Goal: Information Seeking & Learning: Learn about a topic

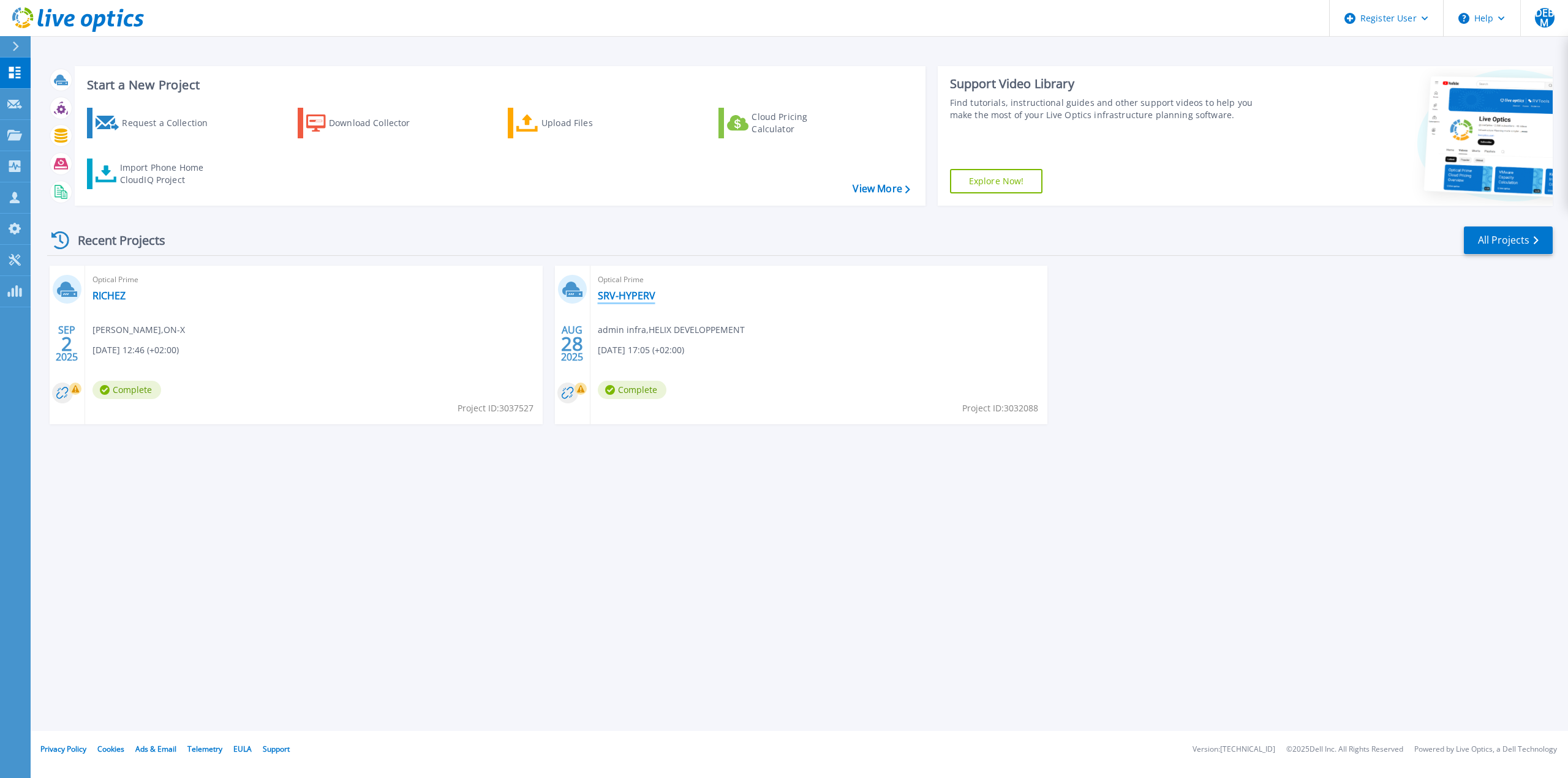
drag, startPoint x: 634, startPoint y: 295, endPoint x: 644, endPoint y: 299, distance: 10.8
click at [634, 295] on link "SRV-HYPERV" at bounding box center [627, 295] width 58 height 12
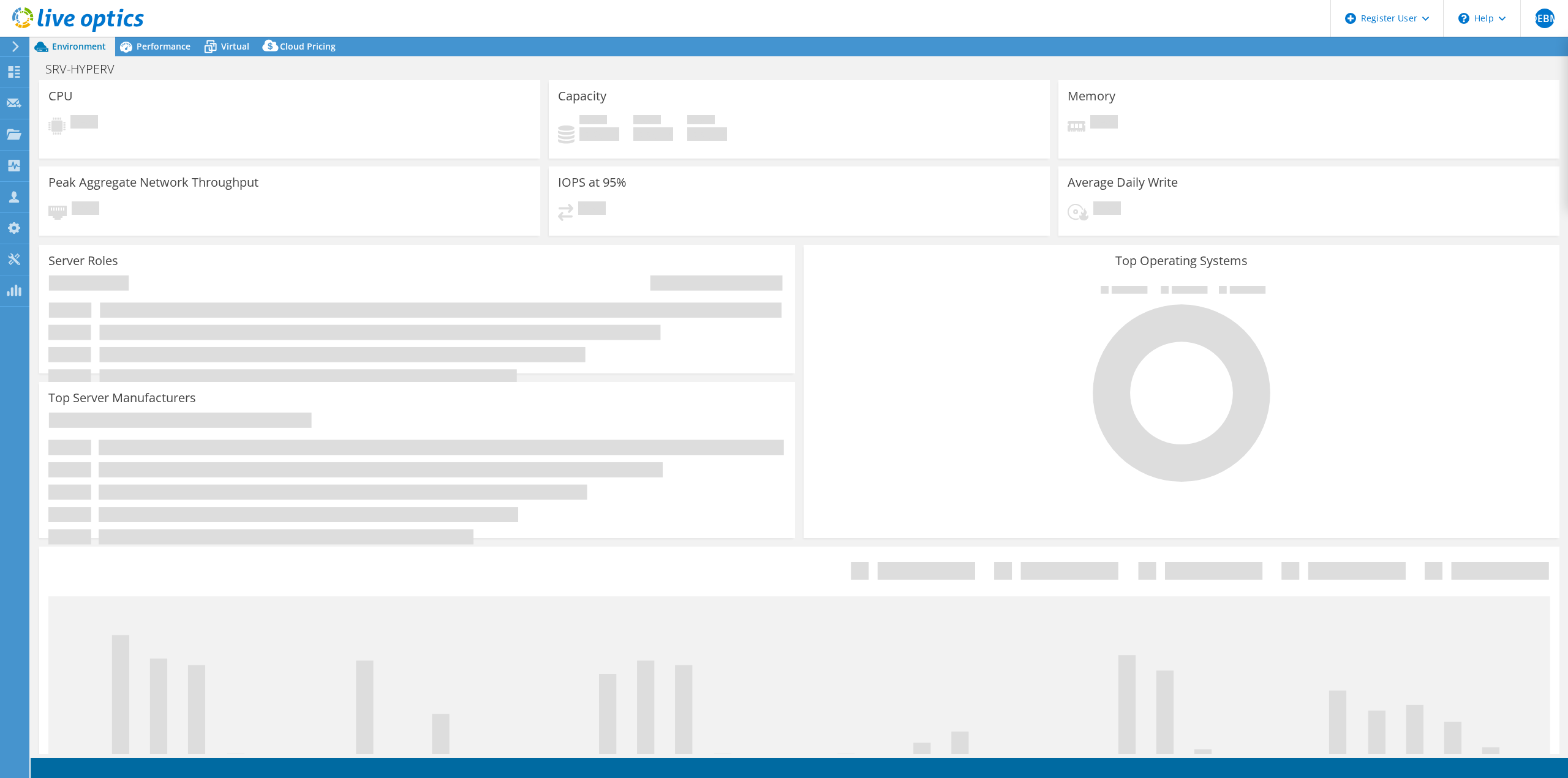
select select "USD"
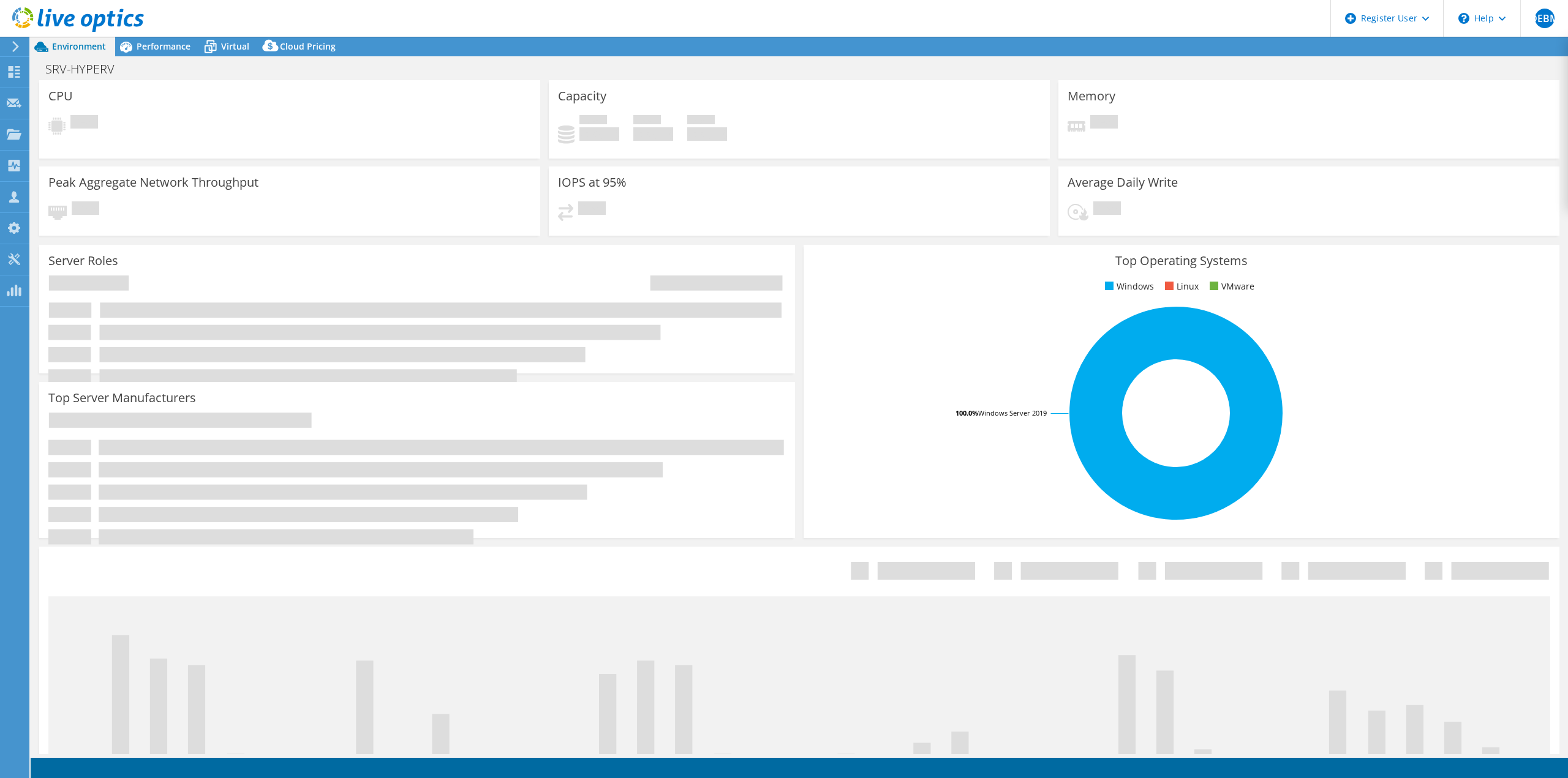
select select "EULondon"
select select "EUR"
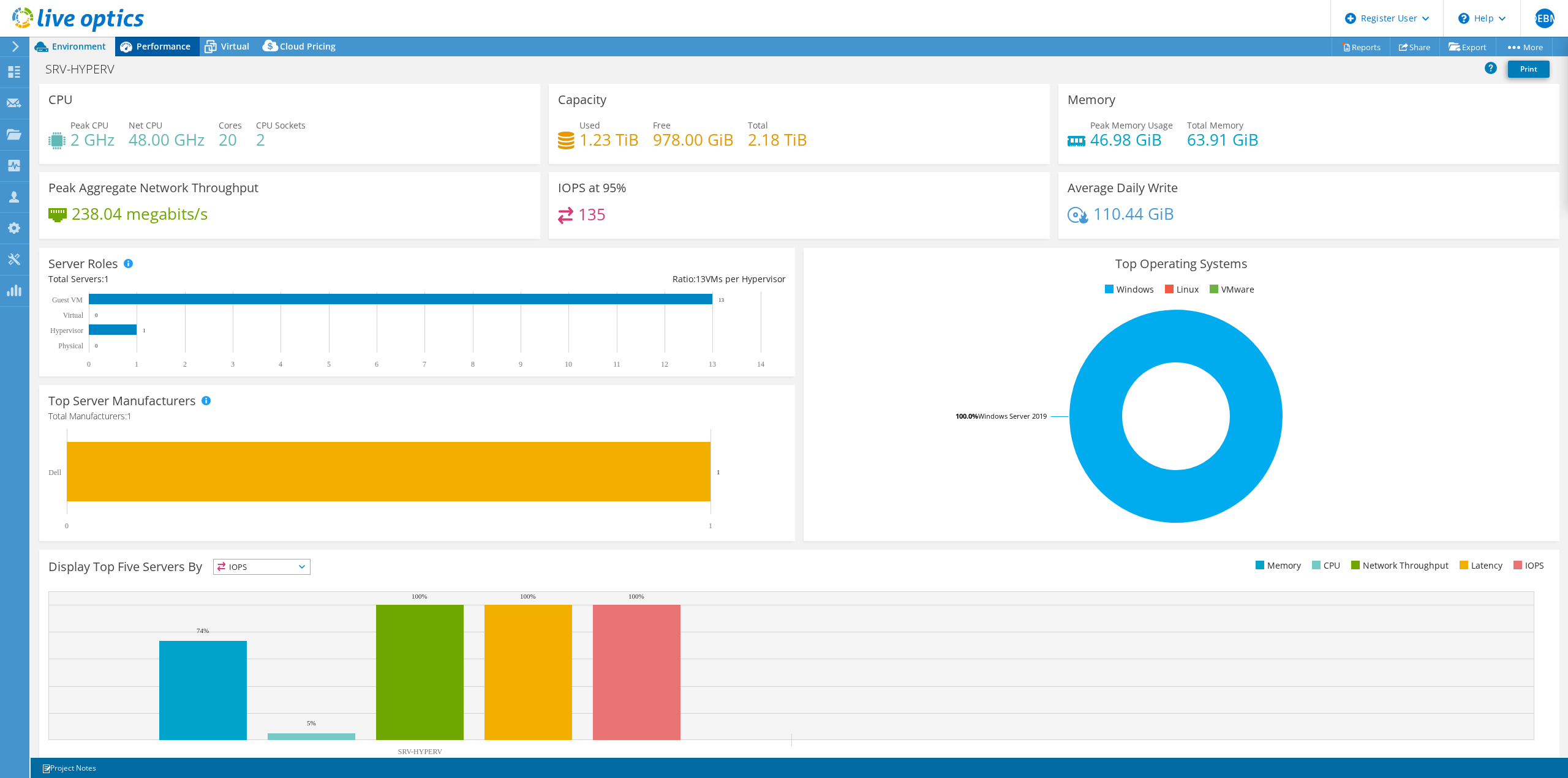
click at [154, 41] on span "Performance" at bounding box center [164, 46] width 54 height 11
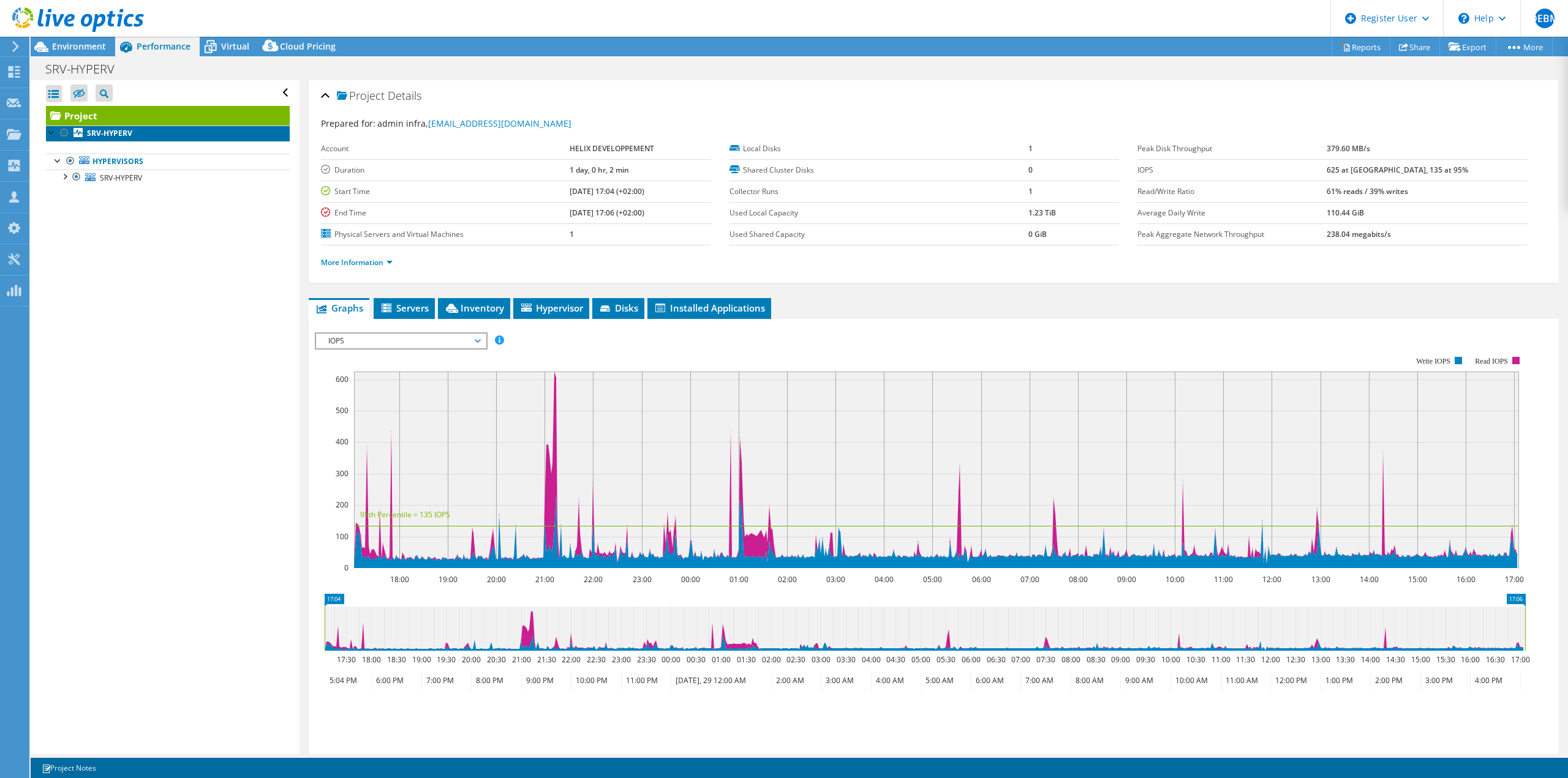
click at [108, 129] on b "SRV-HYPERV" at bounding box center [109, 133] width 45 height 10
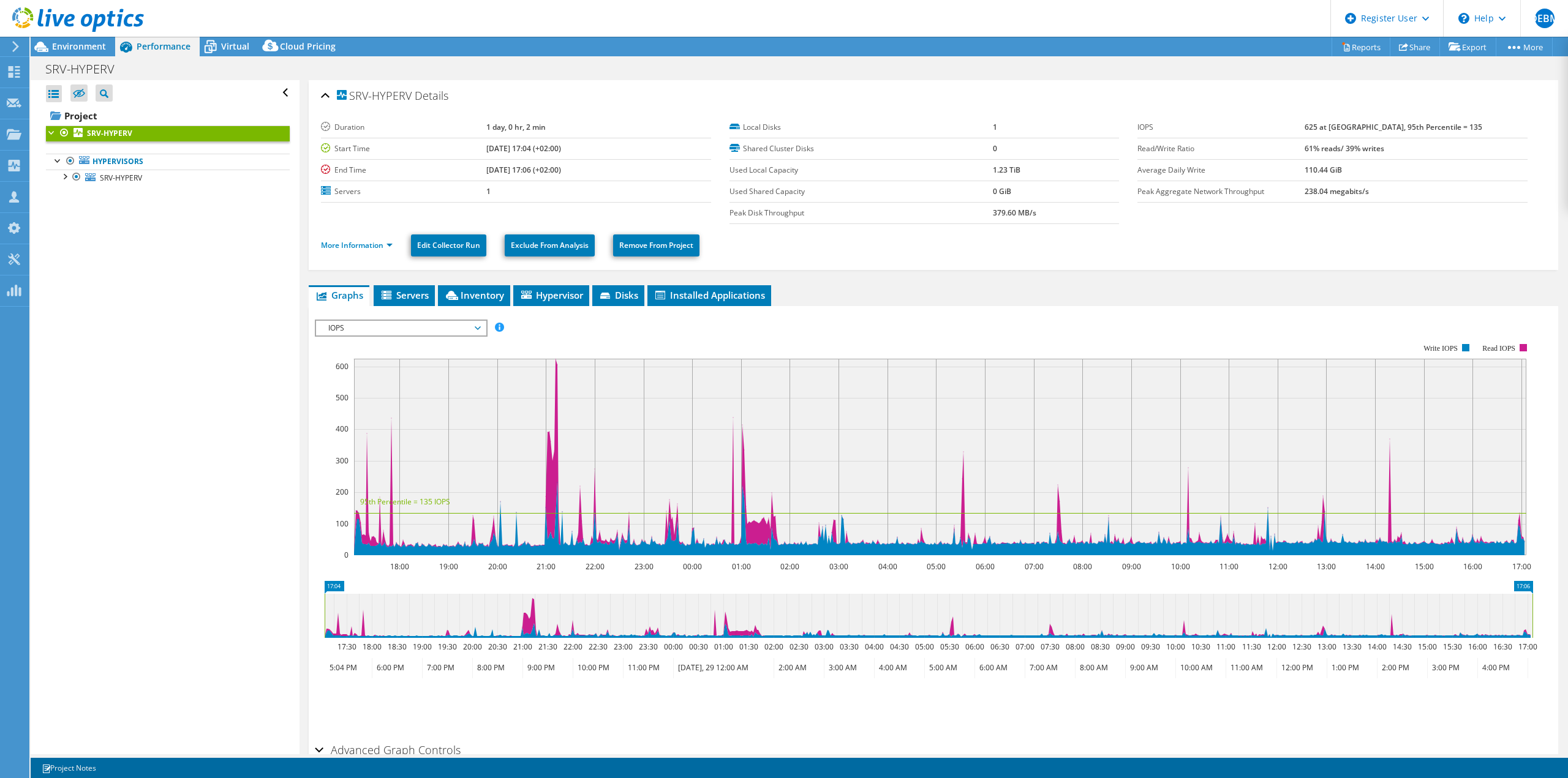
click at [479, 328] on span "IOPS" at bounding box center [401, 328] width 158 height 15
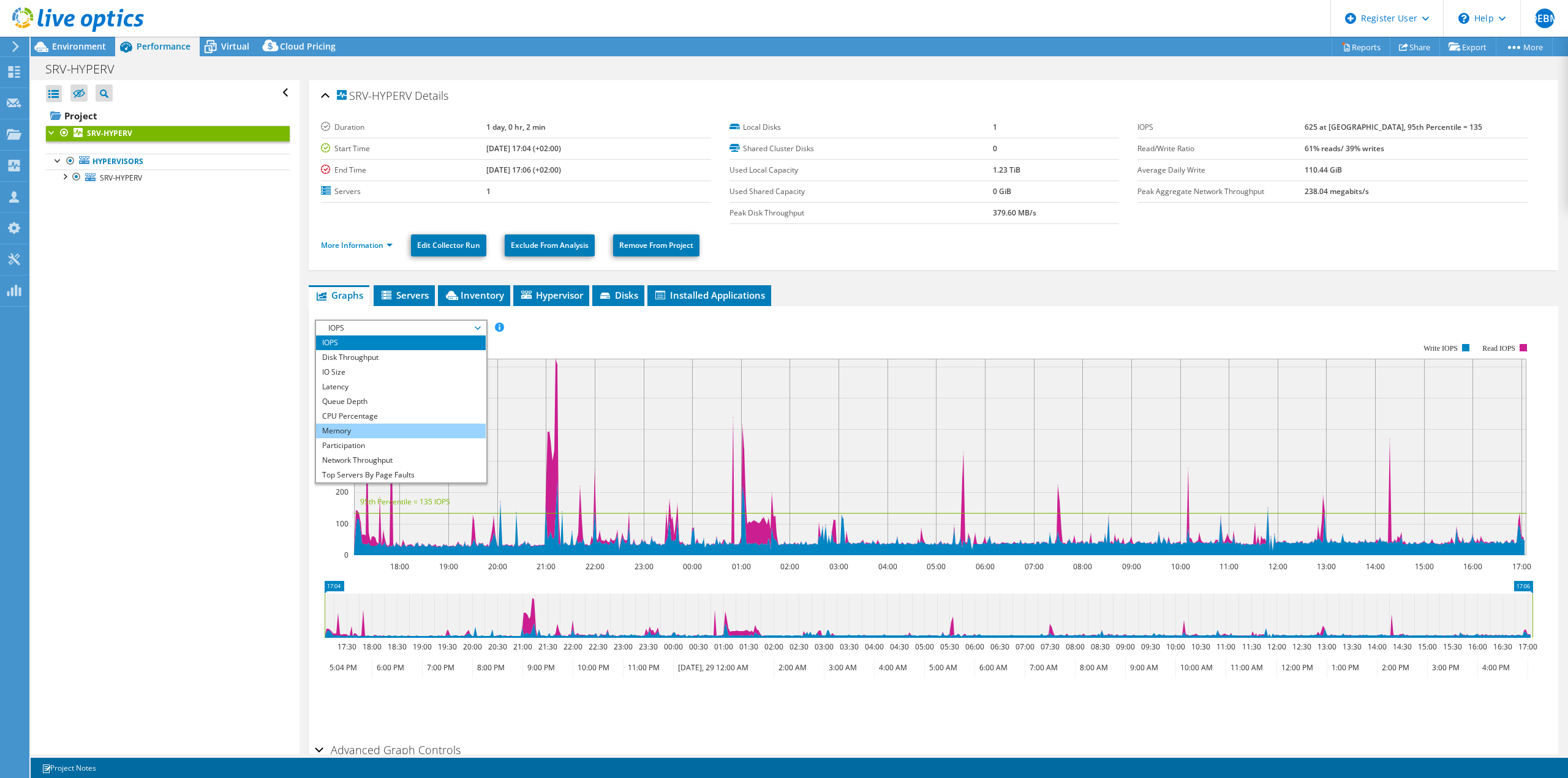
click at [349, 431] on li "Memory" at bounding box center [401, 431] width 170 height 15
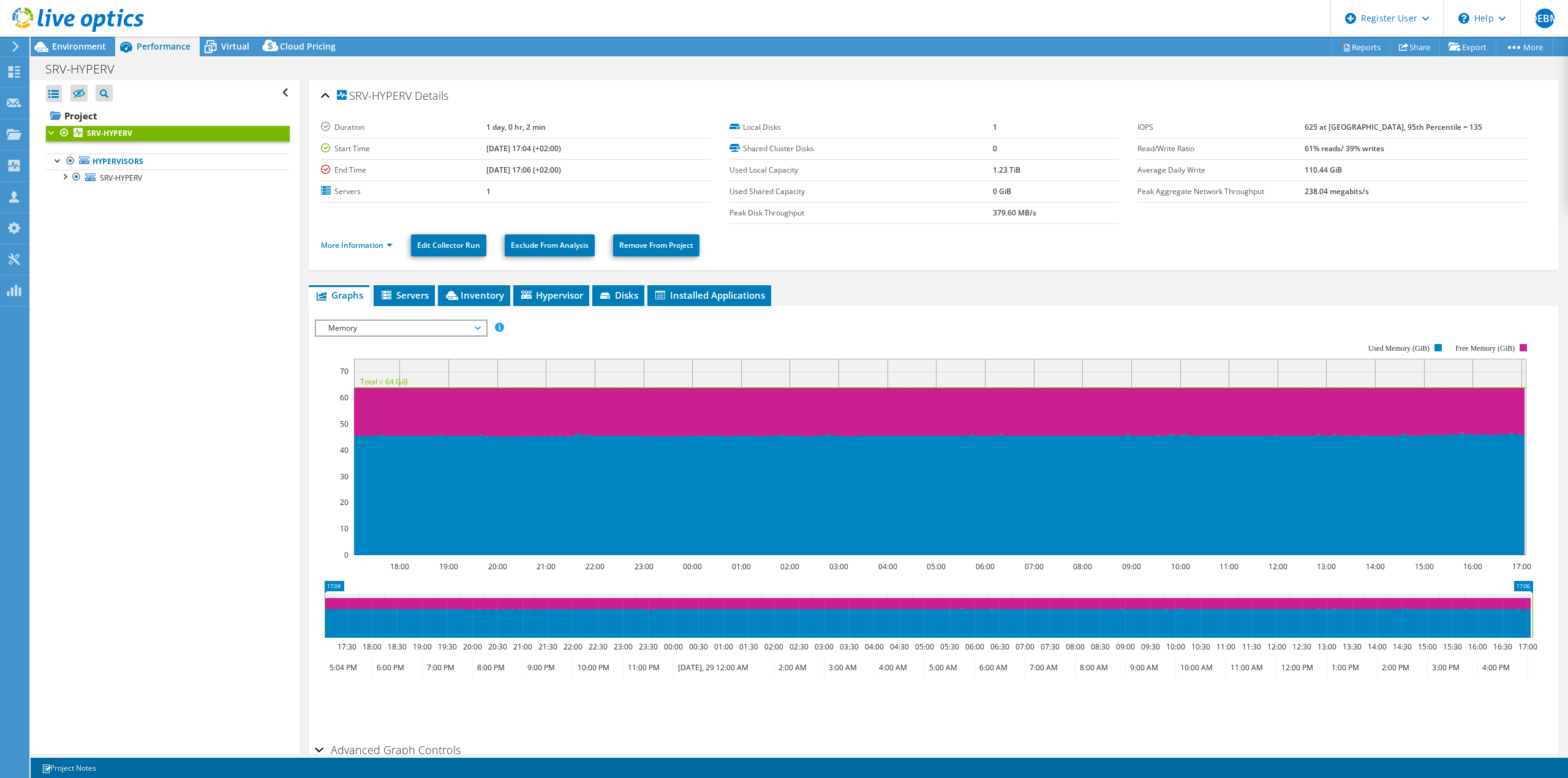
click at [383, 332] on span "Memory" at bounding box center [401, 328] width 158 height 15
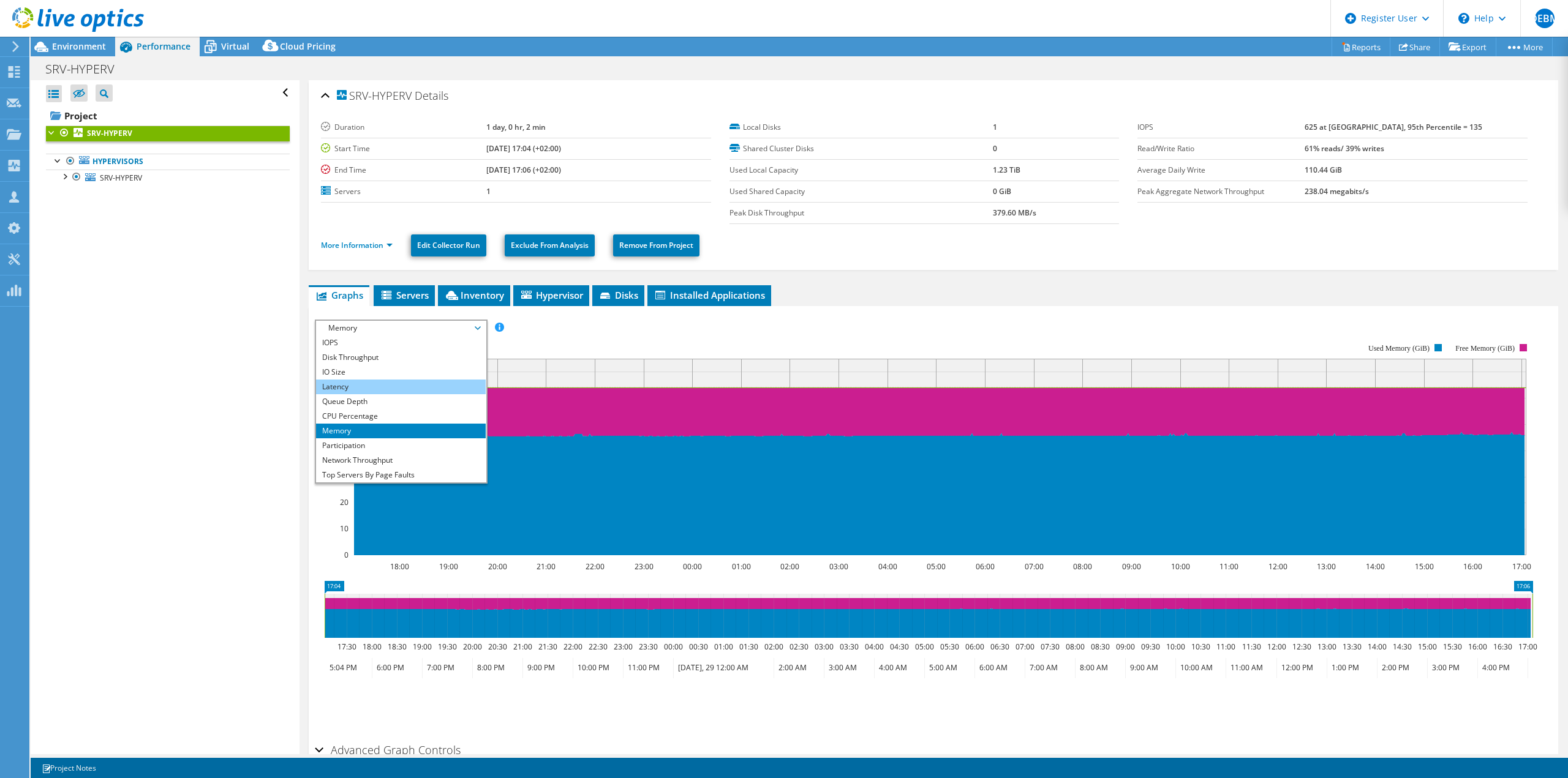
click at [353, 383] on li "Latency" at bounding box center [401, 387] width 170 height 15
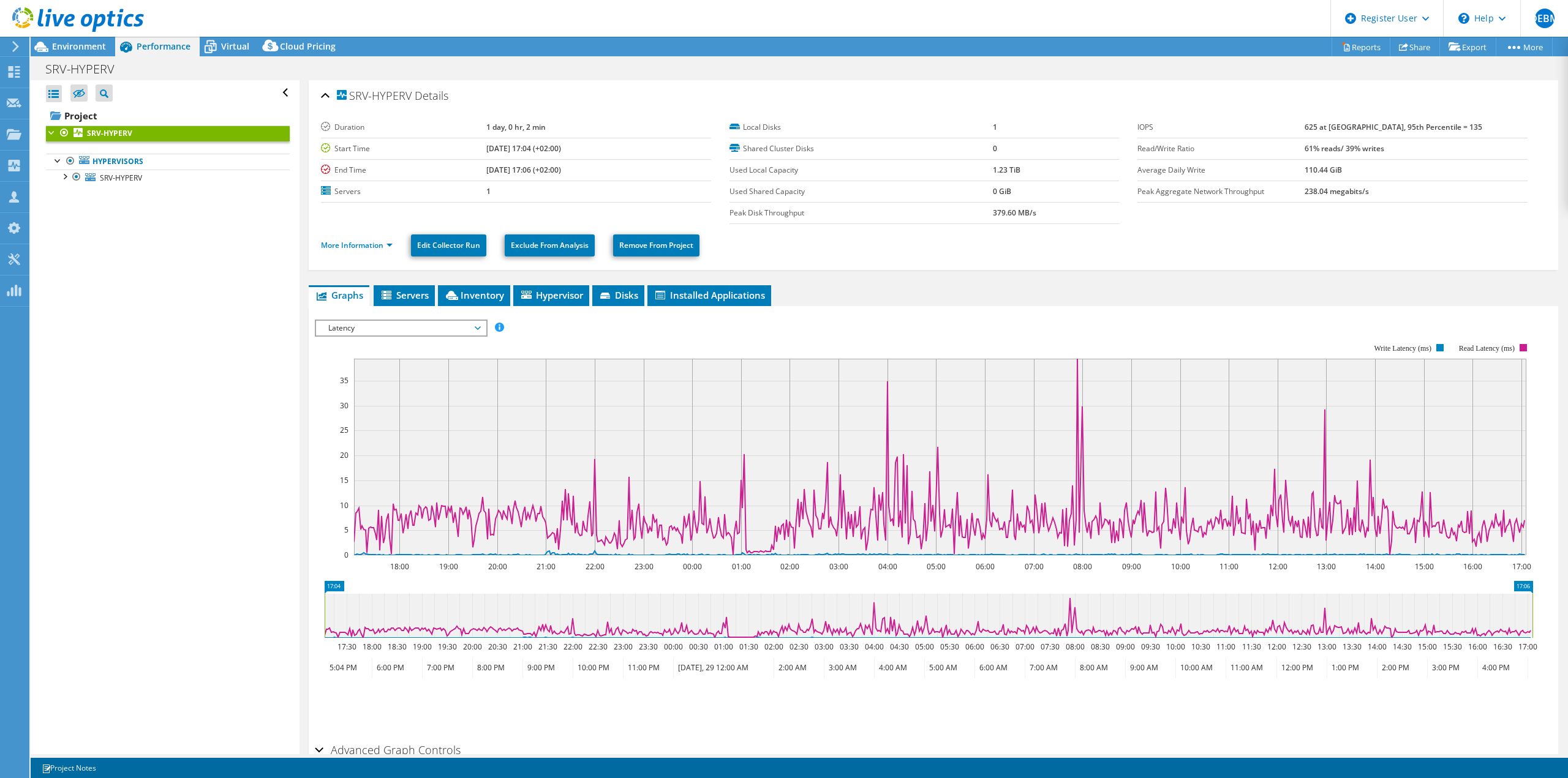
click at [381, 328] on span "Latency" at bounding box center [401, 328] width 158 height 15
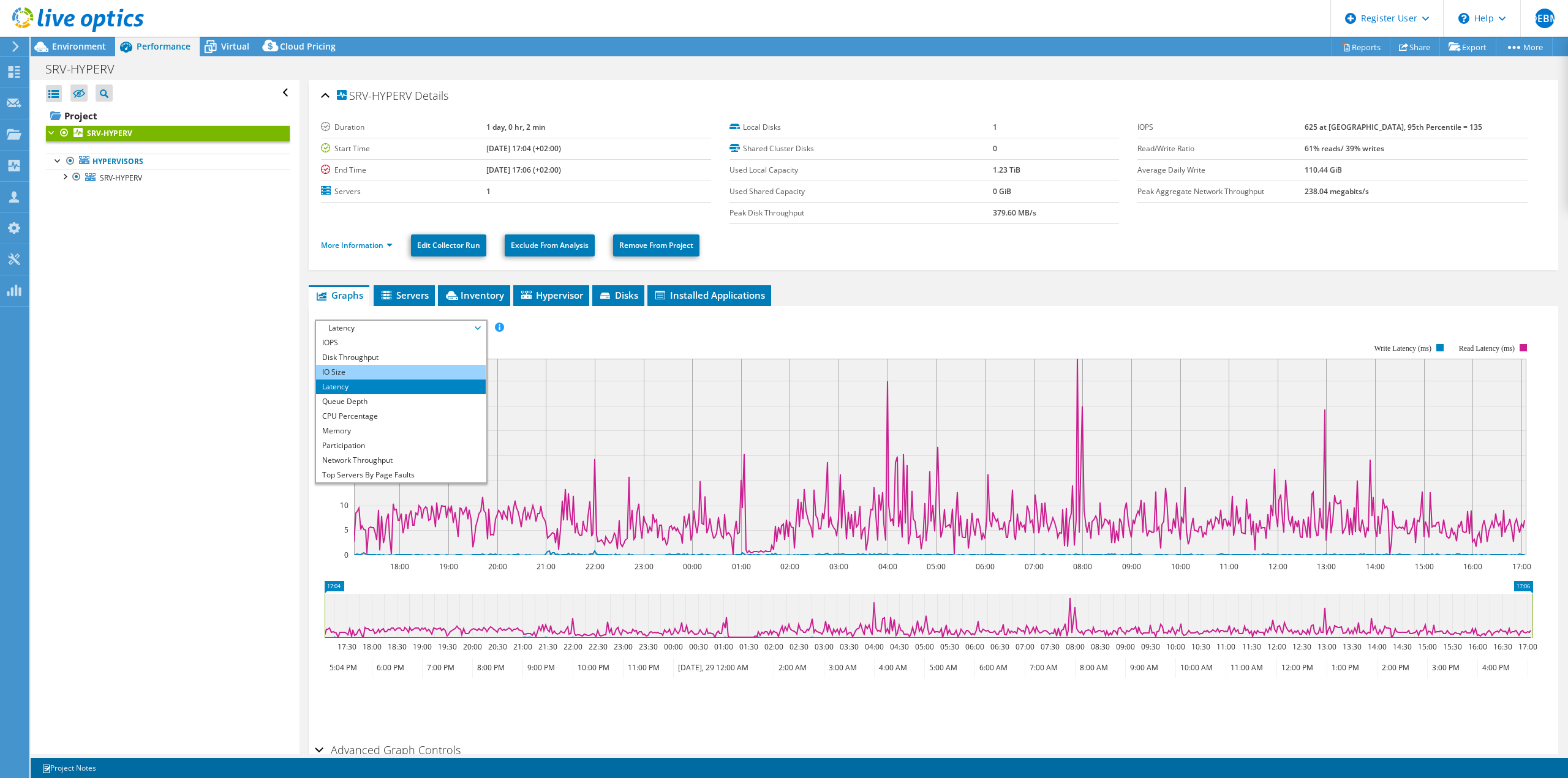
click at [347, 367] on li "IO Size" at bounding box center [401, 372] width 170 height 15
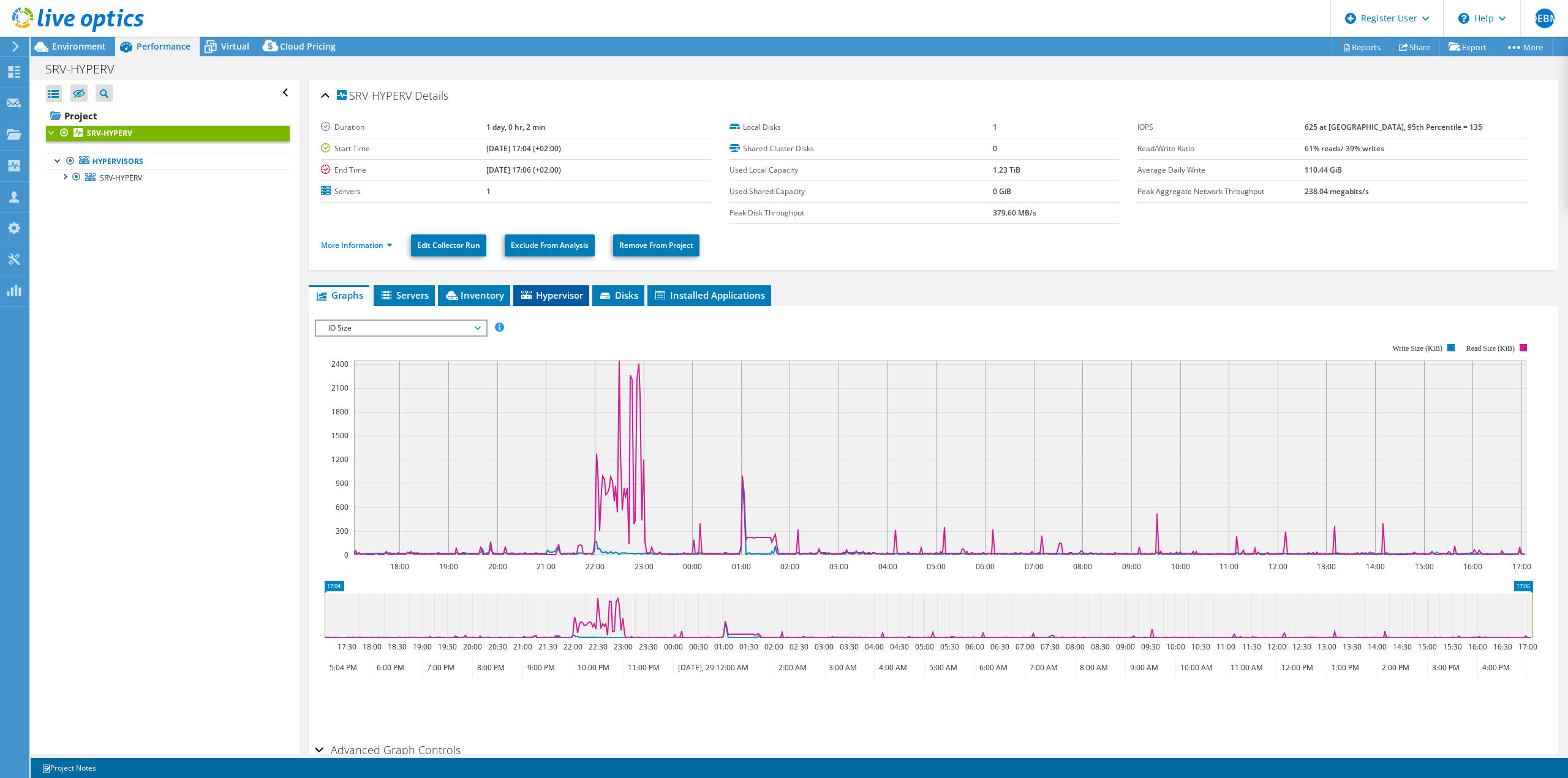
click at [544, 292] on span "Hypervisor" at bounding box center [551, 295] width 64 height 12
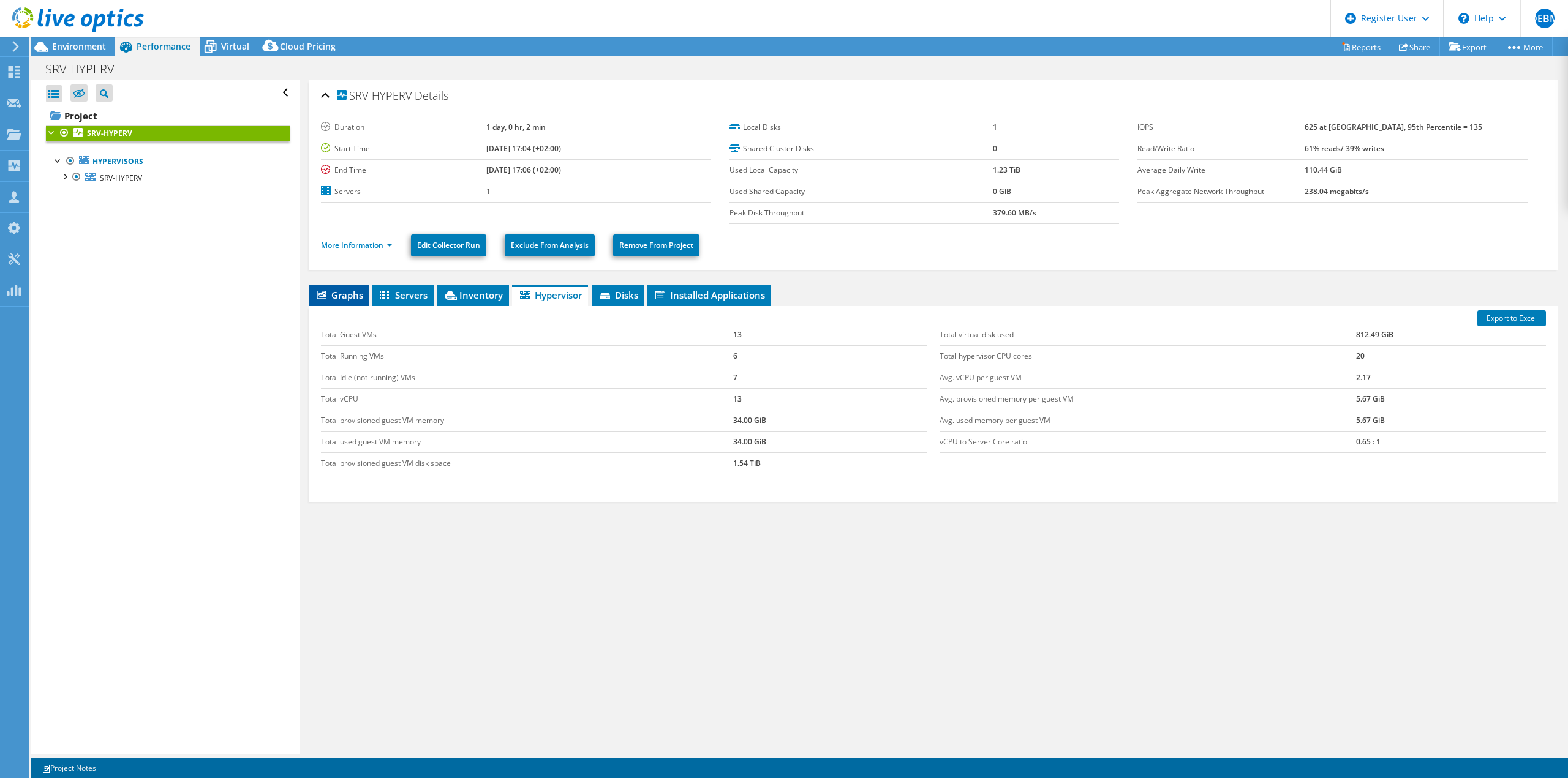
click at [337, 294] on span "Graphs" at bounding box center [339, 295] width 48 height 12
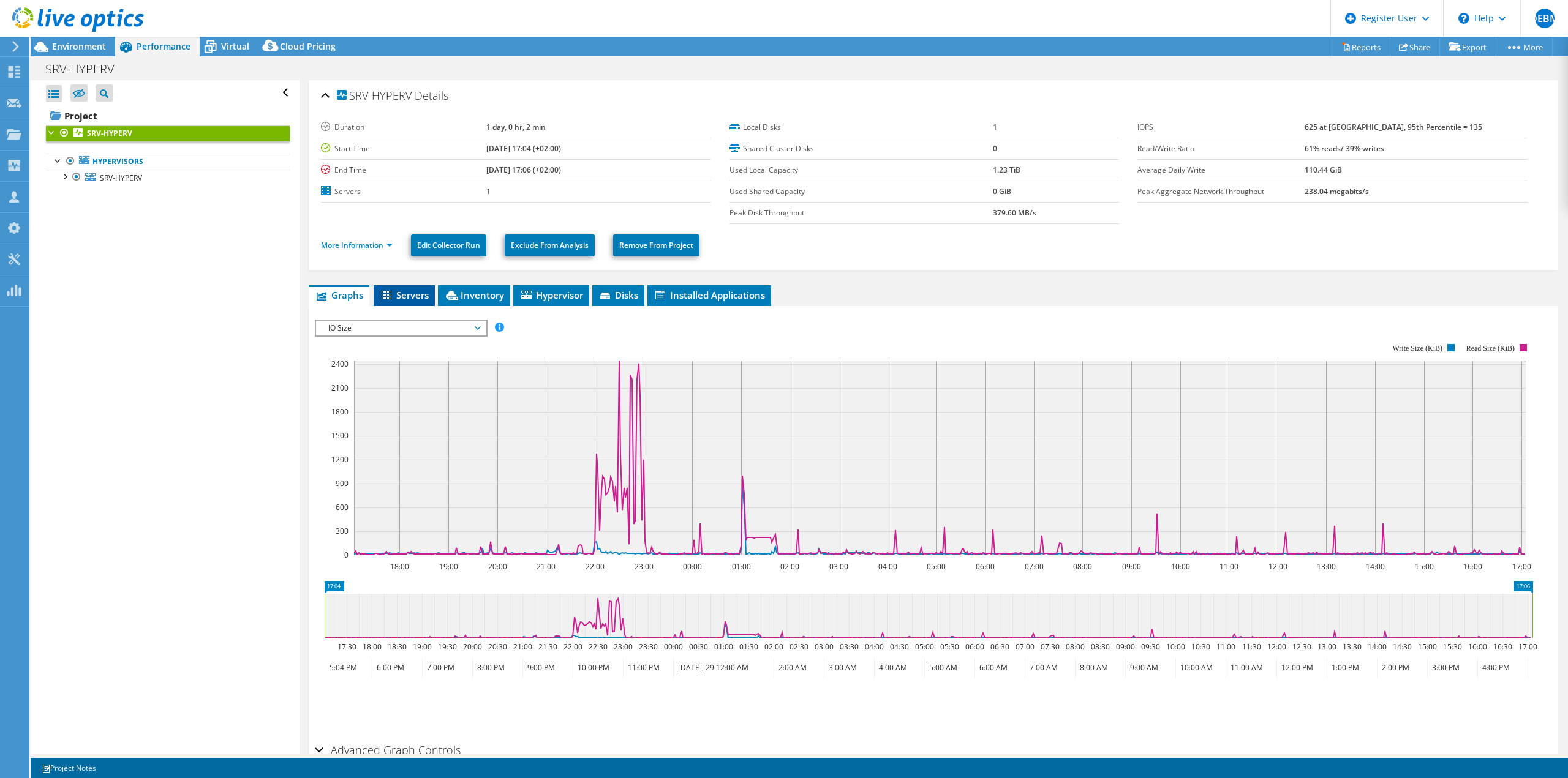
click at [401, 296] on span "Servers" at bounding box center [404, 295] width 49 height 12
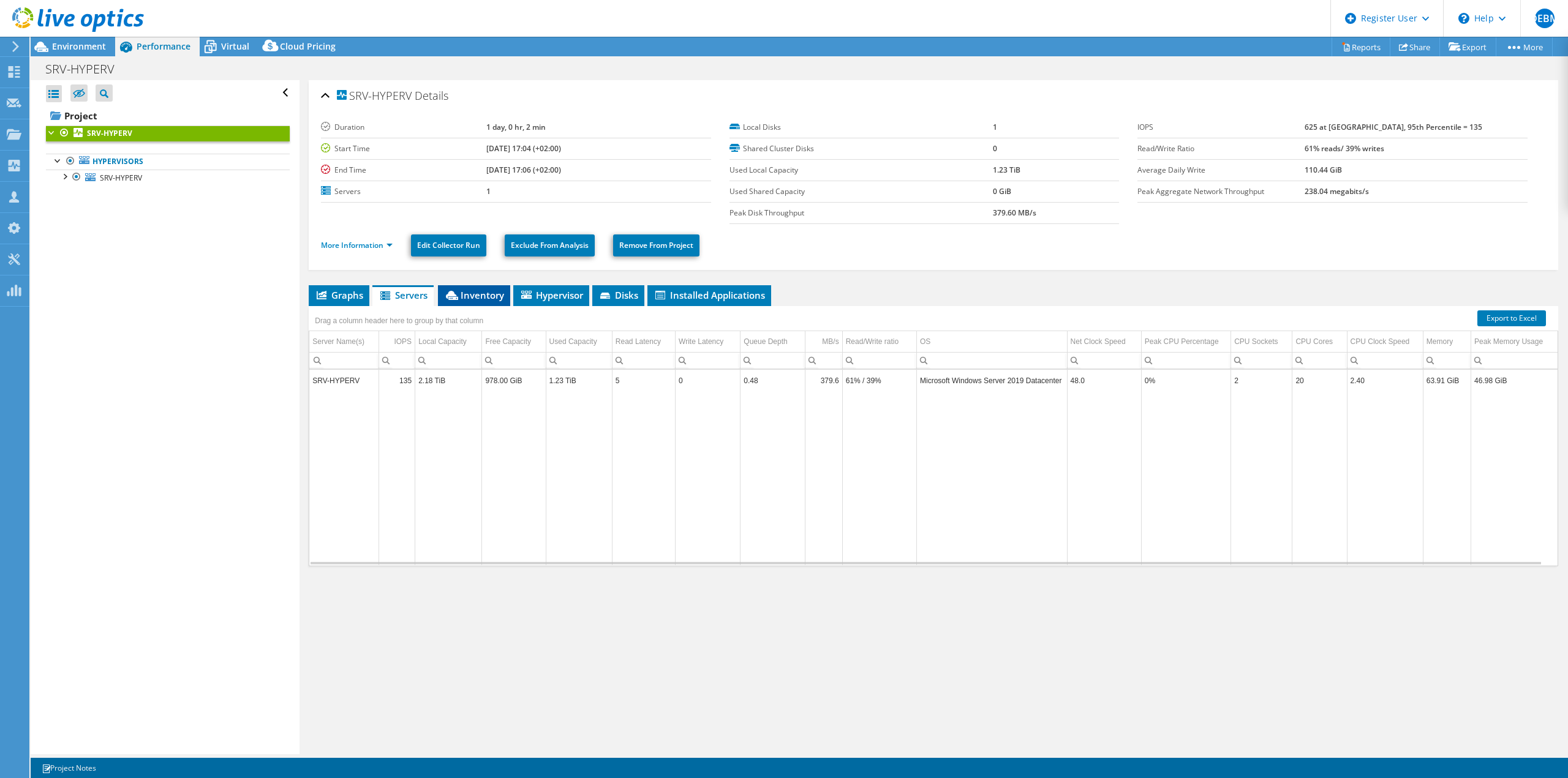
click at [489, 286] on li "Inventory" at bounding box center [473, 295] width 72 height 21
click at [858, 386] on td "BZNCDK2" at bounding box center [908, 386] width 132 height 22
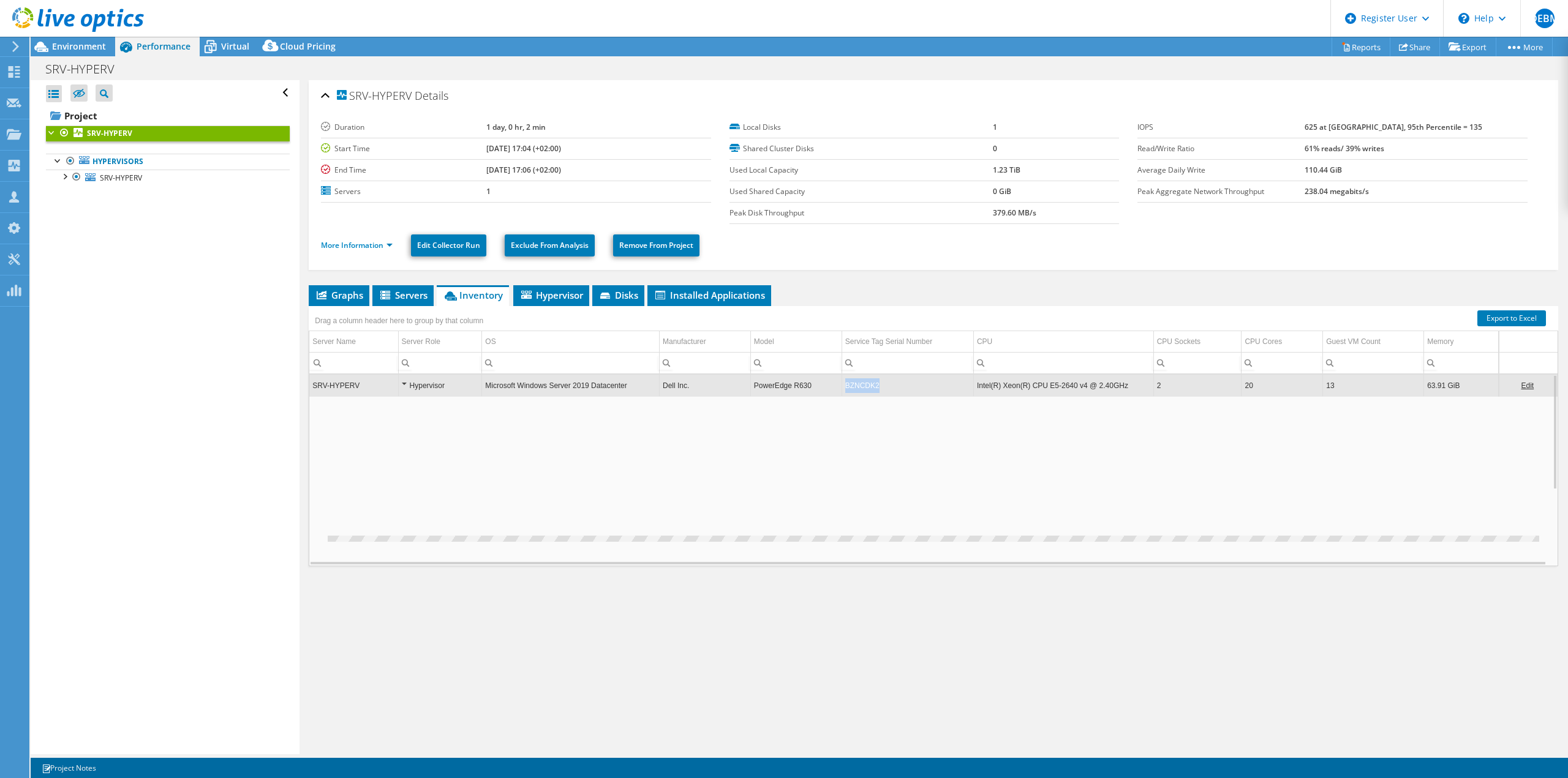
click at [858, 386] on td "BZNCDK2" at bounding box center [908, 386] width 132 height 22
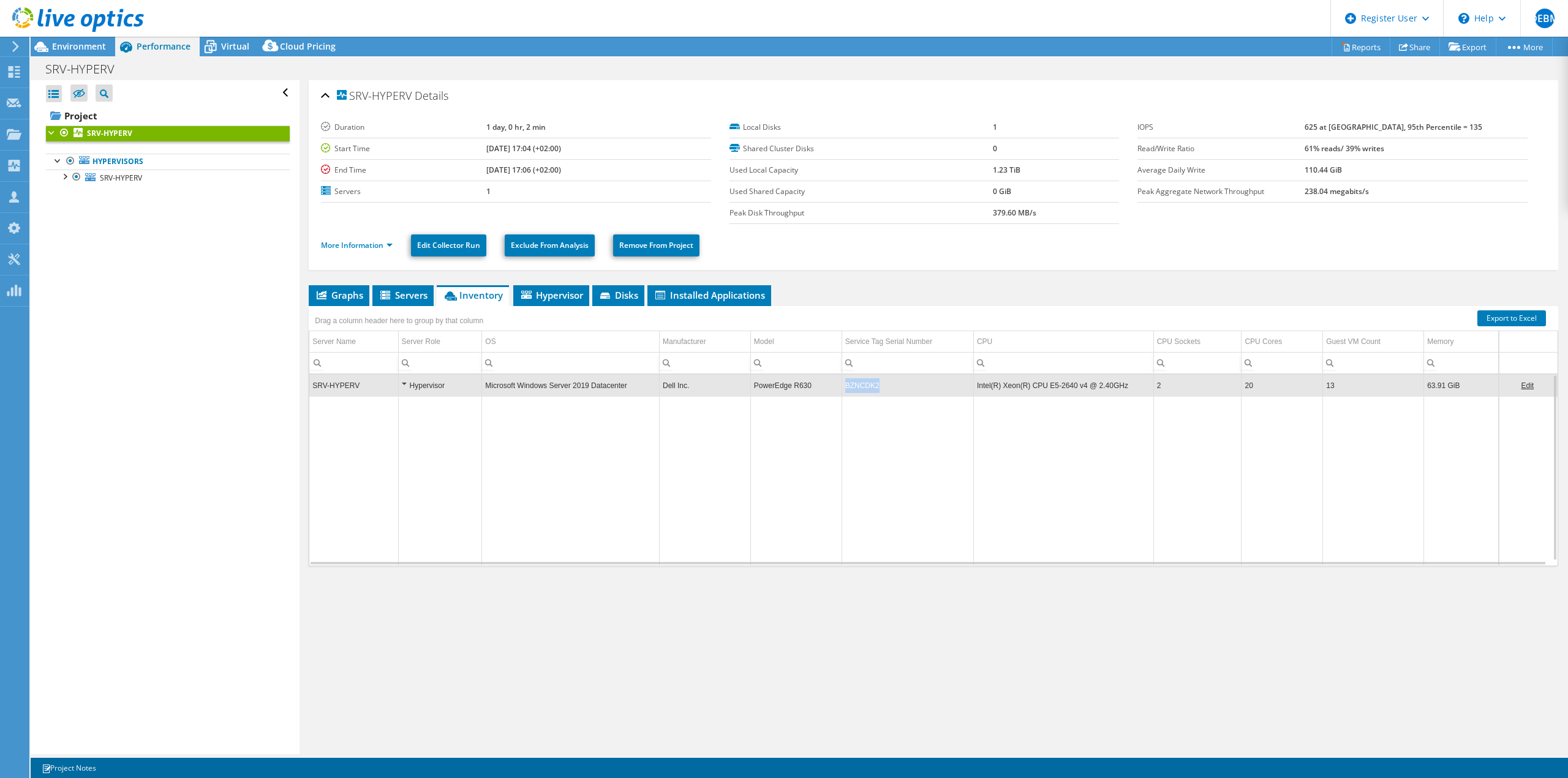
drag, startPoint x: 893, startPoint y: 383, endPoint x: 836, endPoint y: 386, distance: 57.1
click at [836, 386] on tr "SRV-HYPERV Hypervisor Microsoft Windows Server 2019 Datacenter Dell Inc. PowerE…" at bounding box center [933, 386] width 1248 height 22
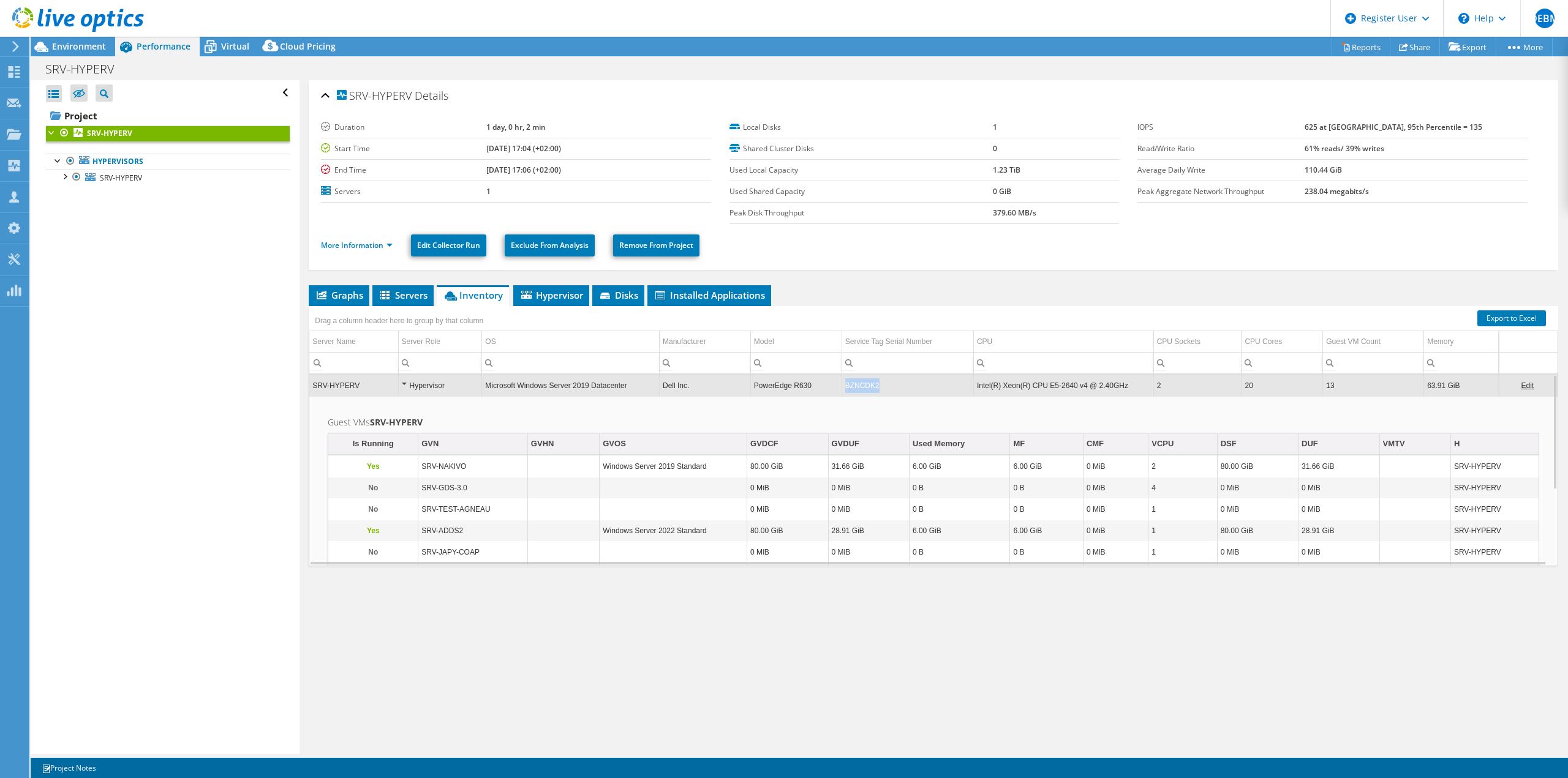
copy td "BZNCDK2"
drag, startPoint x: 886, startPoint y: 384, endPoint x: 844, endPoint y: 390, distance: 42.4
click at [844, 390] on td "BZNCDK2" at bounding box center [908, 386] width 132 height 22
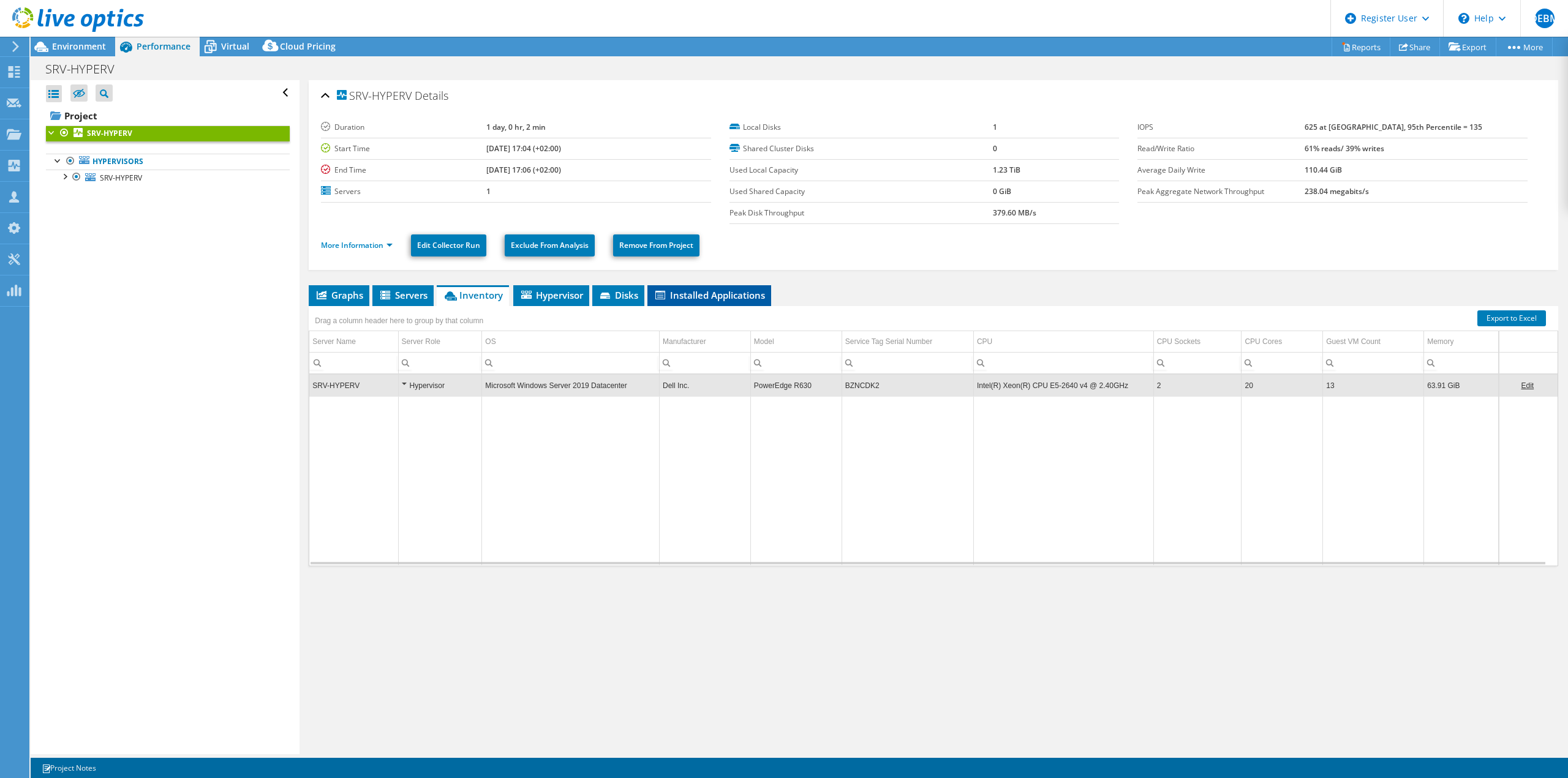
drag, startPoint x: 719, startPoint y: 296, endPoint x: 736, endPoint y: 302, distance: 18.0
click at [719, 296] on span "Installed Applications" at bounding box center [710, 295] width 112 height 12
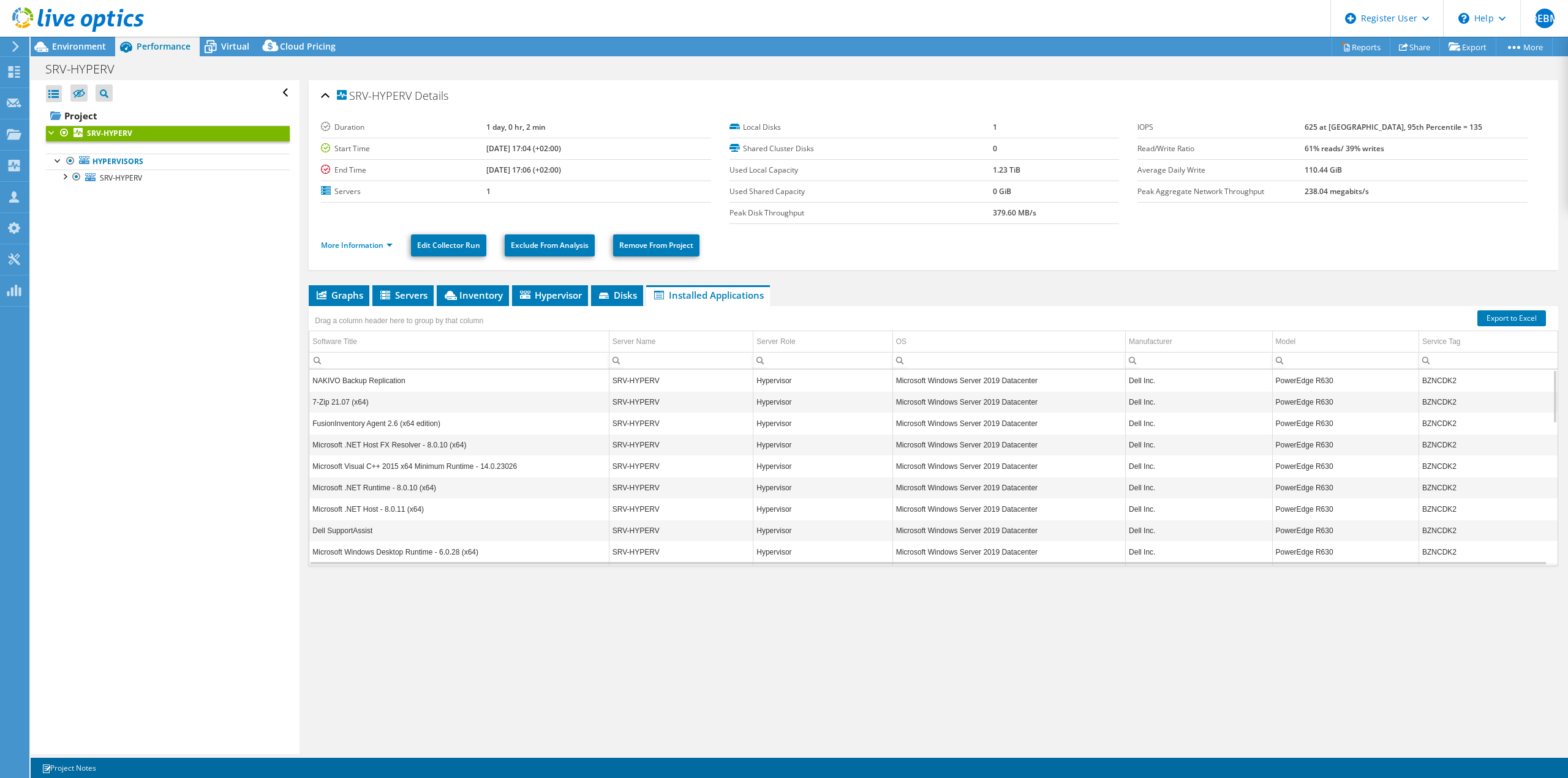
click at [109, 131] on b "SRV-HYPERV" at bounding box center [109, 133] width 45 height 10
click at [403, 294] on span "Servers" at bounding box center [403, 295] width 49 height 12
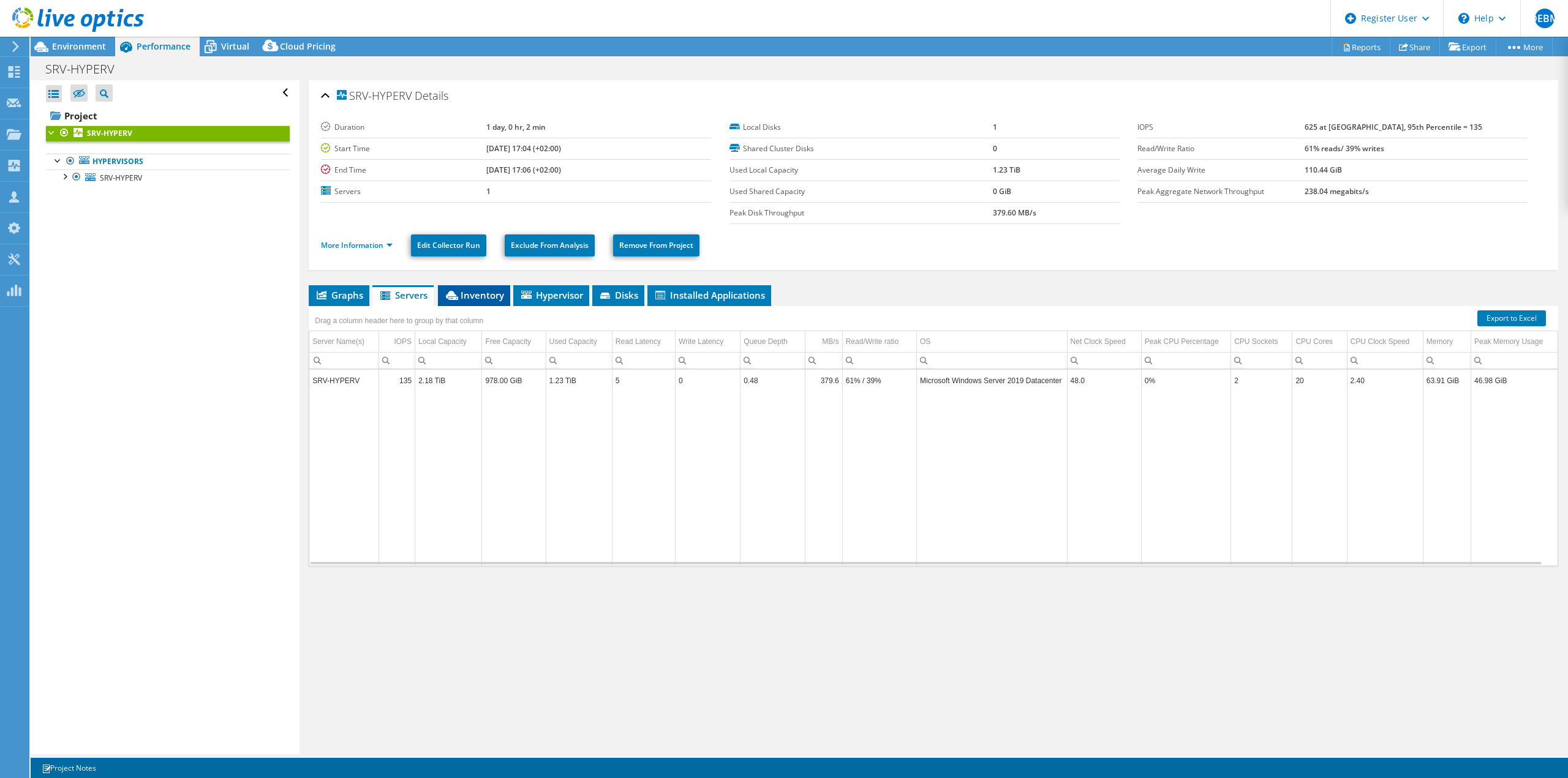
click at [475, 289] on span "Inventory" at bounding box center [474, 295] width 60 height 12
click at [336, 289] on span "Graphs" at bounding box center [339, 295] width 48 height 12
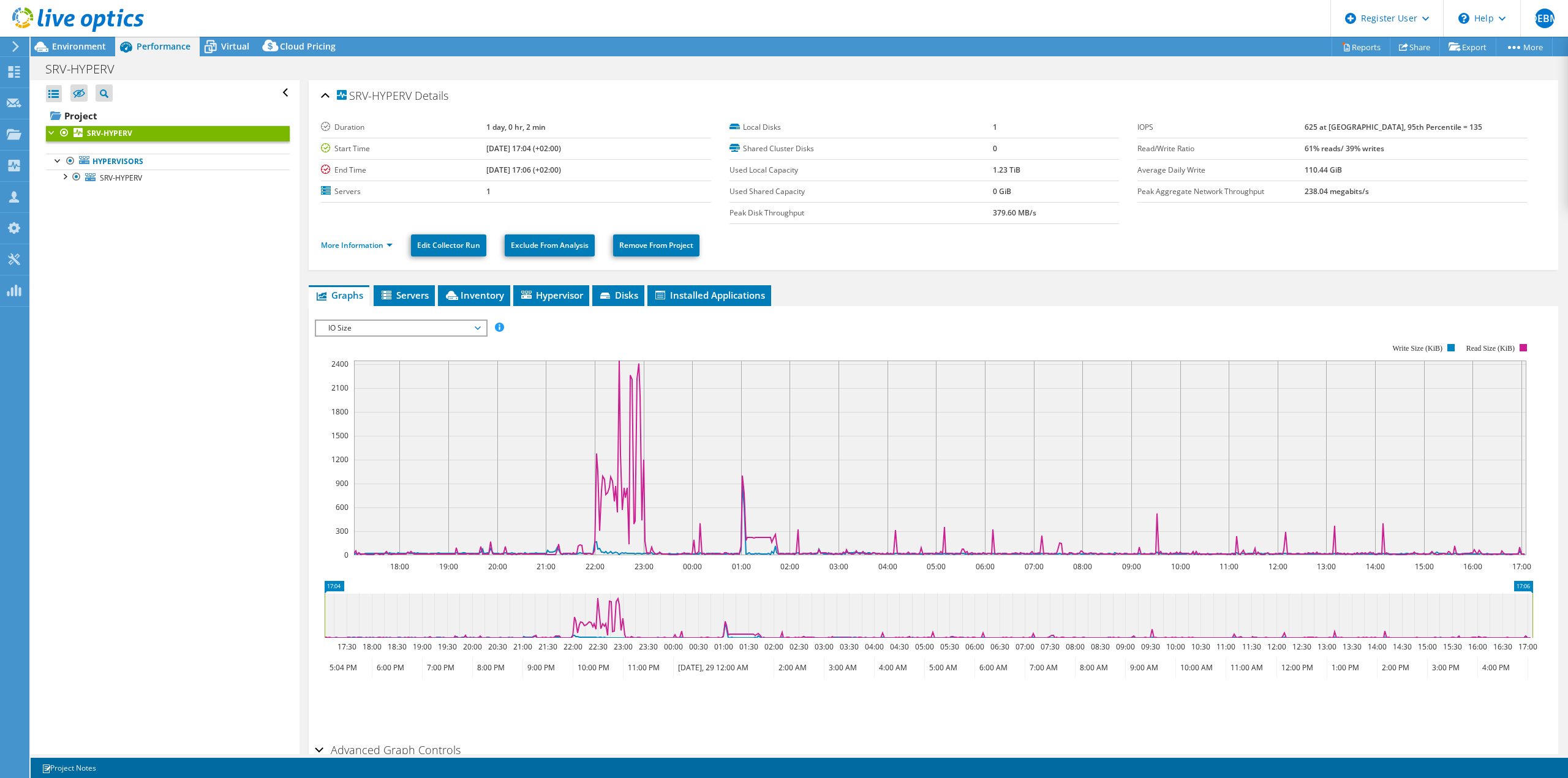
click at [477, 327] on span "IO Size" at bounding box center [401, 328] width 158 height 15
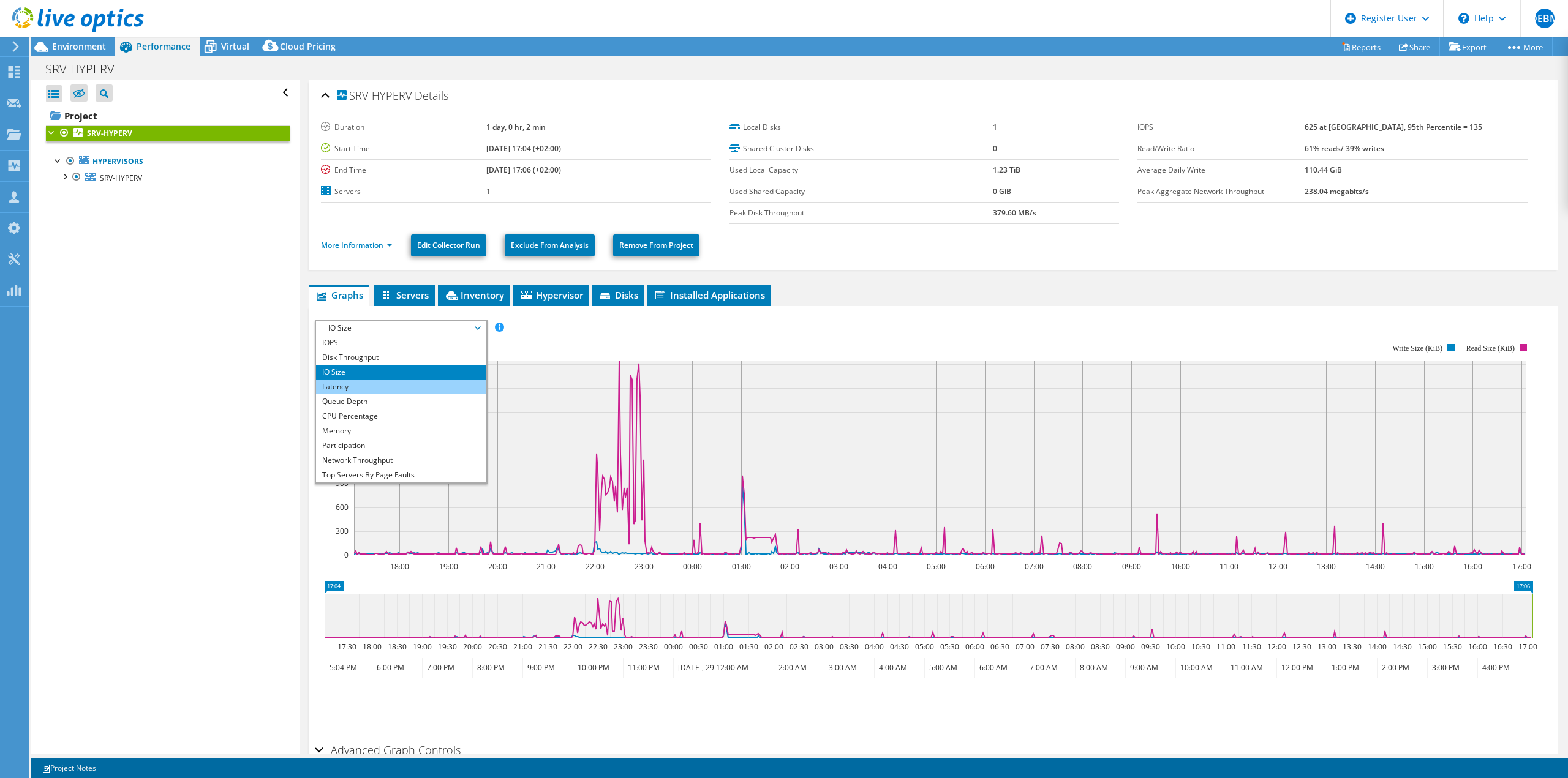
click at [351, 382] on li "Latency" at bounding box center [401, 387] width 170 height 15
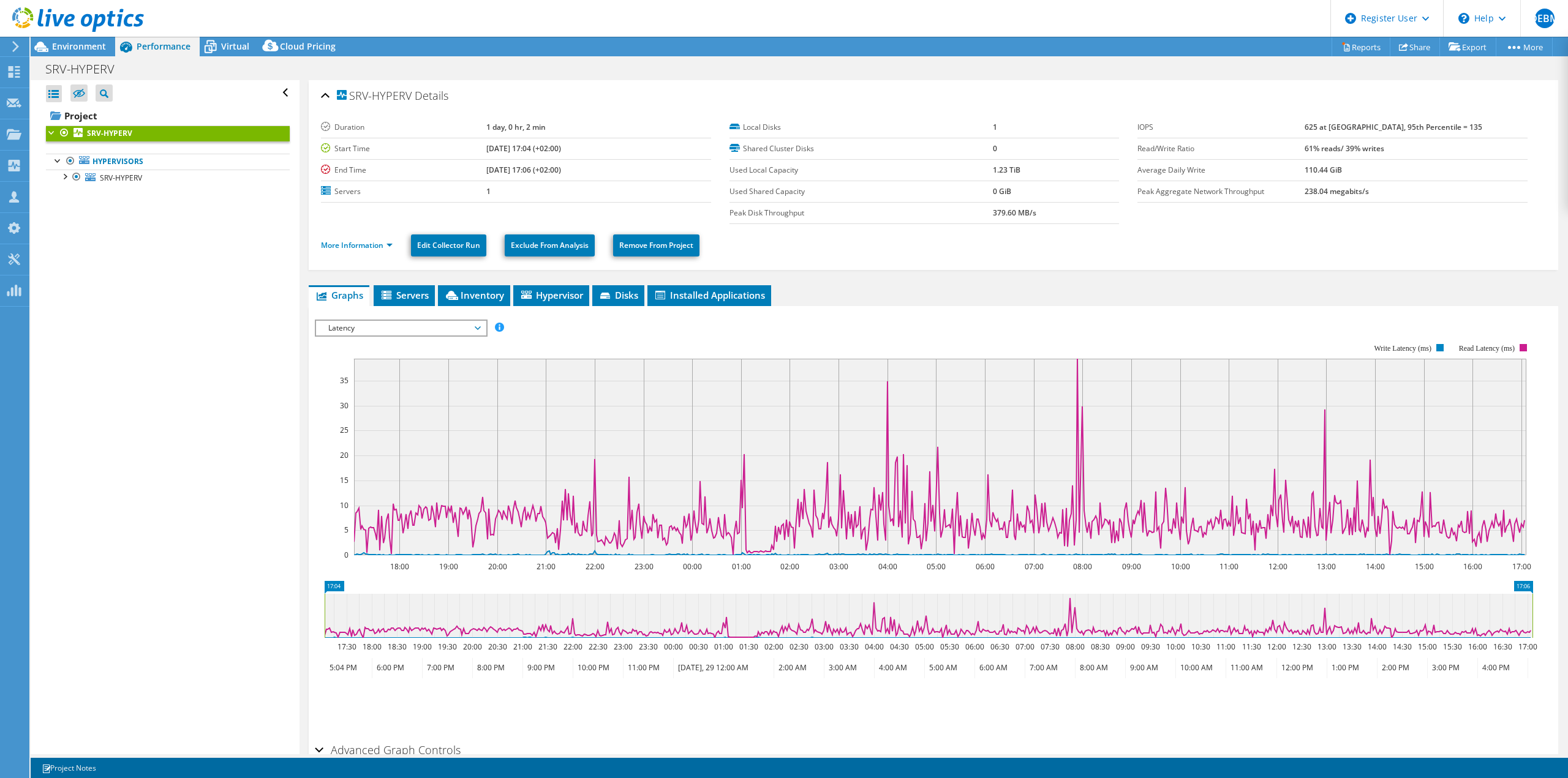
click at [401, 326] on span "Latency" at bounding box center [401, 328] width 158 height 15
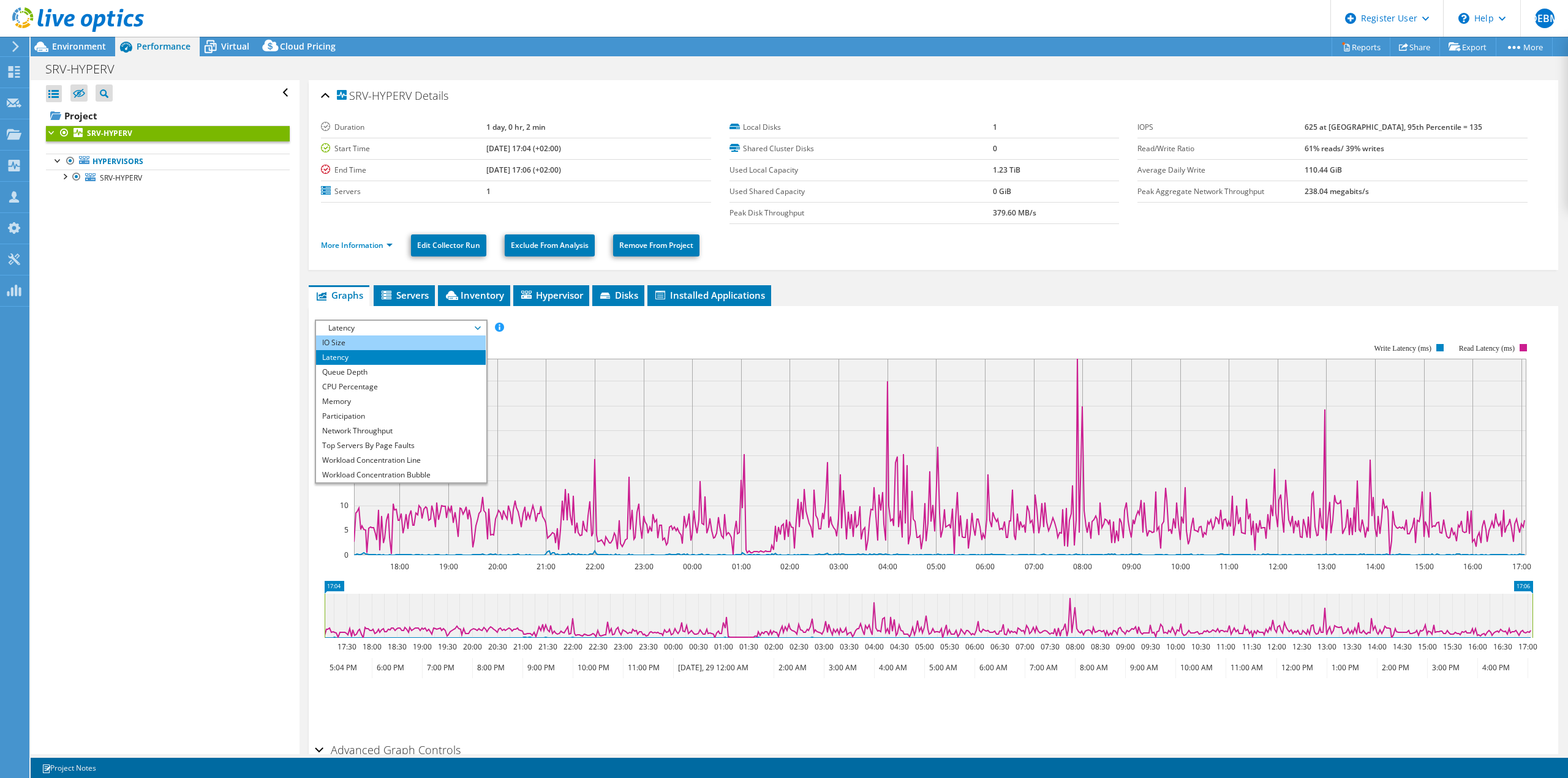
scroll to position [44, 0]
click at [351, 386] on li "Memory" at bounding box center [401, 387] width 170 height 15
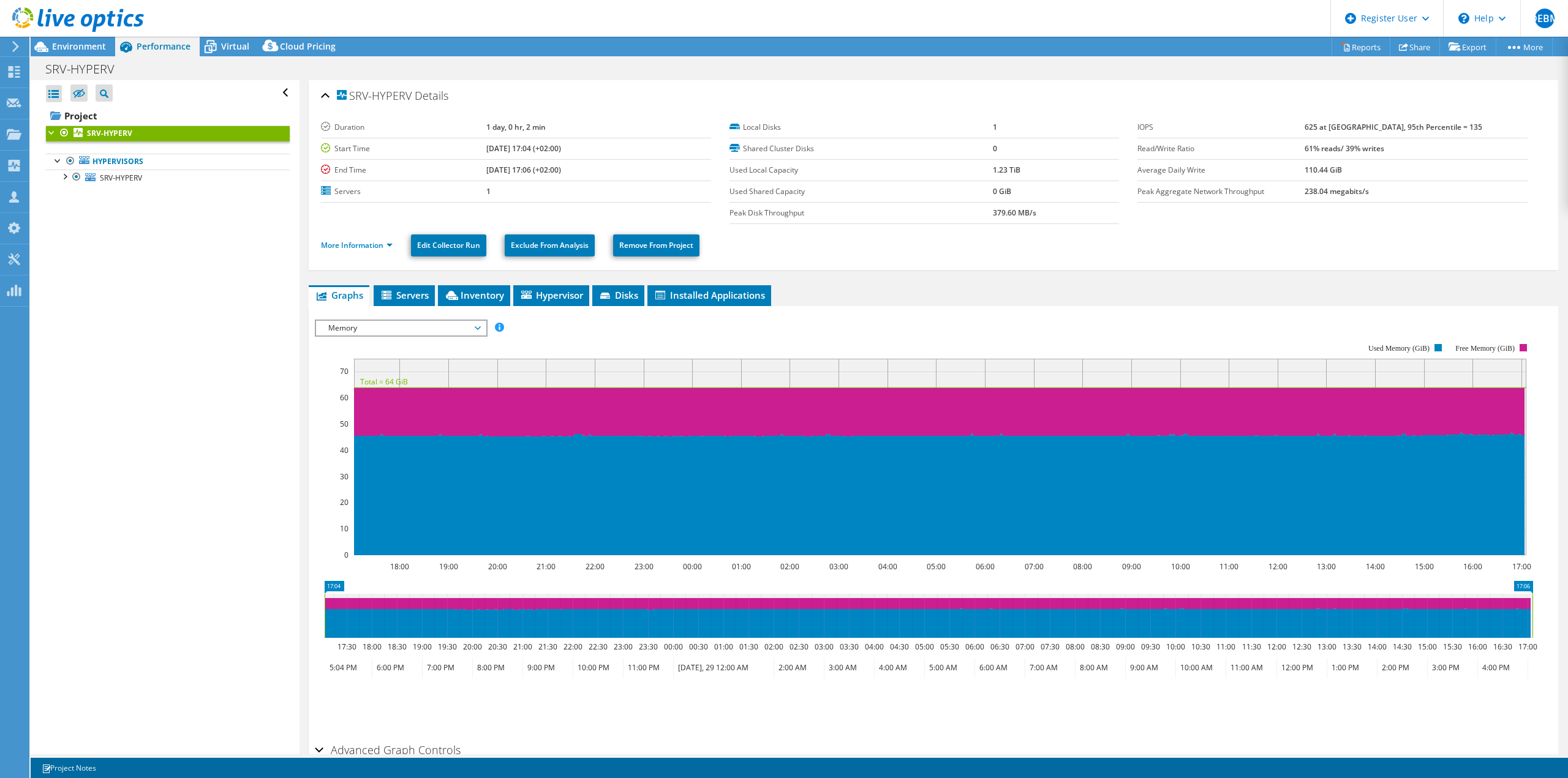
click at [481, 327] on icon at bounding box center [477, 328] width 6 height 3
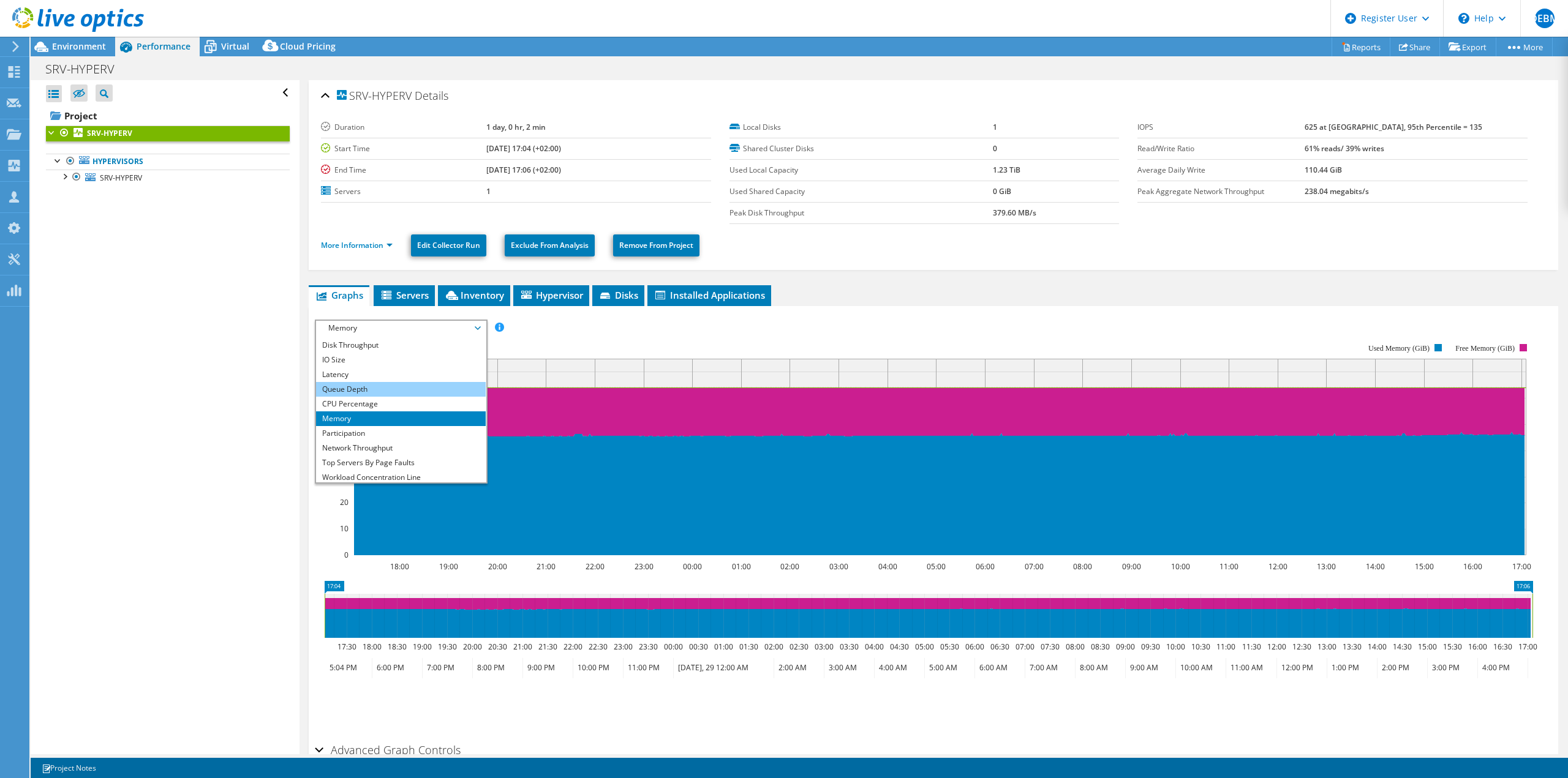
scroll to position [0, 0]
click at [378, 415] on li "CPU Percentage" at bounding box center [401, 417] width 170 height 15
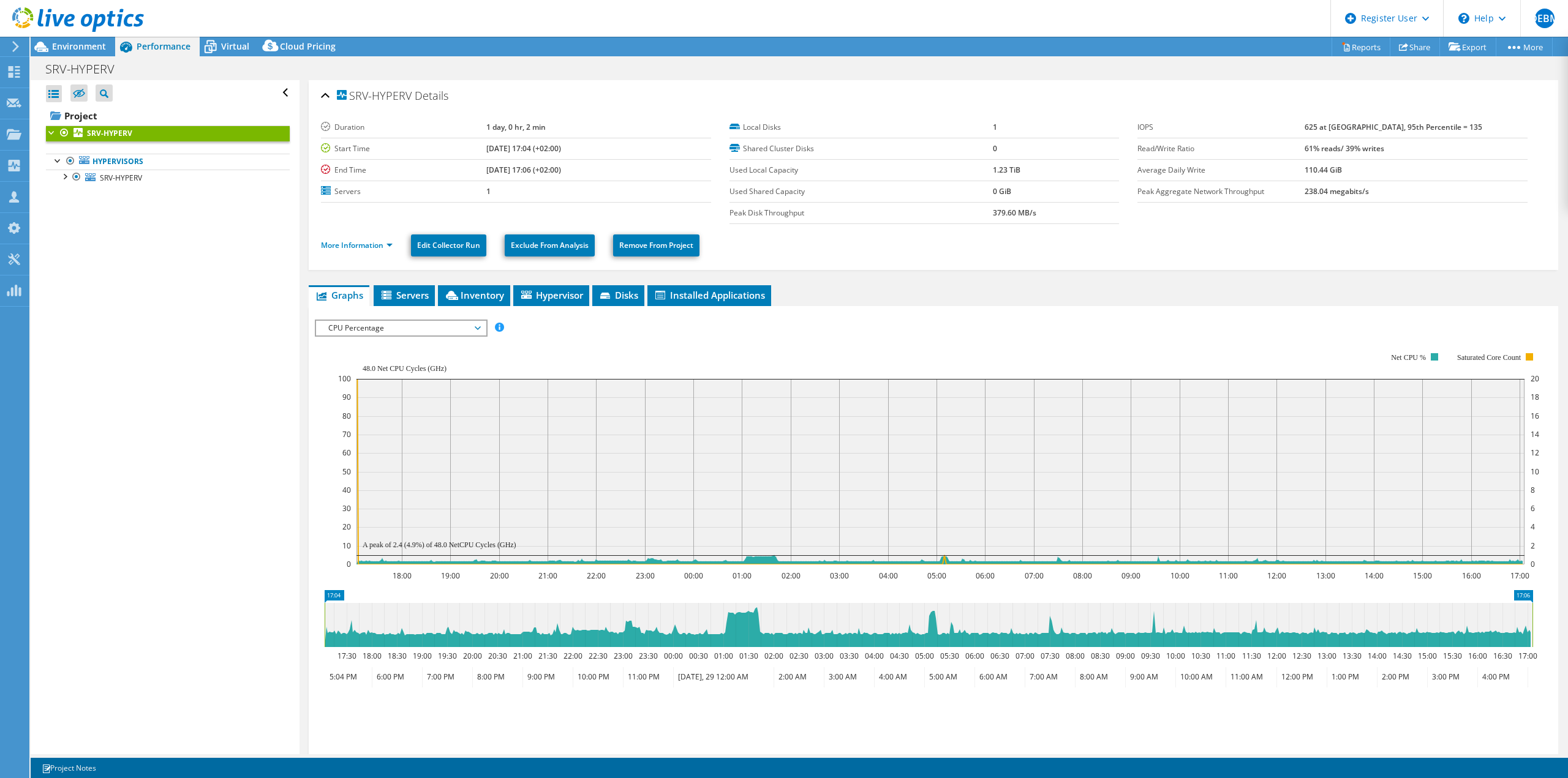
click at [477, 330] on span "CPU Percentage" at bounding box center [401, 328] width 158 height 15
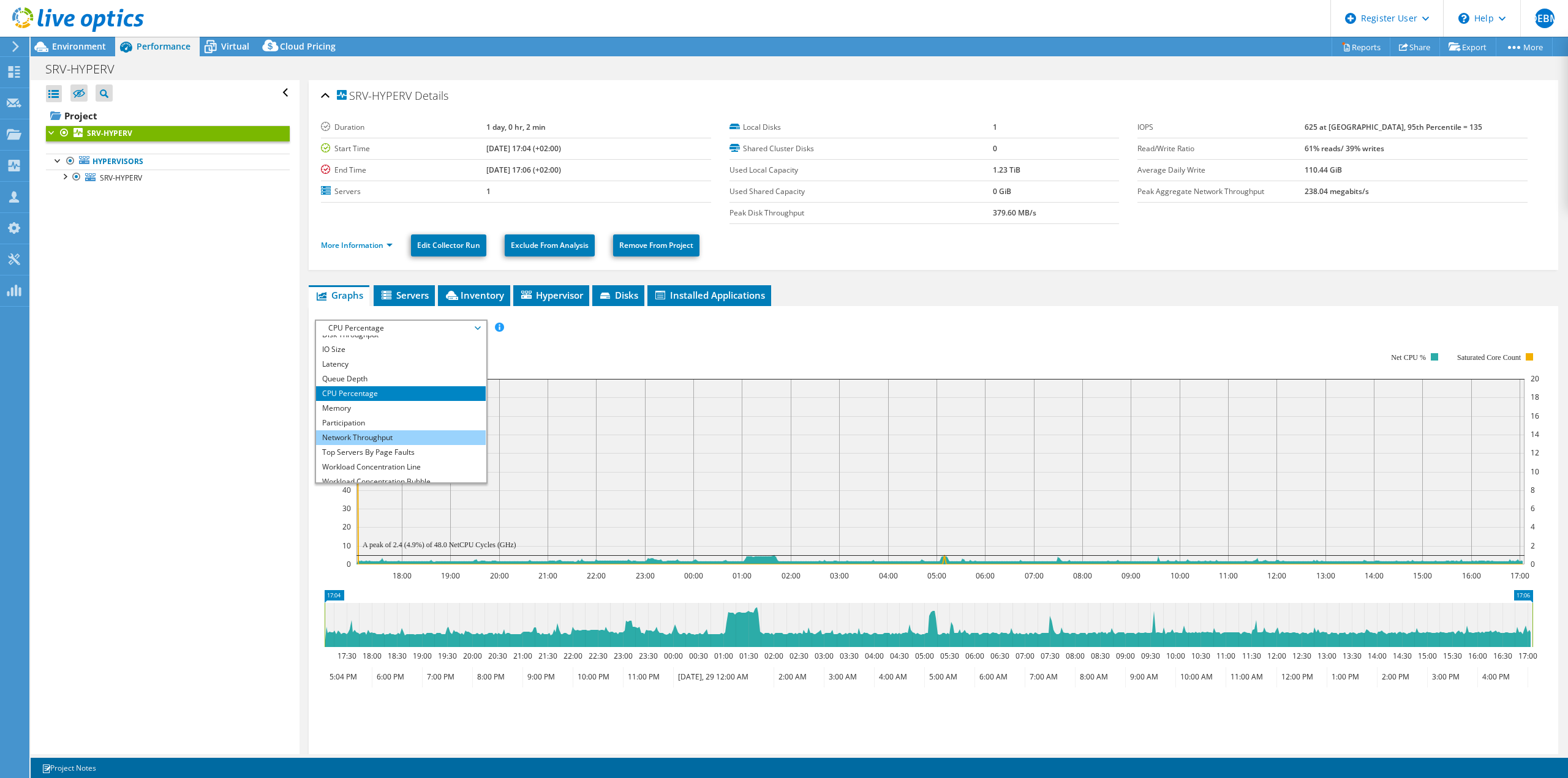
scroll to position [44, 0]
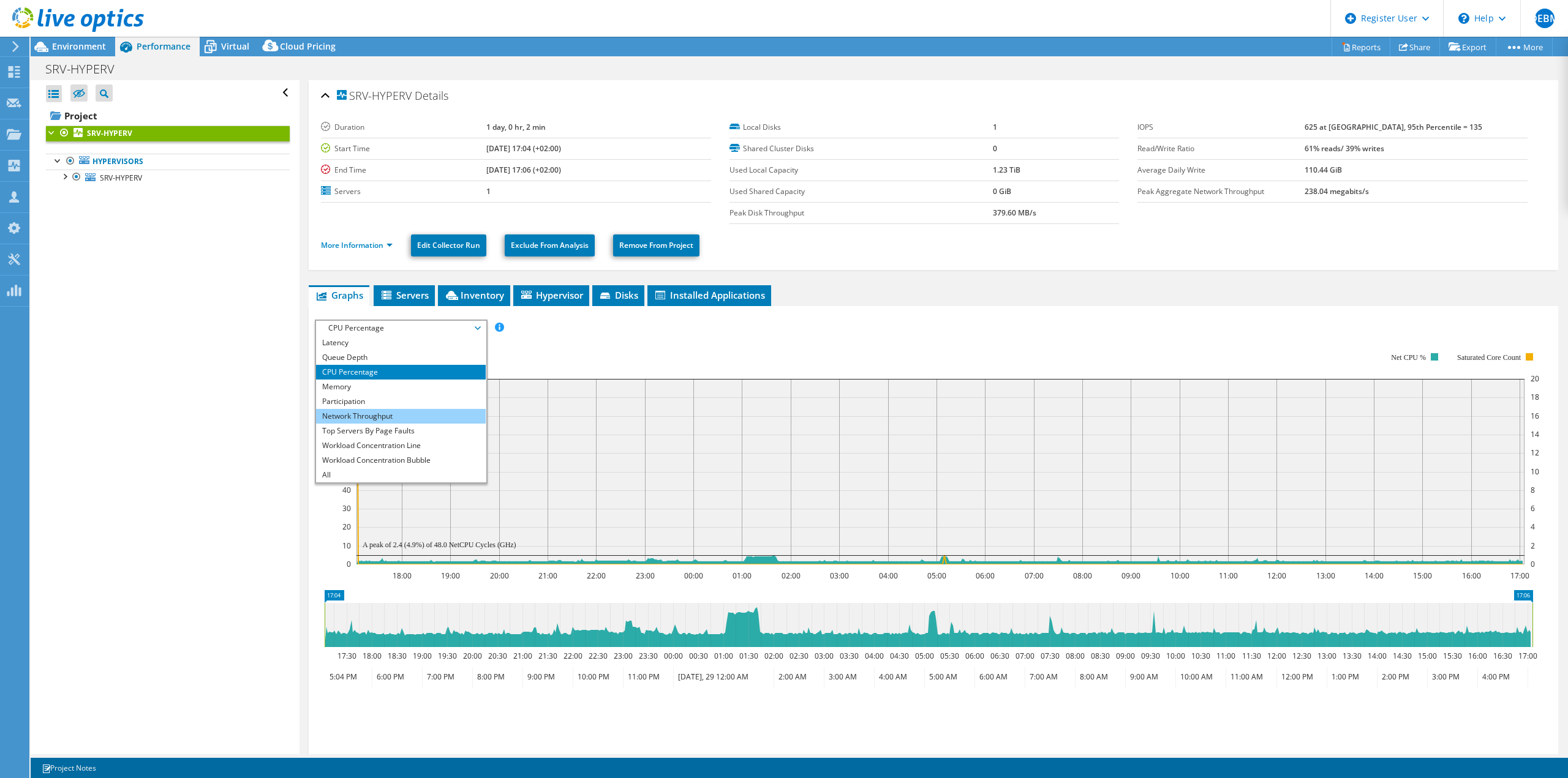
click at [383, 417] on li "Network Throughput" at bounding box center [401, 417] width 170 height 15
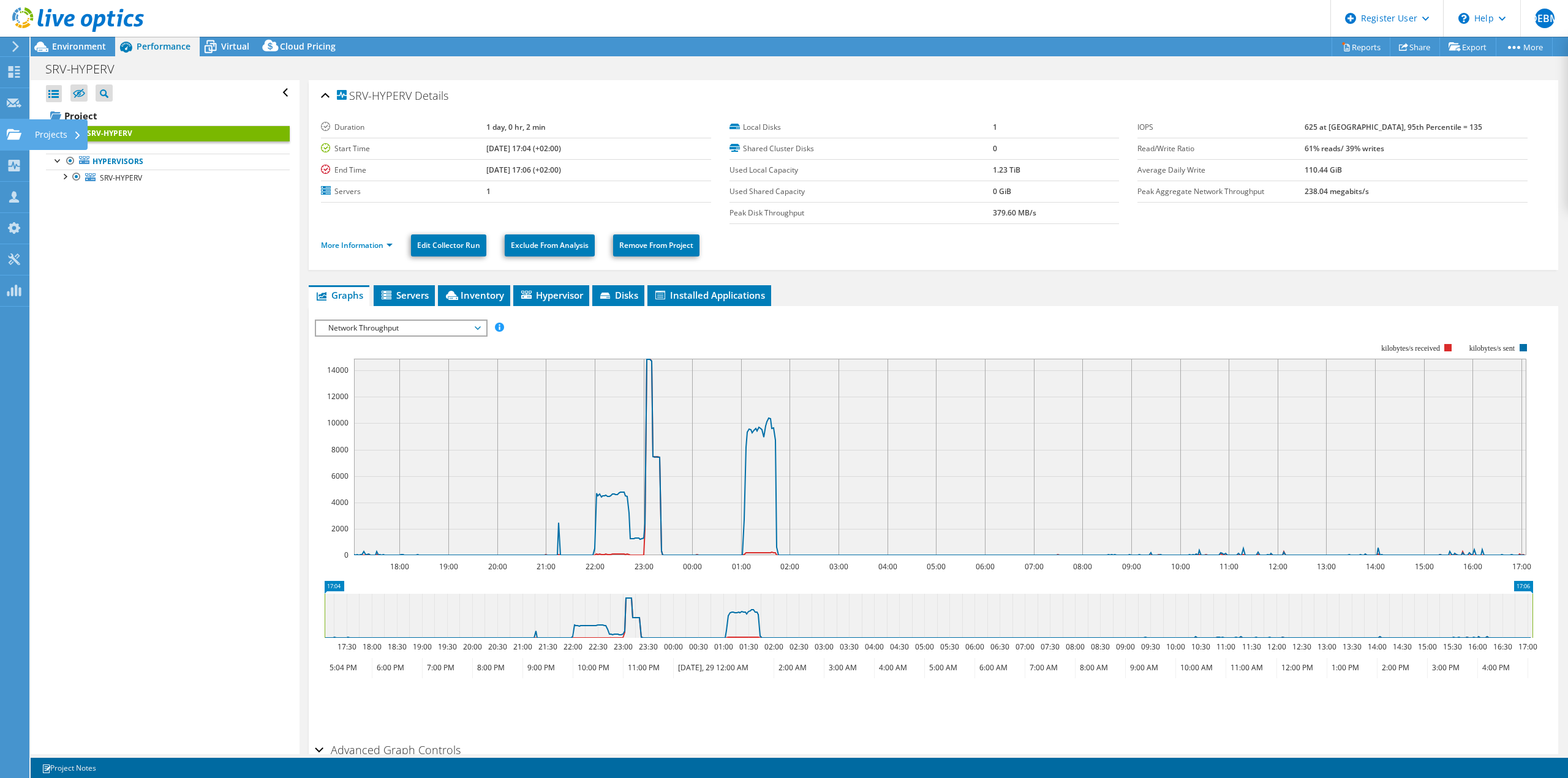
click at [62, 135] on div "Projects" at bounding box center [58, 134] width 59 height 30
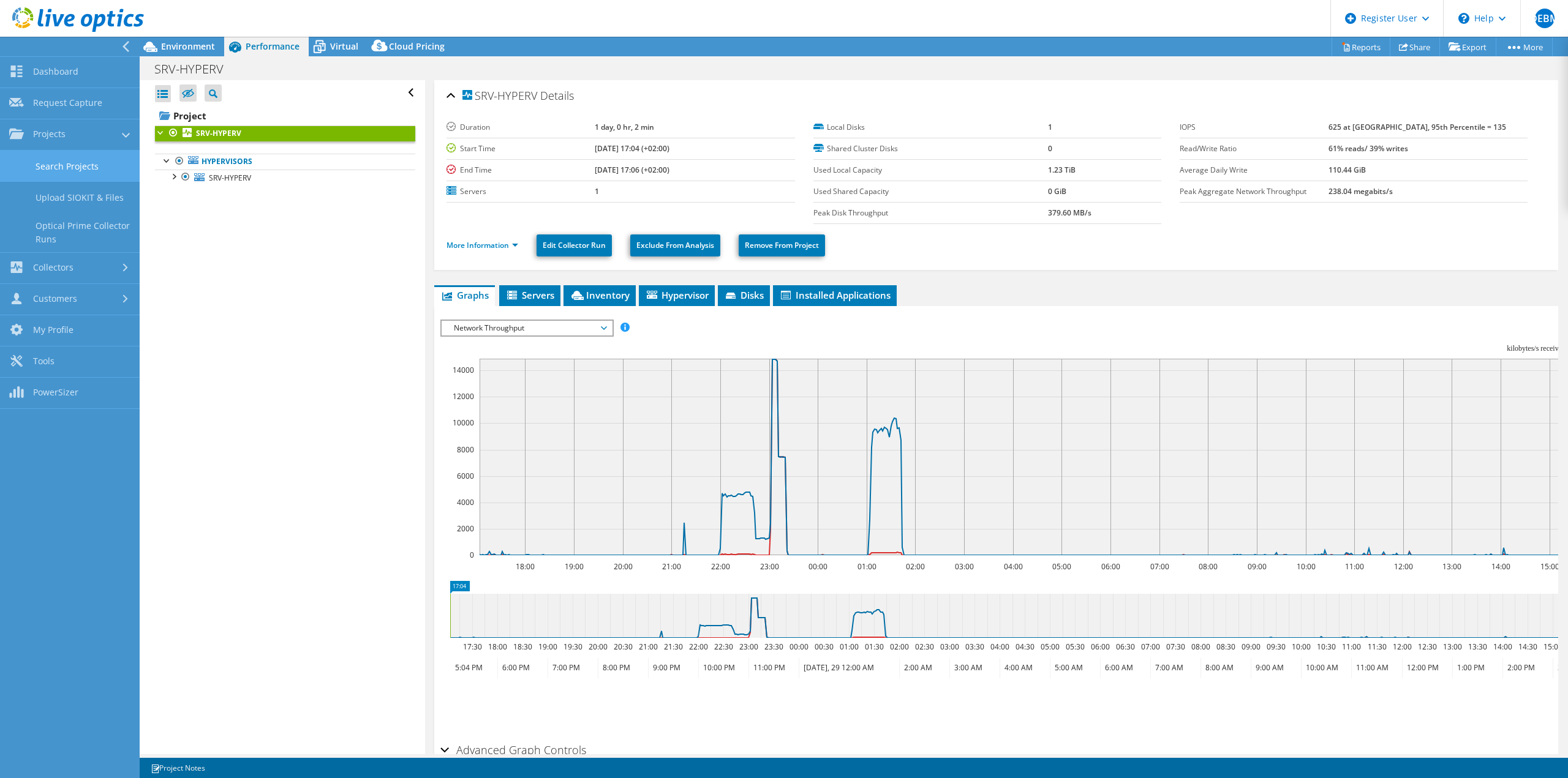
click at [69, 168] on link "Search Projects" at bounding box center [69, 166] width 139 height 31
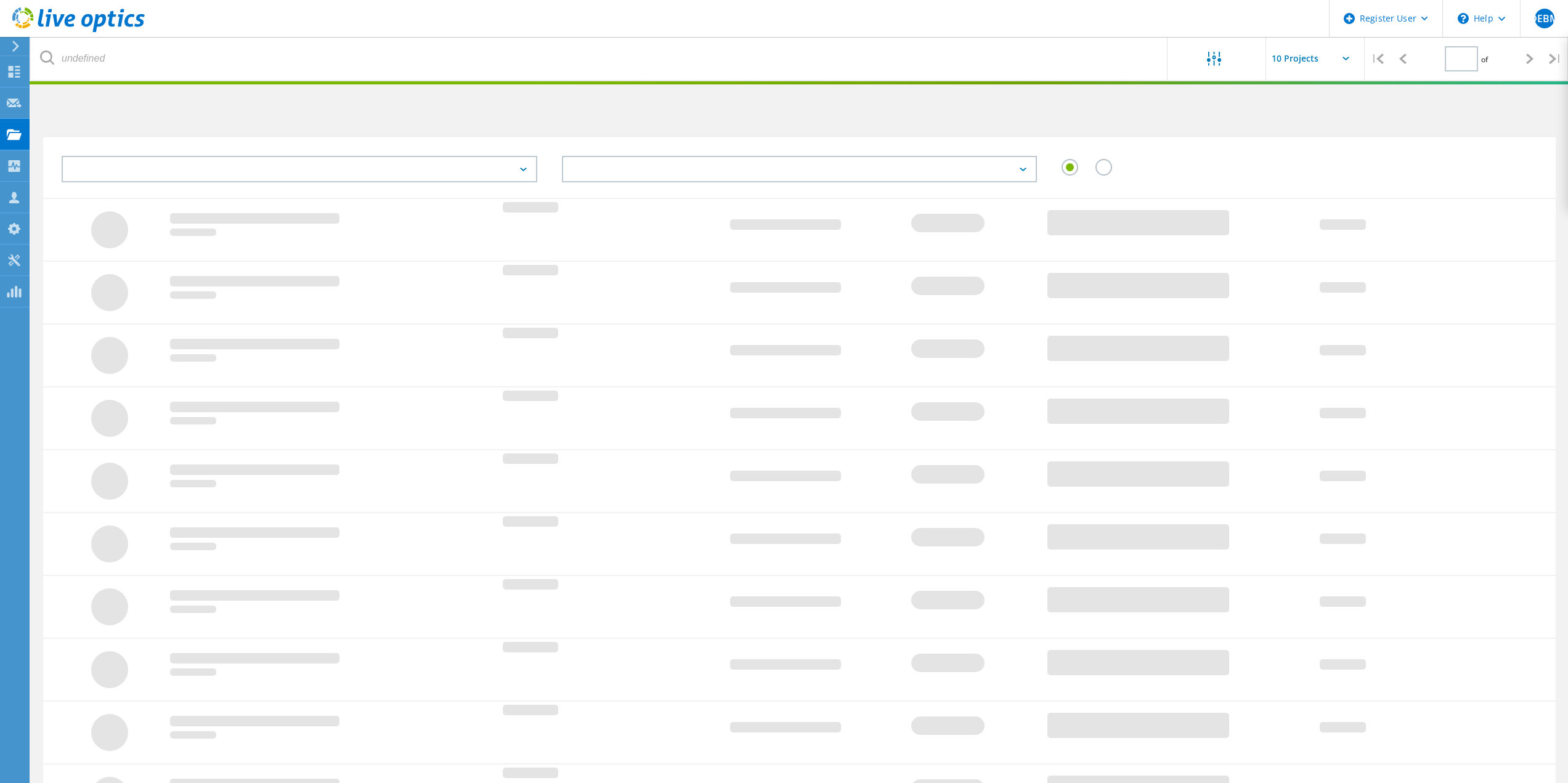
type input "1"
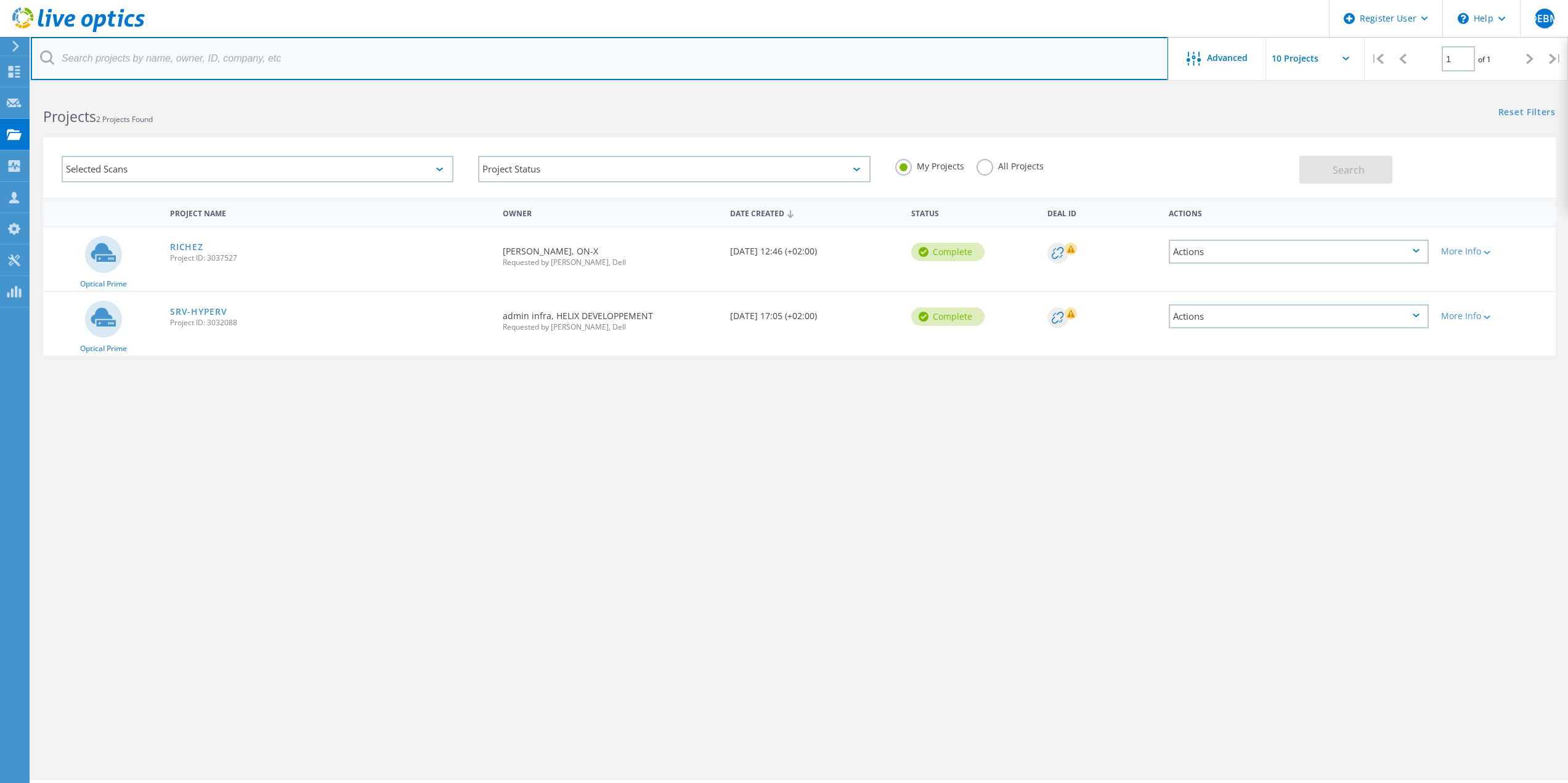
click at [135, 56] on input "text" at bounding box center [599, 59] width 1137 height 43
type input "[EMAIL_ADDRESS][DOMAIN_NAME]"
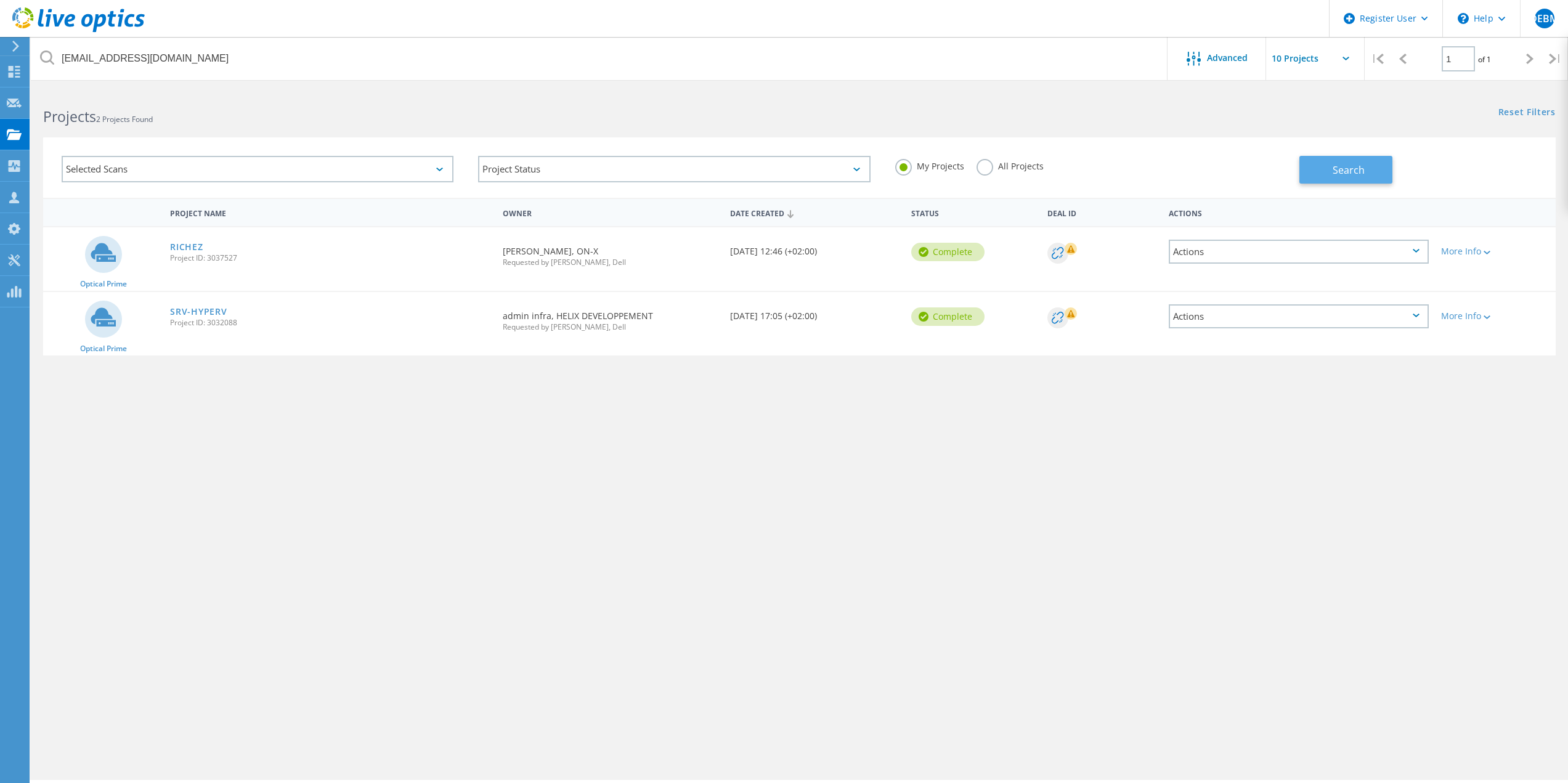
click at [1336, 160] on button "Search" at bounding box center [1346, 169] width 93 height 28
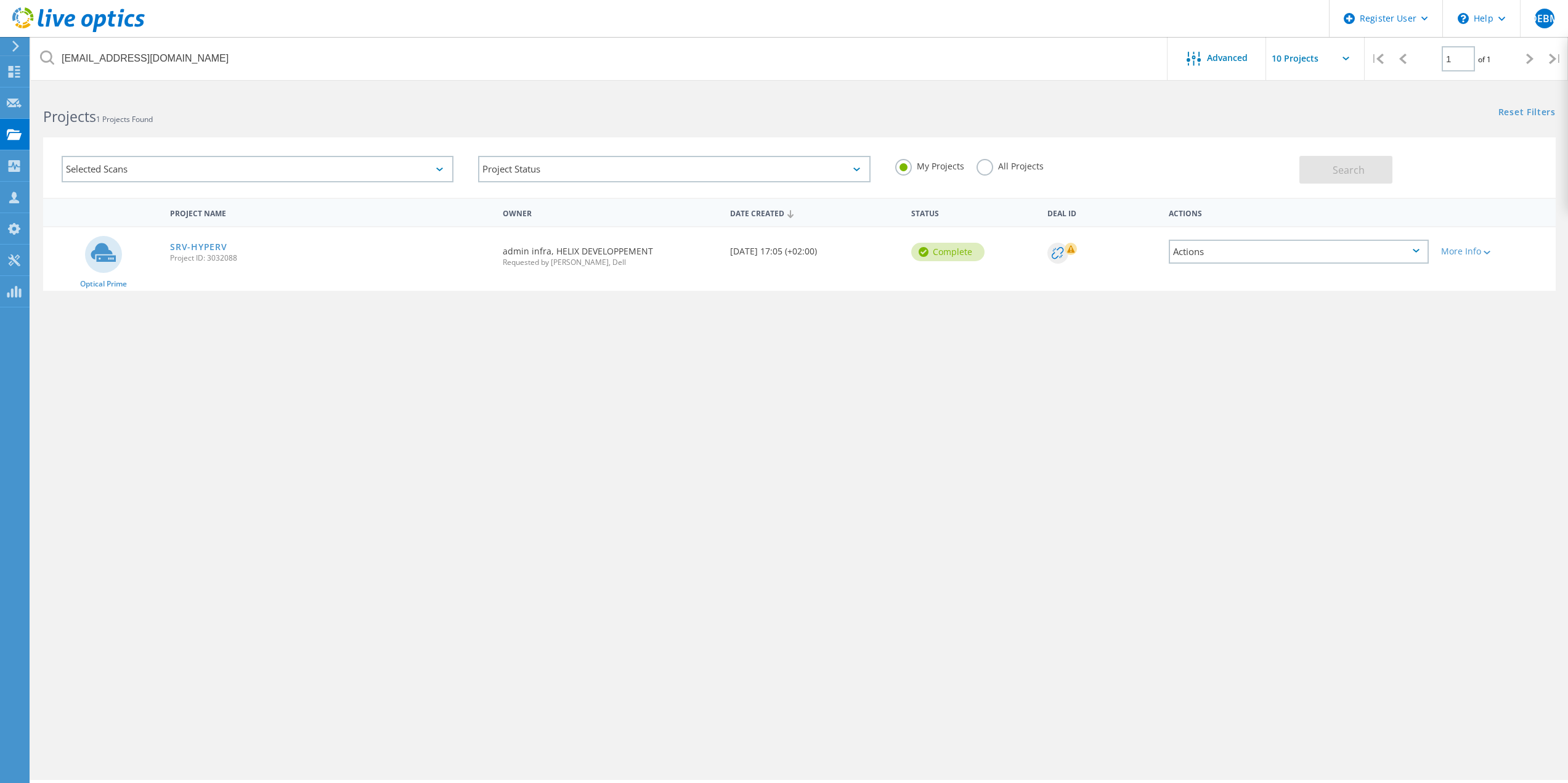
click at [988, 165] on label "All Projects" at bounding box center [1010, 165] width 67 height 12
click at [0, 0] on input "All Projects" at bounding box center [0, 0] width 0 height 0
click at [1362, 172] on span "Search" at bounding box center [1349, 170] width 32 height 14
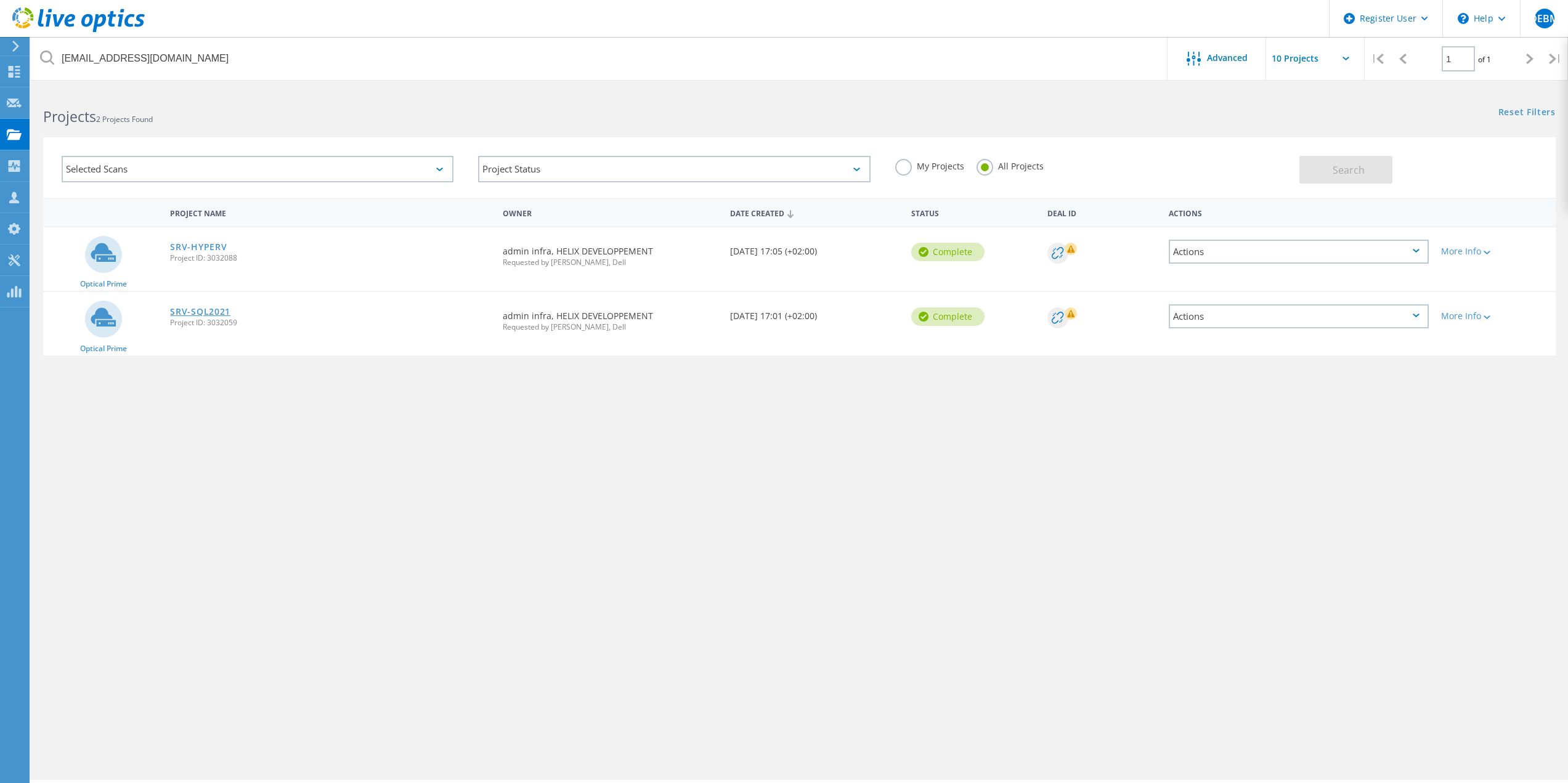
click at [194, 312] on link "SRV-SQL2021" at bounding box center [200, 312] width 60 height 9
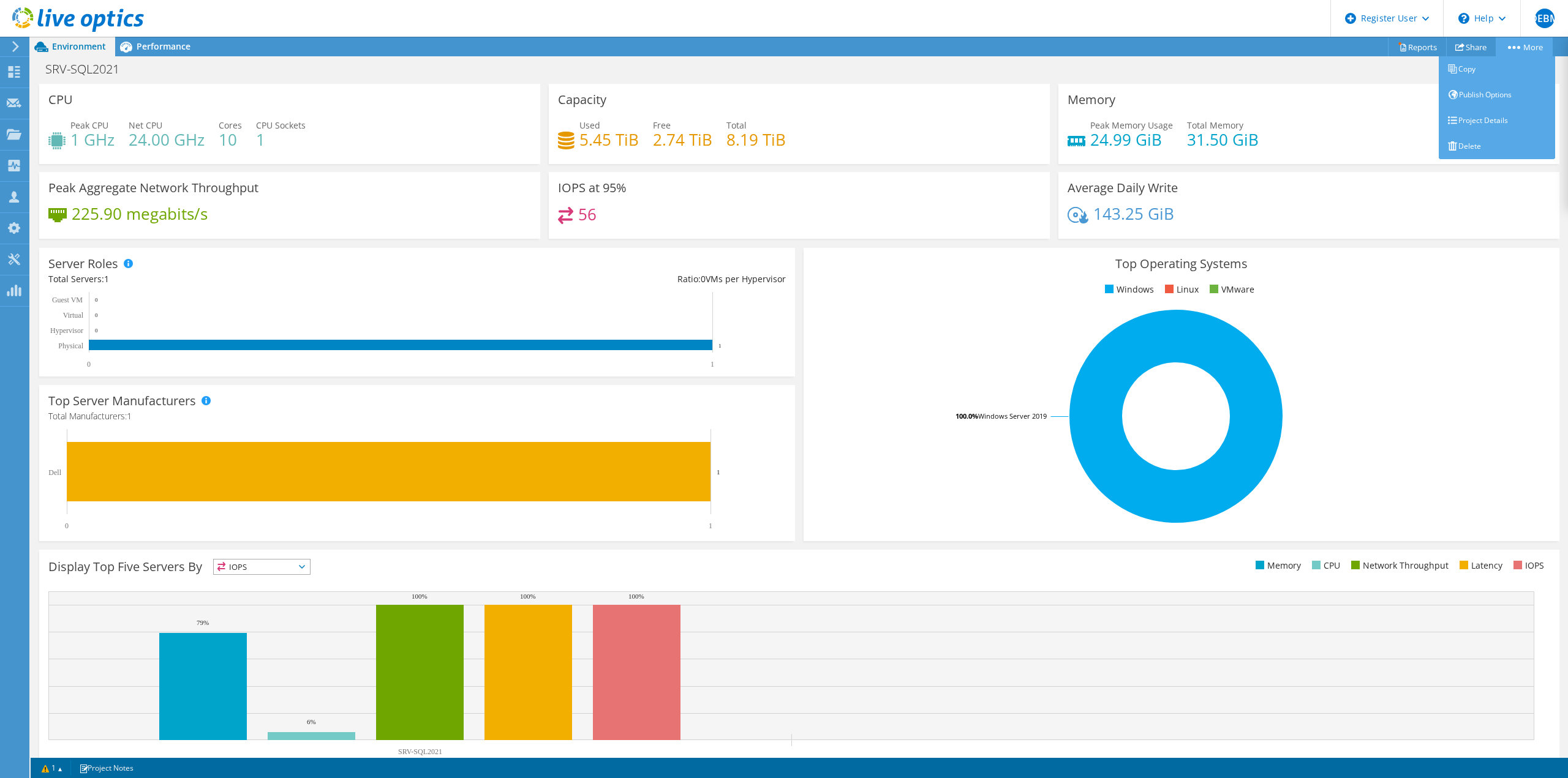
click at [1531, 50] on link "More" at bounding box center [1524, 46] width 57 height 19
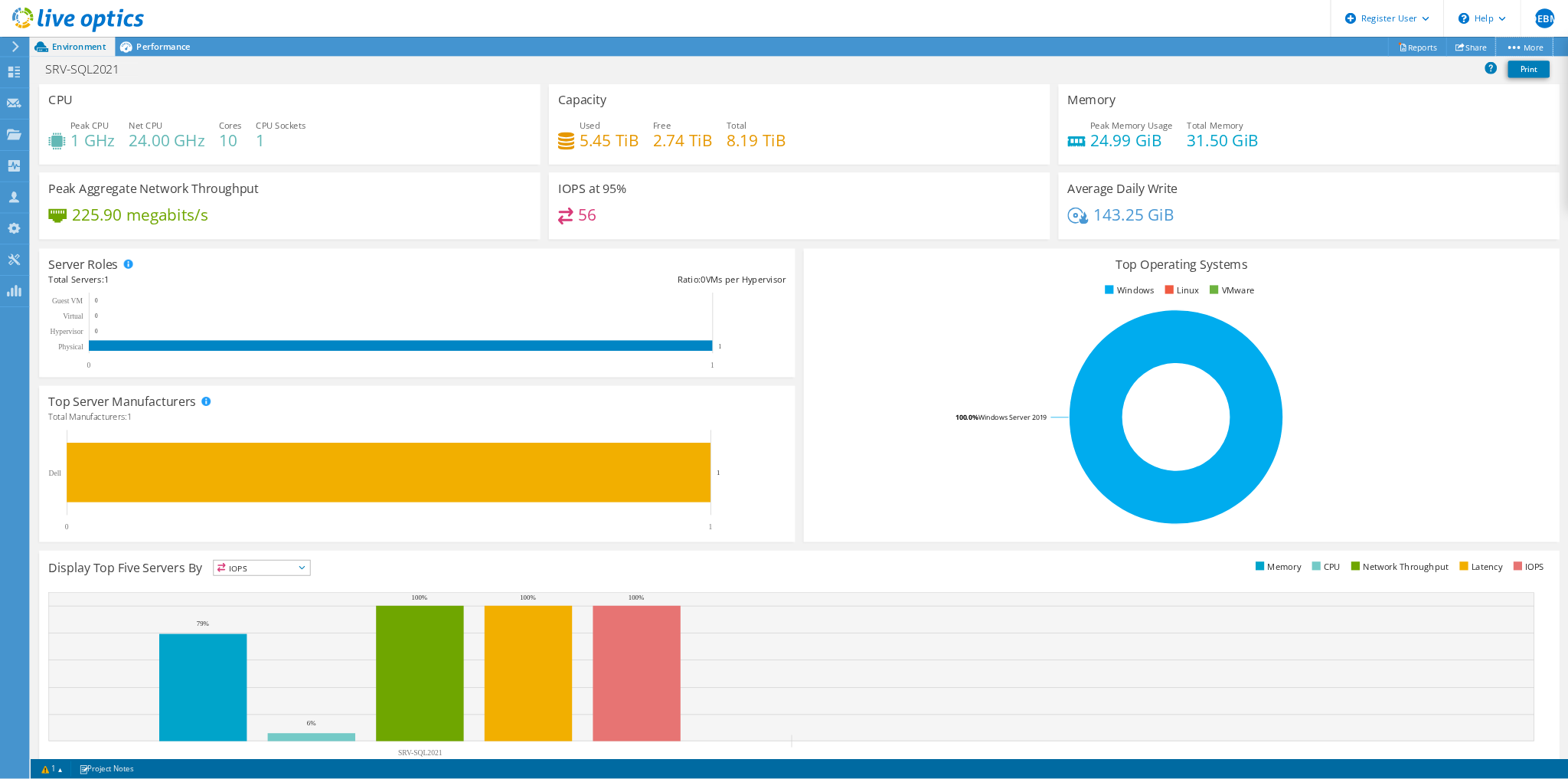
scroll to position [101, 0]
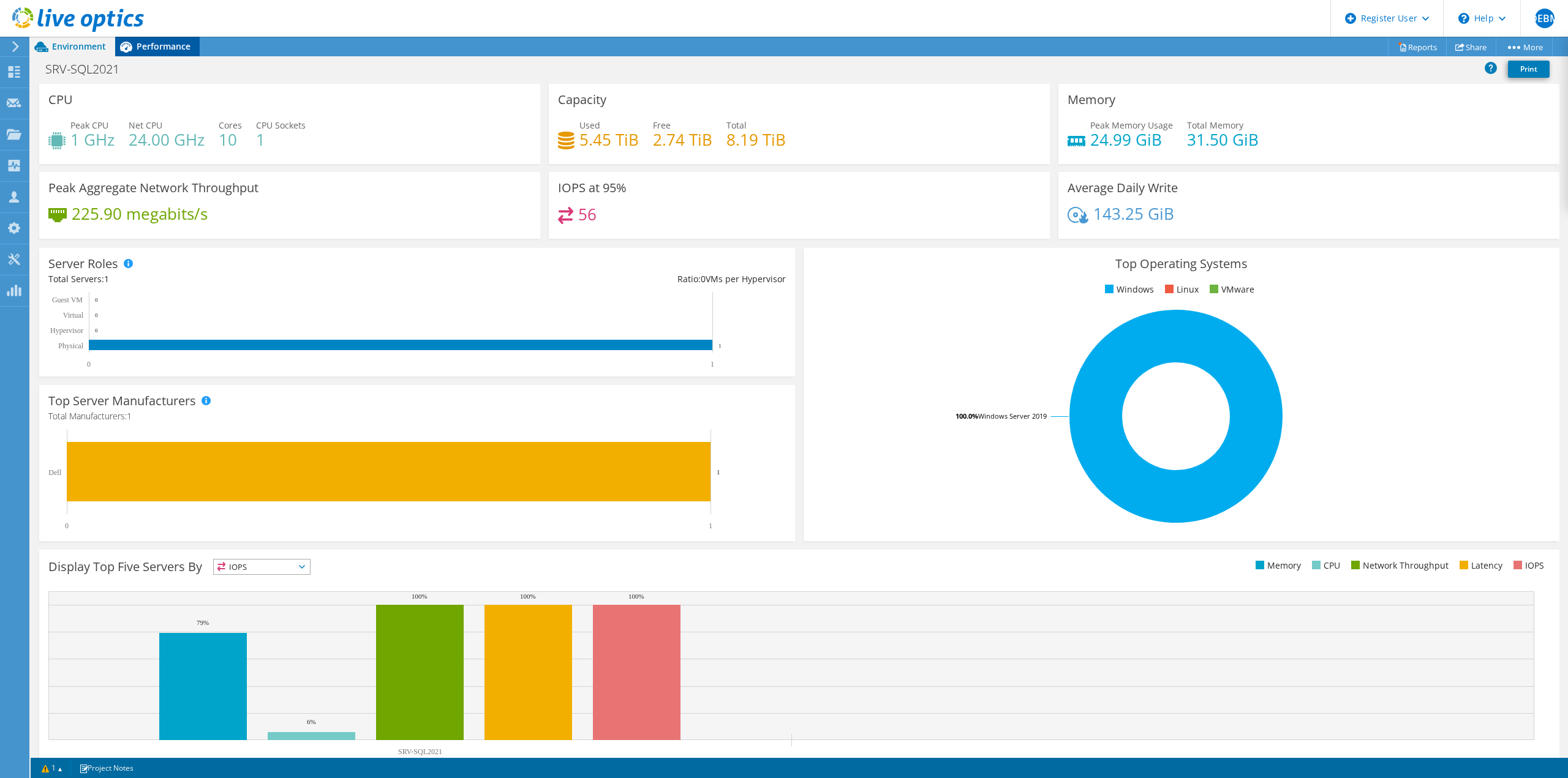
click at [147, 45] on span "Performance" at bounding box center [164, 46] width 54 height 11
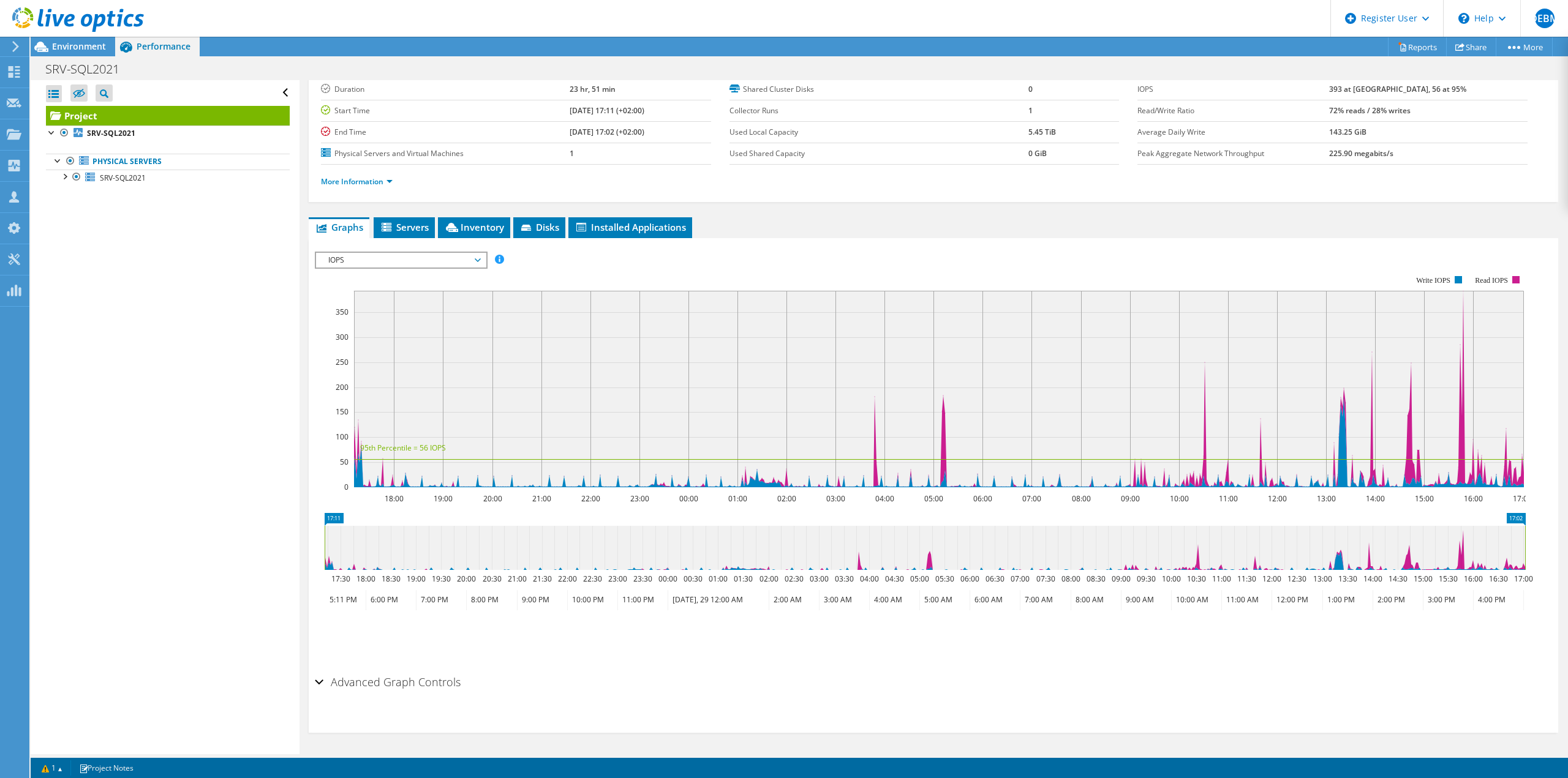
click at [403, 261] on span "IOPS" at bounding box center [401, 260] width 158 height 15
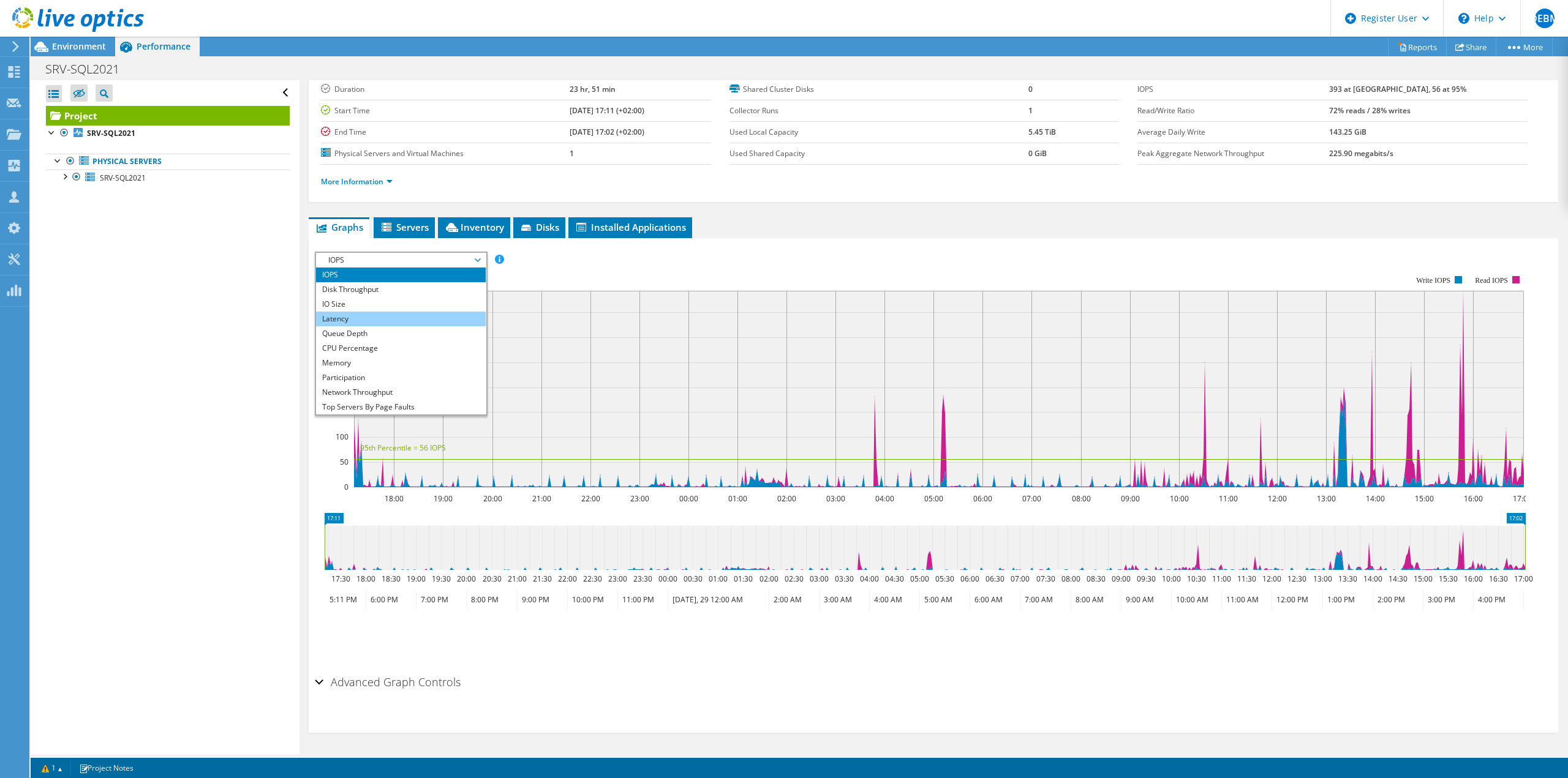
click at [351, 320] on li "Latency" at bounding box center [401, 319] width 170 height 15
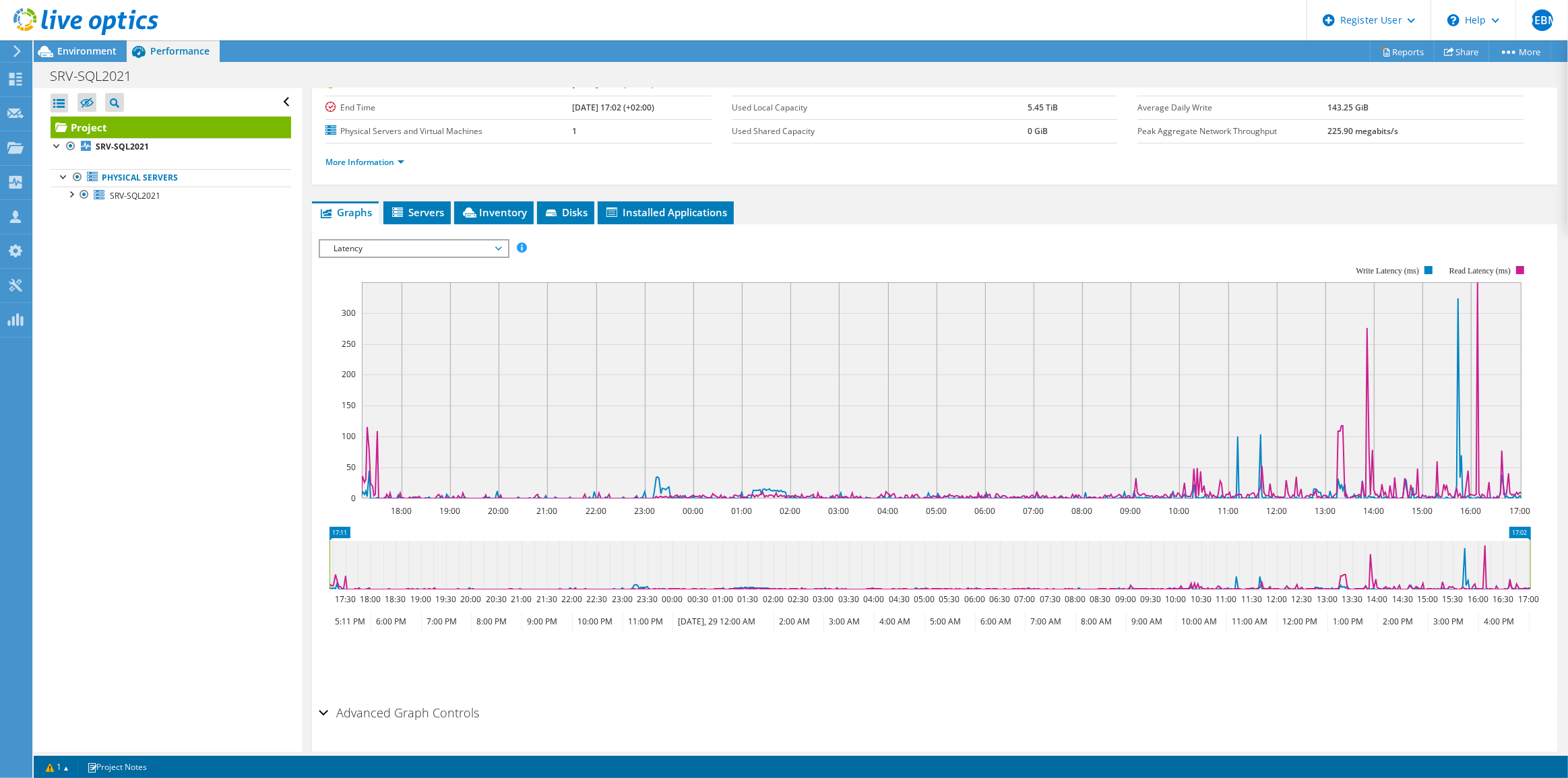
scroll to position [162, 0]
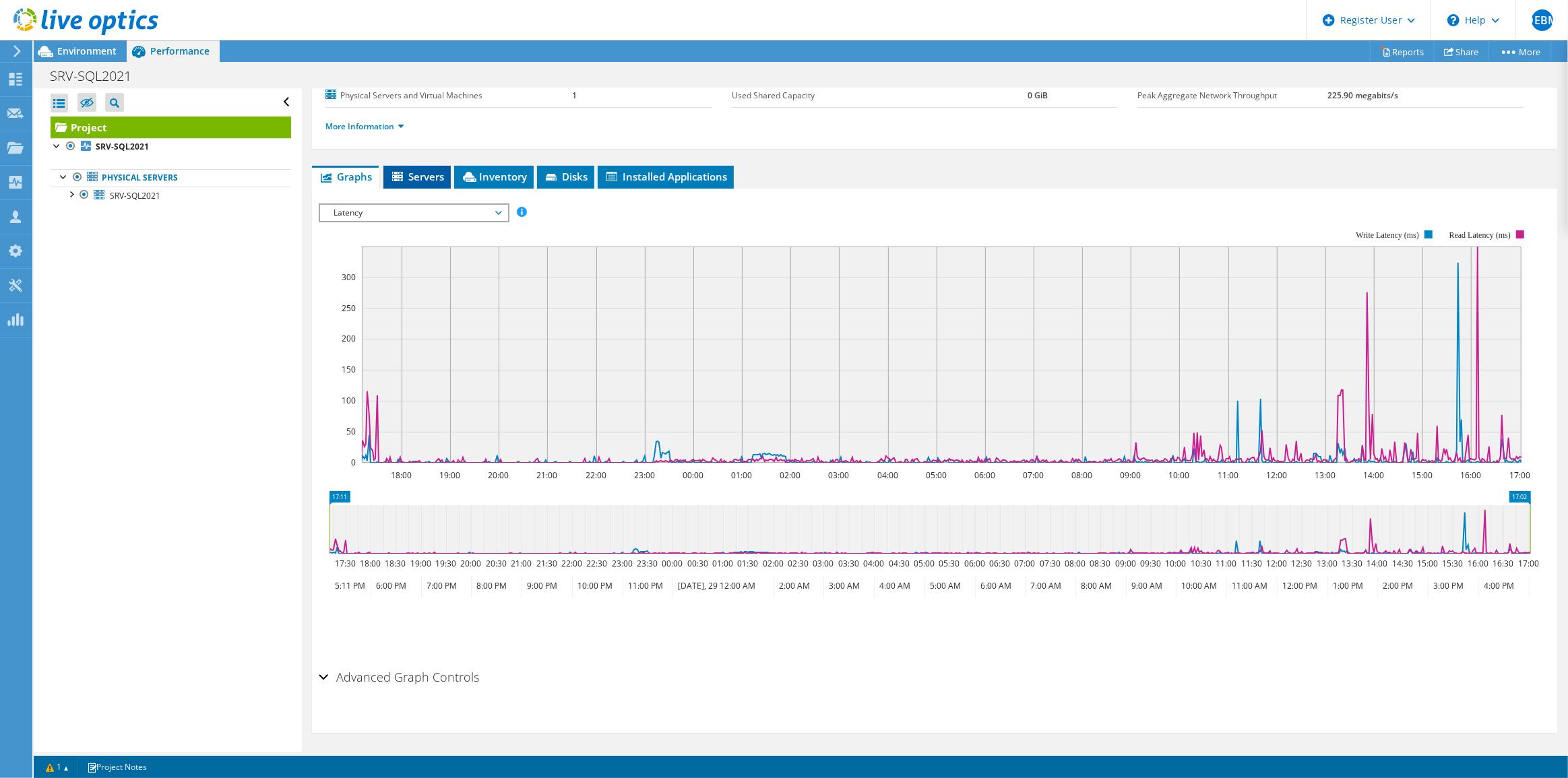
click at [424, 170] on span "Servers" at bounding box center [417, 176] width 54 height 13
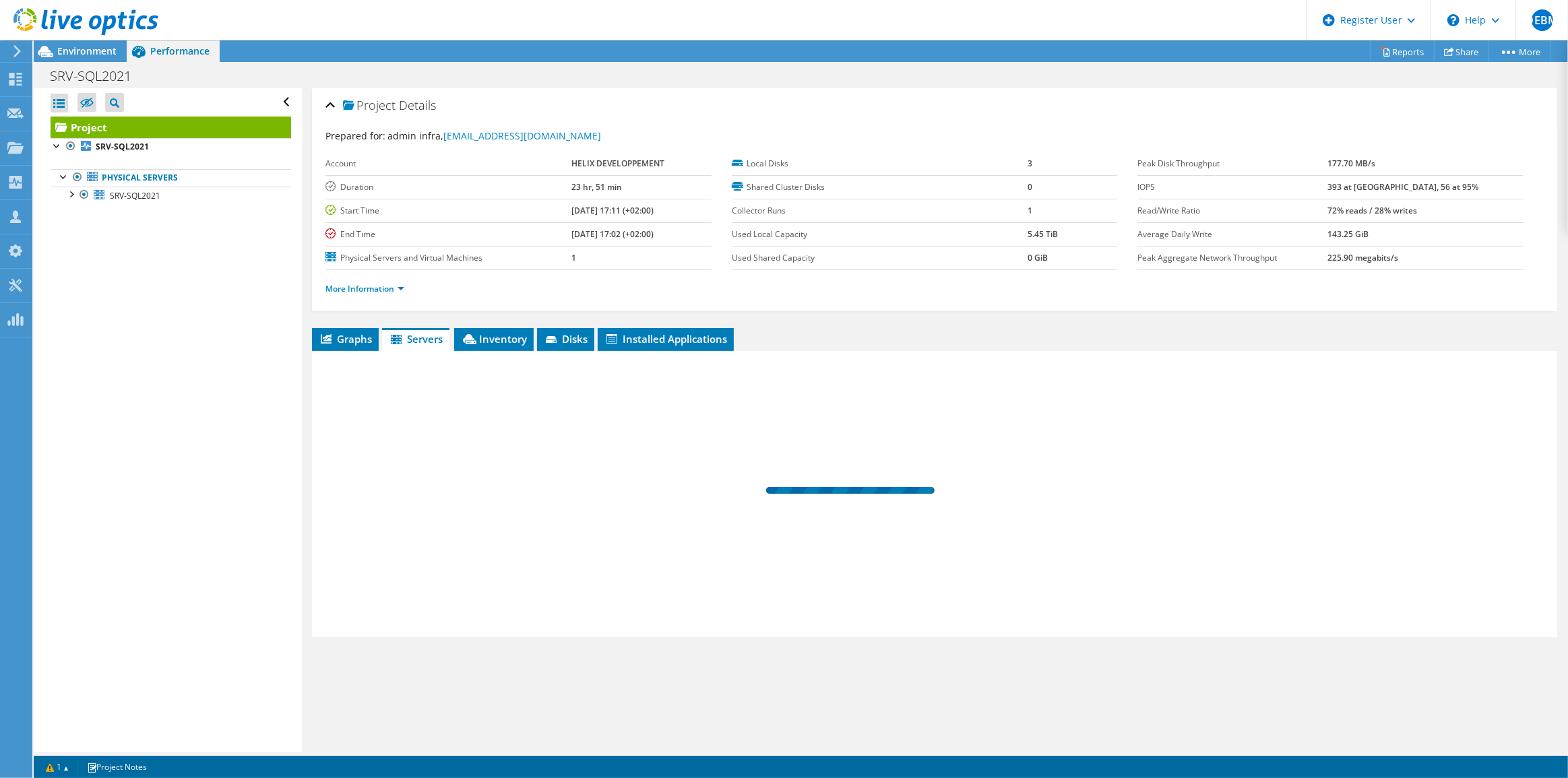
scroll to position [0, 0]
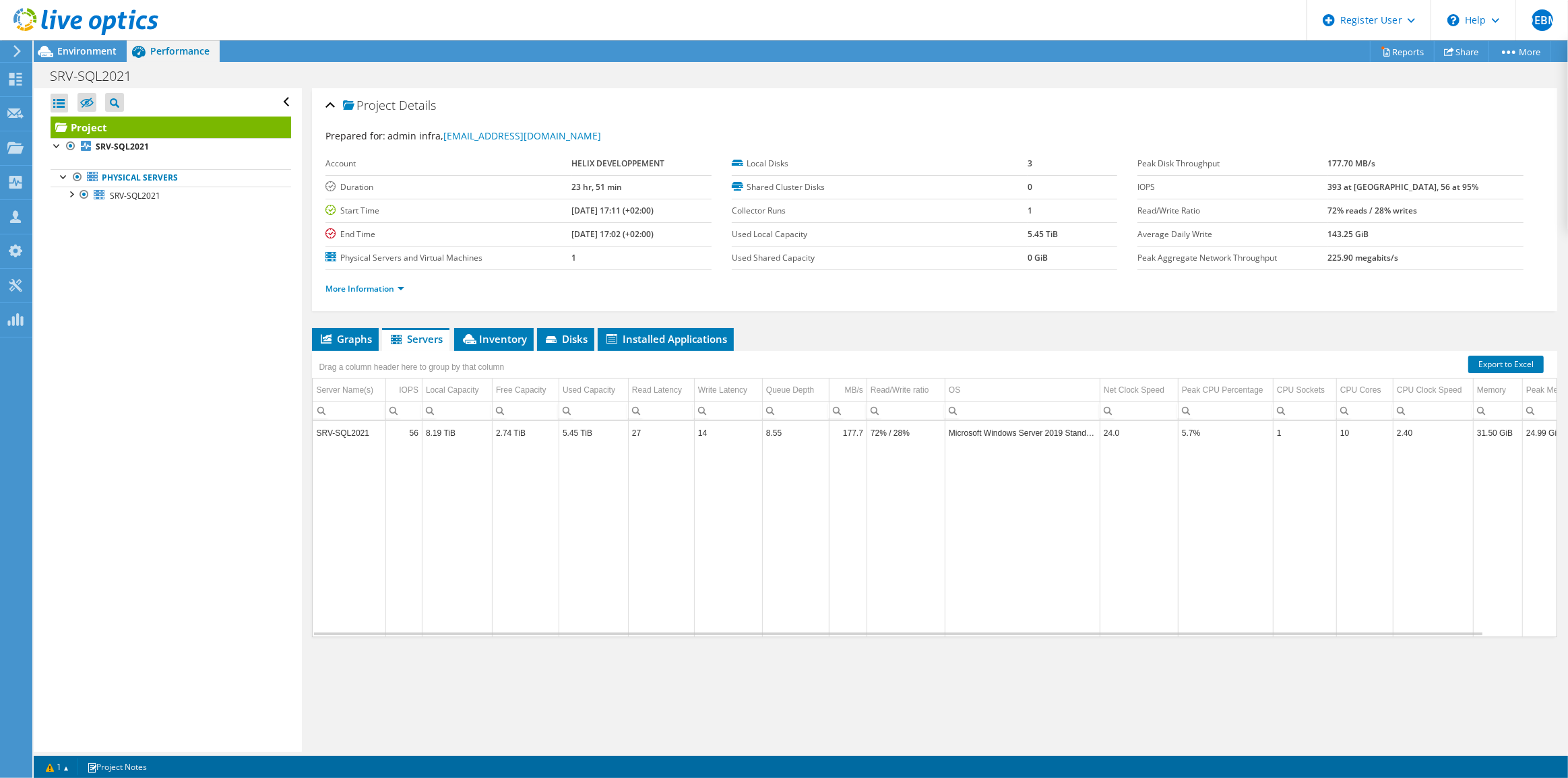
click at [501, 430] on td "2.74 TiB" at bounding box center [525, 433] width 67 height 24
click at [349, 430] on td "SRV-SQL2021" at bounding box center [349, 433] width 73 height 24
click at [658, 338] on span "Installed Applications" at bounding box center [666, 338] width 123 height 13
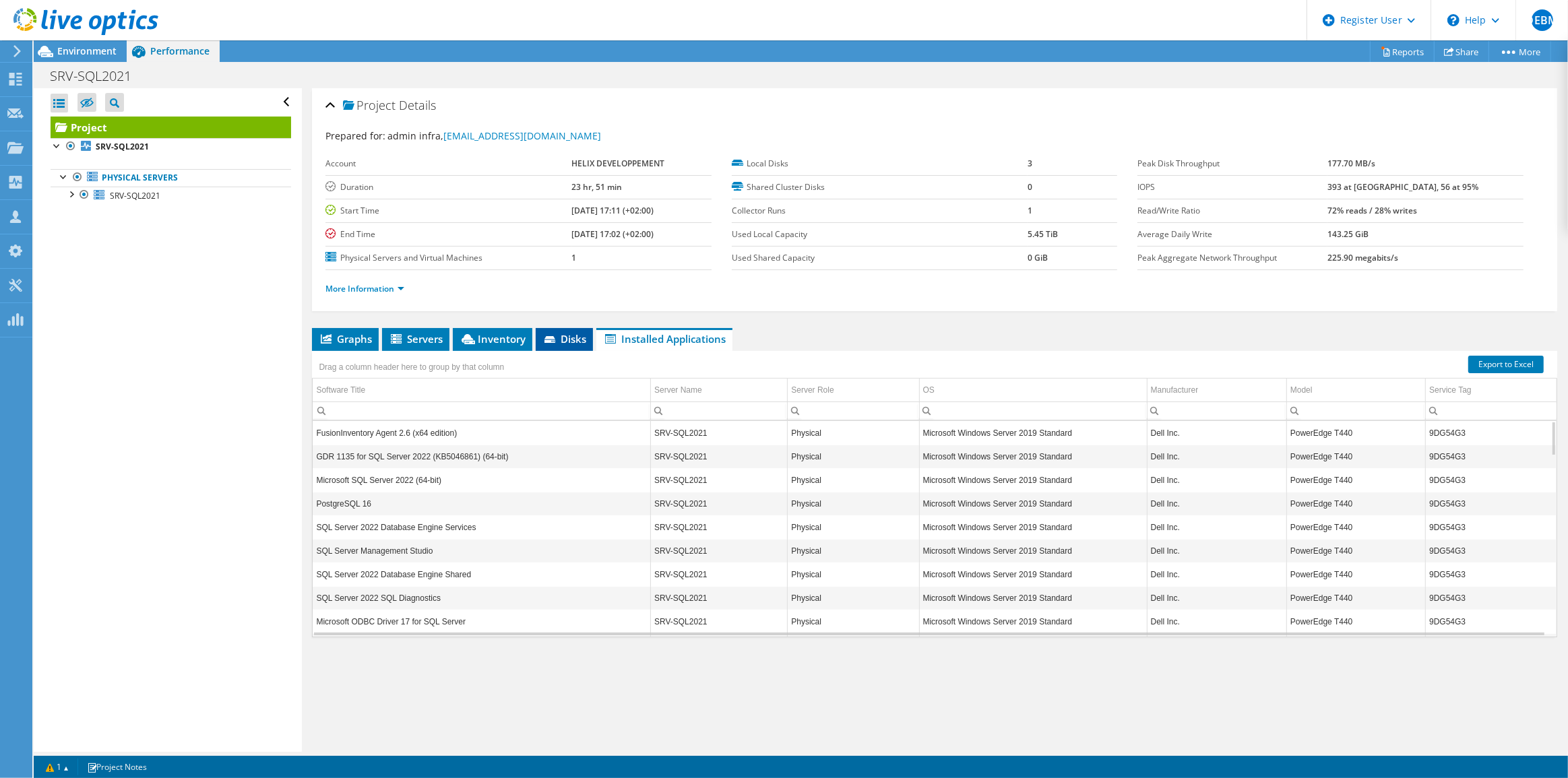
click at [562, 335] on span "Disks" at bounding box center [564, 338] width 44 height 13
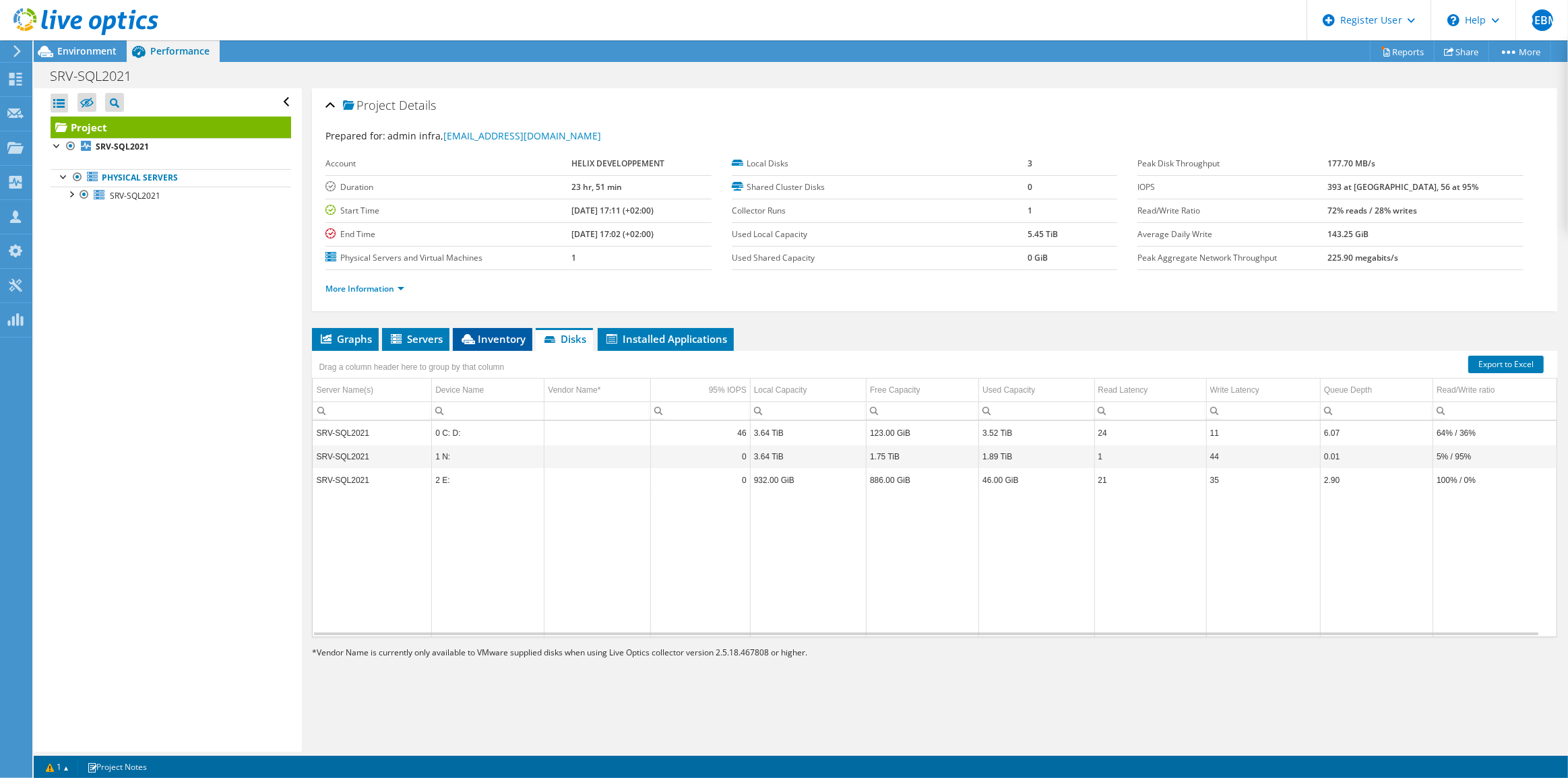
click at [493, 336] on span "Inventory" at bounding box center [492, 338] width 66 height 13
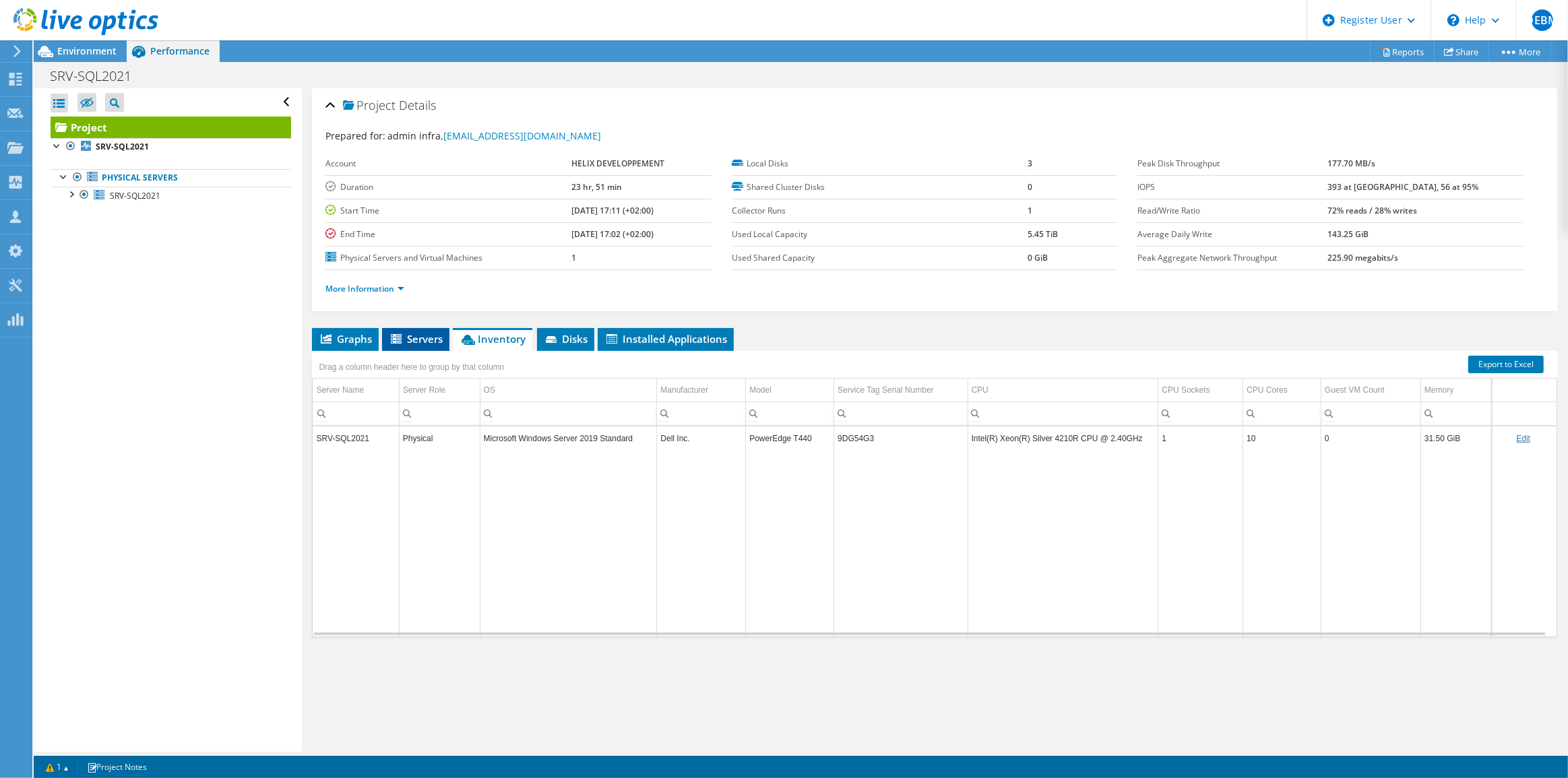
click at [415, 335] on span "Servers" at bounding box center [416, 338] width 54 height 13
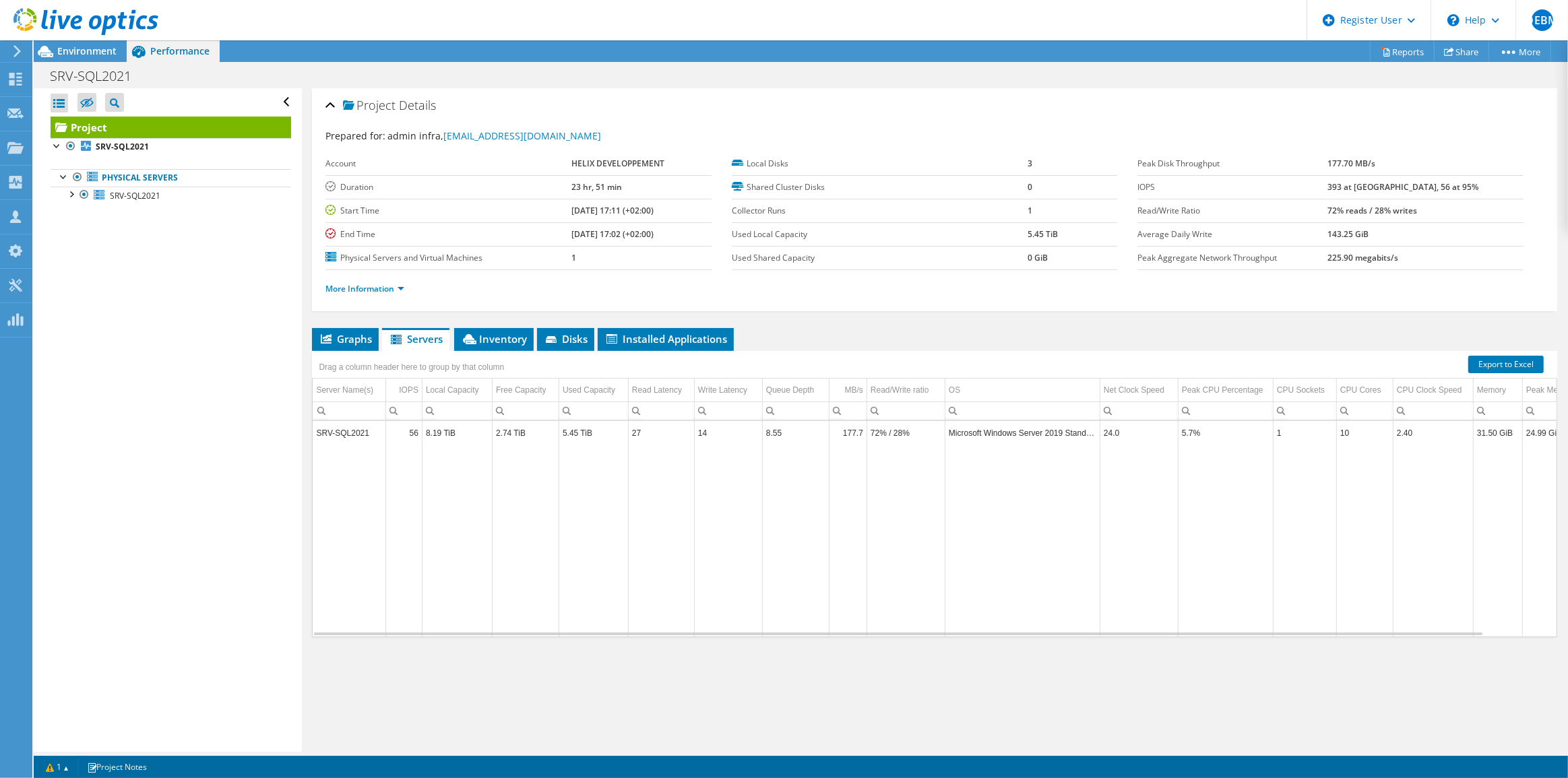
click at [485, 427] on td "8.19 TiB" at bounding box center [456, 433] width 70 height 24
click at [559, 343] on li "Disks" at bounding box center [565, 339] width 57 height 23
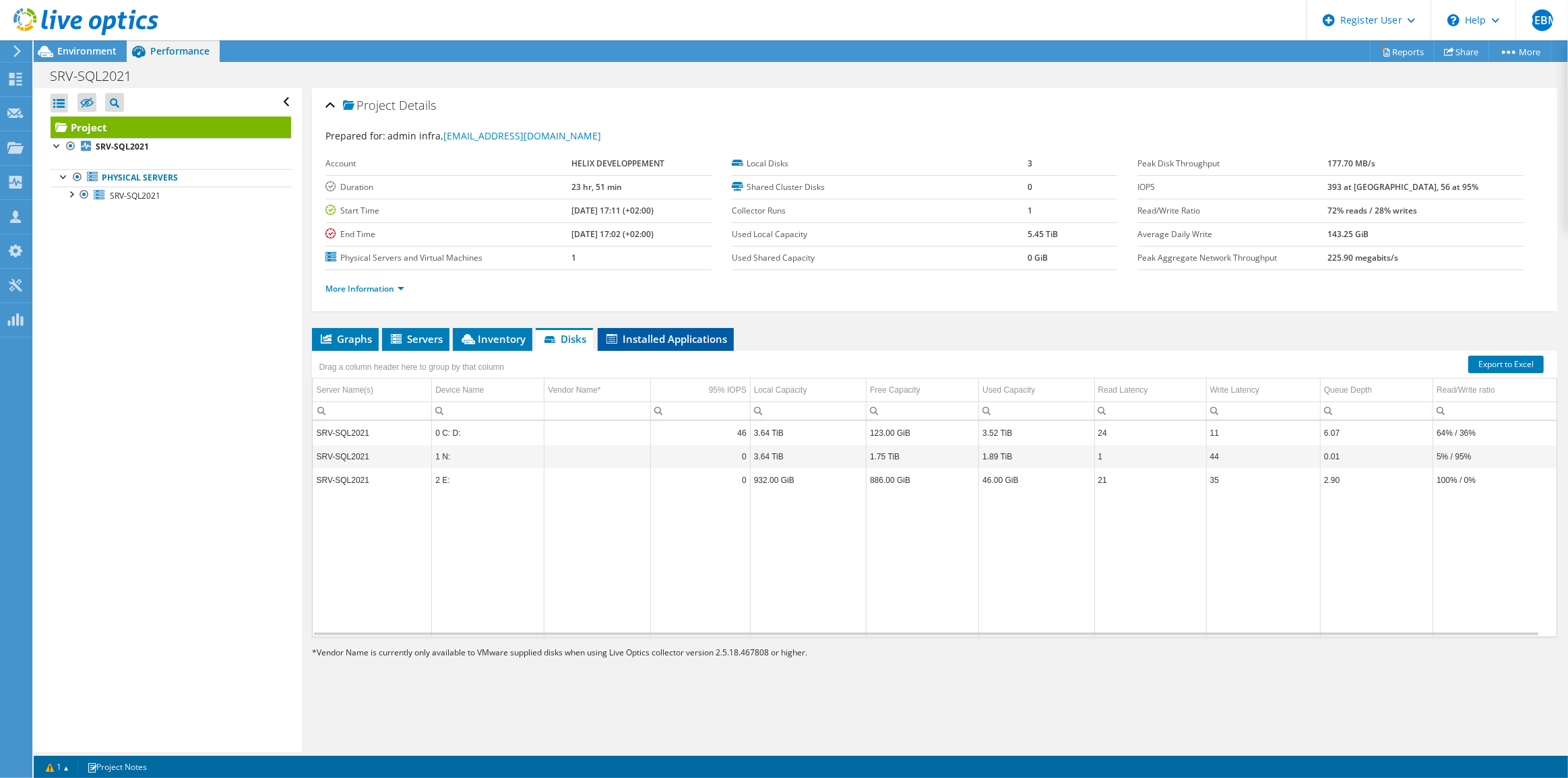
click at [666, 337] on span "Installed Applications" at bounding box center [666, 338] width 123 height 13
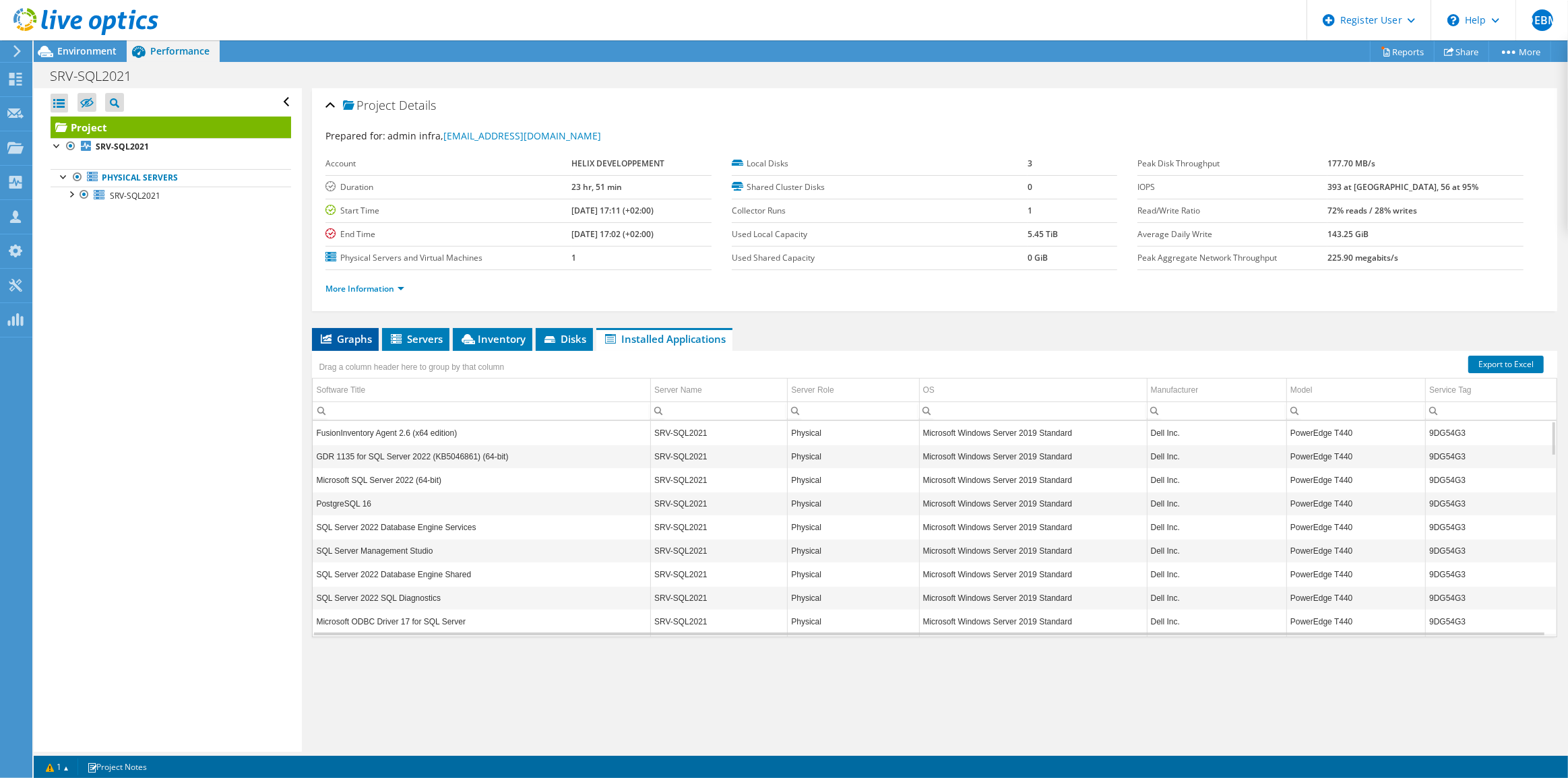
click at [340, 335] on span "Graphs" at bounding box center [345, 338] width 53 height 13
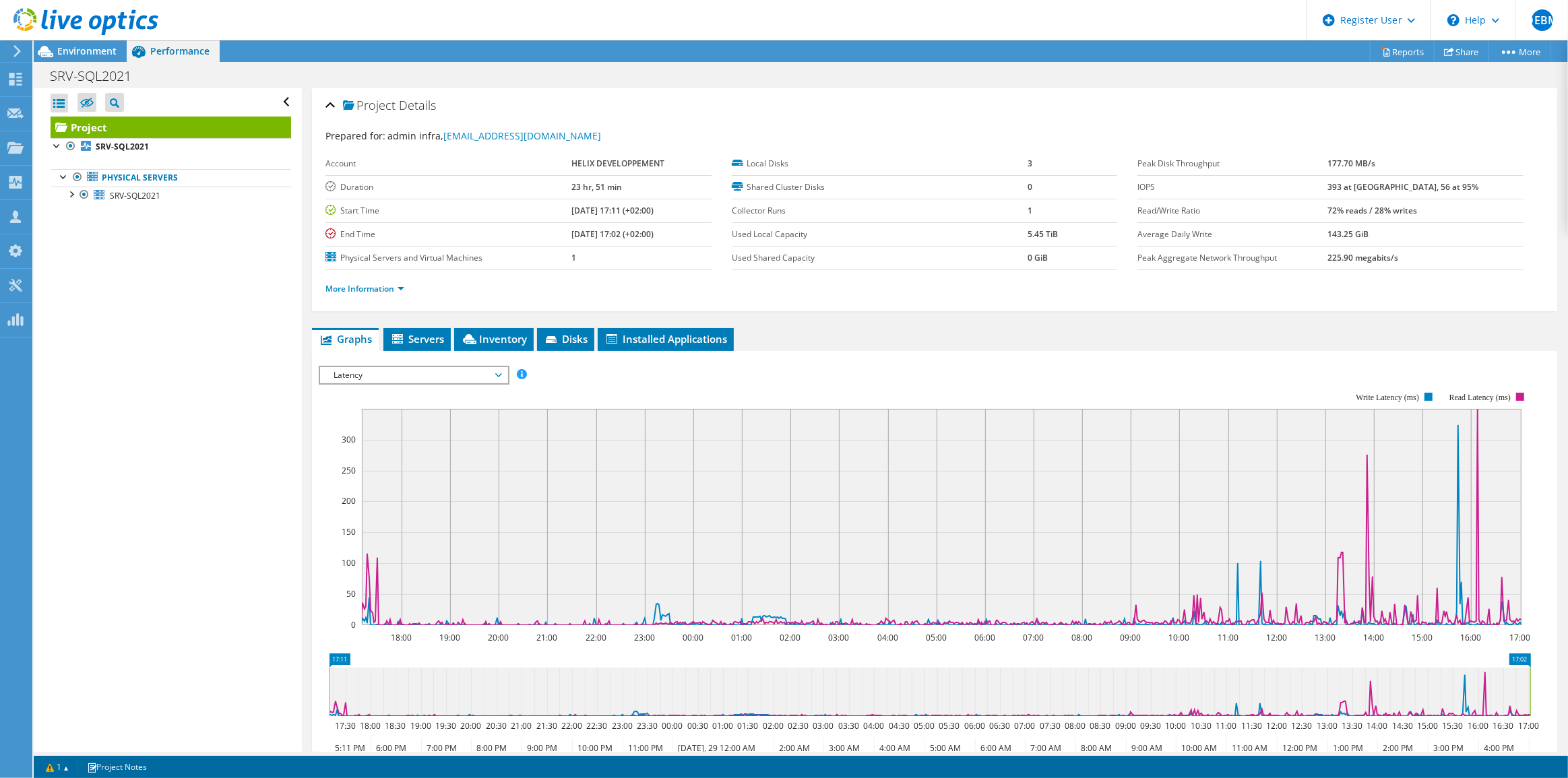
click at [495, 372] on span "Latency" at bounding box center [413, 375] width 173 height 16
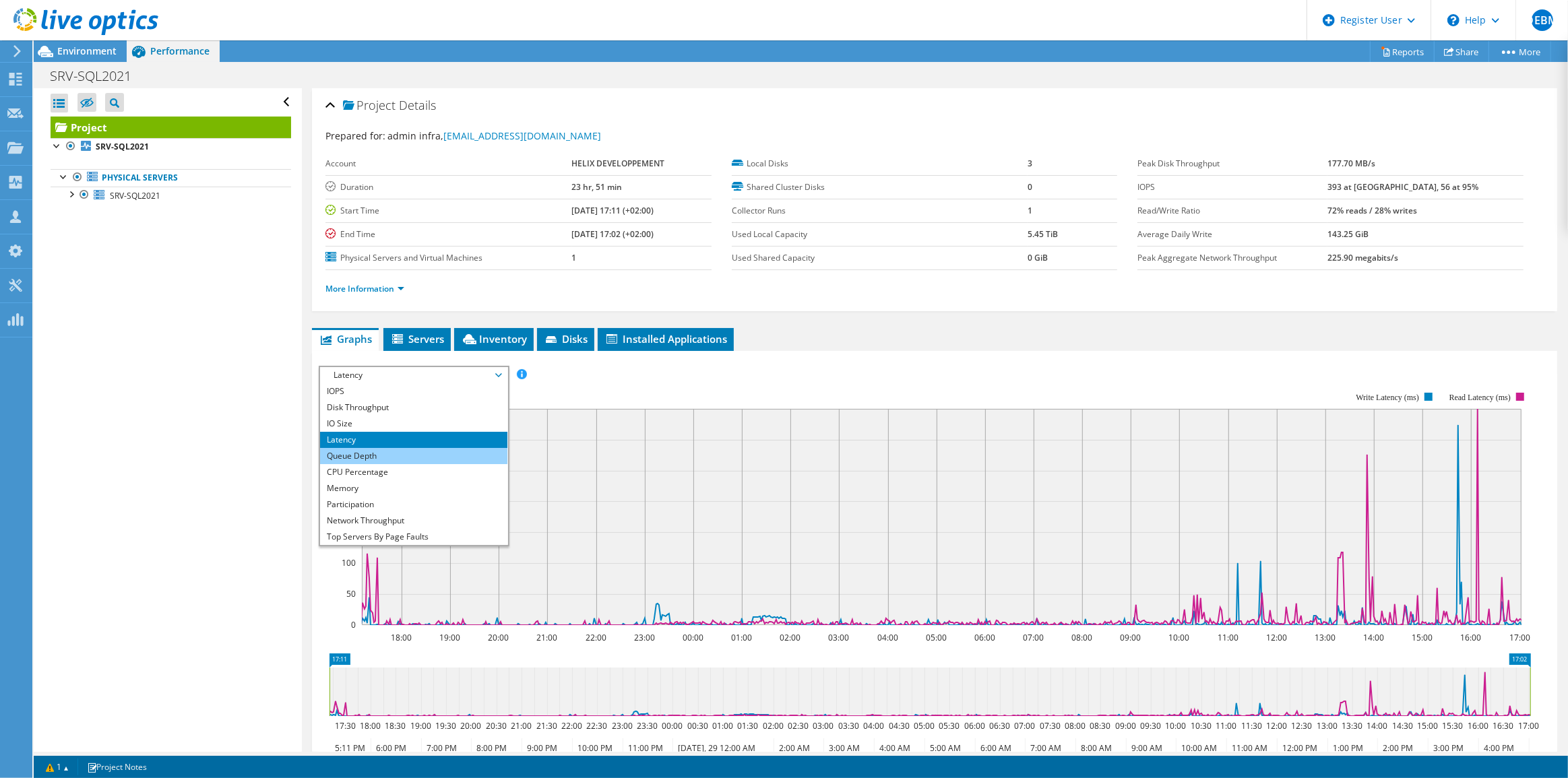
scroll to position [48, 0]
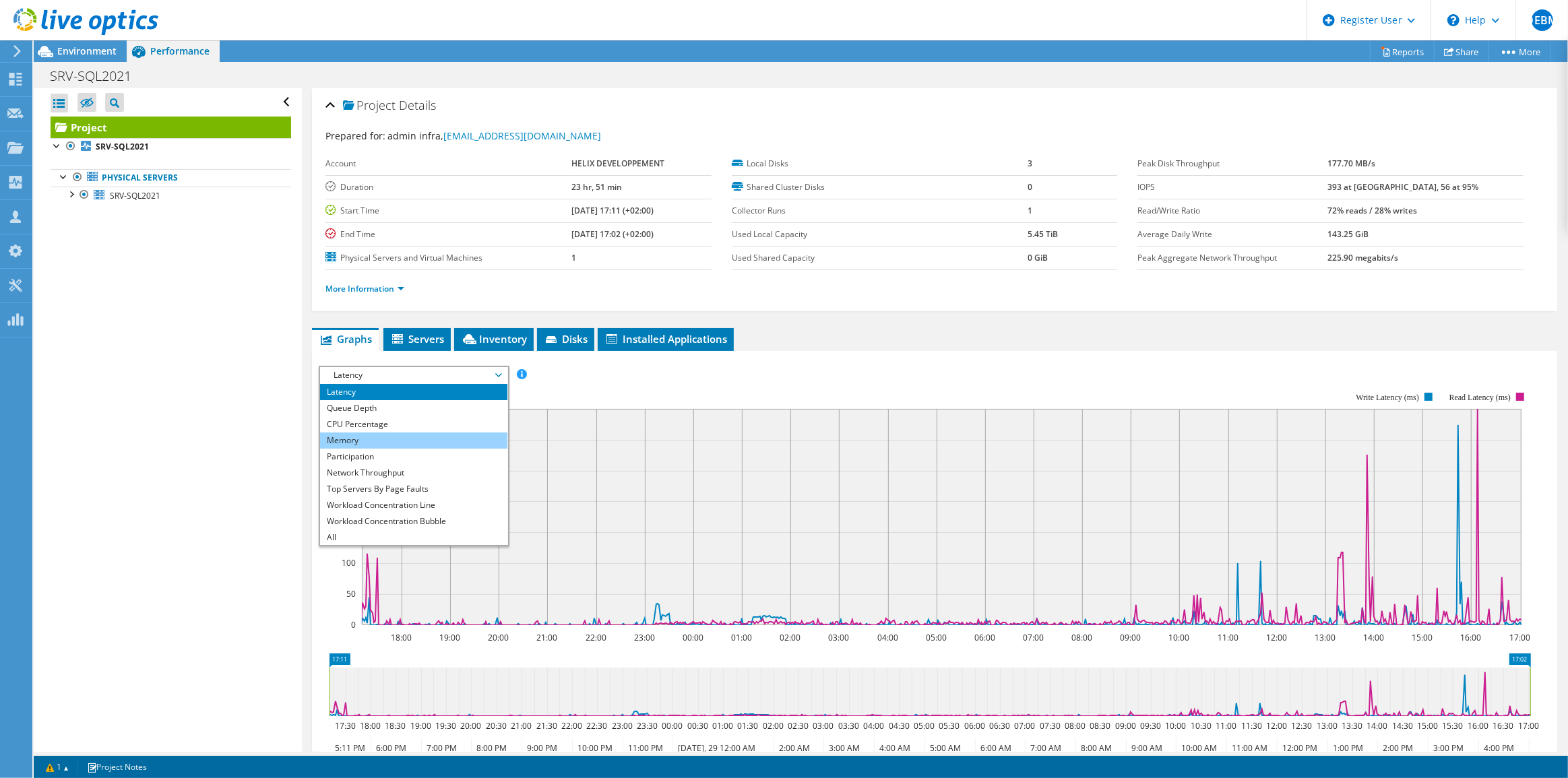
click at [384, 432] on li "Memory" at bounding box center [413, 440] width 187 height 16
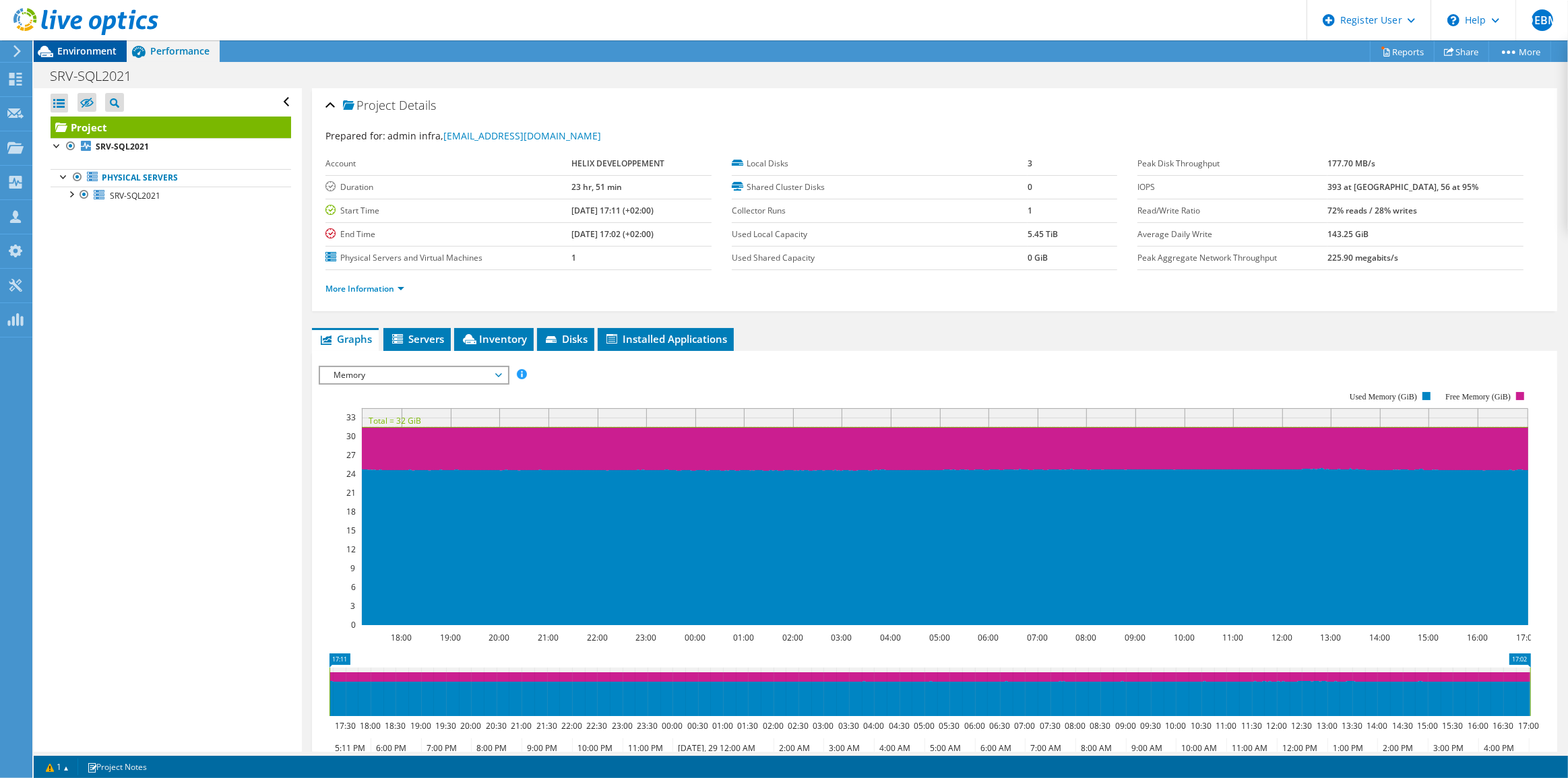
click at [81, 51] on span "Environment" at bounding box center [87, 50] width 59 height 13
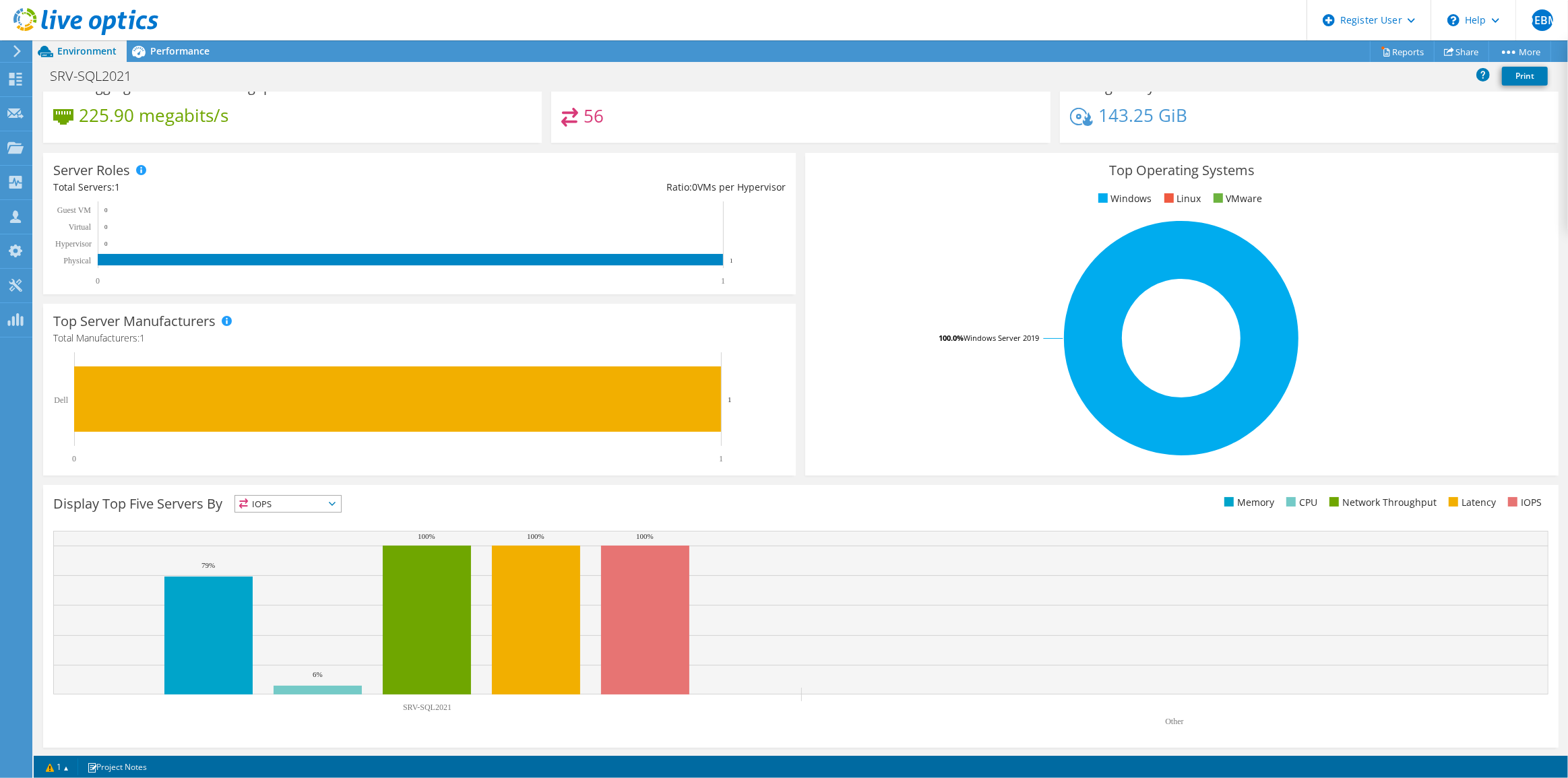
scroll to position [0, 0]
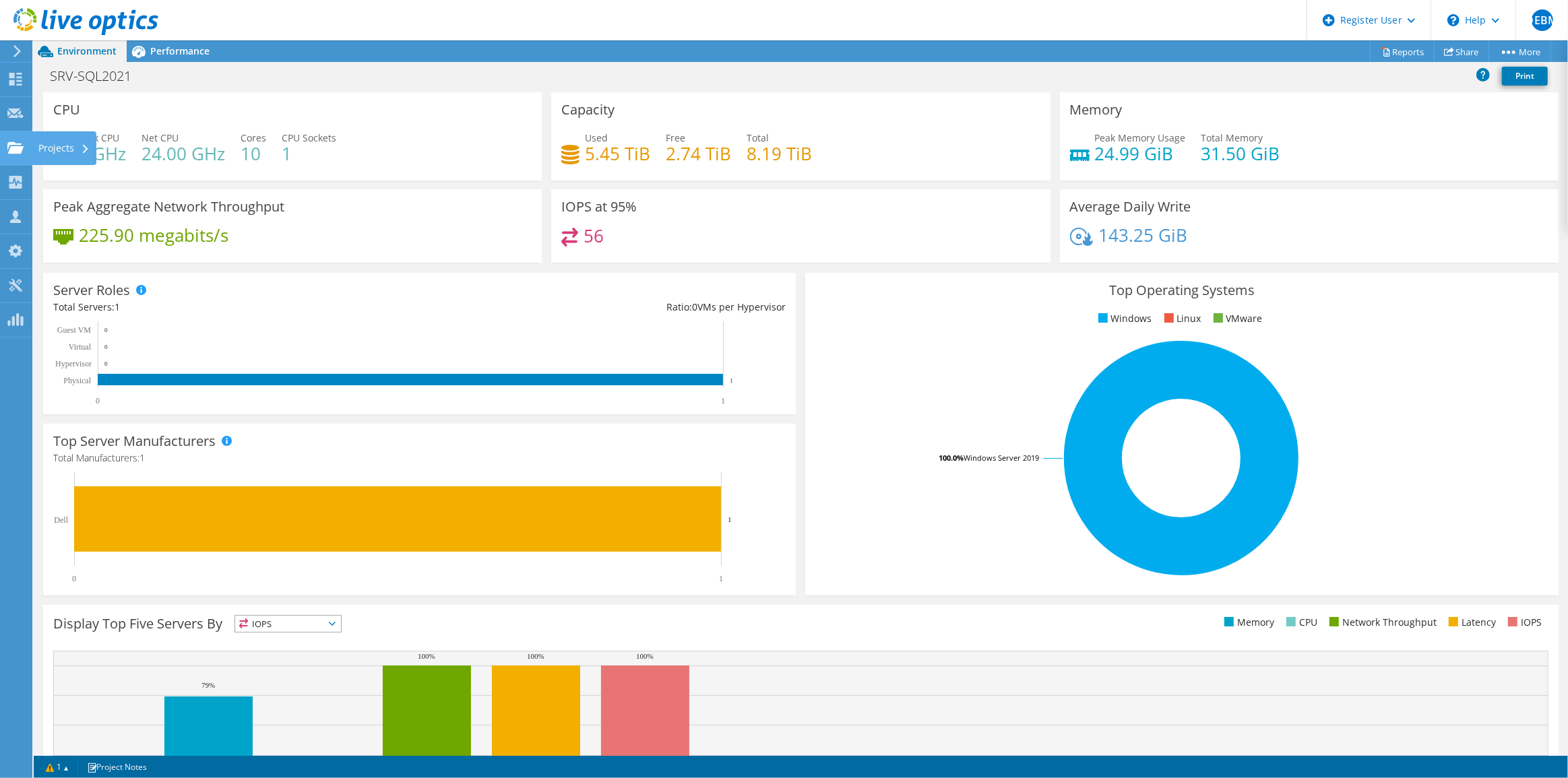
click at [61, 141] on div "Projects" at bounding box center [64, 147] width 64 height 33
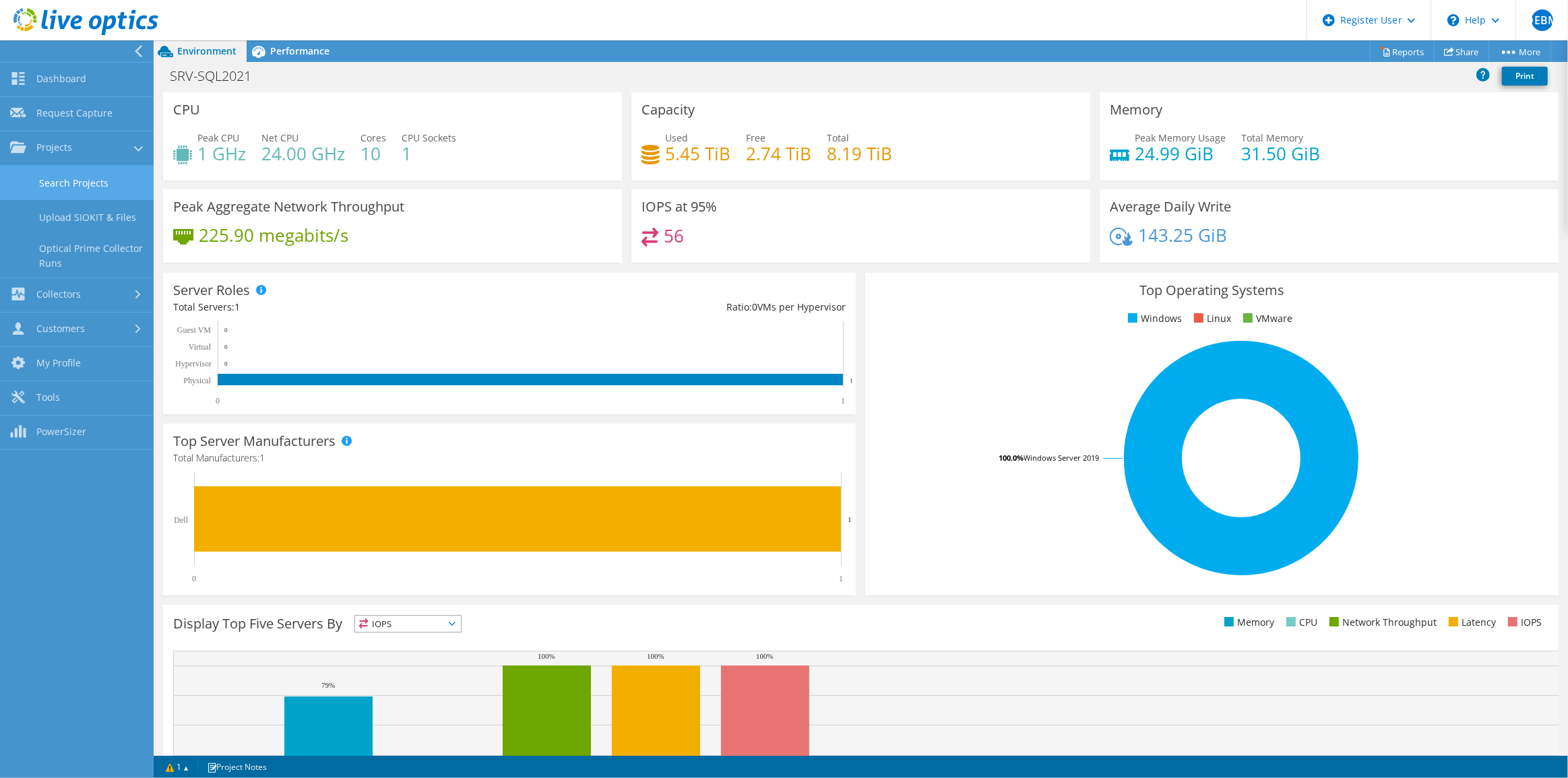
click at [90, 181] on link "Search Projects" at bounding box center [76, 183] width 153 height 34
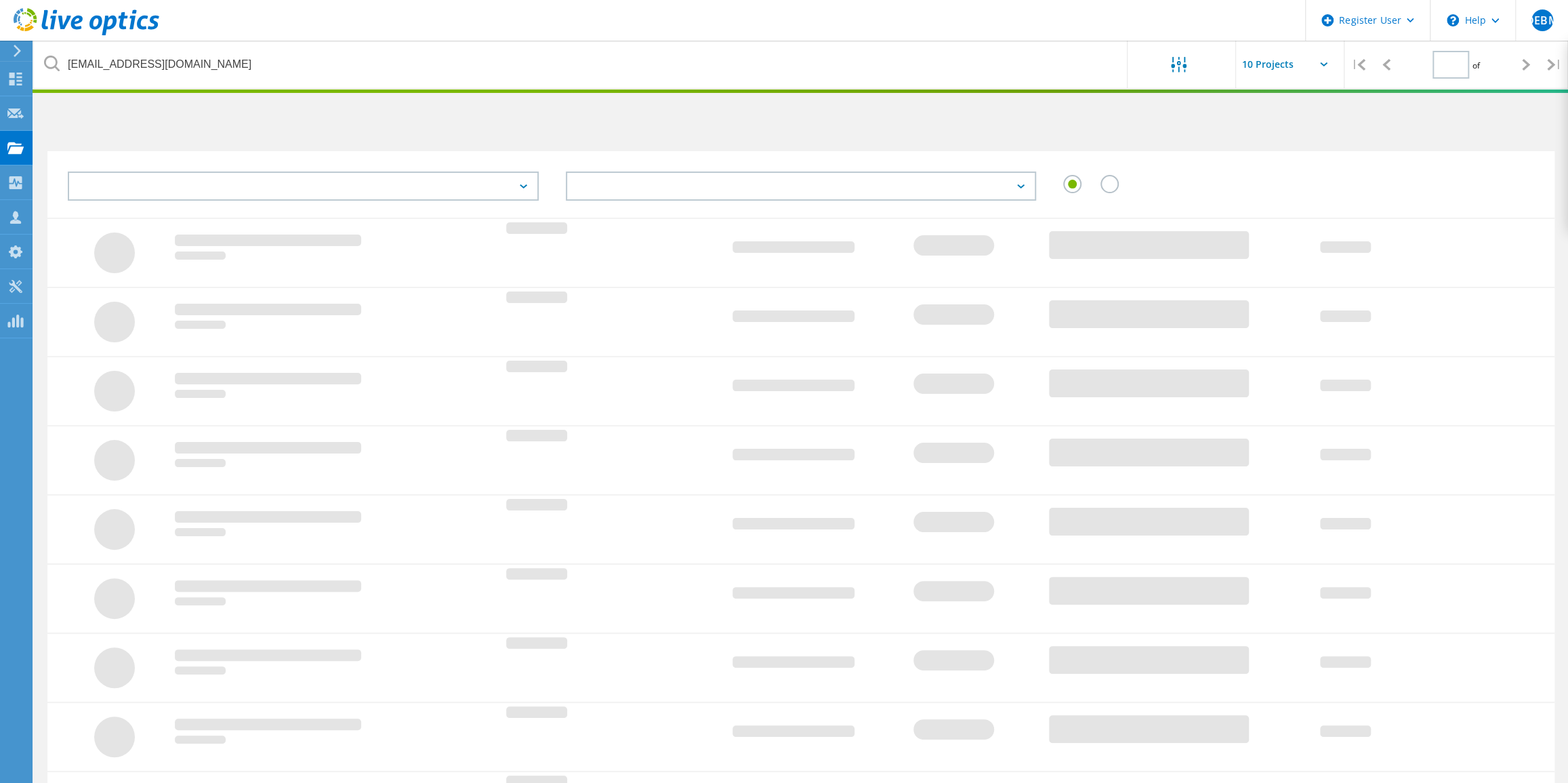
type input "1"
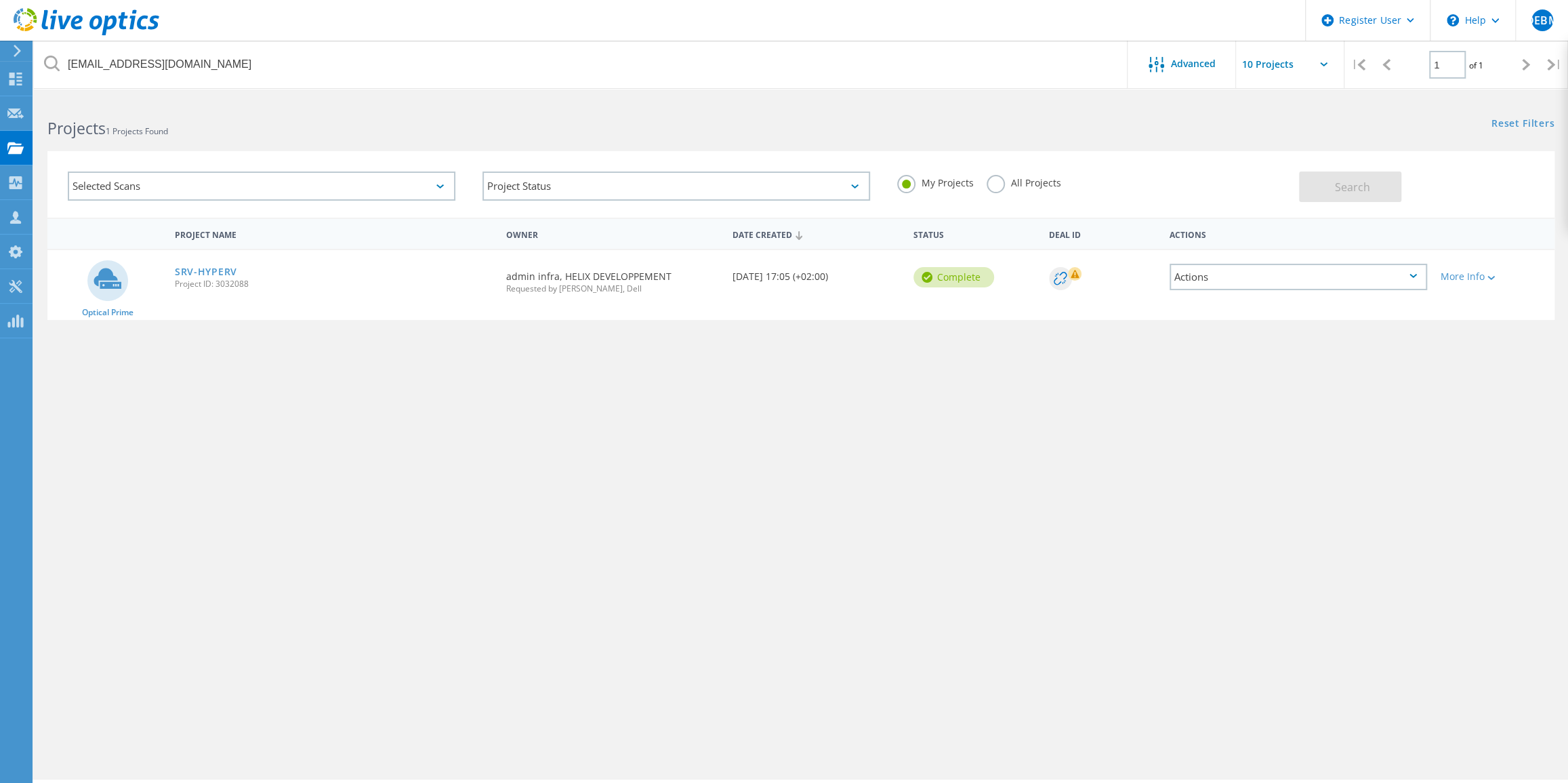
click at [996, 180] on label "All Projects" at bounding box center [1023, 181] width 74 height 13
click at [0, 0] on input "All Projects" at bounding box center [0, 0] width 0 height 0
click at [1362, 187] on span "Search" at bounding box center [1352, 187] width 35 height 15
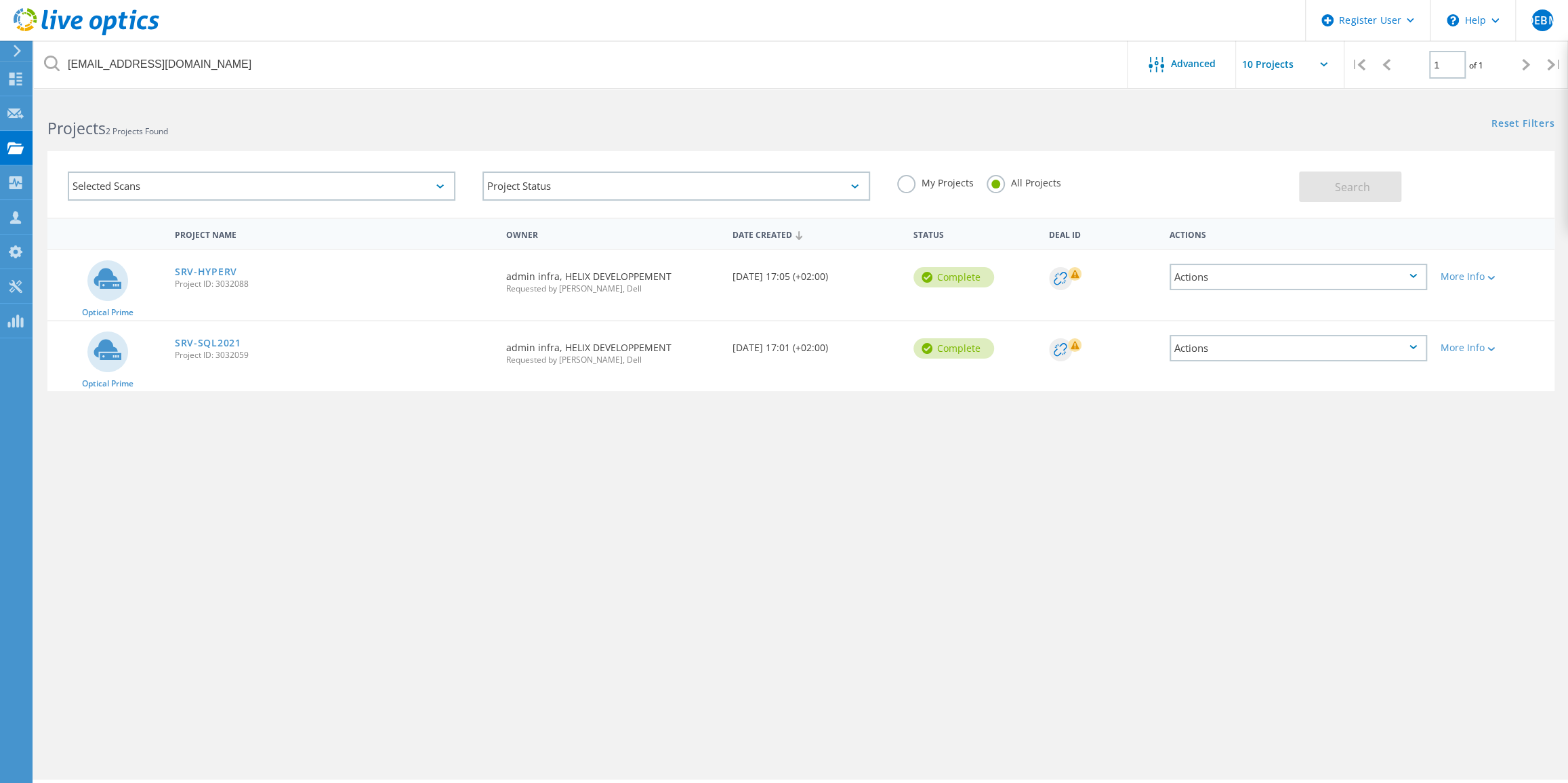
click at [1414, 342] on div "Actions" at bounding box center [1298, 347] width 258 height 26
click at [1219, 354] on div "Share" at bounding box center [1298, 359] width 255 height 21
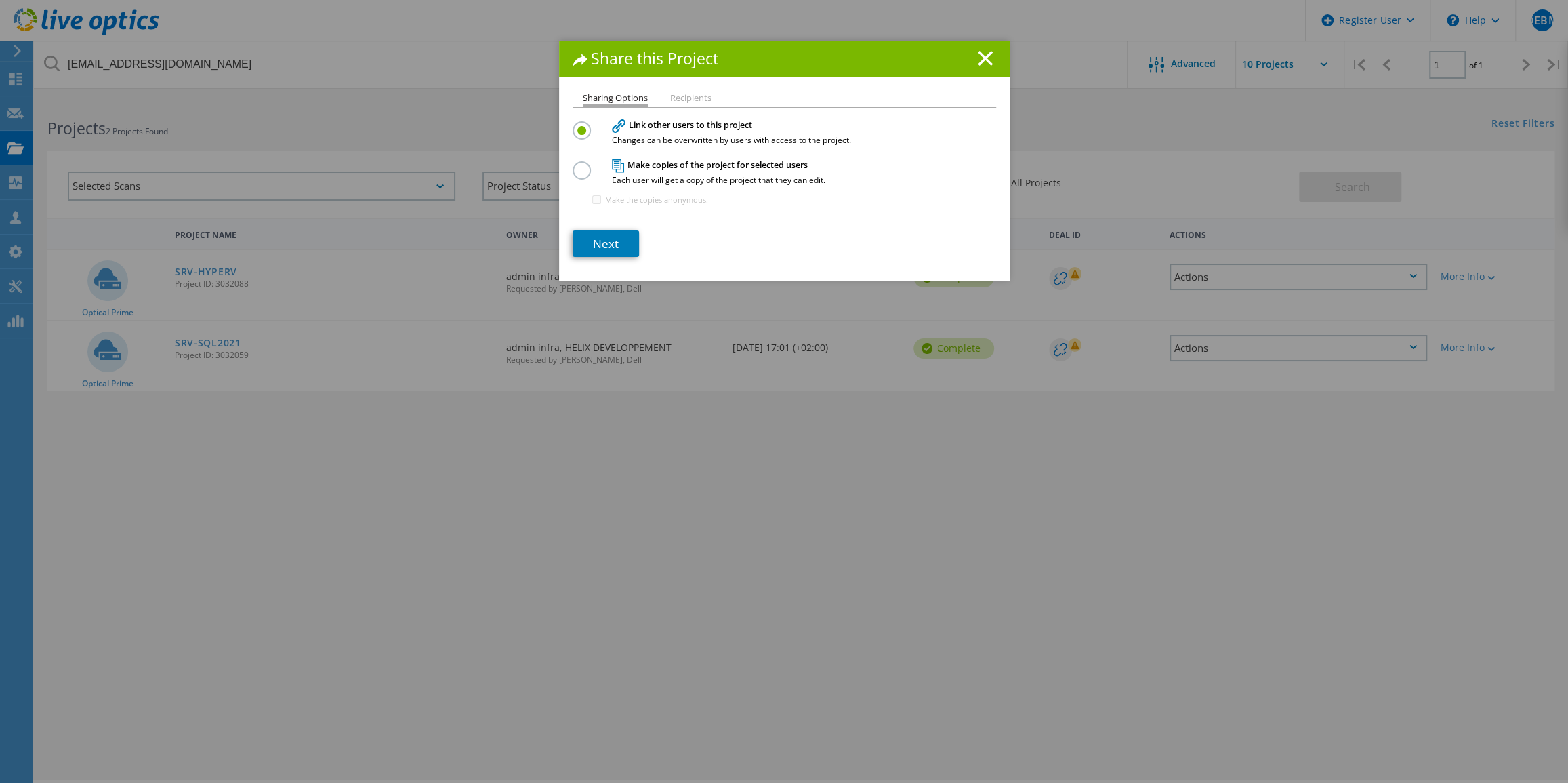
click at [579, 165] on label at bounding box center [585, 163] width 24 height 4
click at [0, 0] on input "radio" at bounding box center [0, 0] width 0 height 0
click at [577, 124] on label at bounding box center [585, 123] width 24 height 4
click at [0, 0] on input "radio" at bounding box center [0, 0] width 0 height 0
click at [605, 238] on link "Next" at bounding box center [606, 243] width 66 height 26
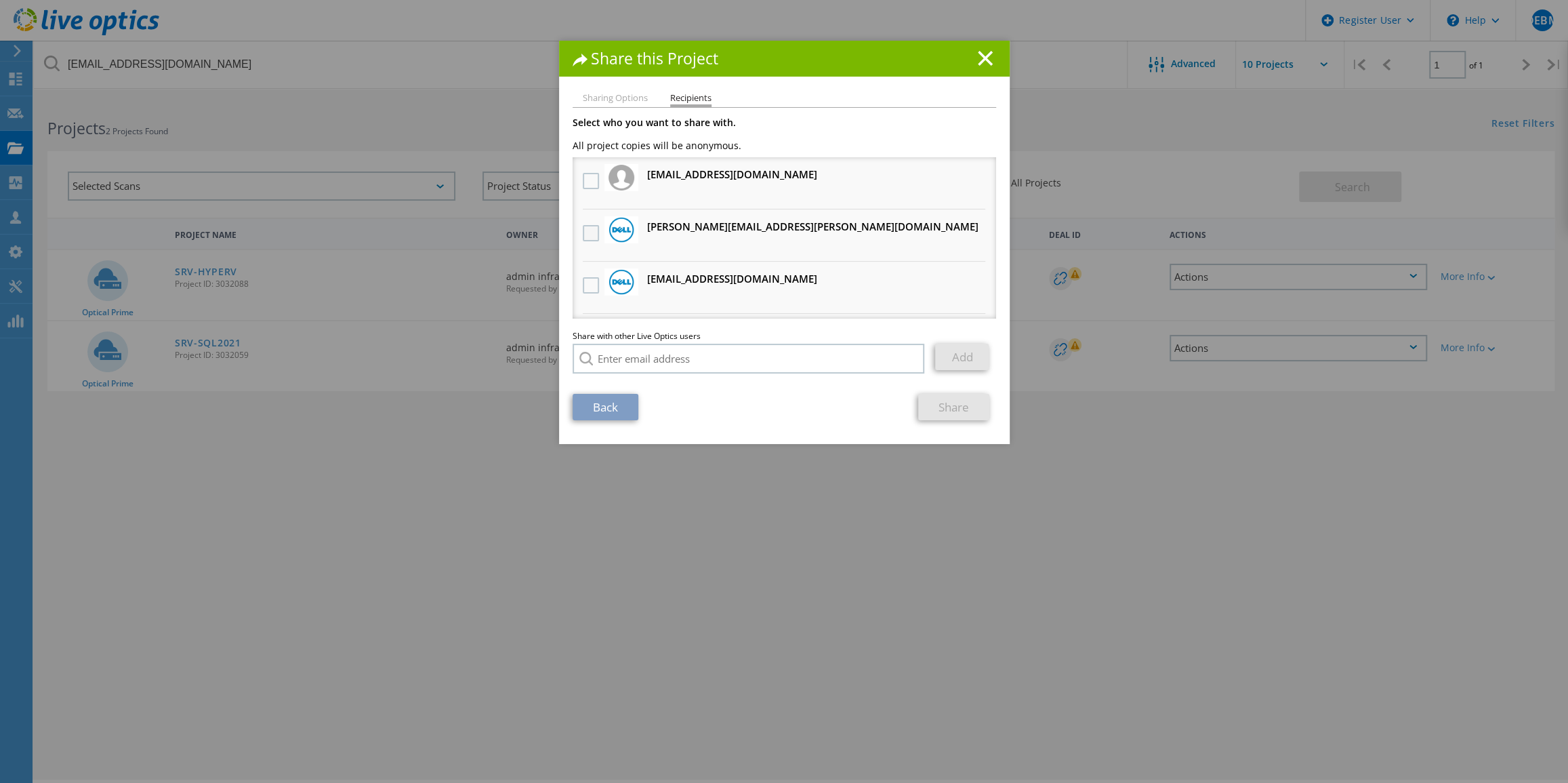
click at [583, 231] on label at bounding box center [592, 233] width 19 height 16
click at [0, 0] on input "checkbox" at bounding box center [0, 0] width 0 height 0
click at [950, 408] on link "Share" at bounding box center [954, 407] width 72 height 26
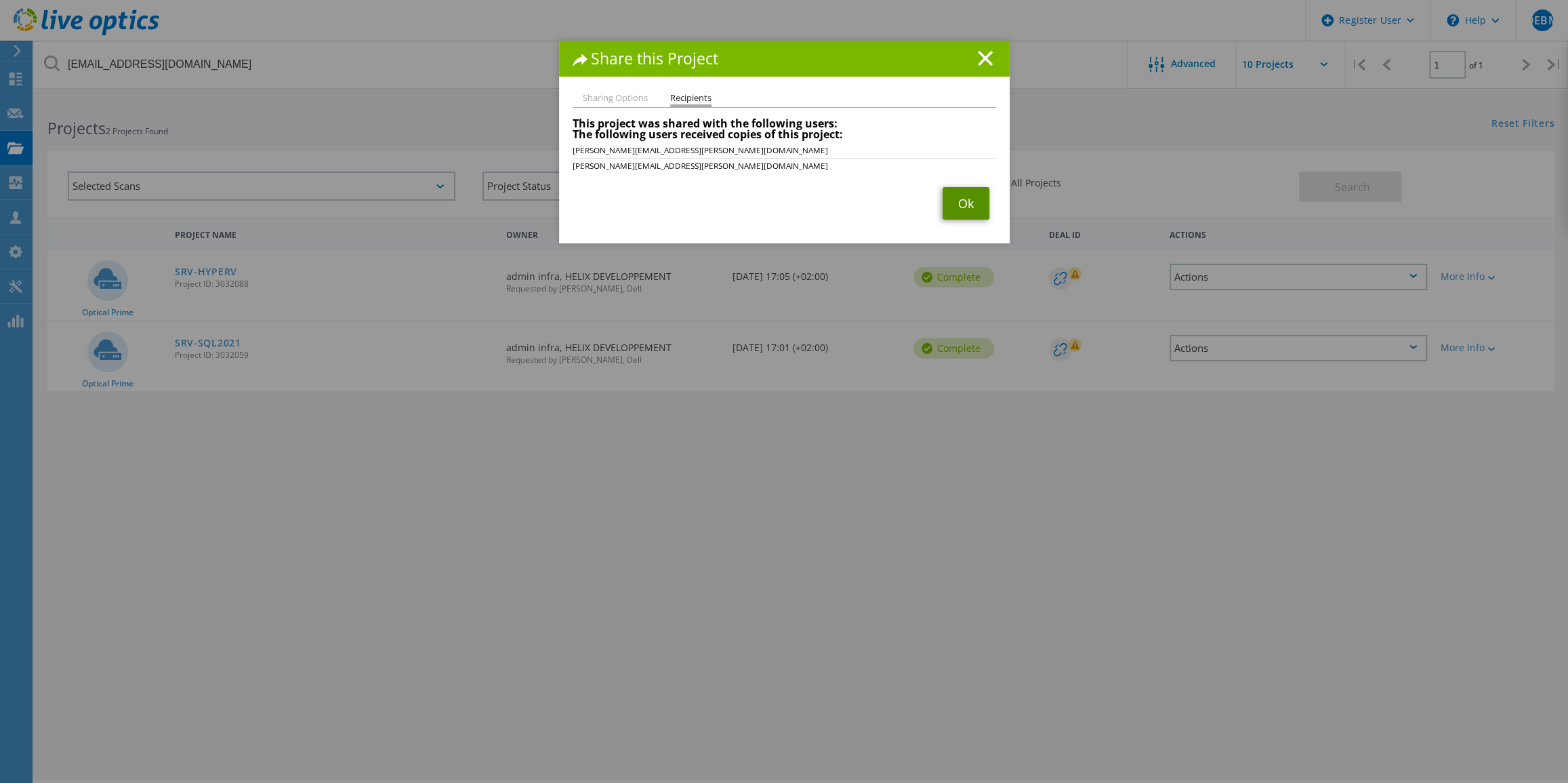
click at [942, 196] on link "Ok" at bounding box center [965, 203] width 47 height 33
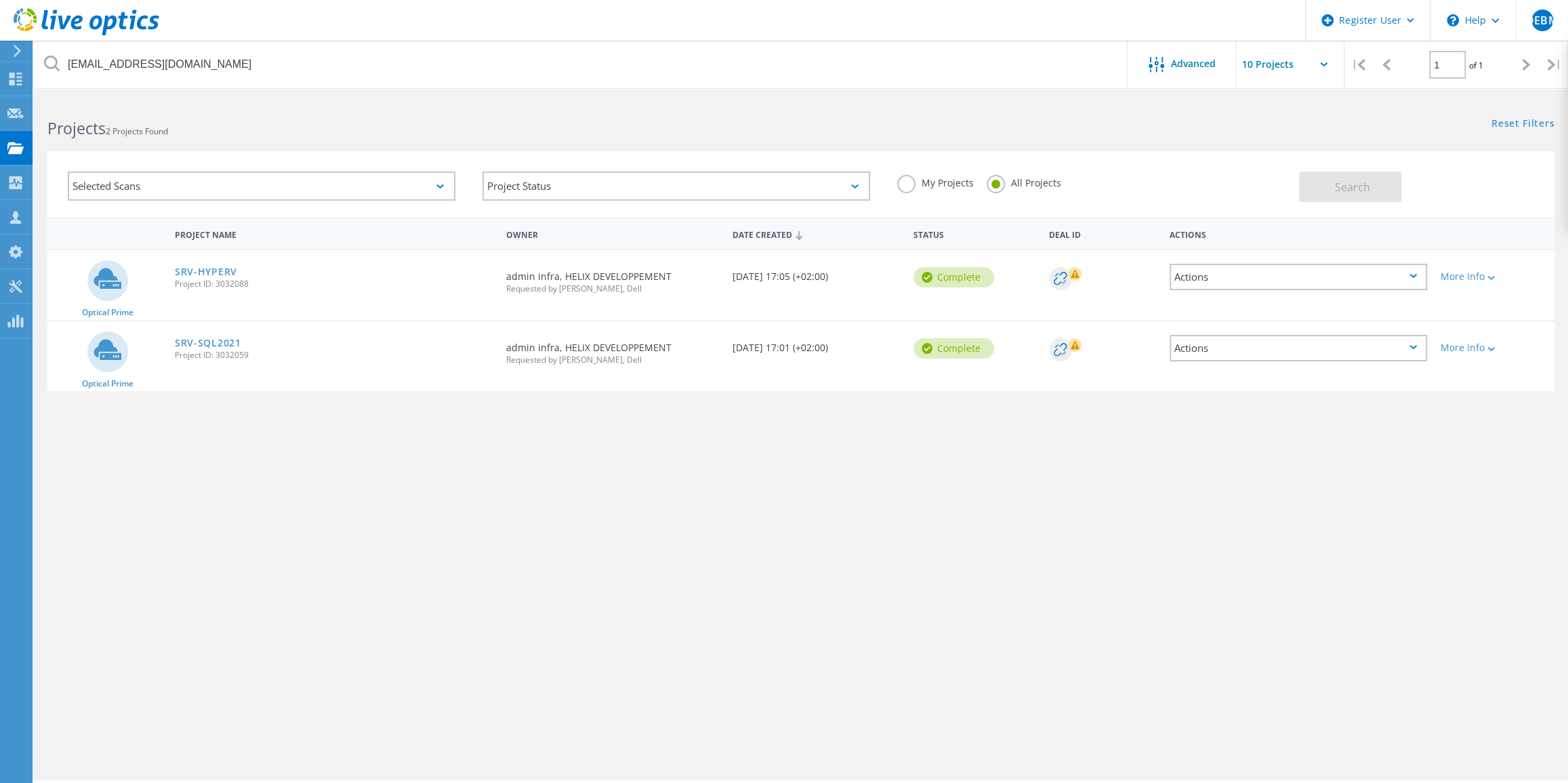
click at [909, 183] on label "My Projects" at bounding box center [935, 181] width 76 height 13
click at [0, 0] on input "My Projects" at bounding box center [0, 0] width 0 height 0
click at [1335, 182] on span "Search" at bounding box center [1352, 187] width 35 height 15
click at [66, 143] on div "Projects" at bounding box center [64, 148] width 51 height 10
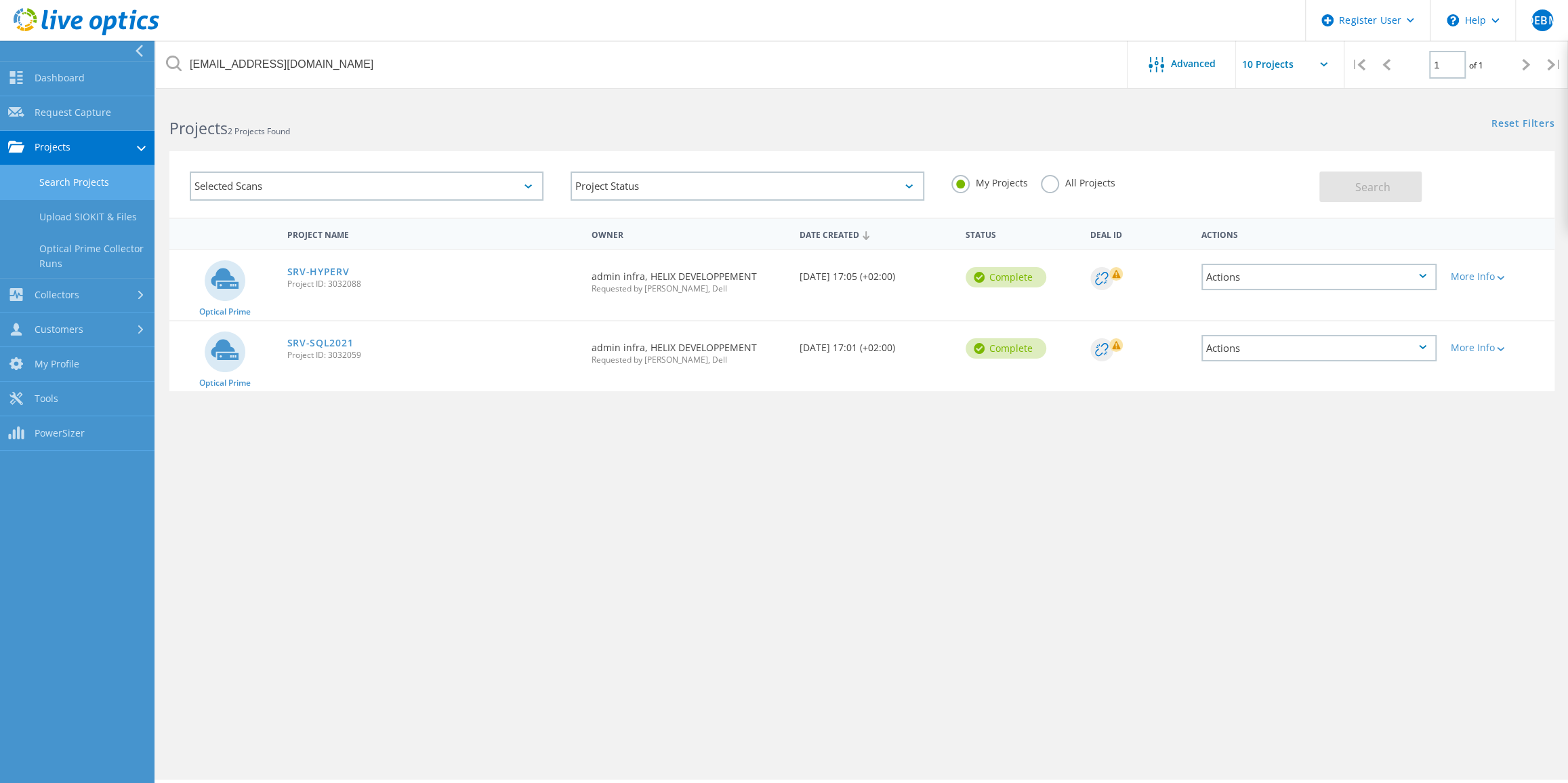
click at [365, 475] on div "Project Name Owner Date Created Status Deal Id Actions Optical Prime SRV-HYPERV…" at bounding box center [861, 393] width 1385 height 352
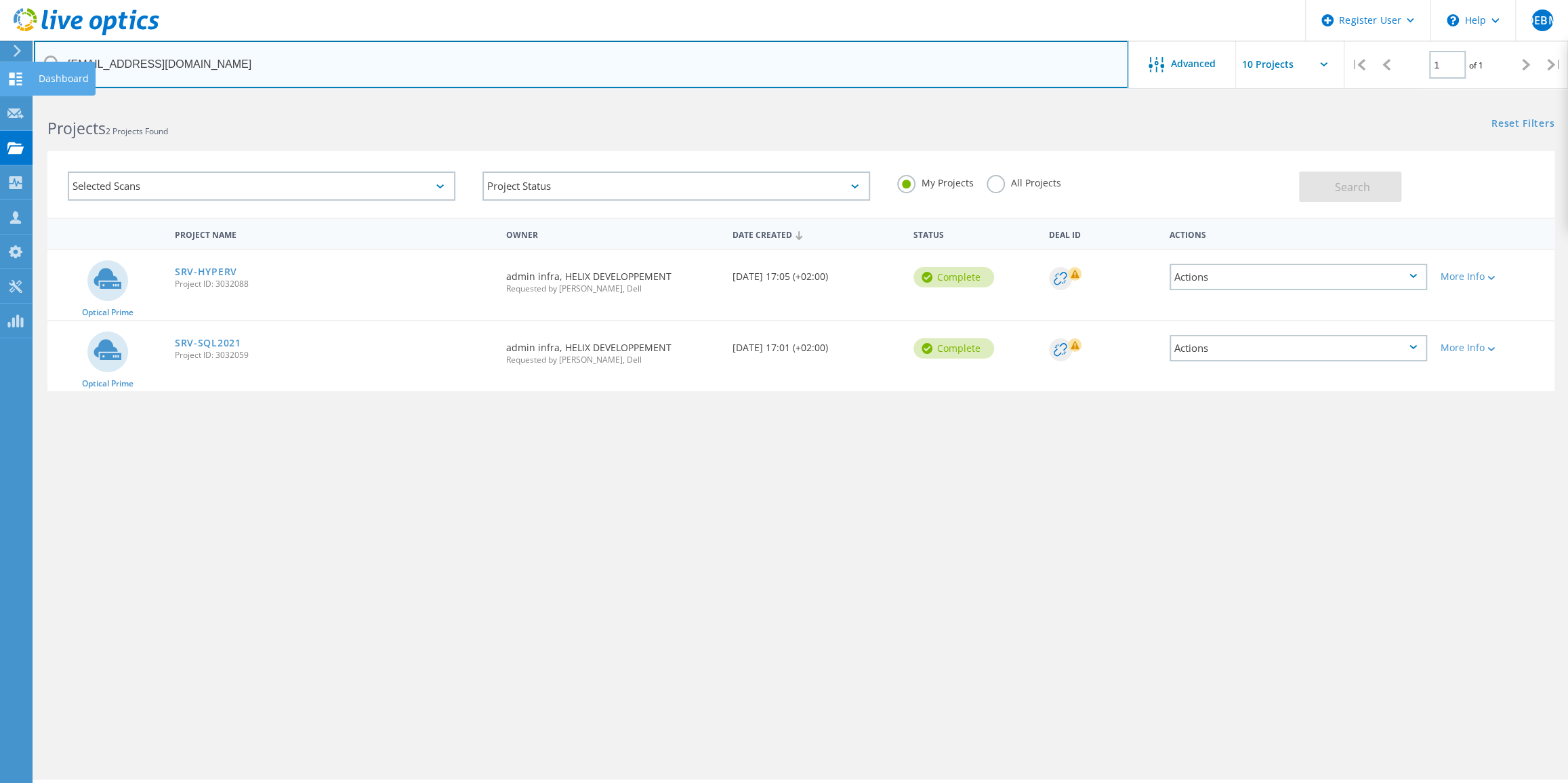
drag, startPoint x: 221, startPoint y: 62, endPoint x: 18, endPoint y: 62, distance: 203.0
click at [18, 98] on div "Register User \n Help Explore Helpful Articles Contact Support DEBM Dell User […" at bounding box center [784, 459] width 1568 height 722
click at [276, 66] on input "[EMAIL_ADDRESS][DOMAIN_NAME]" at bounding box center [580, 65] width 1094 height 48
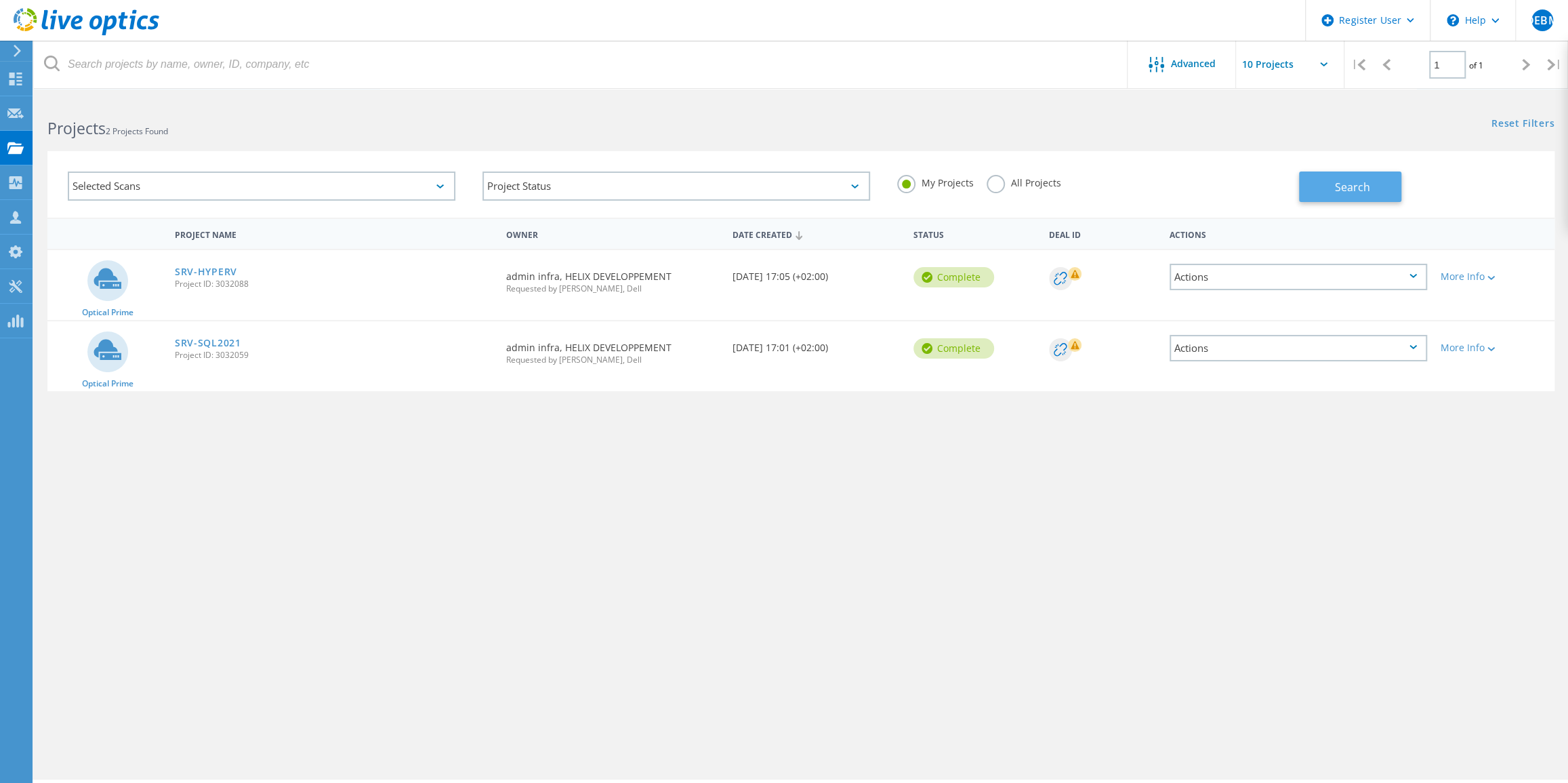
click at [1333, 183] on button "Search" at bounding box center [1350, 186] width 102 height 31
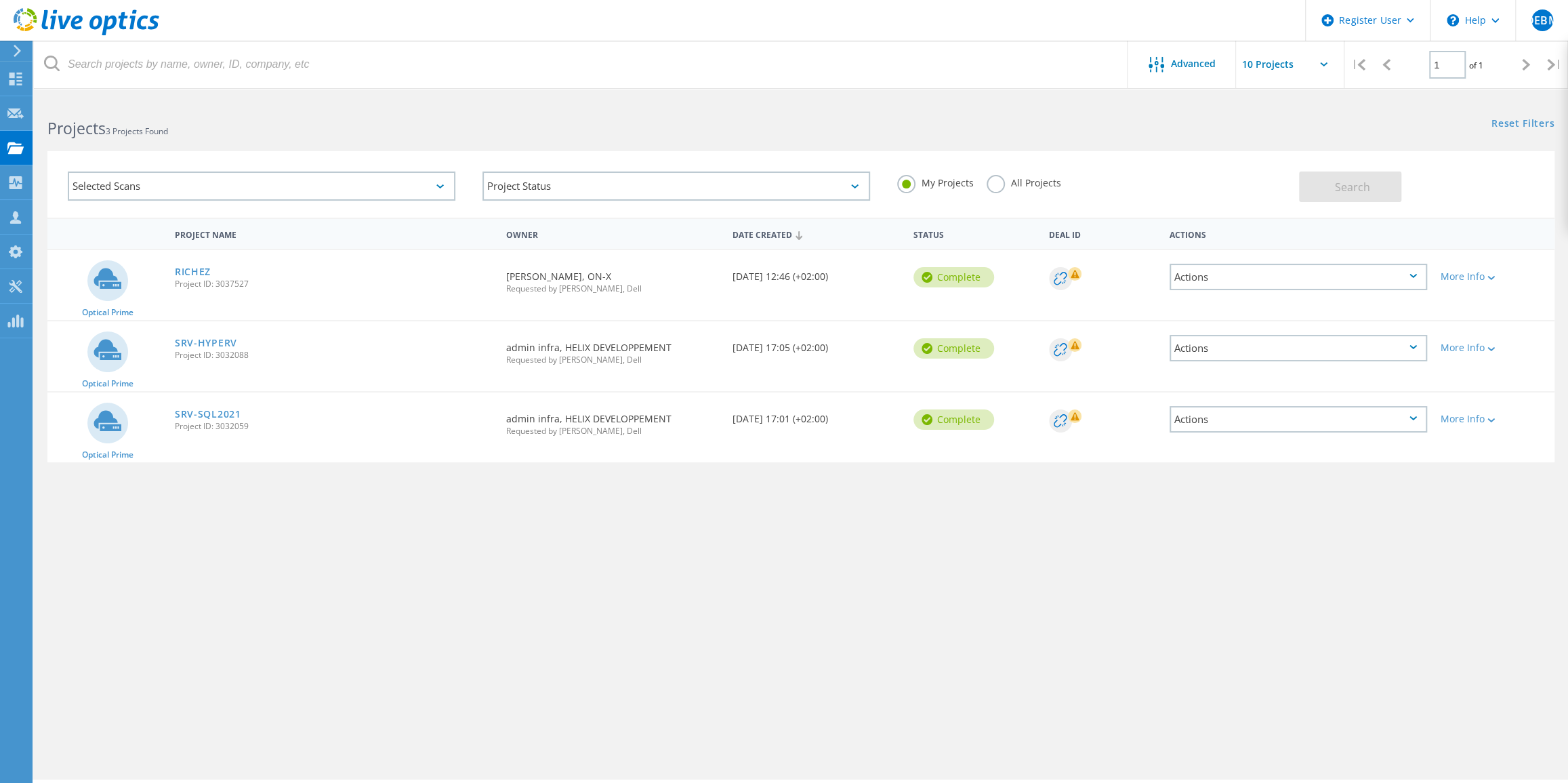
click at [1414, 274] on icon at bounding box center [1413, 276] width 7 height 4
click at [1221, 305] on div "Delete" at bounding box center [1298, 308] width 255 height 21
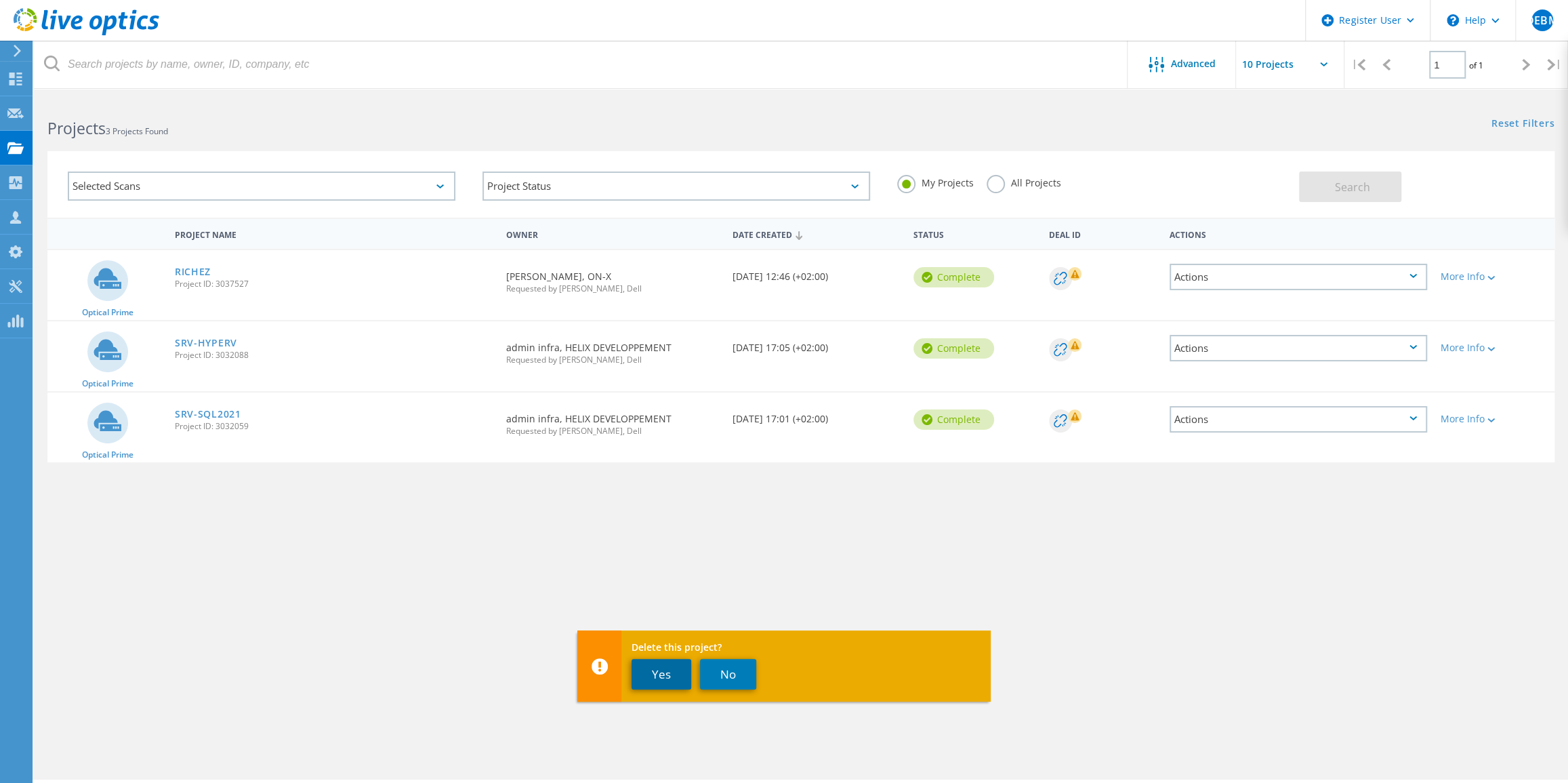
click at [663, 673] on button "Yes" at bounding box center [661, 673] width 60 height 31
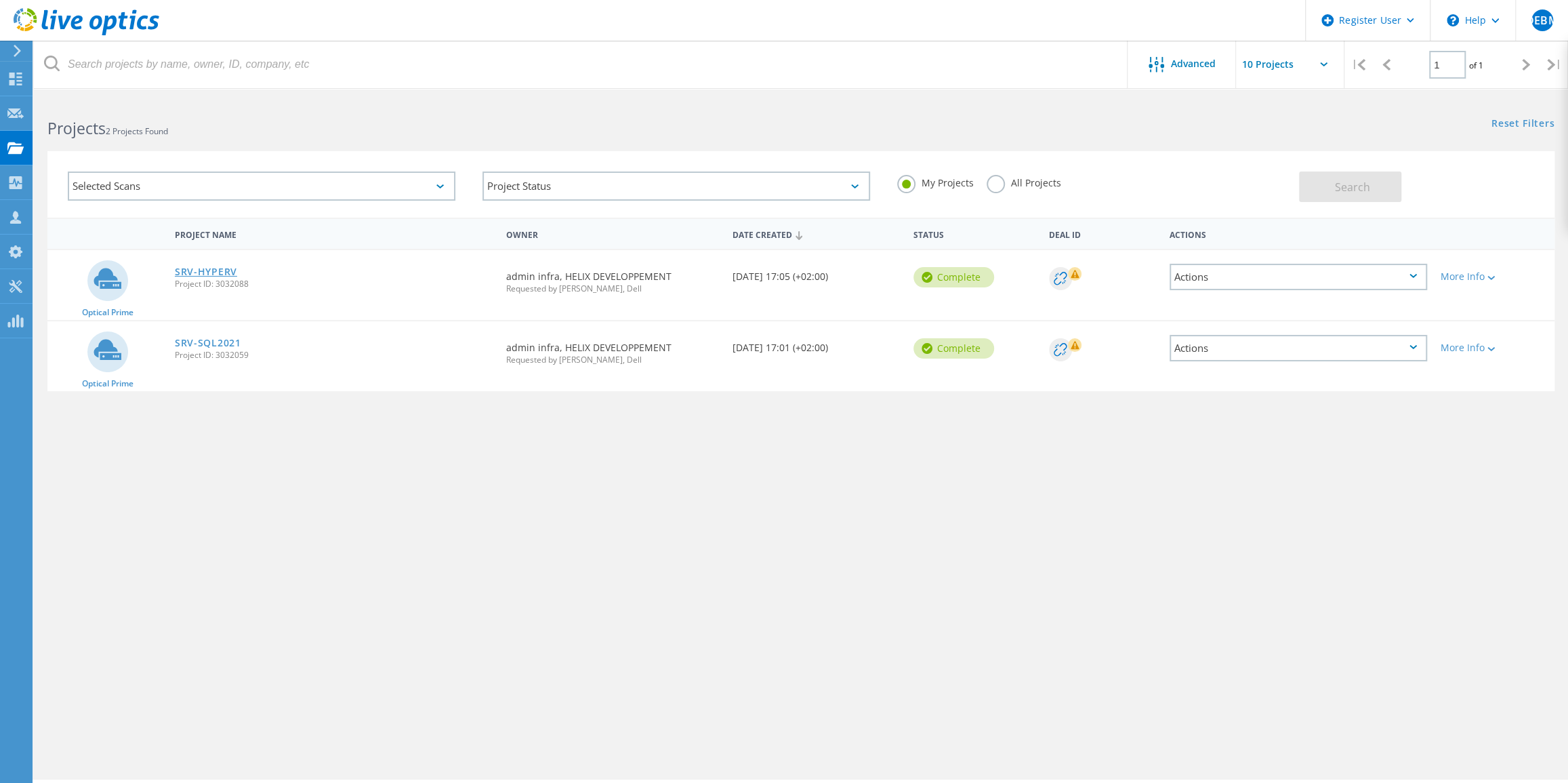
click at [198, 271] on link "SRV-HYPERV" at bounding box center [206, 271] width 63 height 10
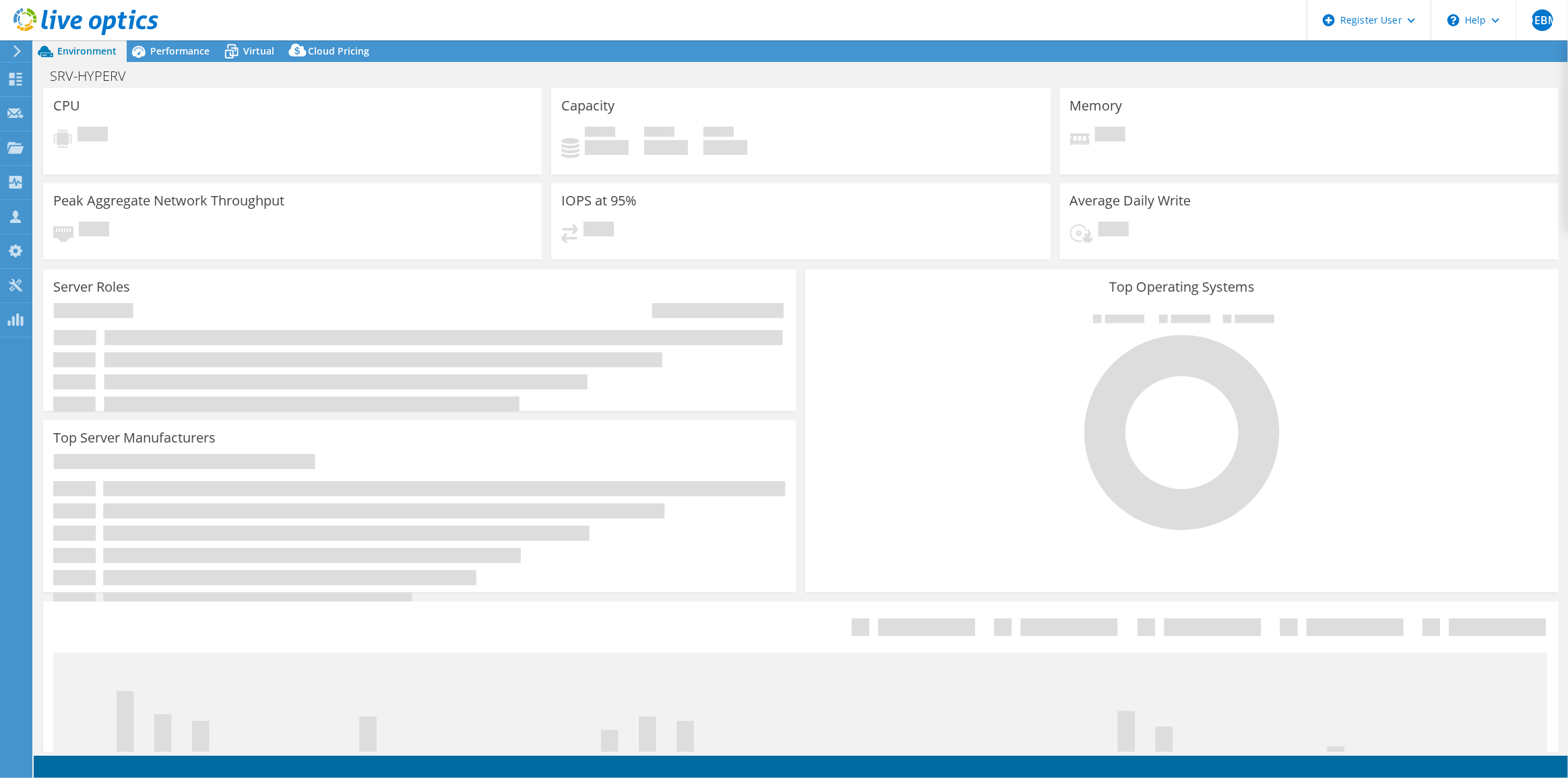
select select "EULondon"
select select "EUR"
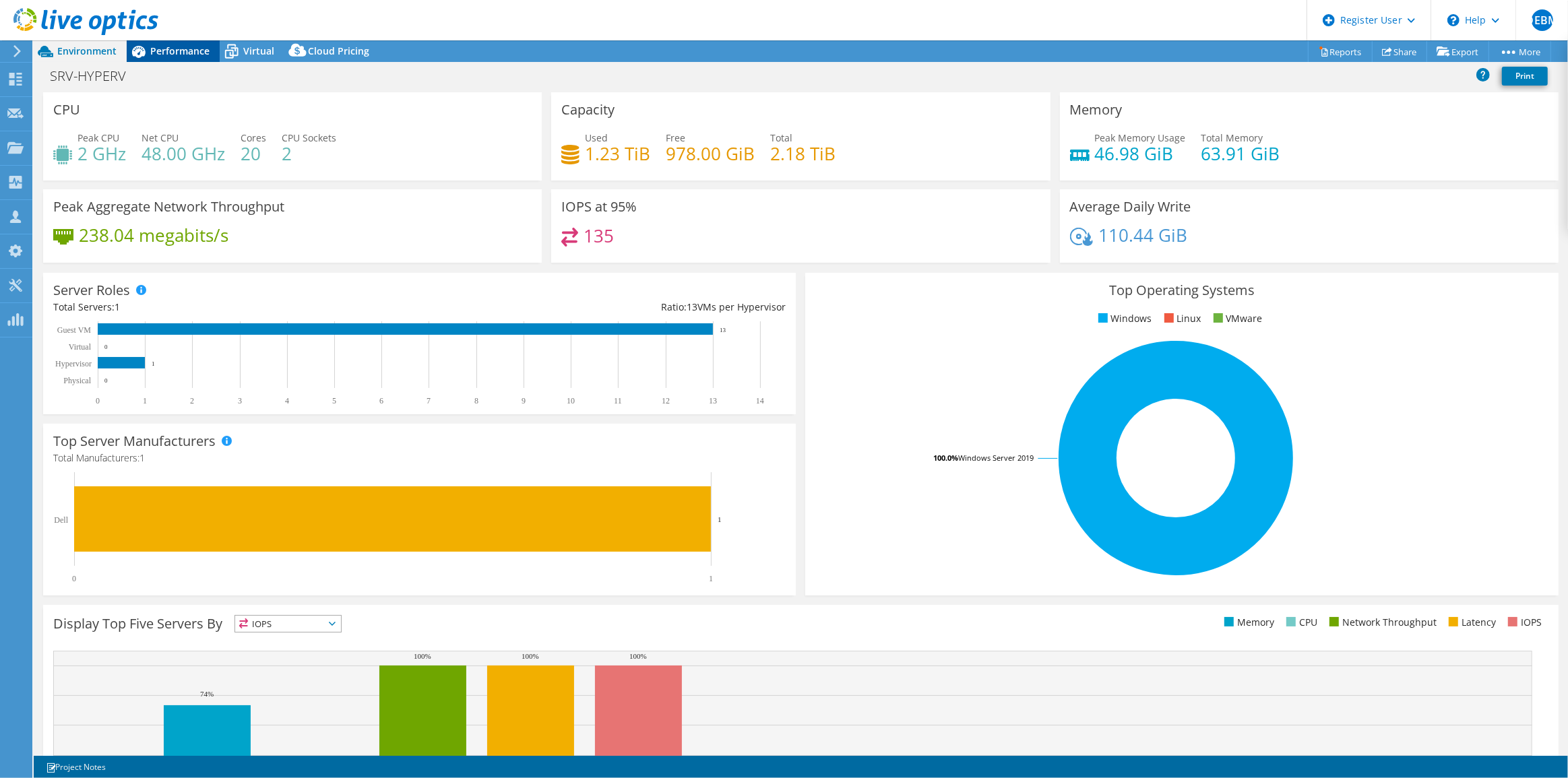
click at [173, 50] on span "Performance" at bounding box center [180, 50] width 59 height 13
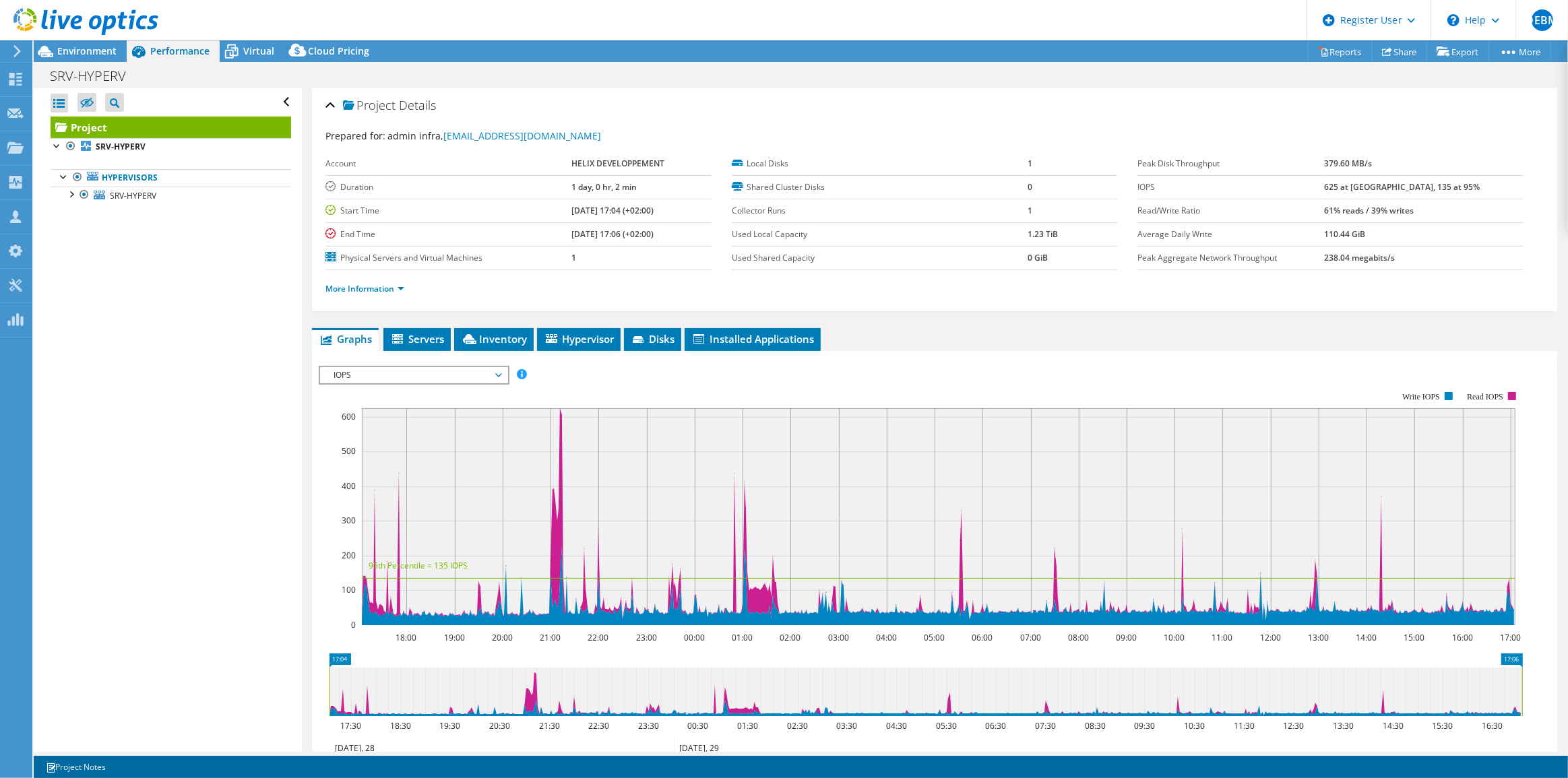
click at [457, 375] on span "IOPS" at bounding box center [413, 375] width 173 height 16
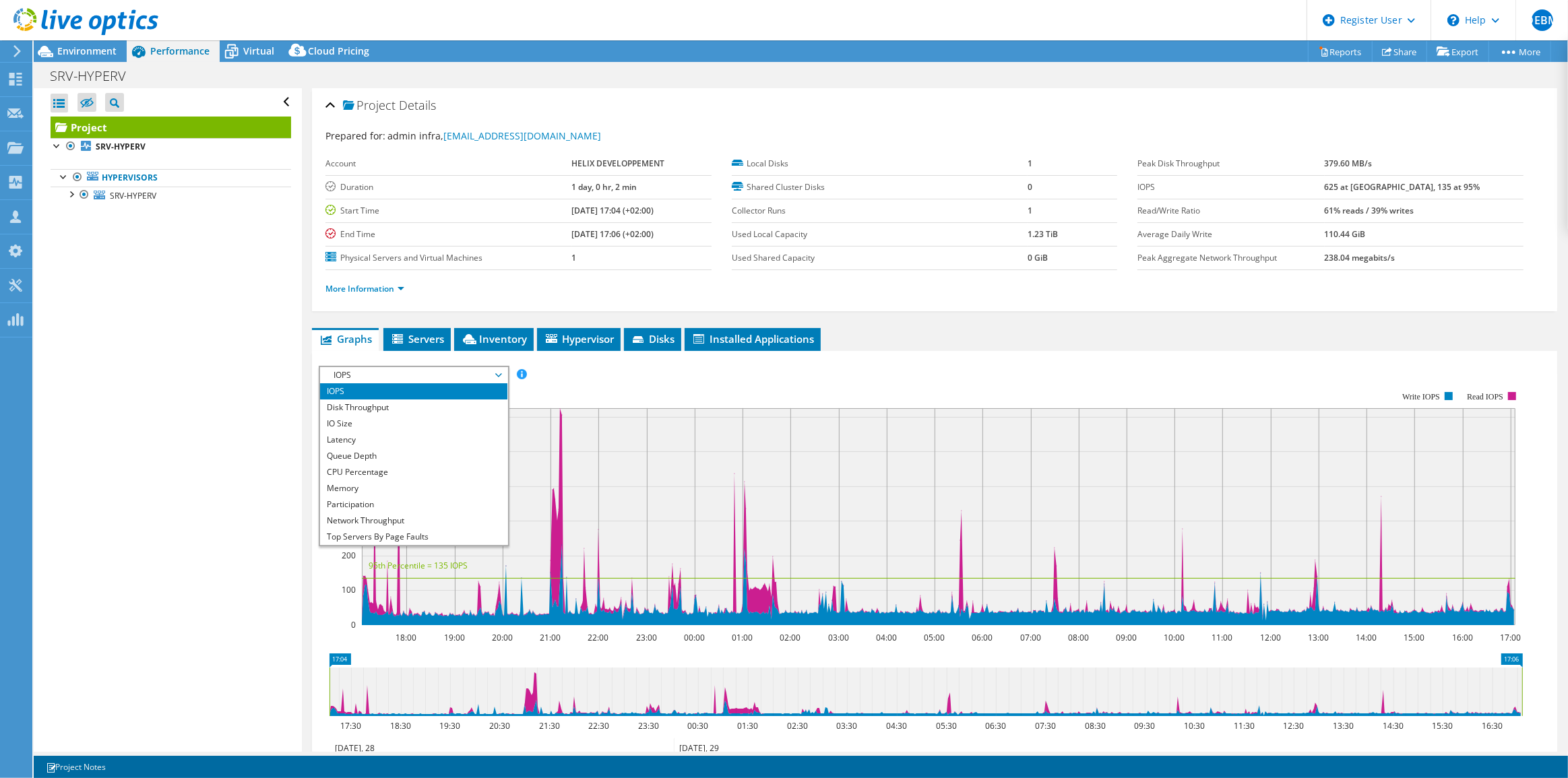
click at [457, 375] on span "IOPS" at bounding box center [413, 375] width 173 height 16
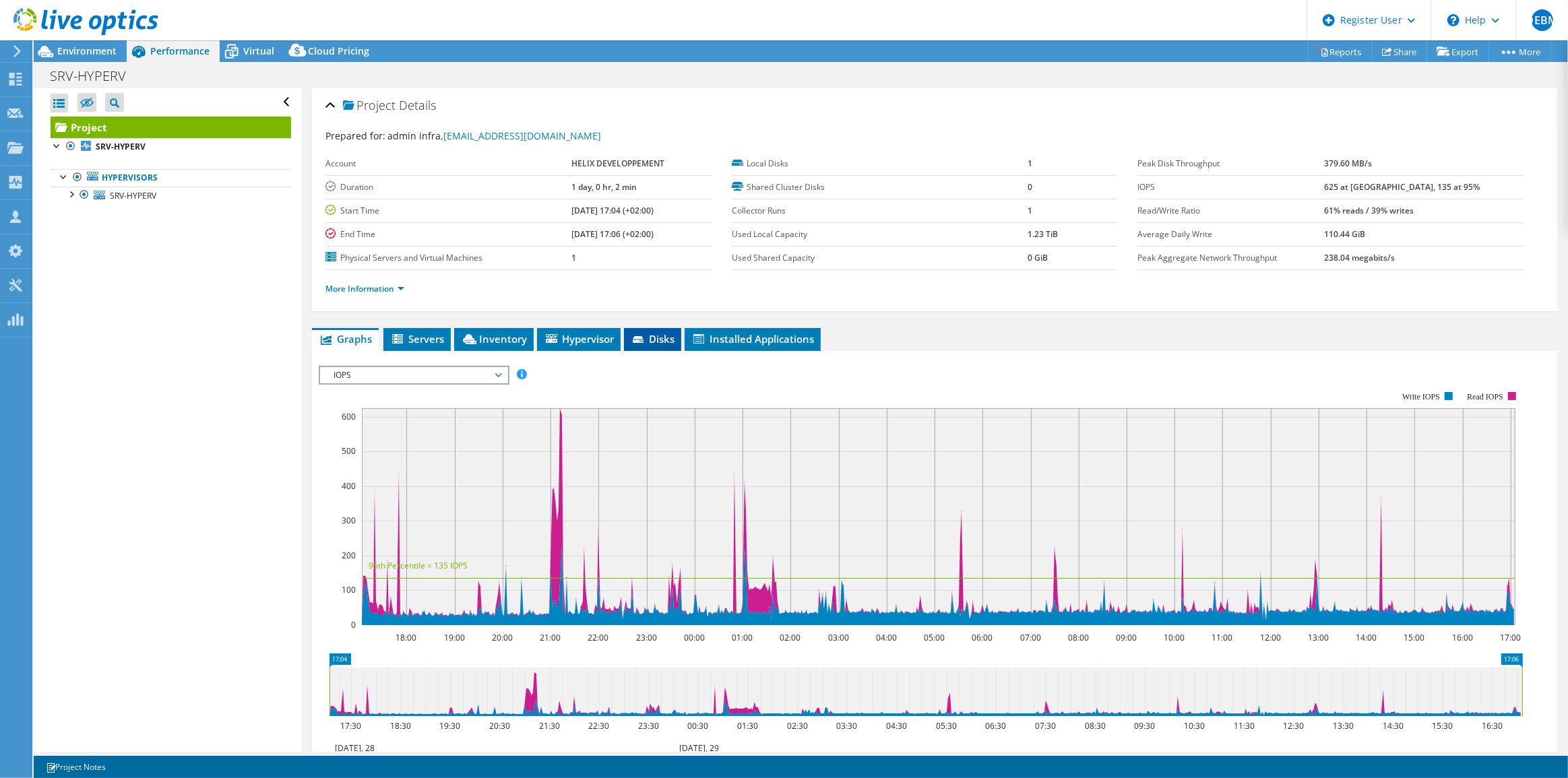
click at [668, 333] on span "Disks" at bounding box center [653, 338] width 44 height 13
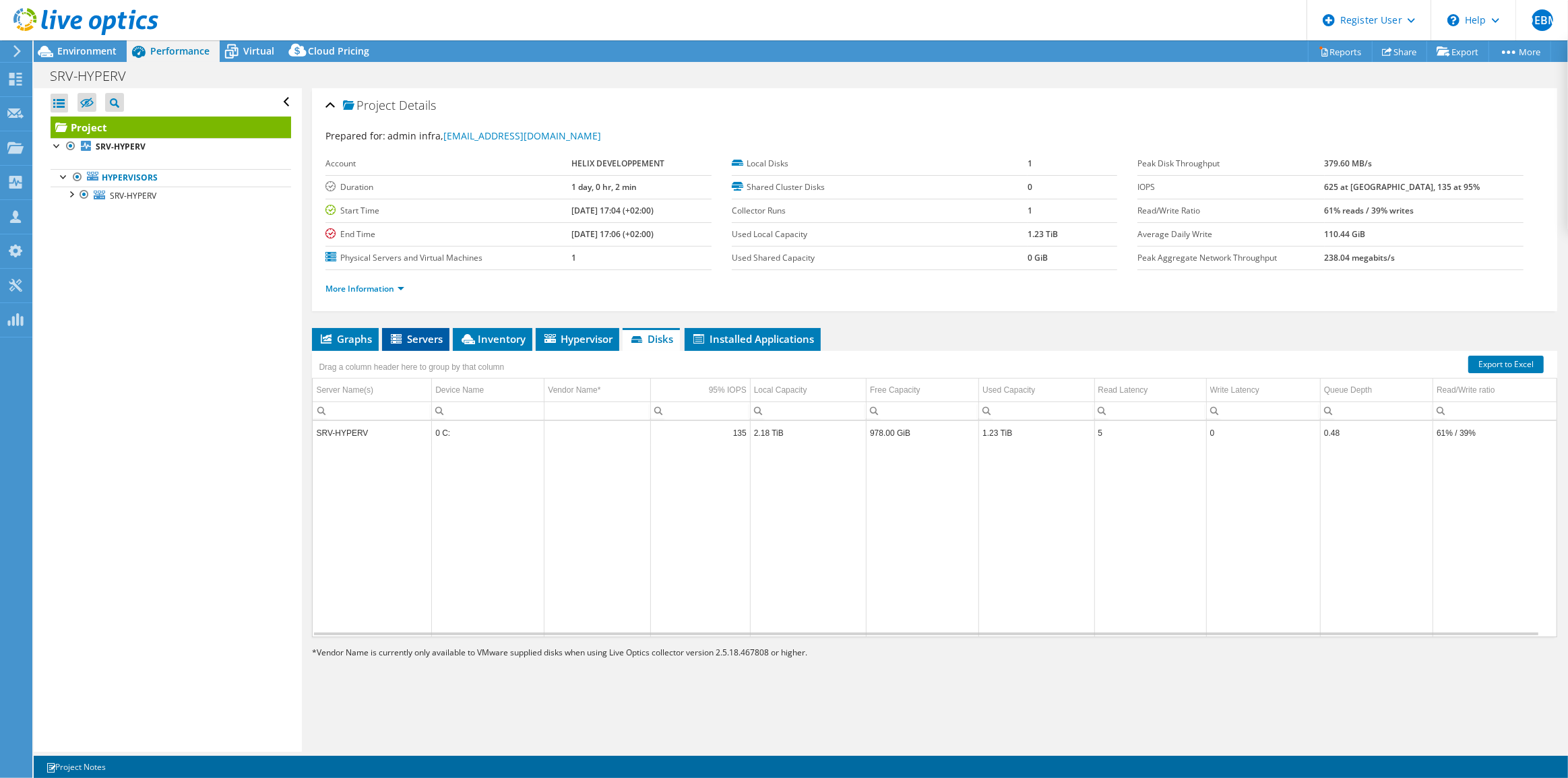
click at [424, 332] on span "Servers" at bounding box center [416, 338] width 54 height 13
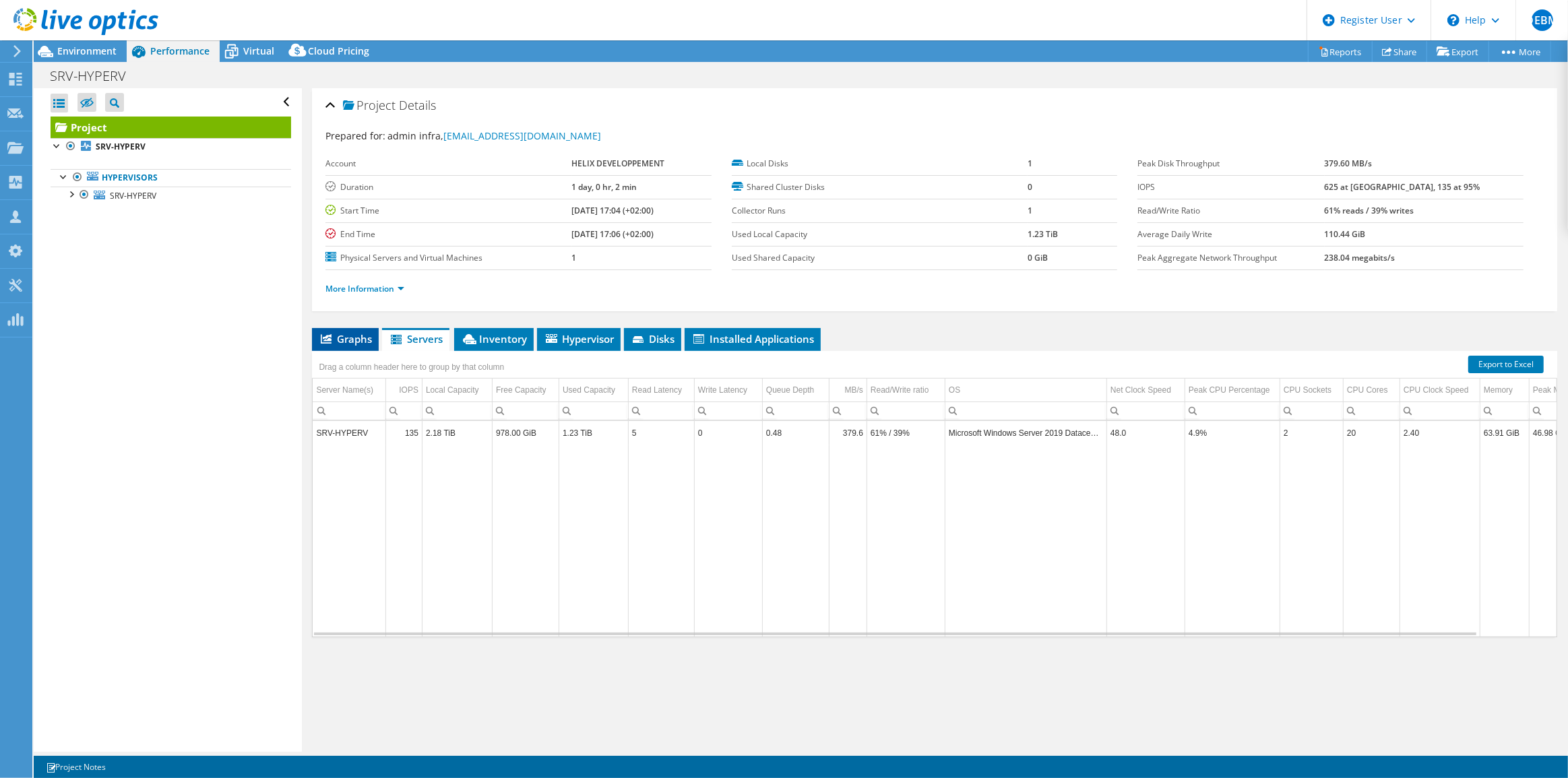
click at [342, 337] on span "Graphs" at bounding box center [345, 338] width 53 height 13
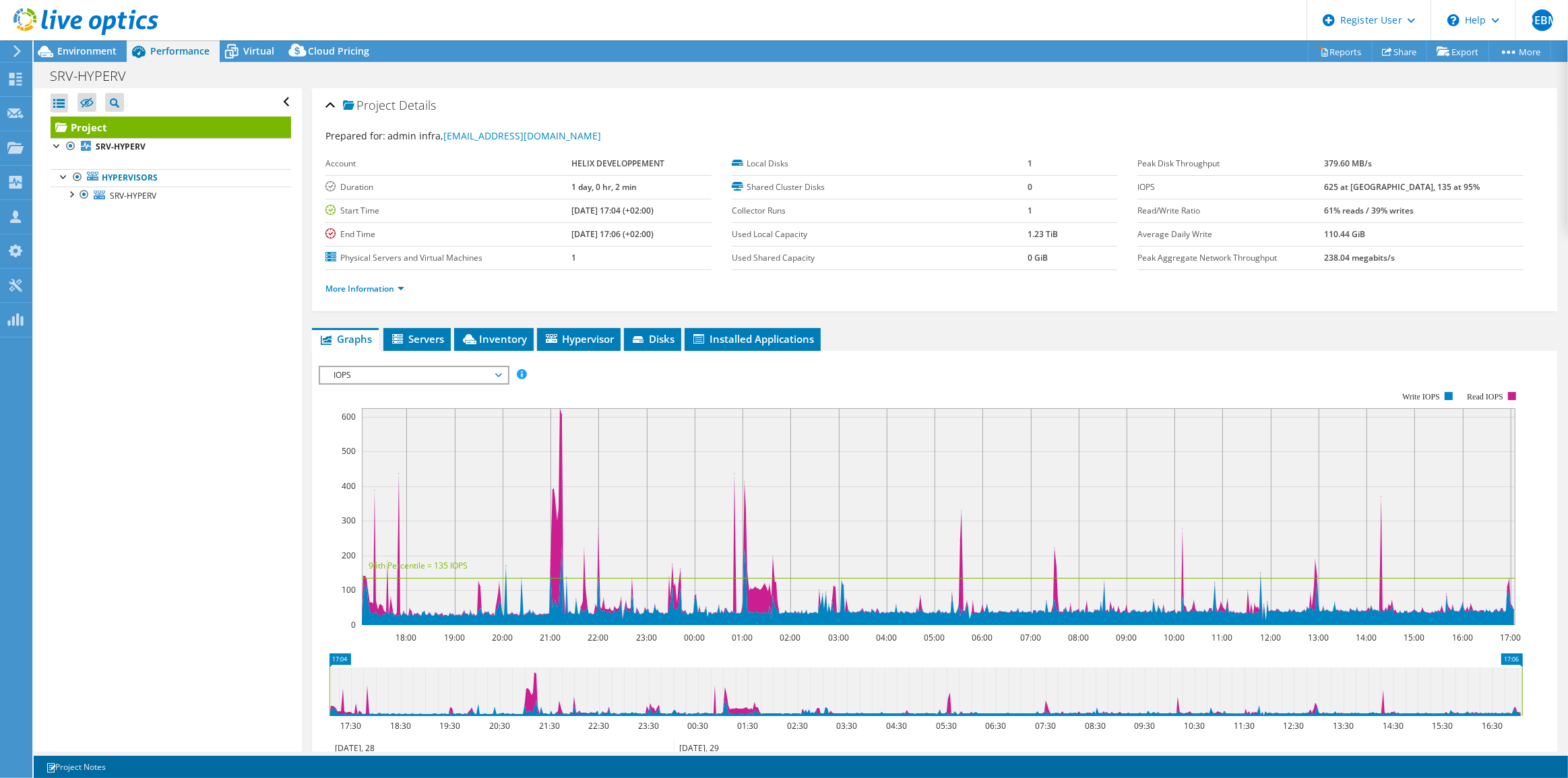
click at [394, 374] on span "IOPS" at bounding box center [413, 375] width 173 height 16
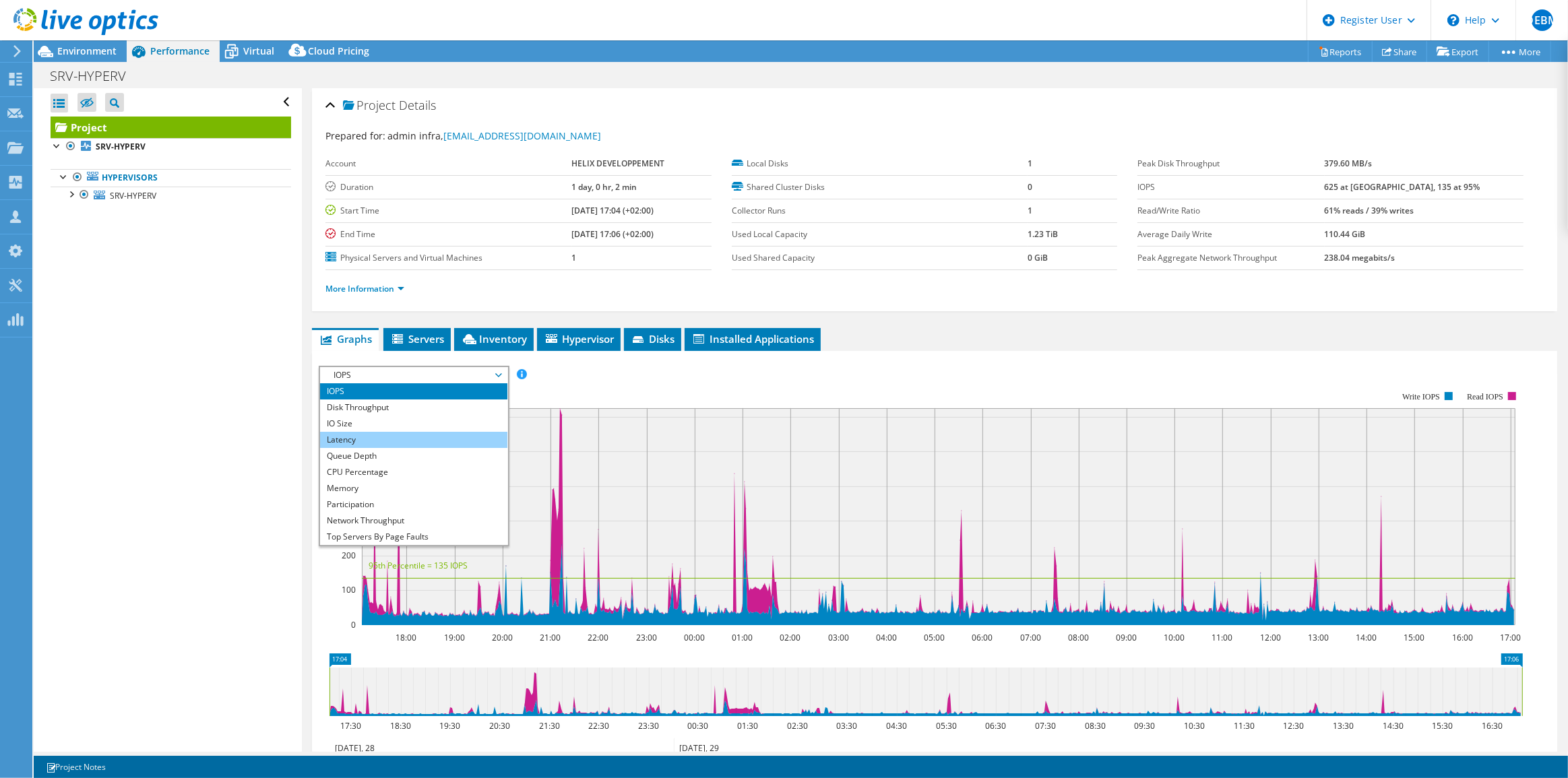
click at [357, 436] on li "Latency" at bounding box center [413, 440] width 187 height 16
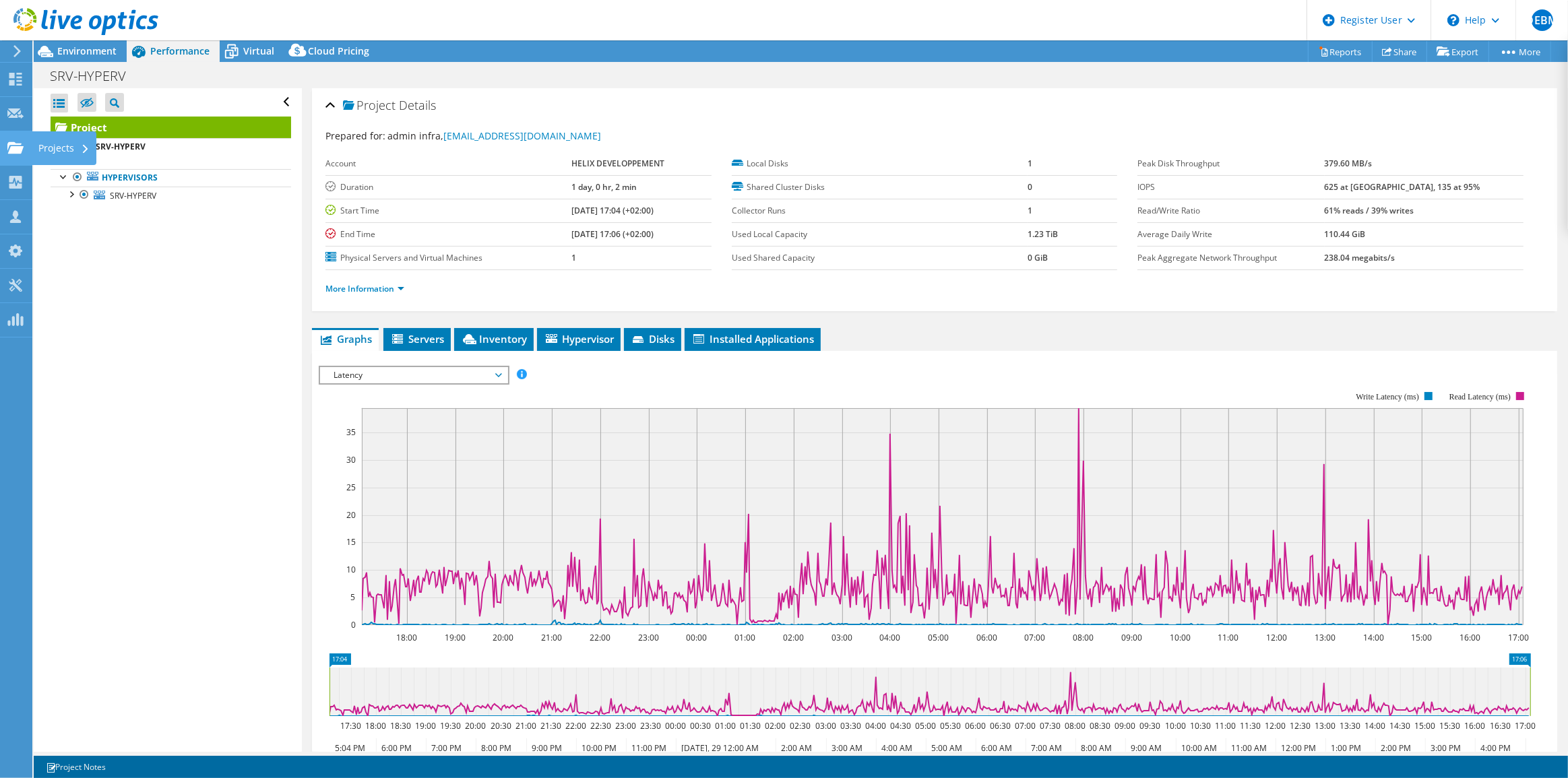
click at [67, 143] on div "Projects" at bounding box center [64, 147] width 64 height 33
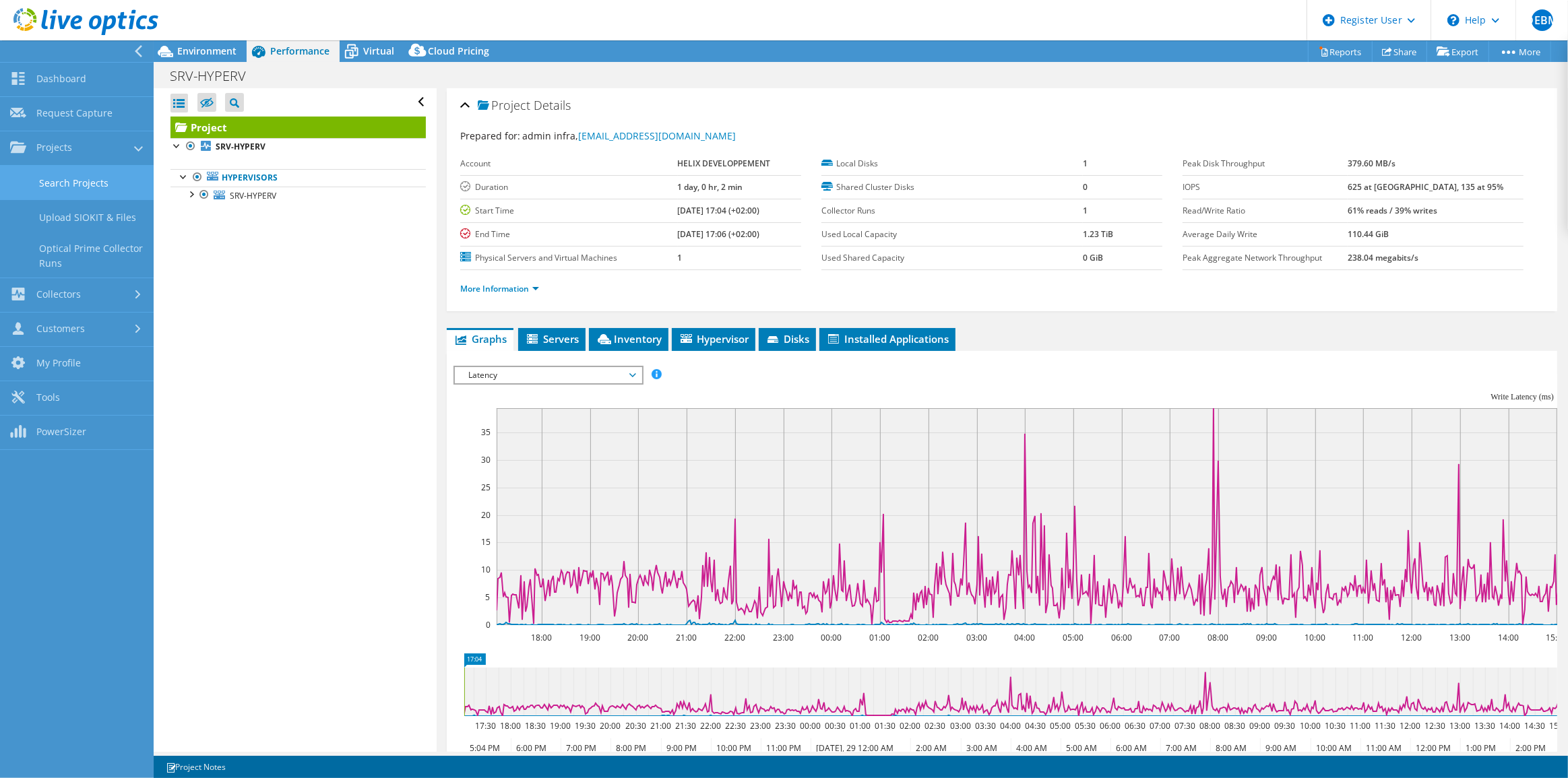
click at [70, 179] on link "Search Projects" at bounding box center [76, 183] width 153 height 34
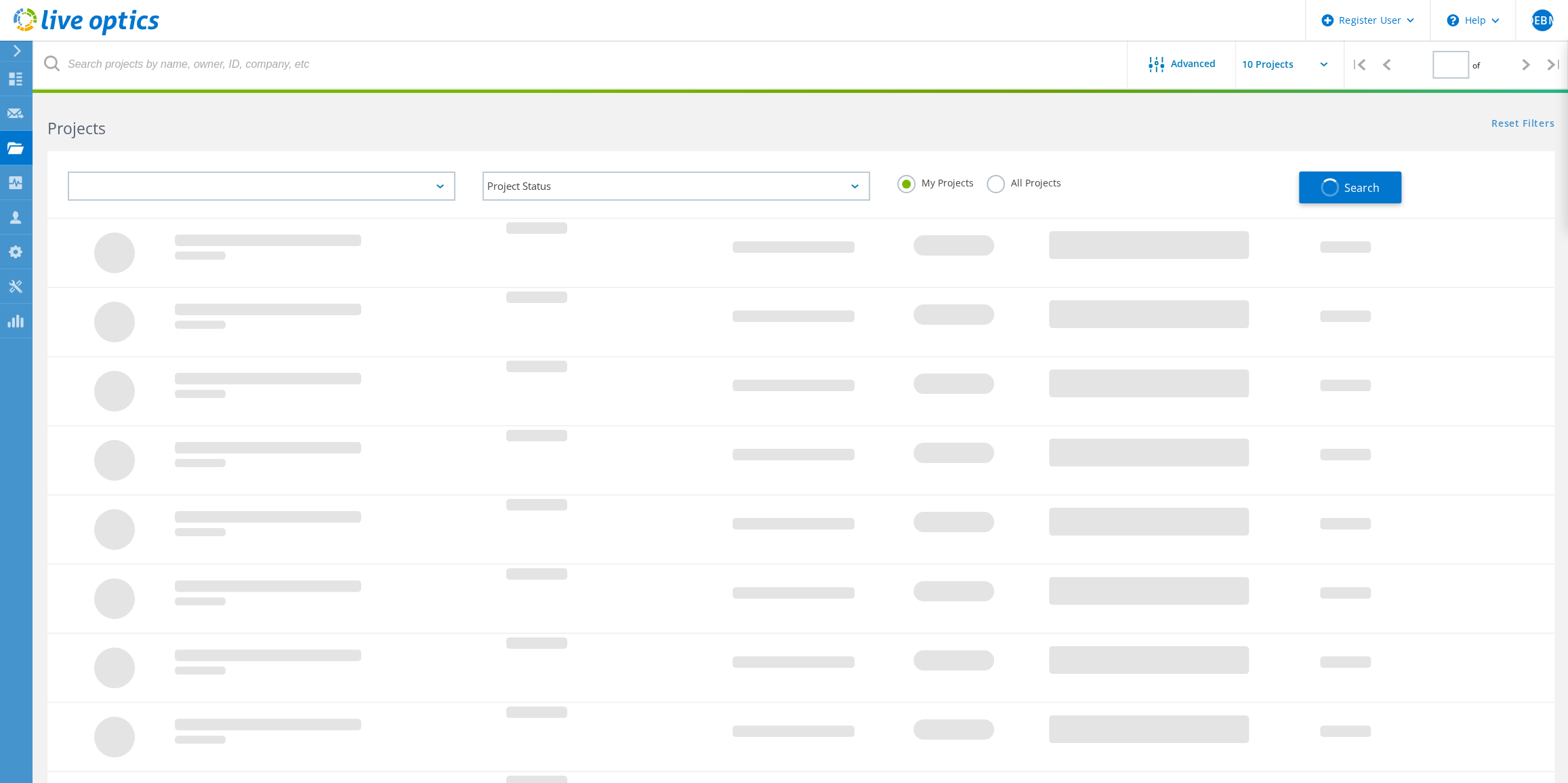
type input "1"
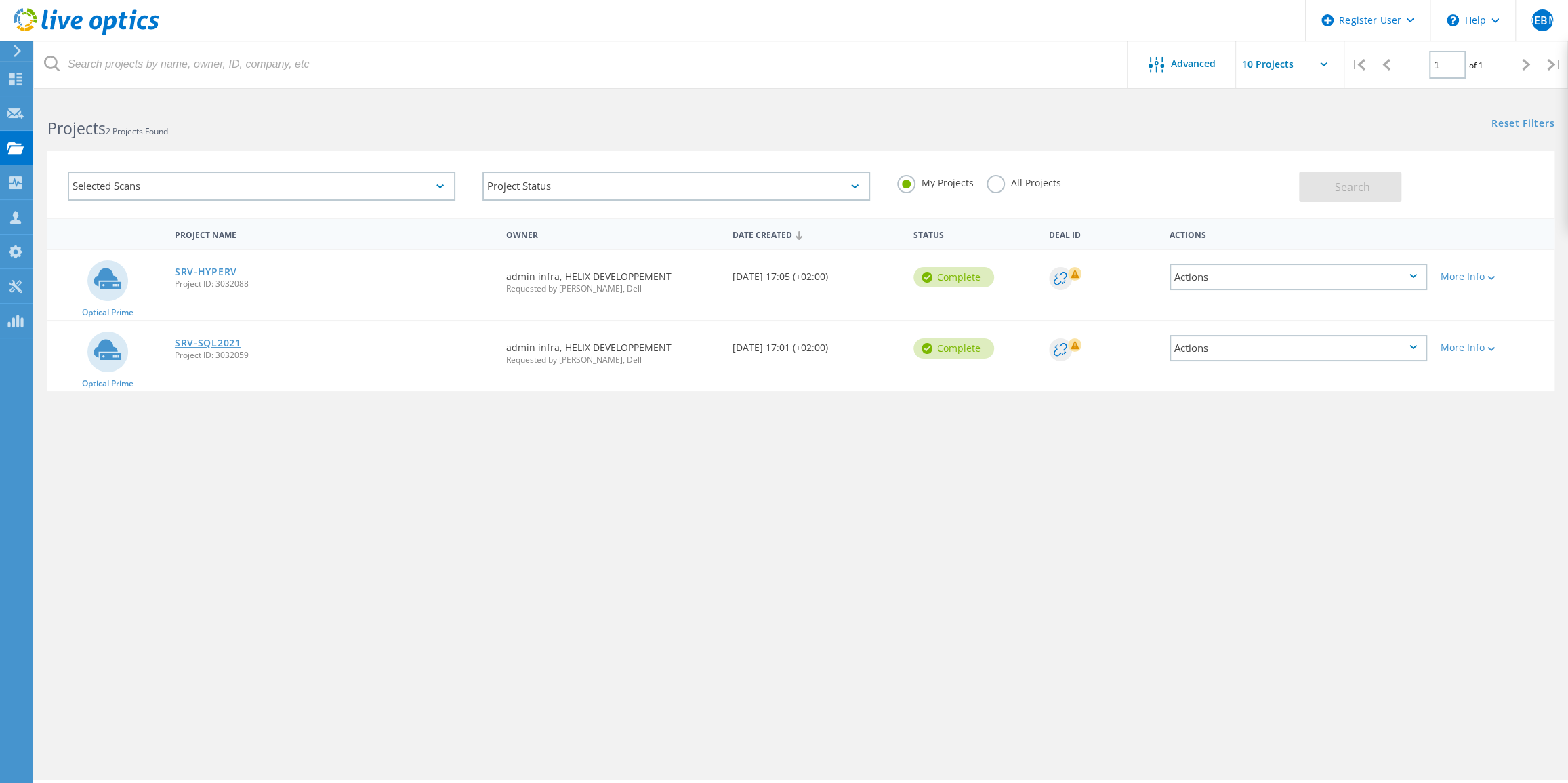
click at [209, 340] on link "SRV-SQL2021" at bounding box center [208, 343] width 66 height 10
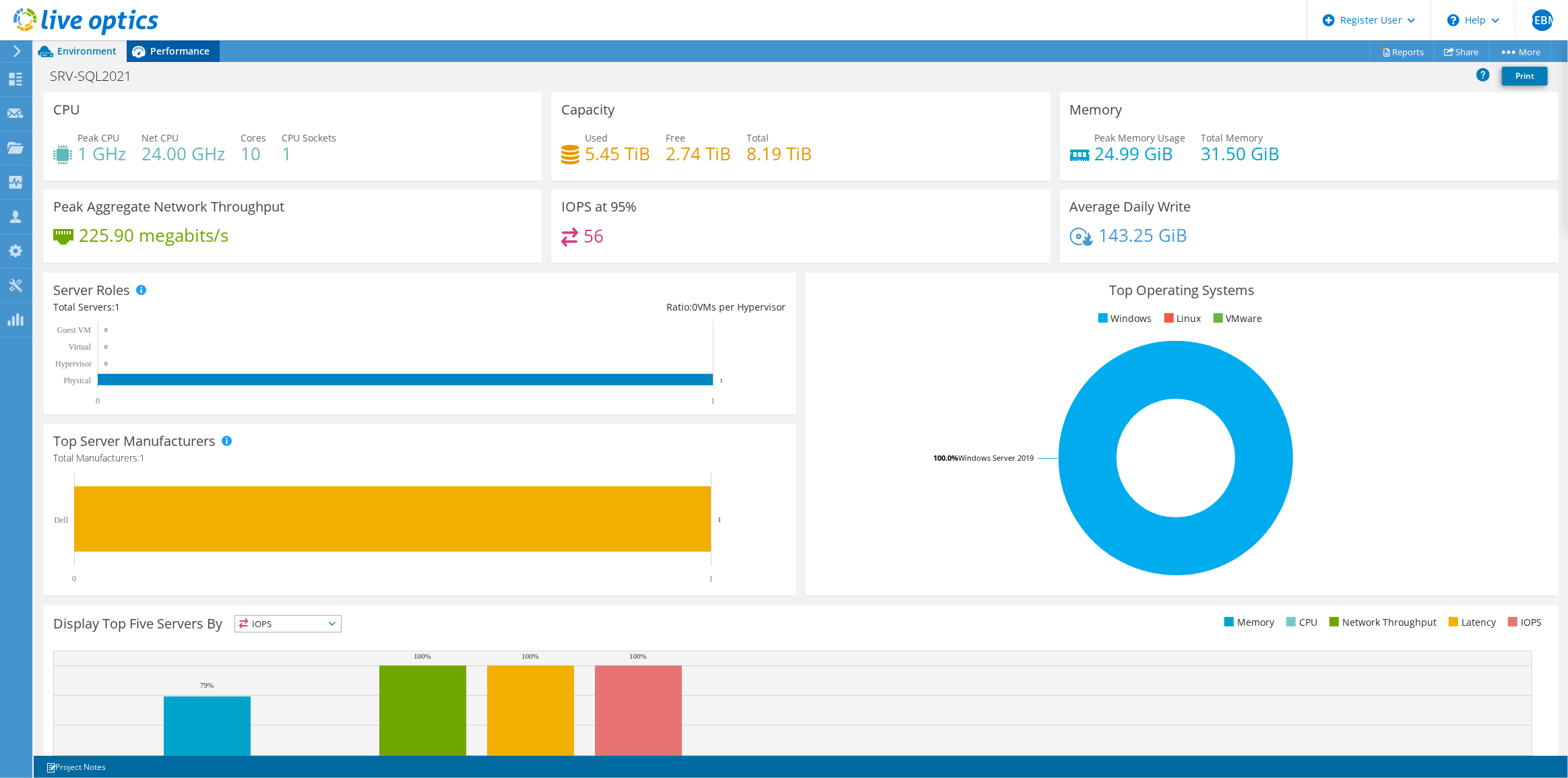
click at [190, 49] on span "Performance" at bounding box center [180, 50] width 59 height 13
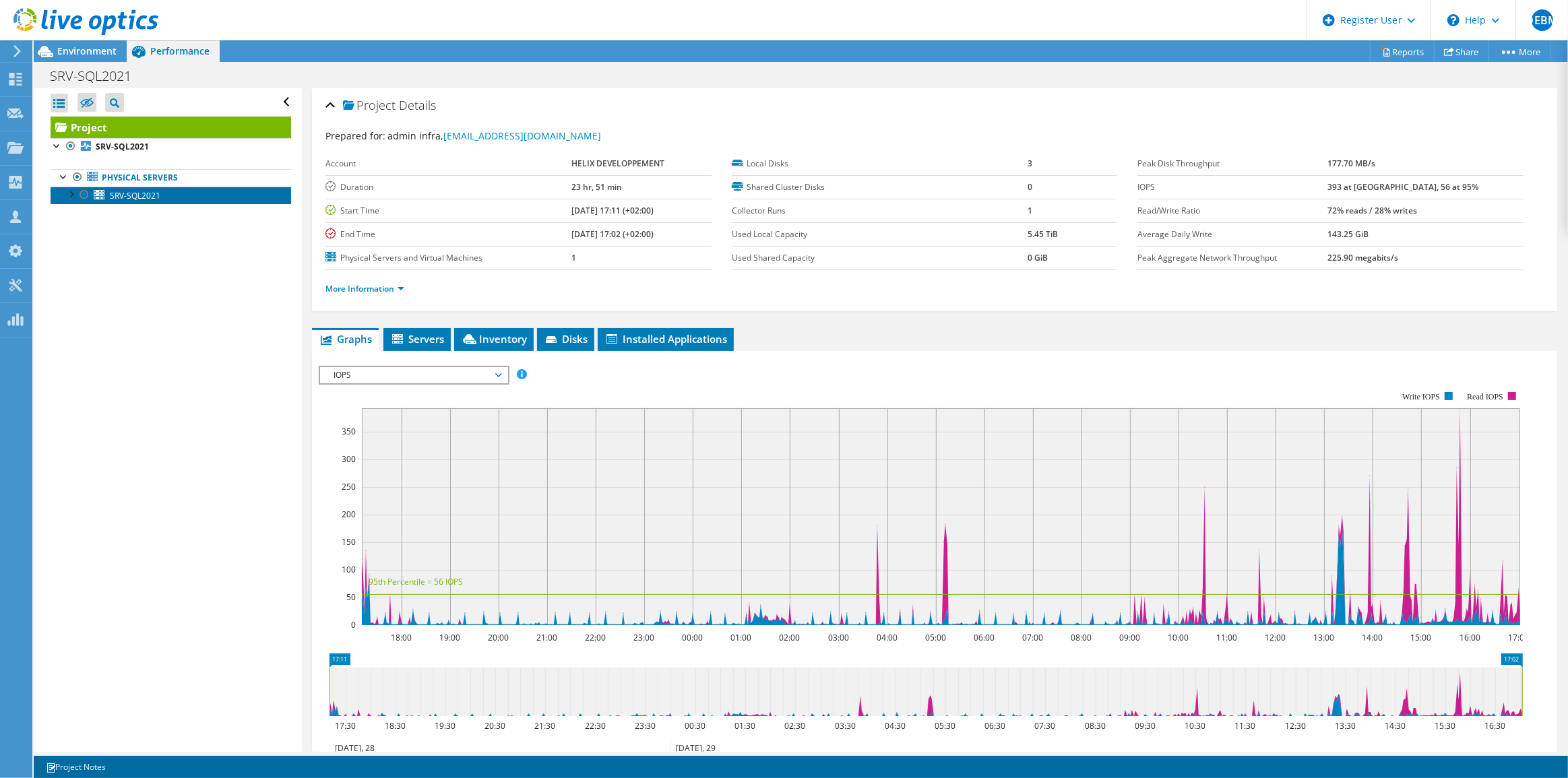
click at [130, 194] on span "SRV-SQL2021" at bounding box center [135, 195] width 50 height 11
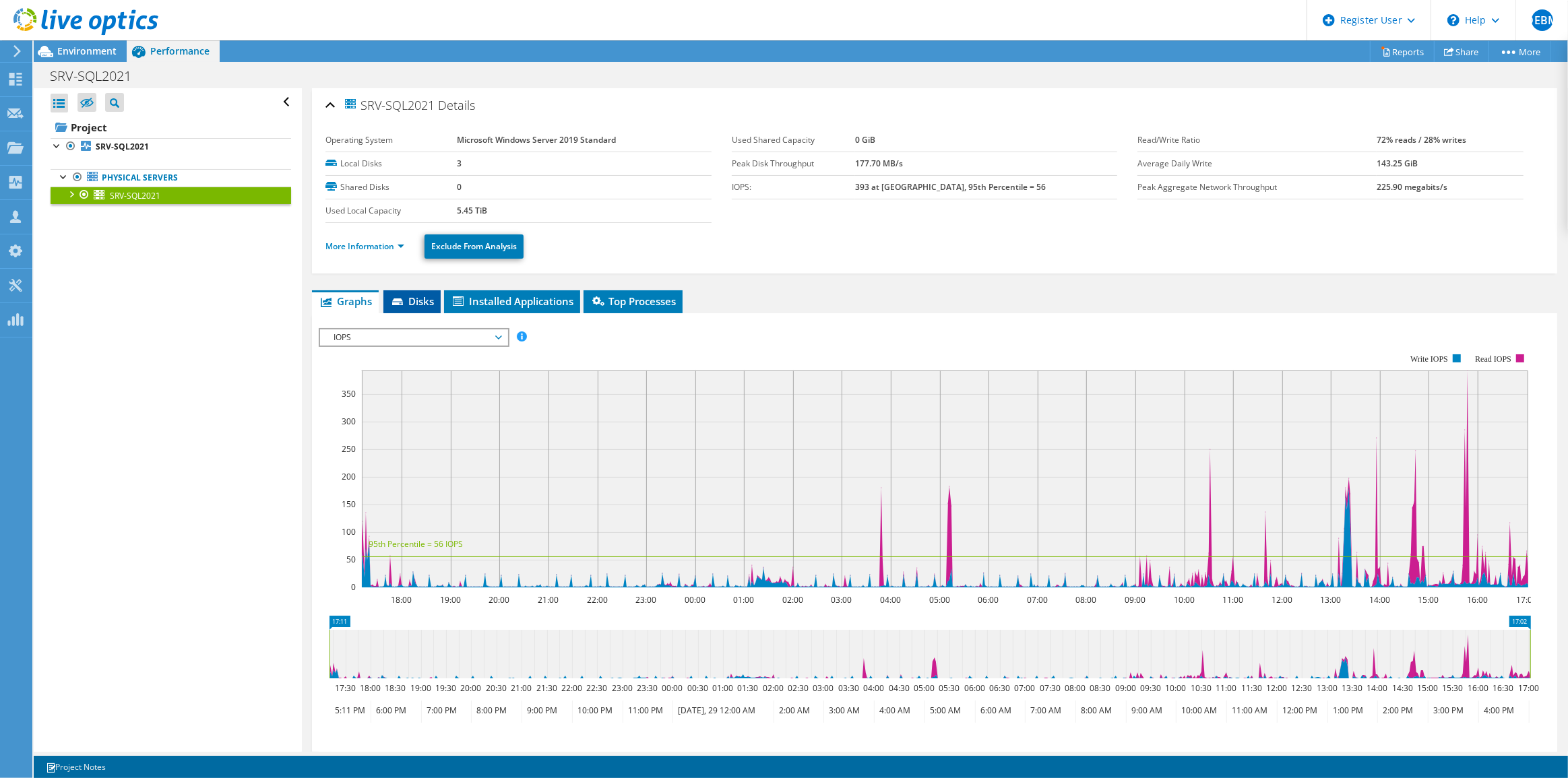
click at [412, 298] on span "Disks" at bounding box center [412, 301] width 44 height 13
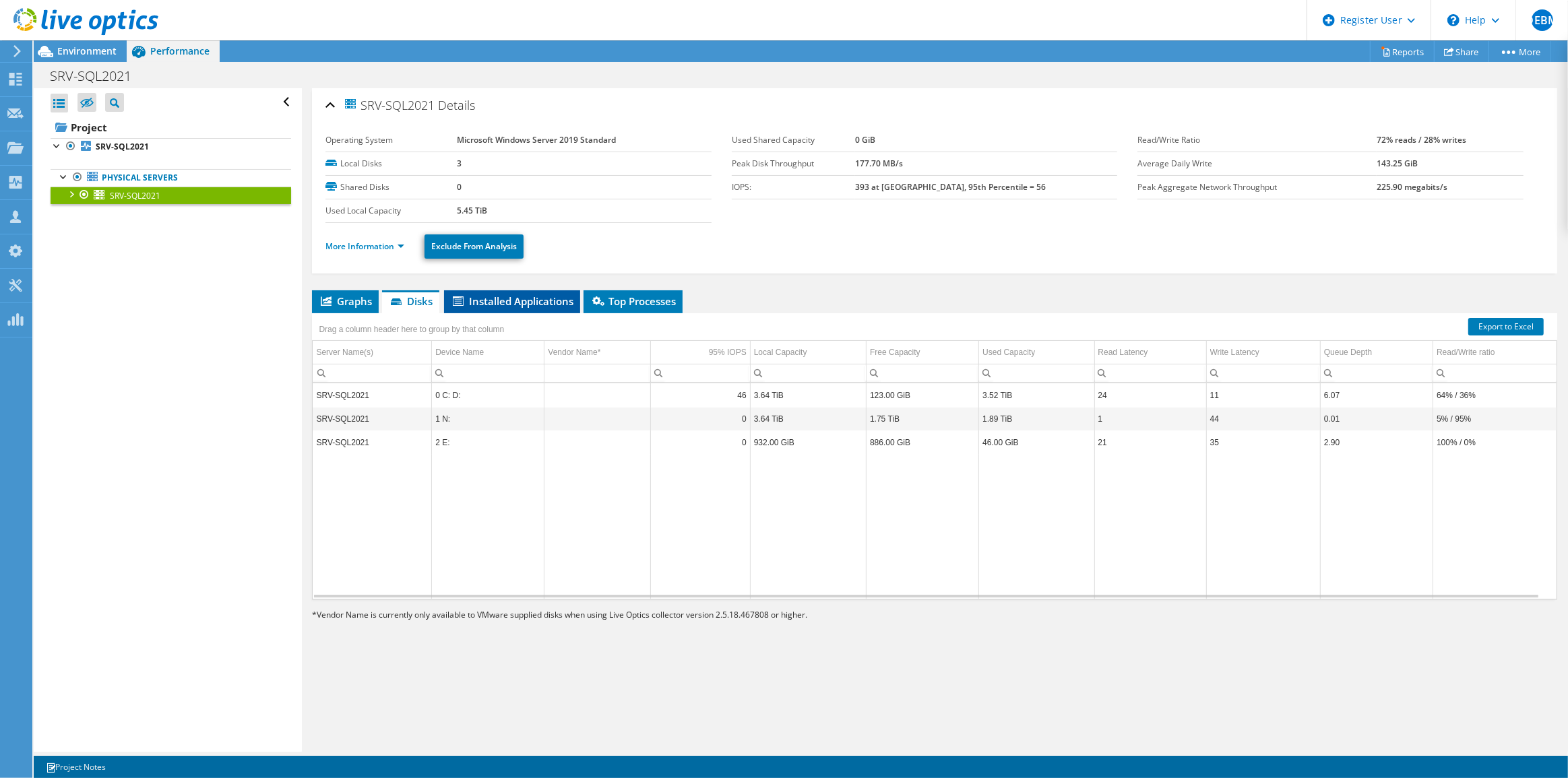
click at [483, 299] on span "Installed Applications" at bounding box center [513, 301] width 123 height 13
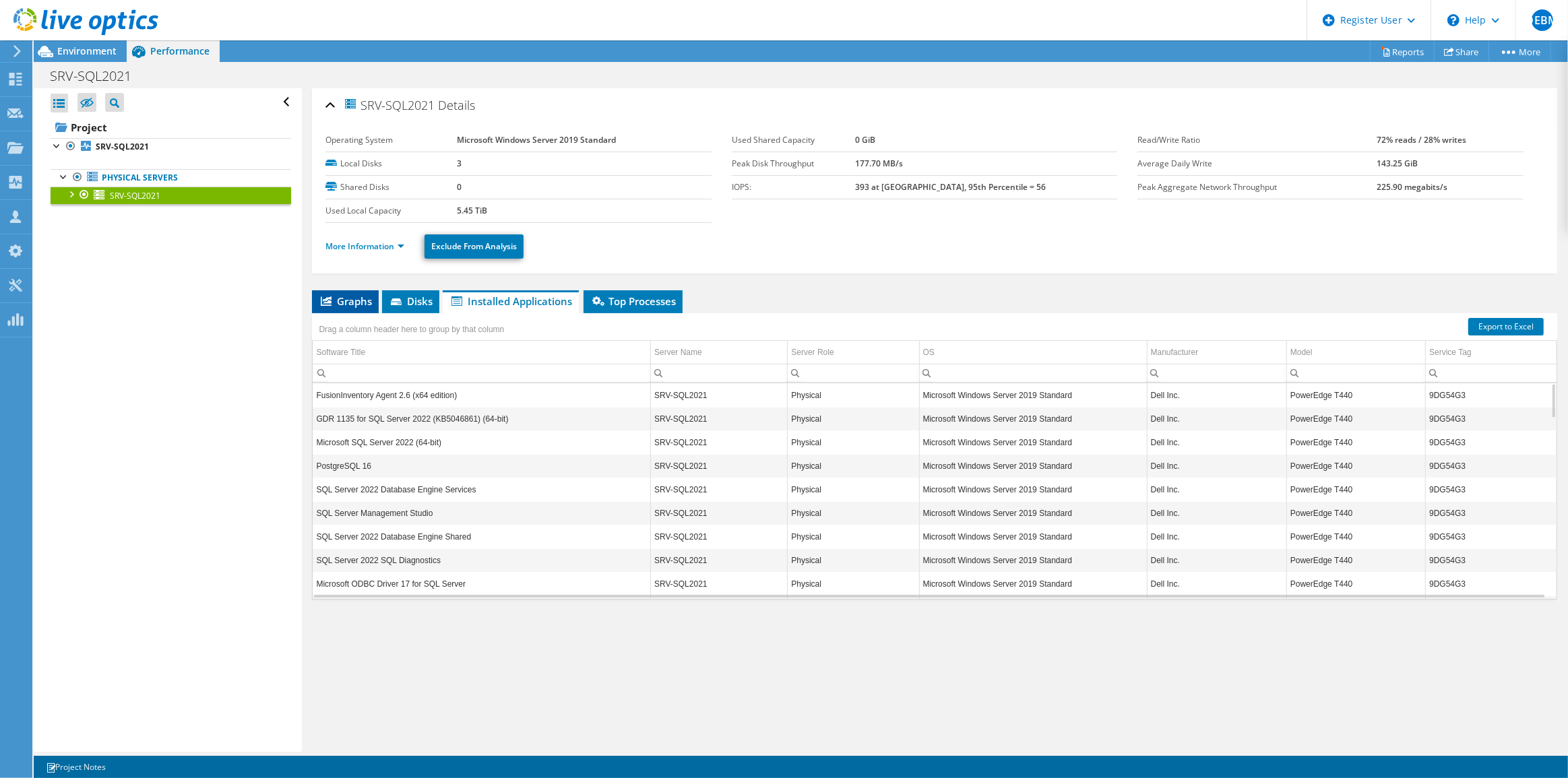
click at [342, 300] on span "Graphs" at bounding box center [345, 301] width 53 height 13
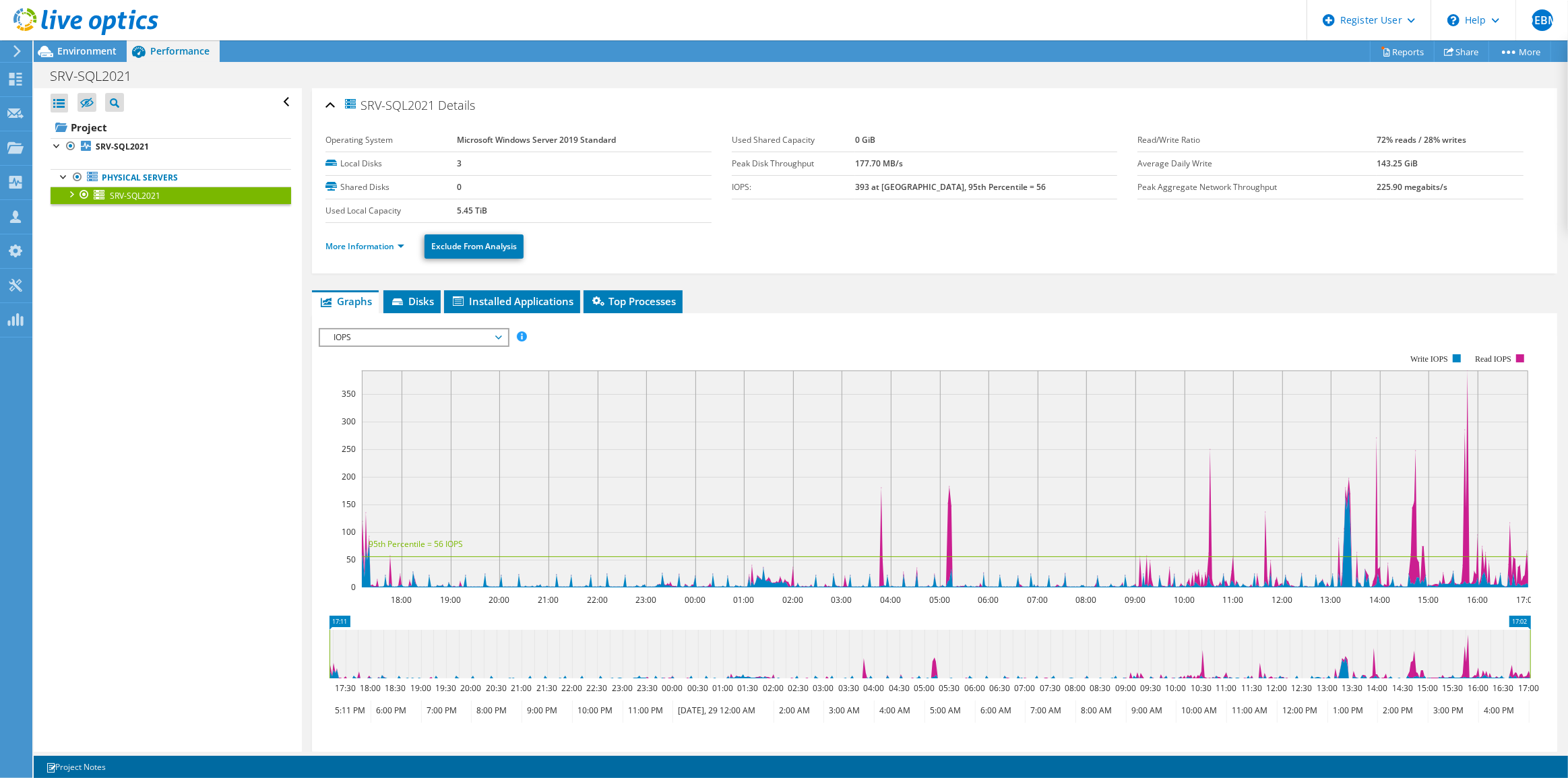
click at [380, 332] on span "IOPS" at bounding box center [413, 338] width 173 height 16
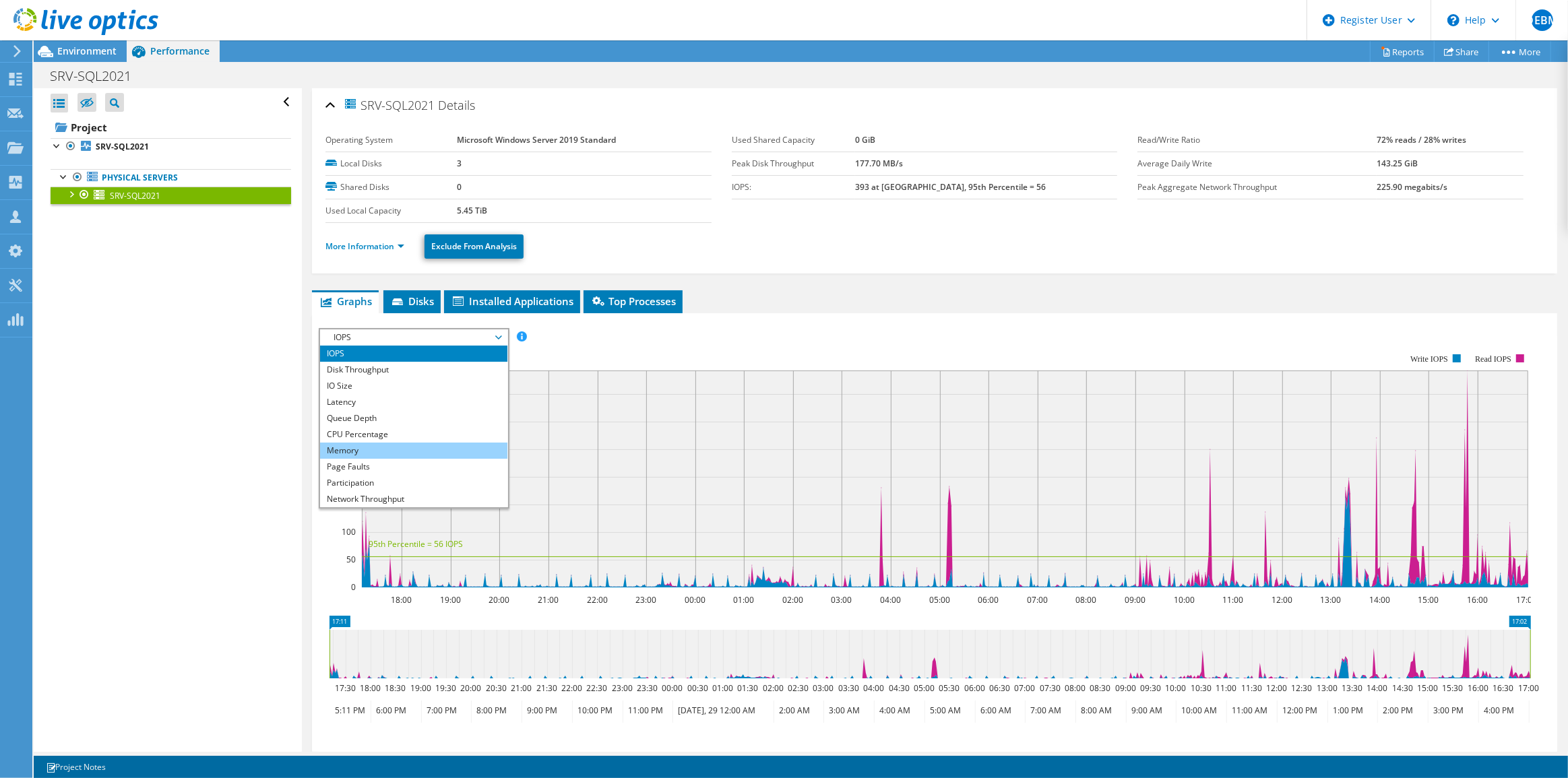
click at [361, 449] on li "Memory" at bounding box center [413, 451] width 187 height 16
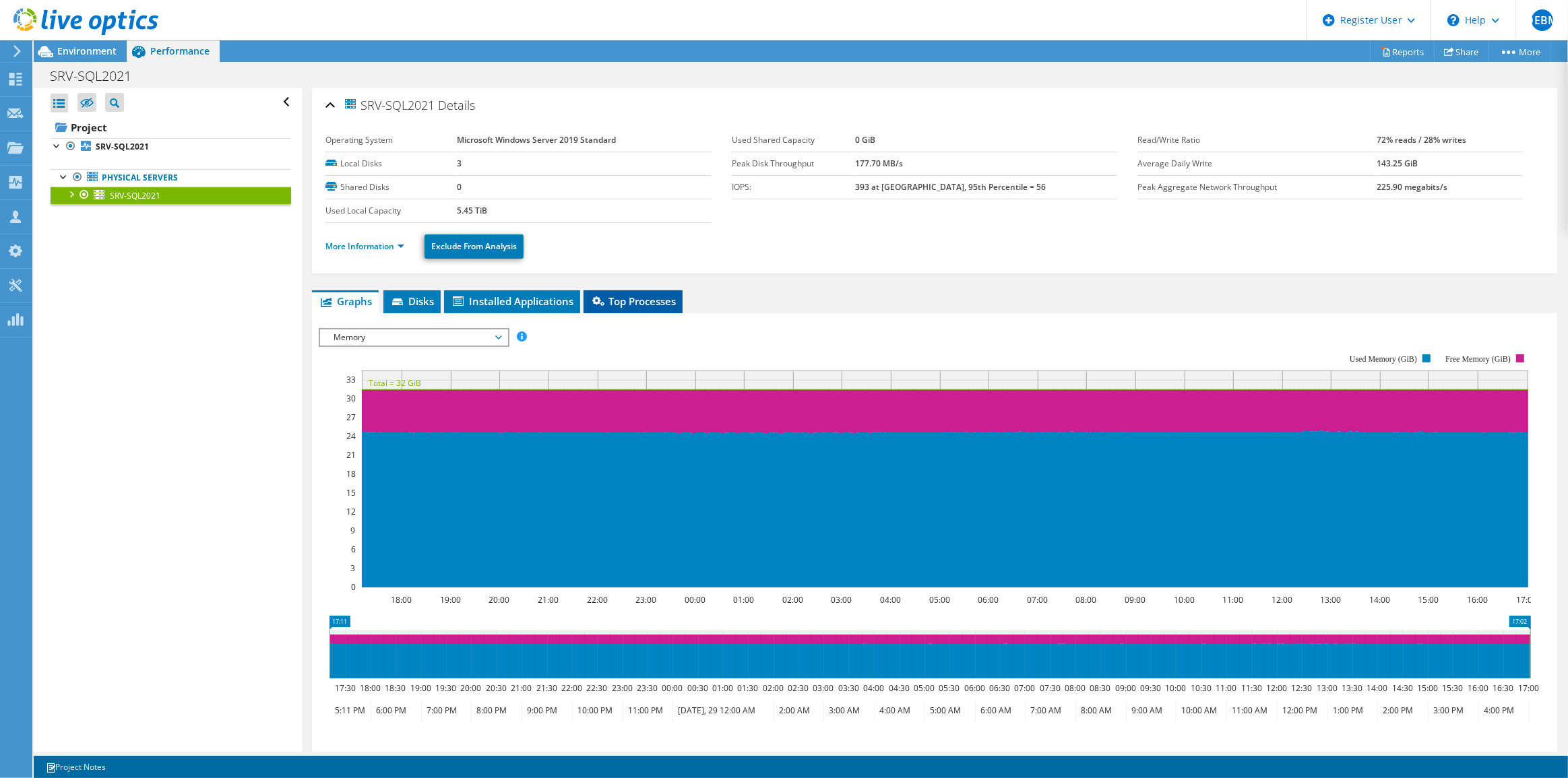
click at [623, 295] on span "Top Processes" at bounding box center [633, 301] width 86 height 13
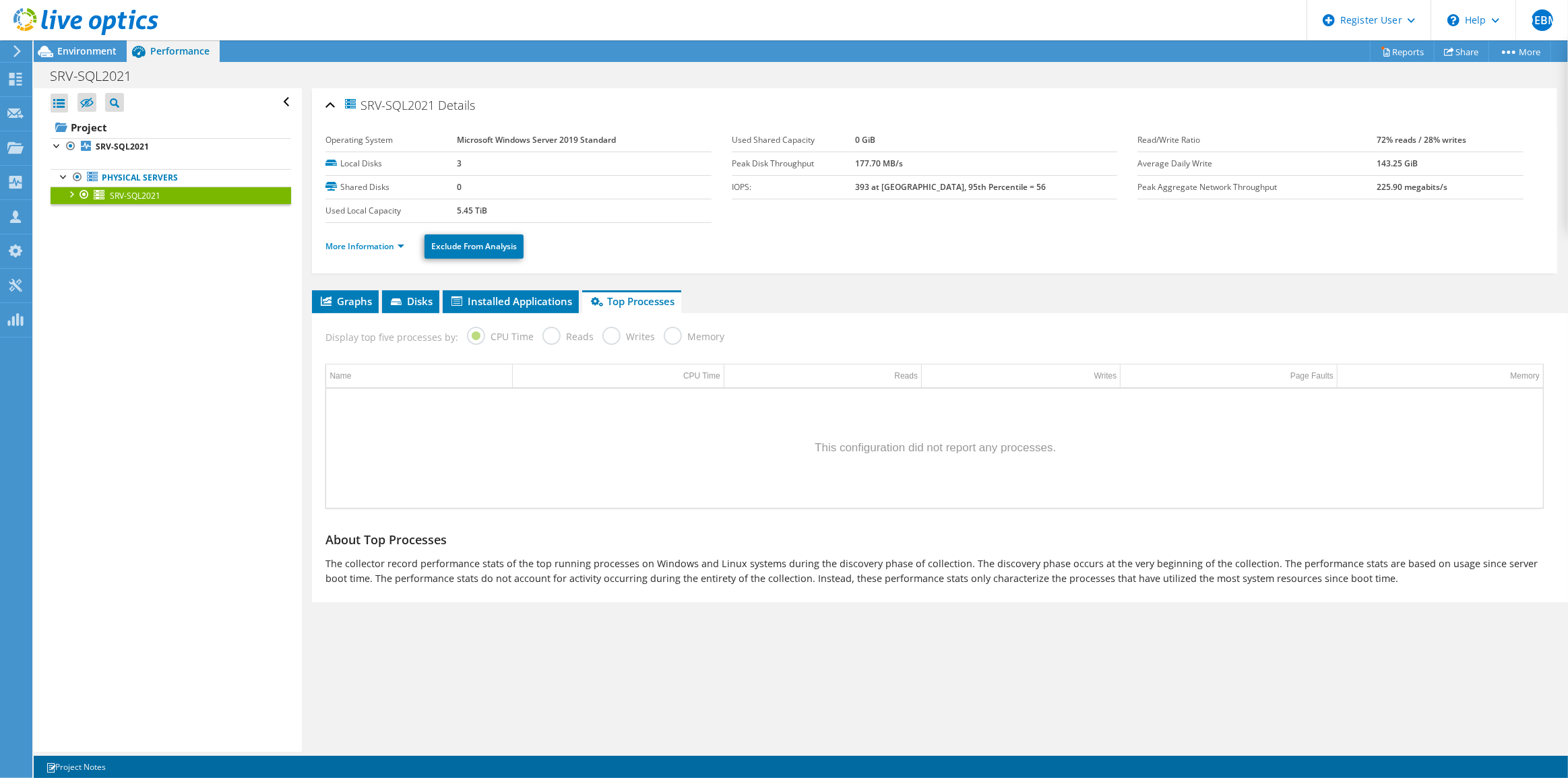
click at [543, 332] on label "Reads" at bounding box center [567, 335] width 51 height 17
click at [542, 332] on label "Reads" at bounding box center [567, 335] width 51 height 17
click at [518, 295] on span "Installed Applications" at bounding box center [511, 301] width 123 height 13
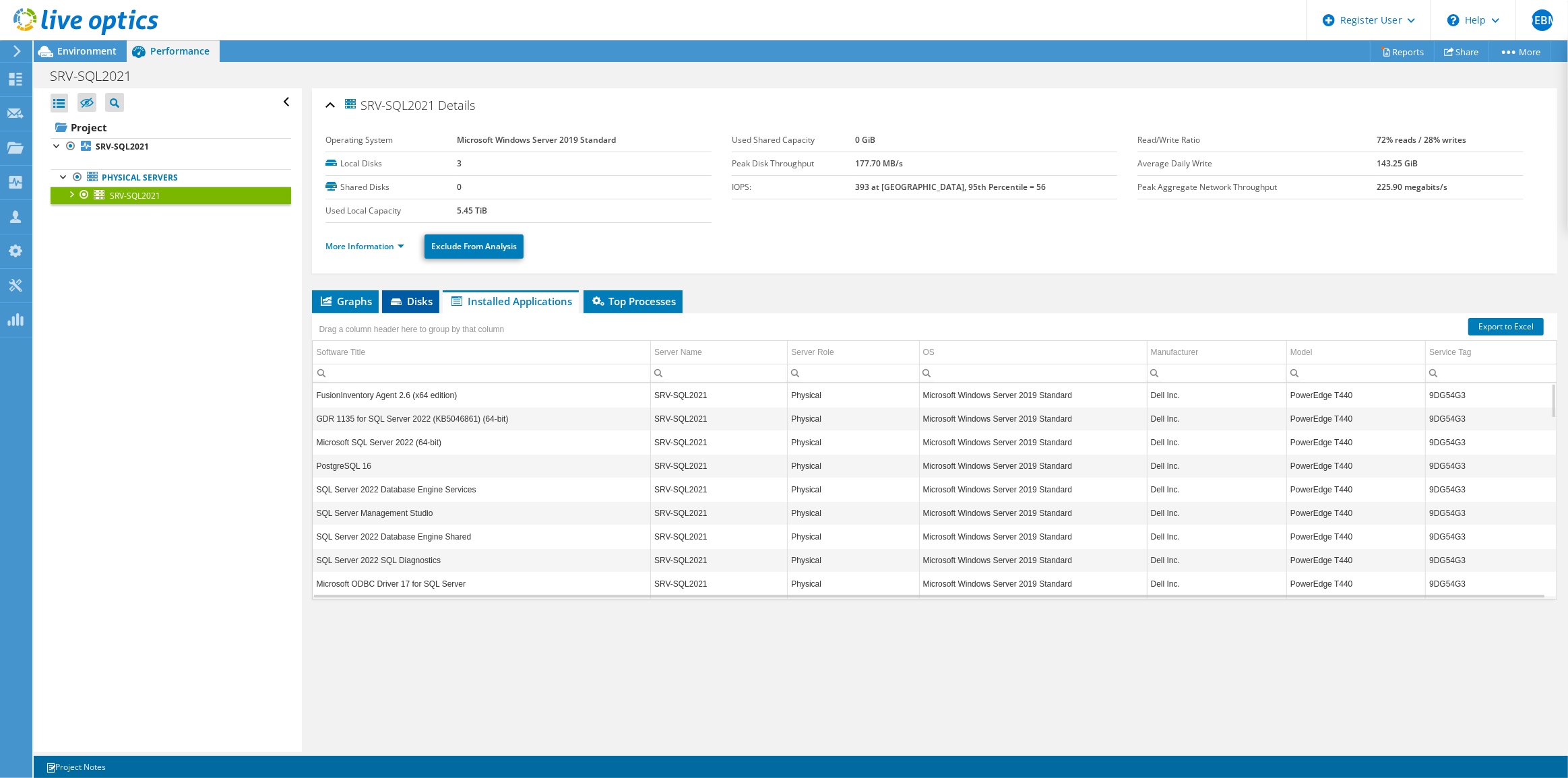
click at [407, 298] on span "Disks" at bounding box center [410, 301] width 44 height 13
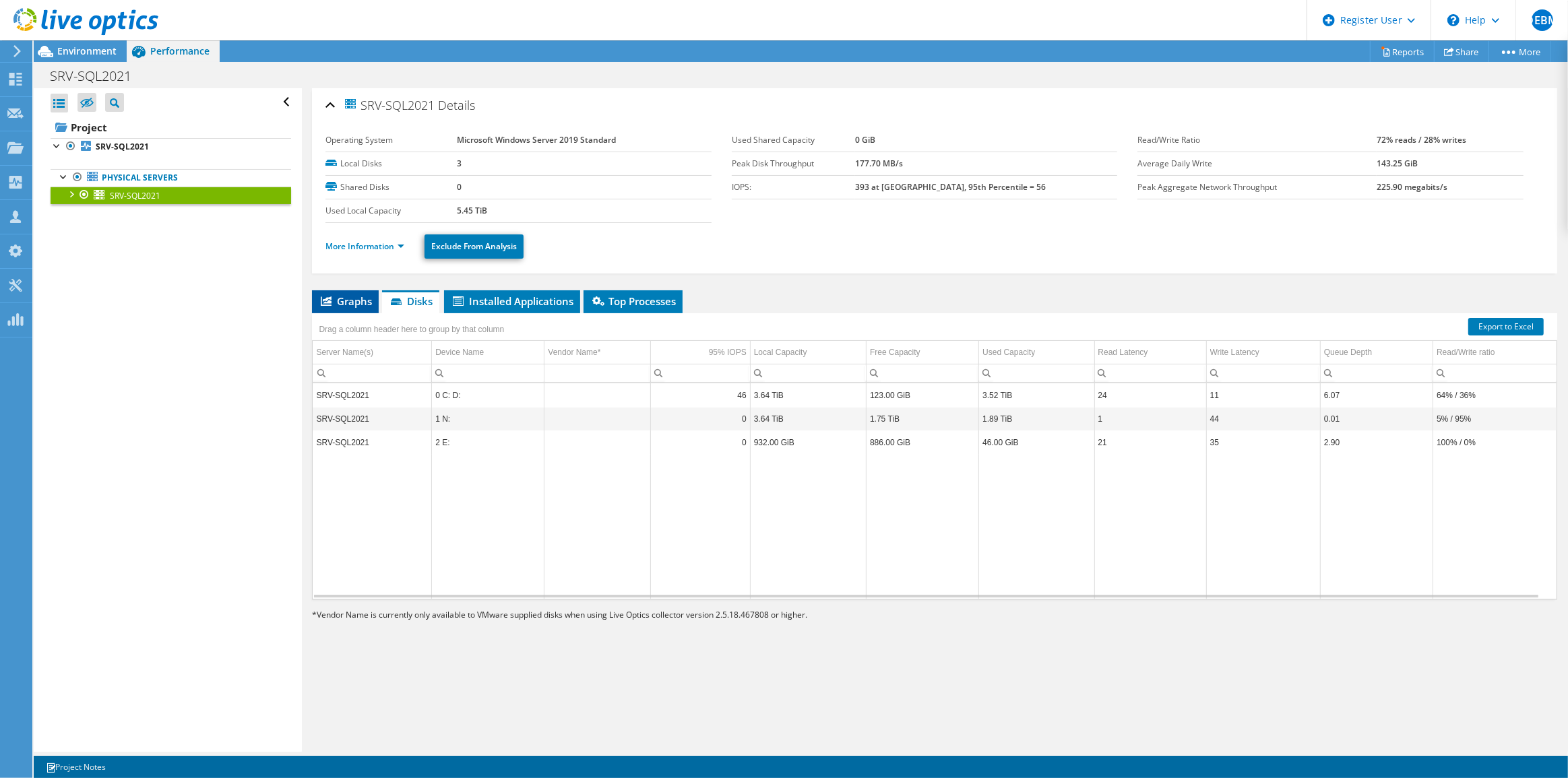
click at [336, 297] on span "Graphs" at bounding box center [345, 301] width 53 height 13
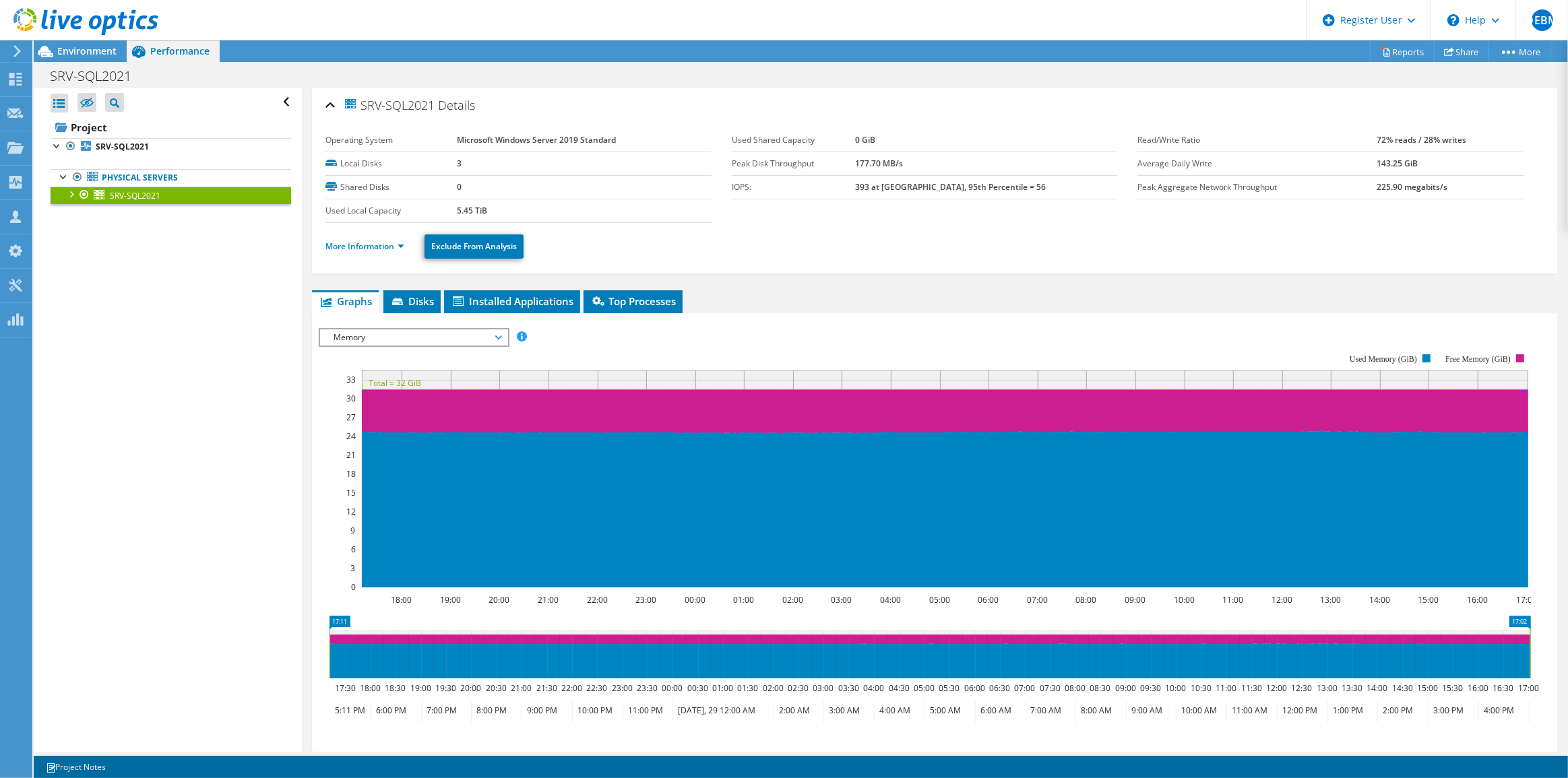
click at [661, 190] on td "0" at bounding box center [584, 187] width 254 height 24
click at [413, 305] on span "Disks" at bounding box center [412, 301] width 44 height 13
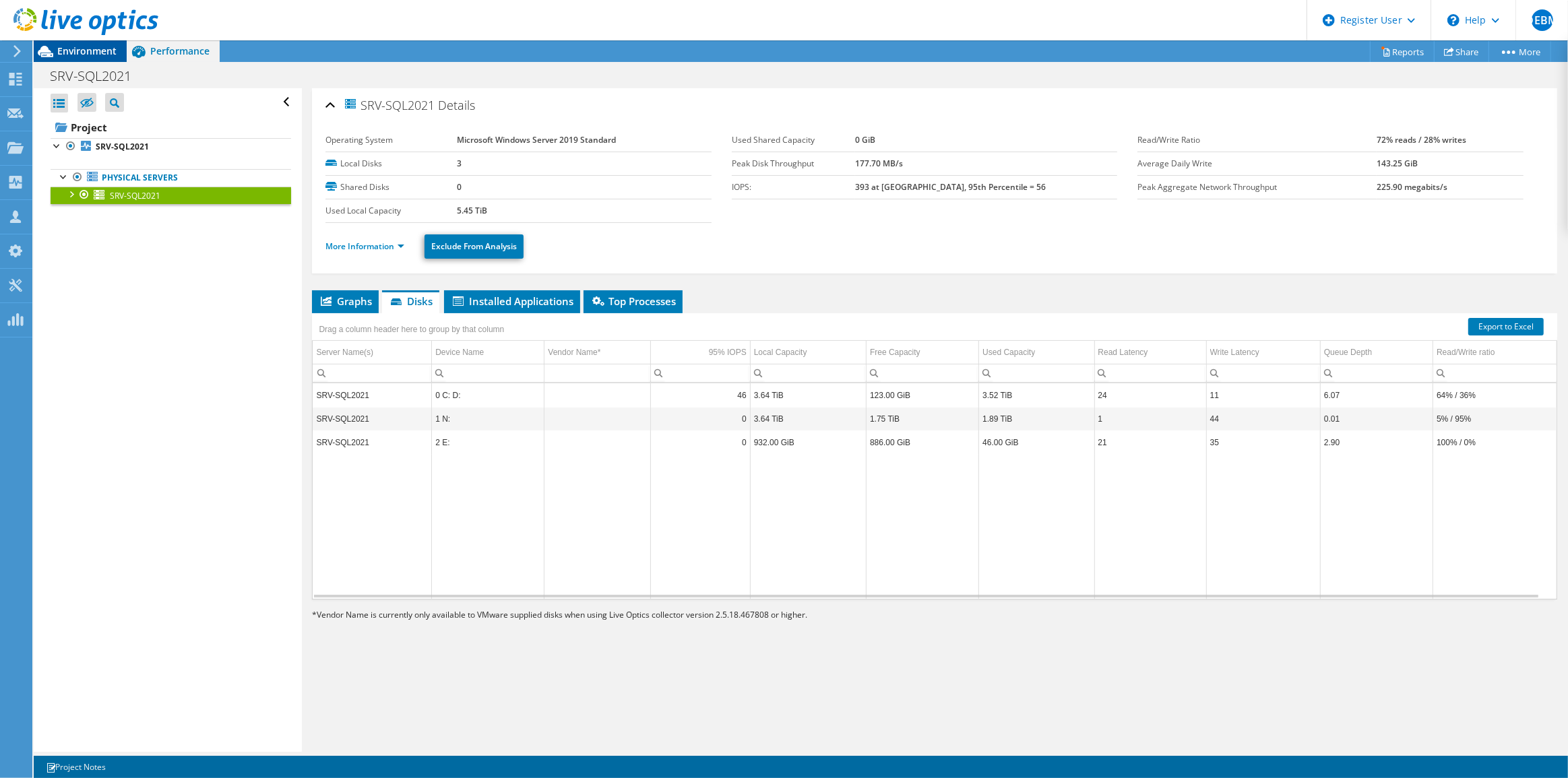
click at [89, 49] on span "Environment" at bounding box center [87, 50] width 59 height 13
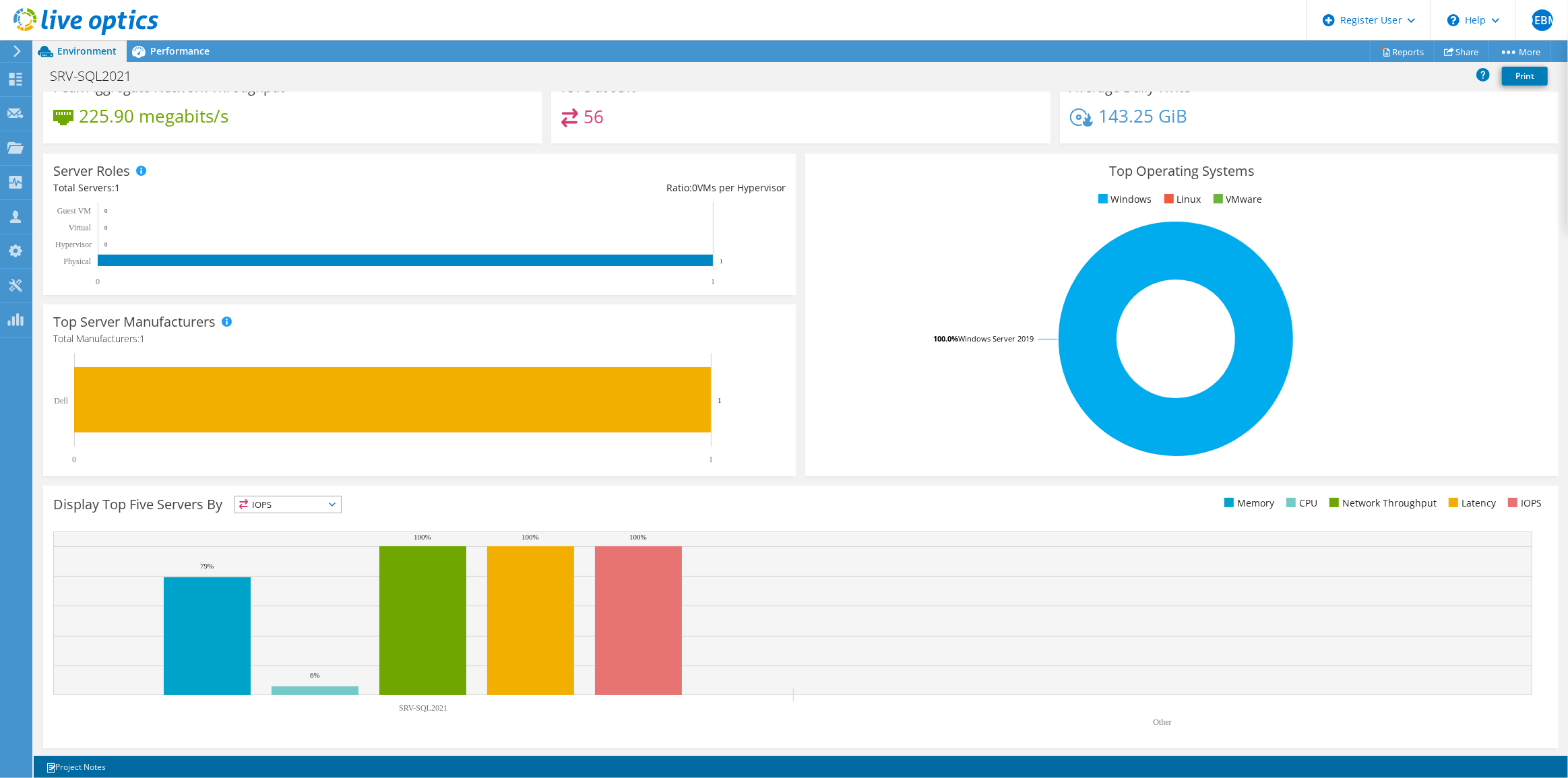
scroll to position [120, 0]
click at [332, 503] on icon at bounding box center [332, 503] width 7 height 4
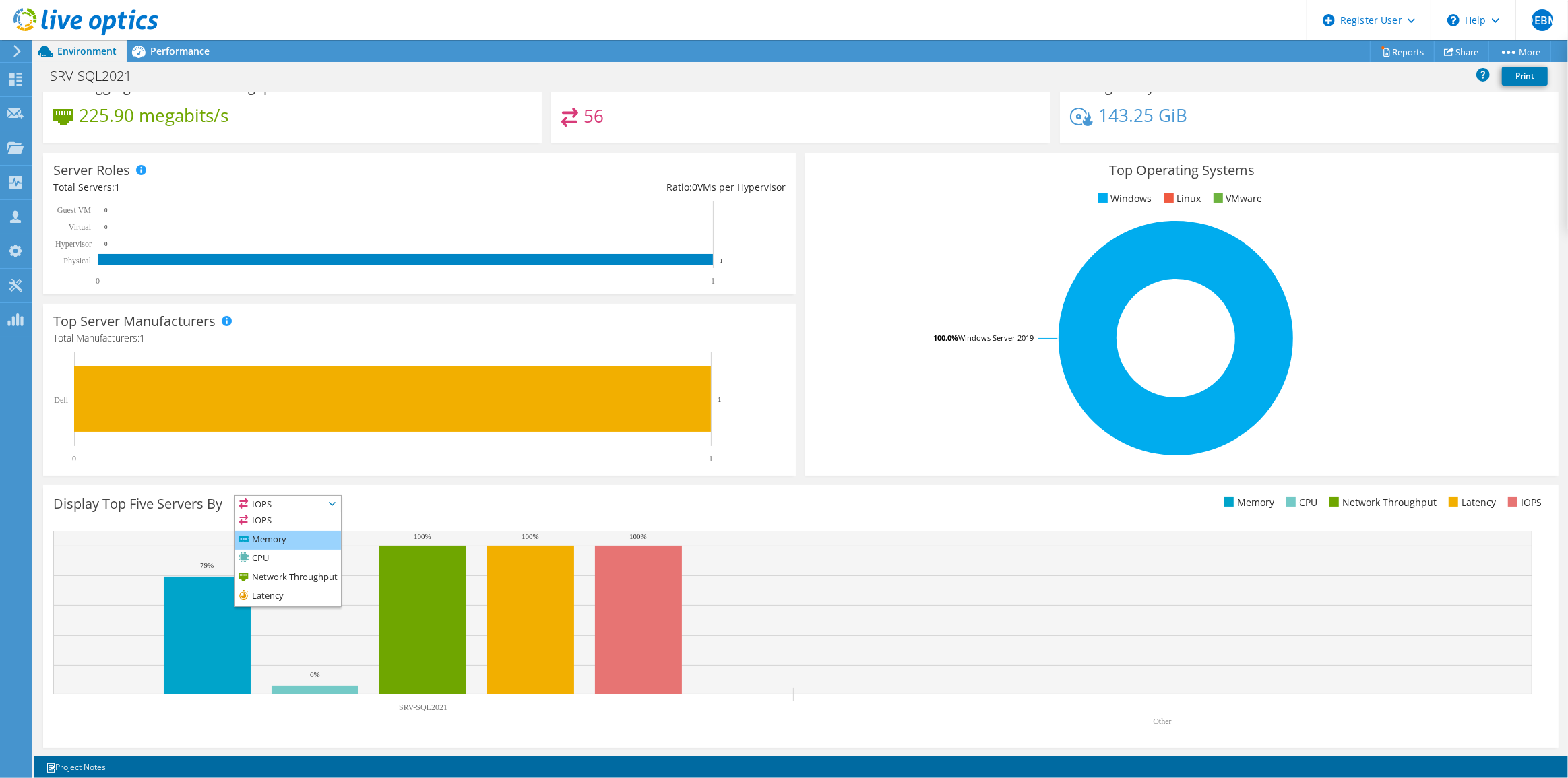
click at [282, 537] on li "Memory" at bounding box center [287, 540] width 106 height 19
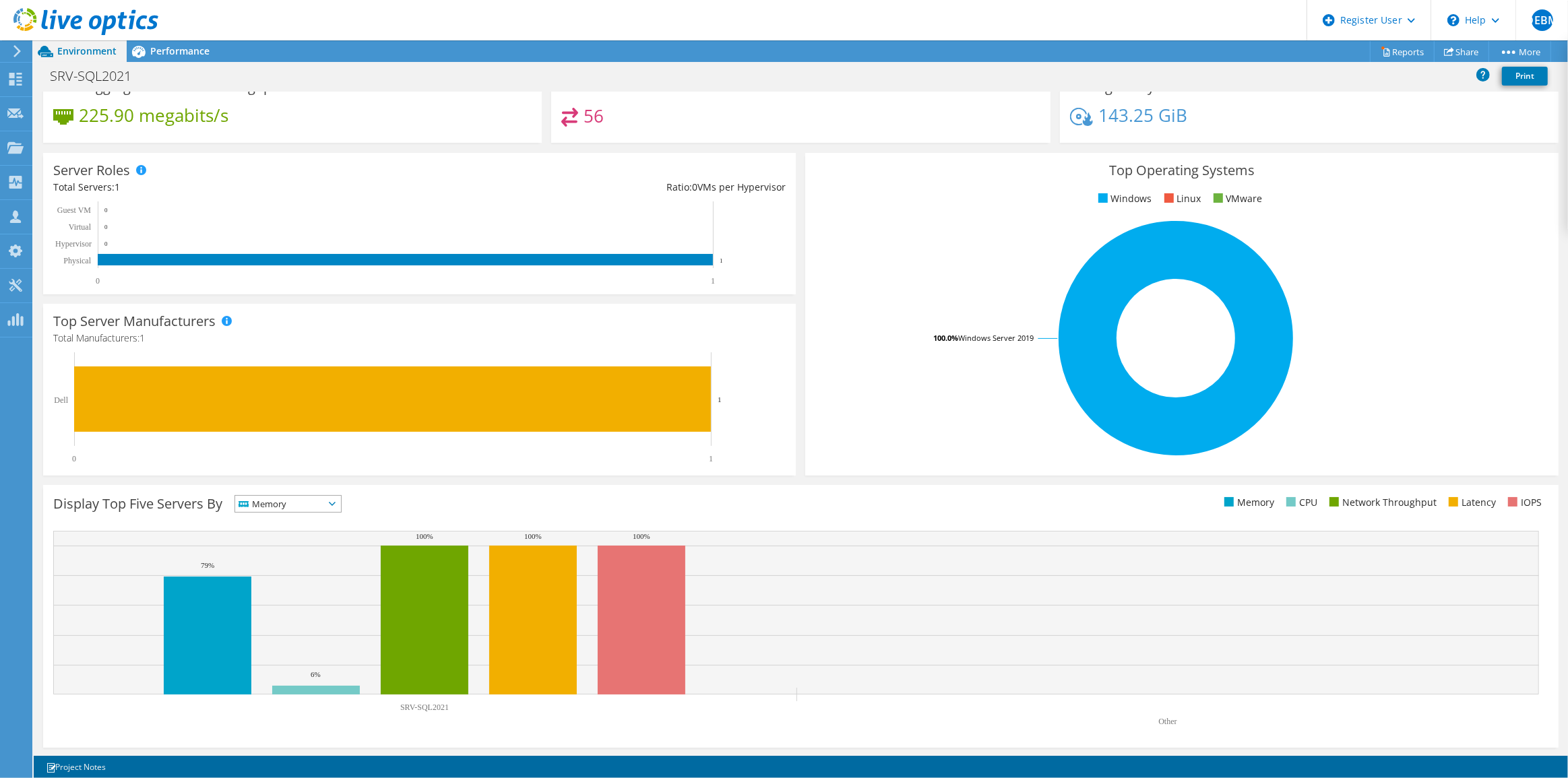
click at [336, 502] on icon at bounding box center [332, 503] width 7 height 4
click at [280, 559] on li "CPU" at bounding box center [287, 558] width 106 height 19
click at [341, 499] on span "CPU" at bounding box center [287, 504] width 106 height 16
click at [273, 597] on li "Latency" at bounding box center [287, 596] width 106 height 19
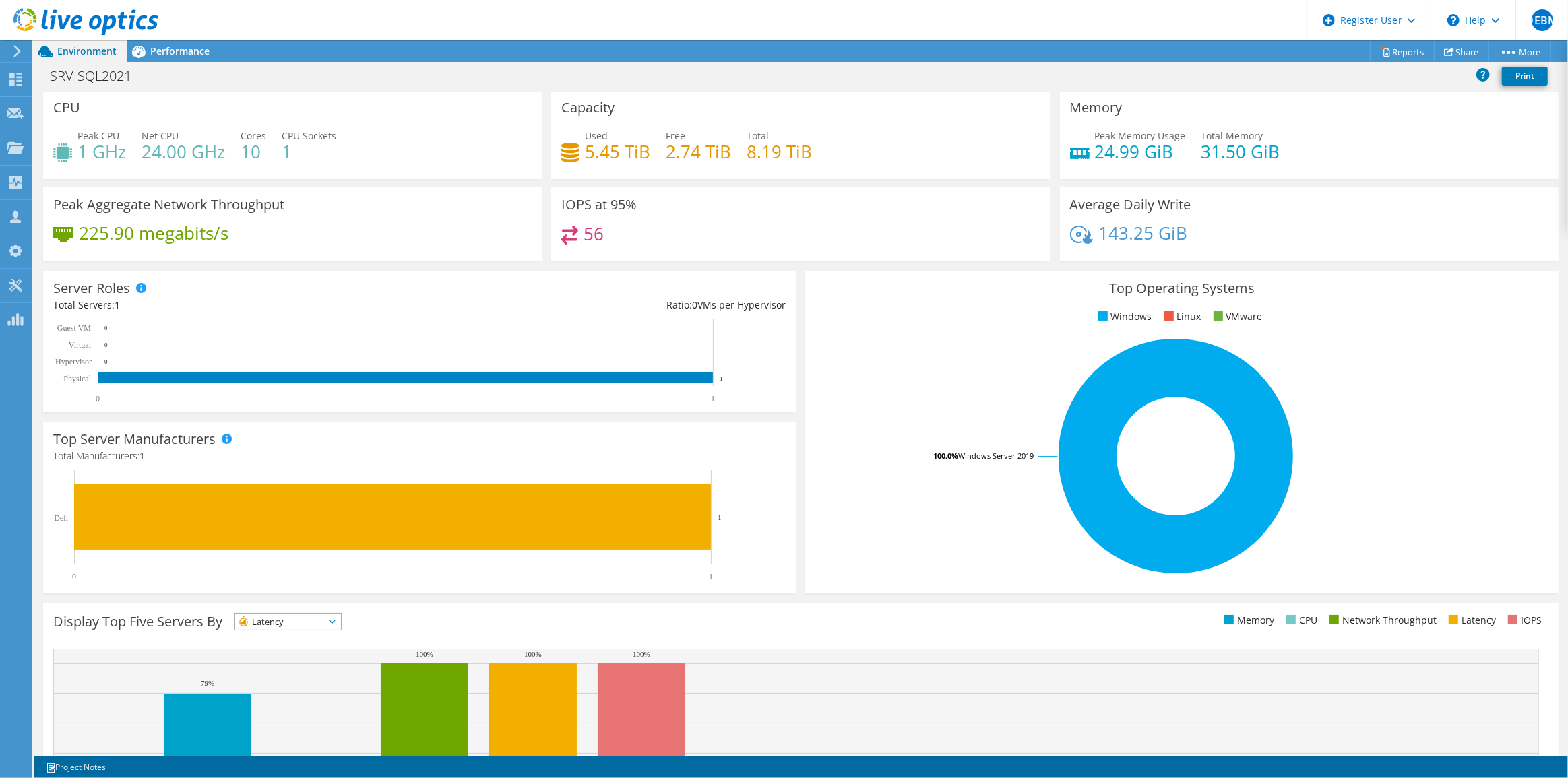
scroll to position [0, 0]
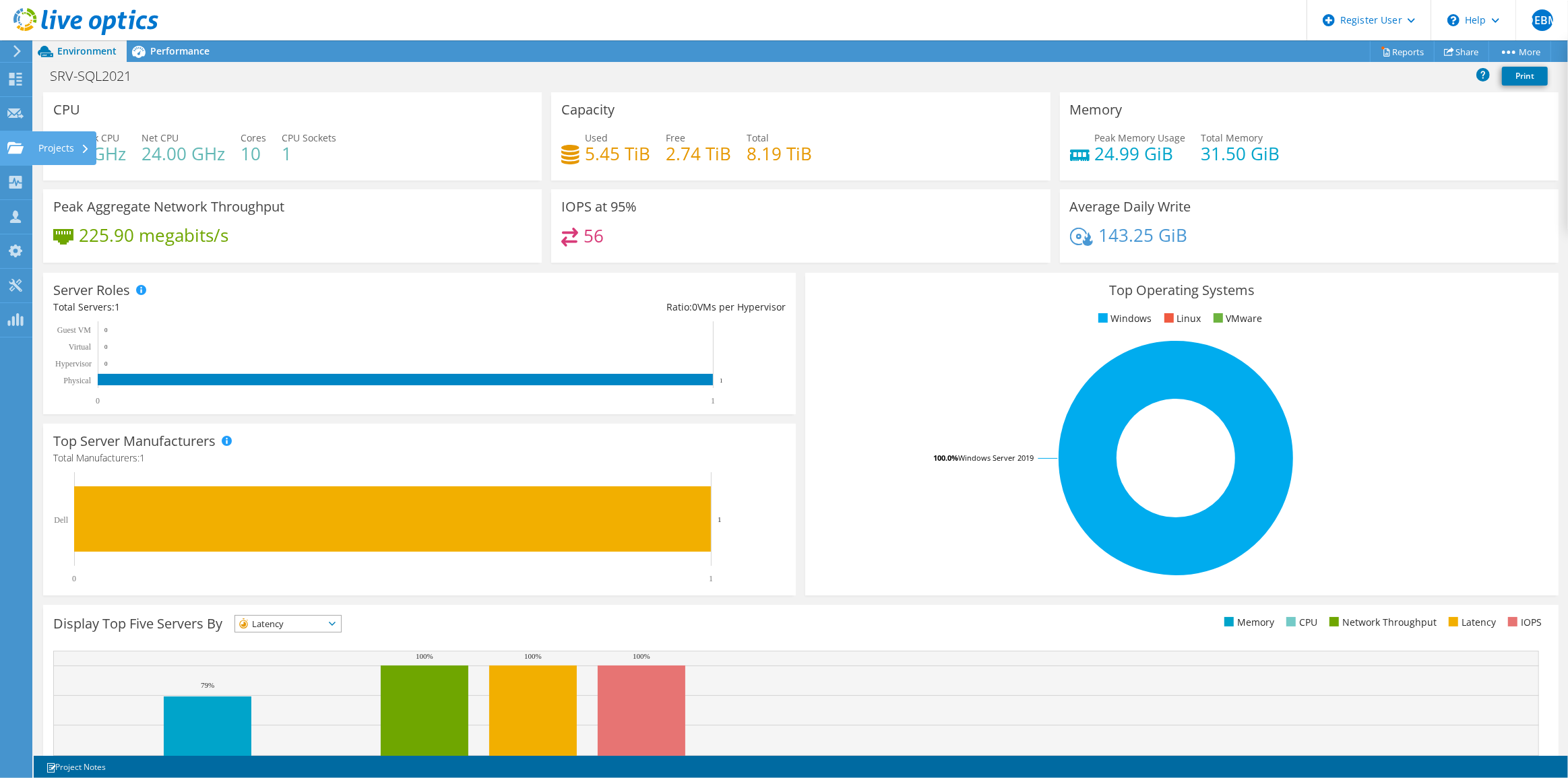
click at [64, 146] on div "Projects" at bounding box center [64, 147] width 64 height 33
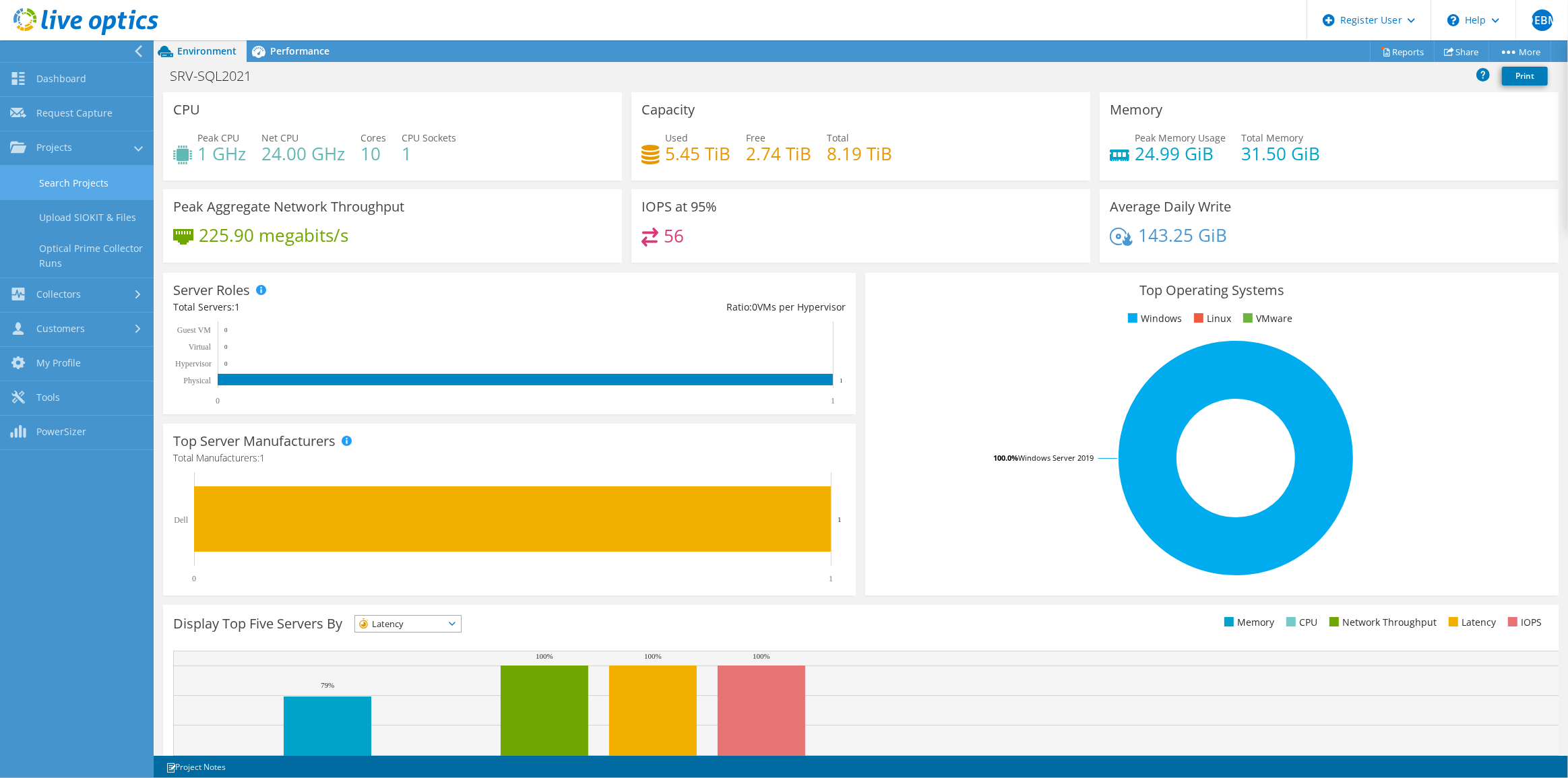
click at [83, 177] on link "Search Projects" at bounding box center [76, 183] width 153 height 34
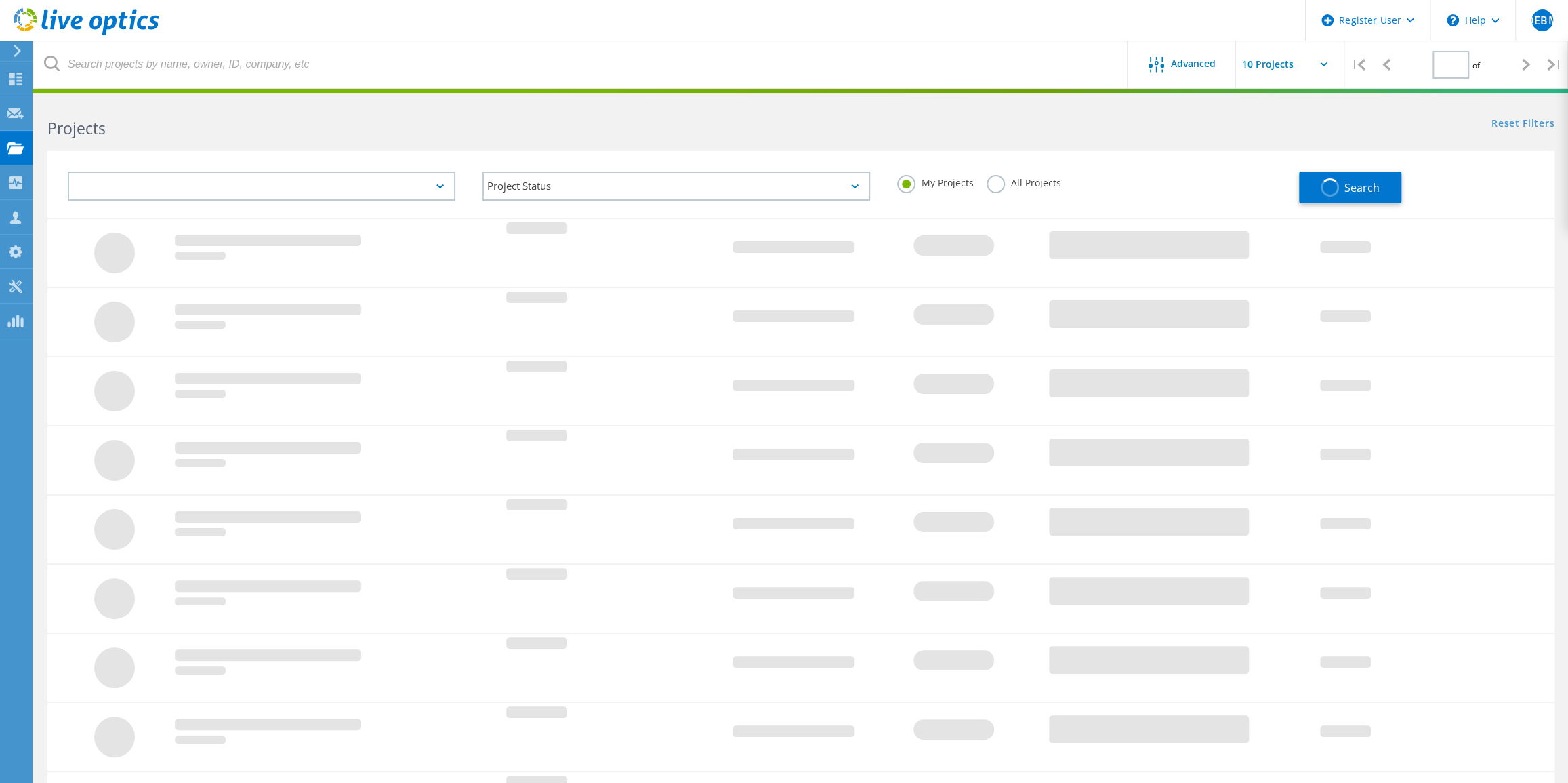
type input "1"
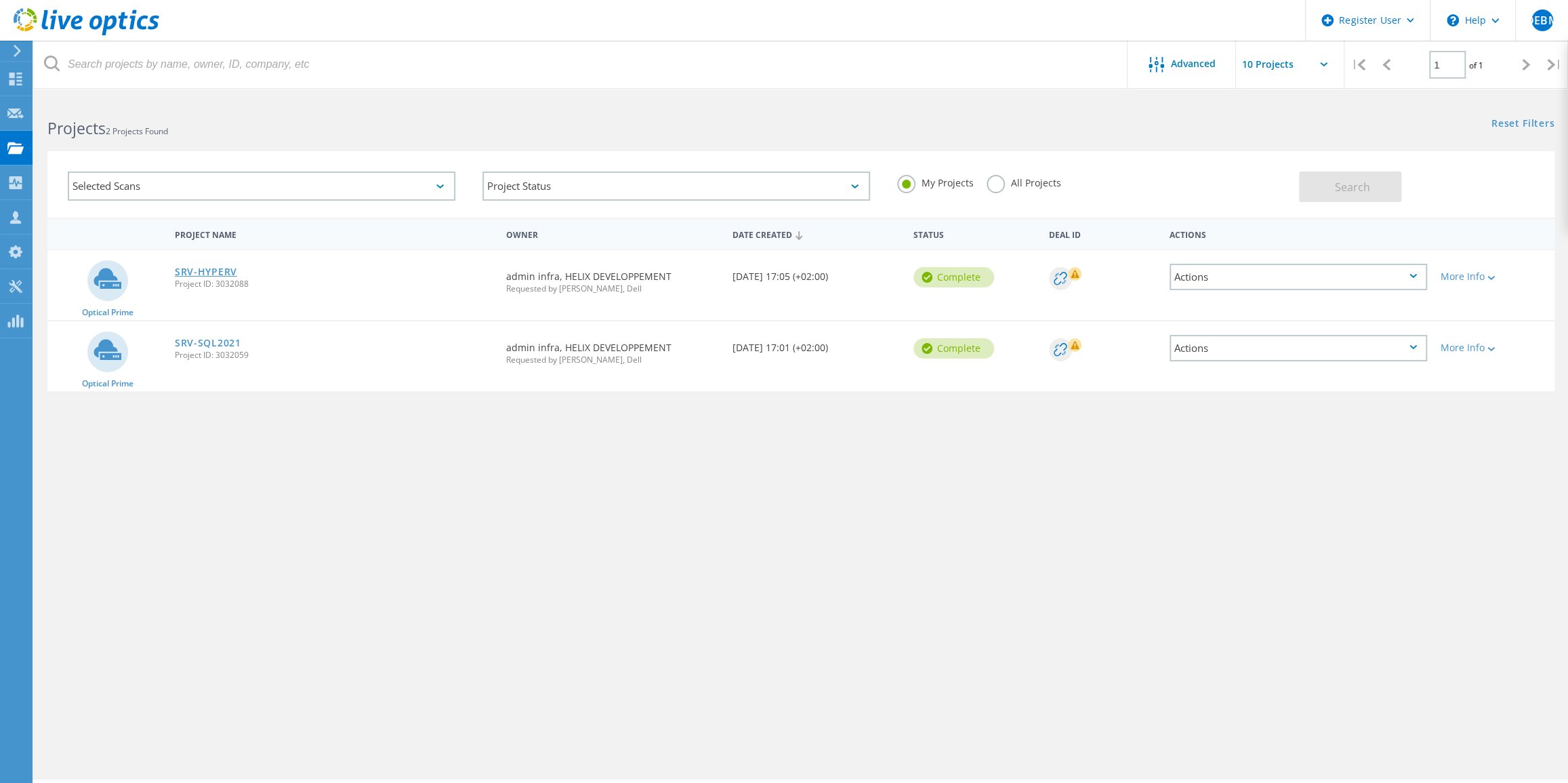
click at [209, 271] on link "SRV-HYPERV" at bounding box center [206, 271] width 63 height 10
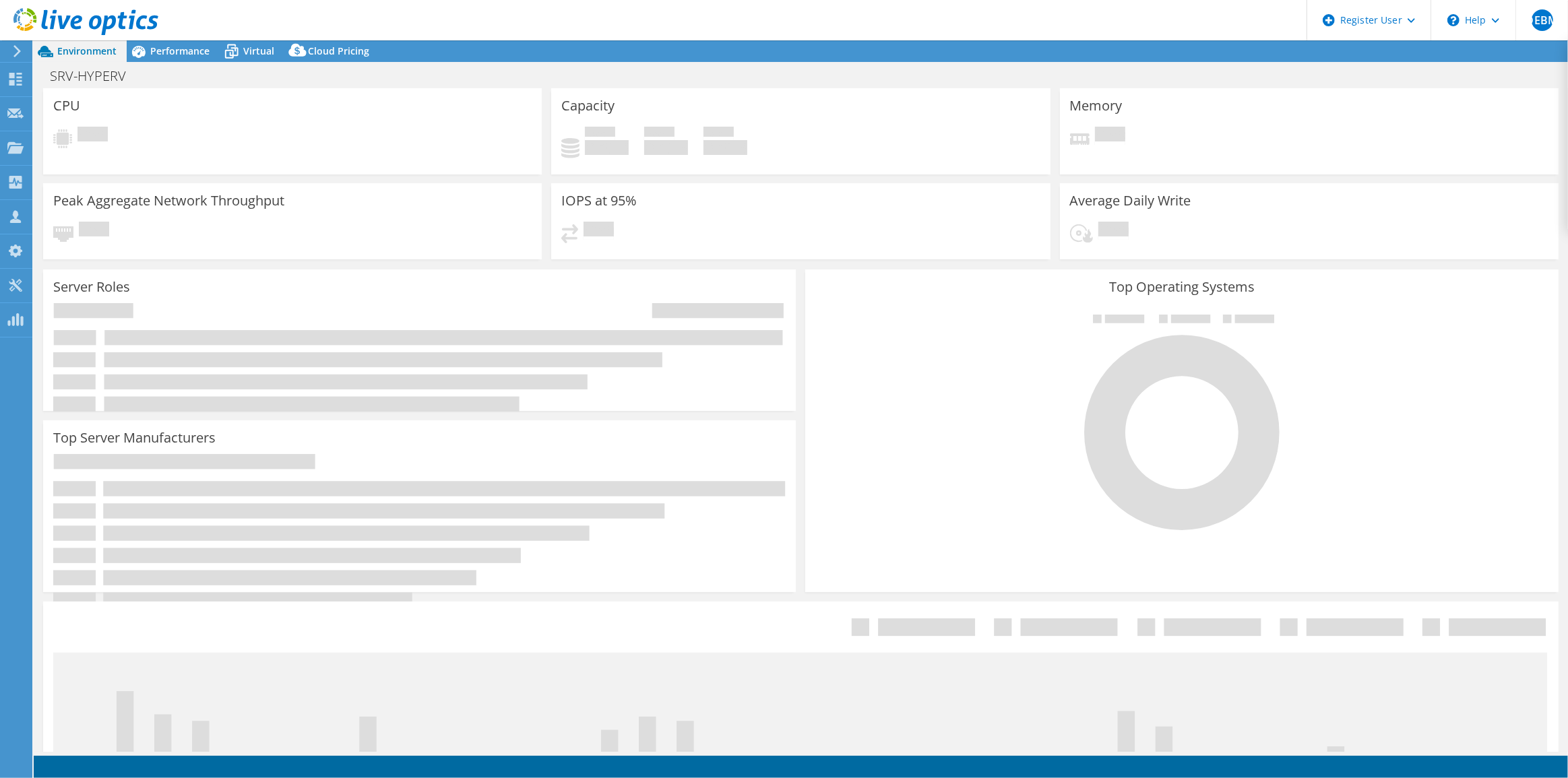
select select "USD"
select select "EULondon"
select select "EUR"
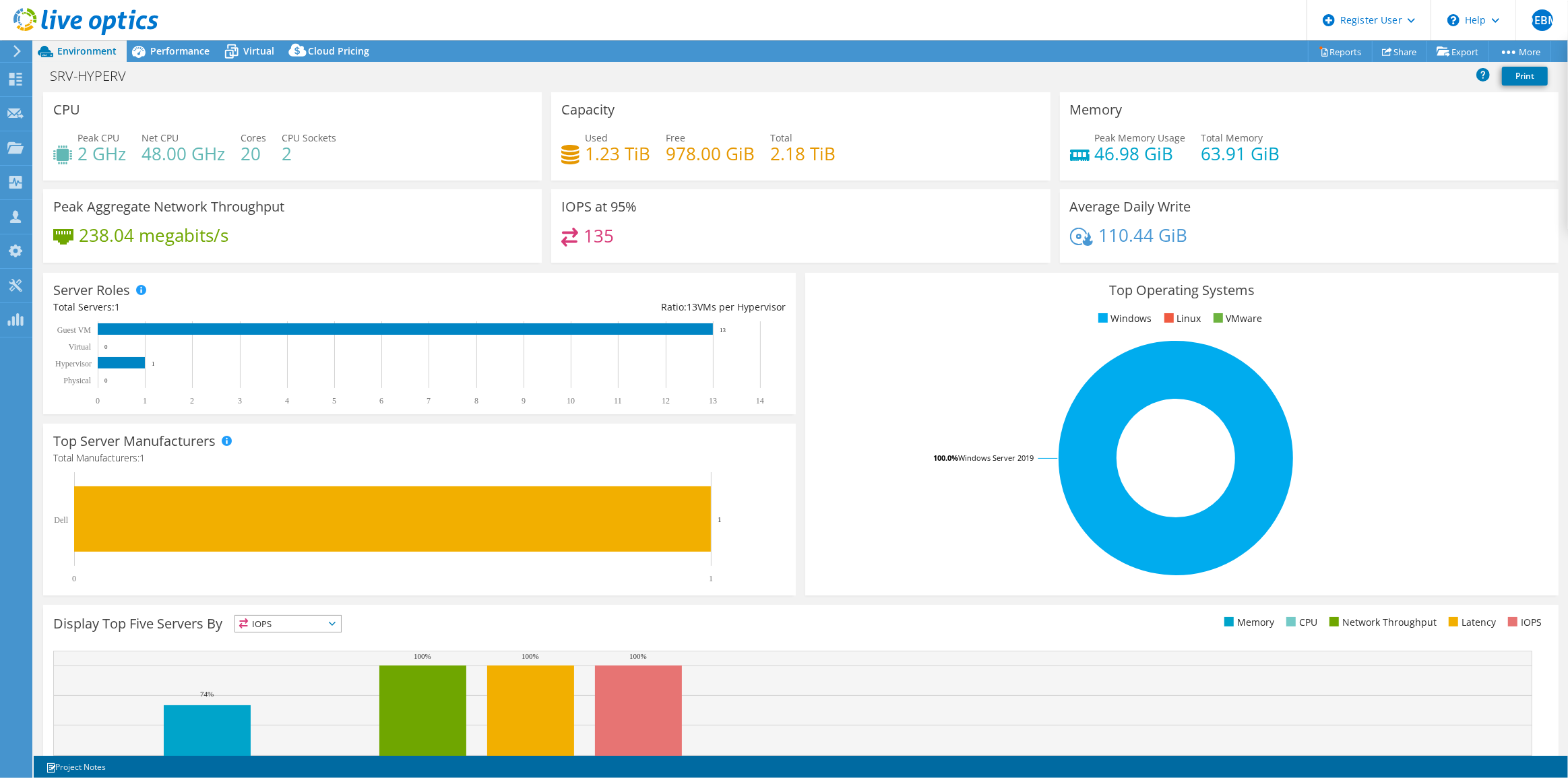
click at [298, 620] on span "IOPS" at bounding box center [287, 623] width 106 height 16
click at [292, 719] on li "Latency" at bounding box center [287, 716] width 106 height 19
click at [250, 49] on span "Virtual" at bounding box center [258, 50] width 31 height 13
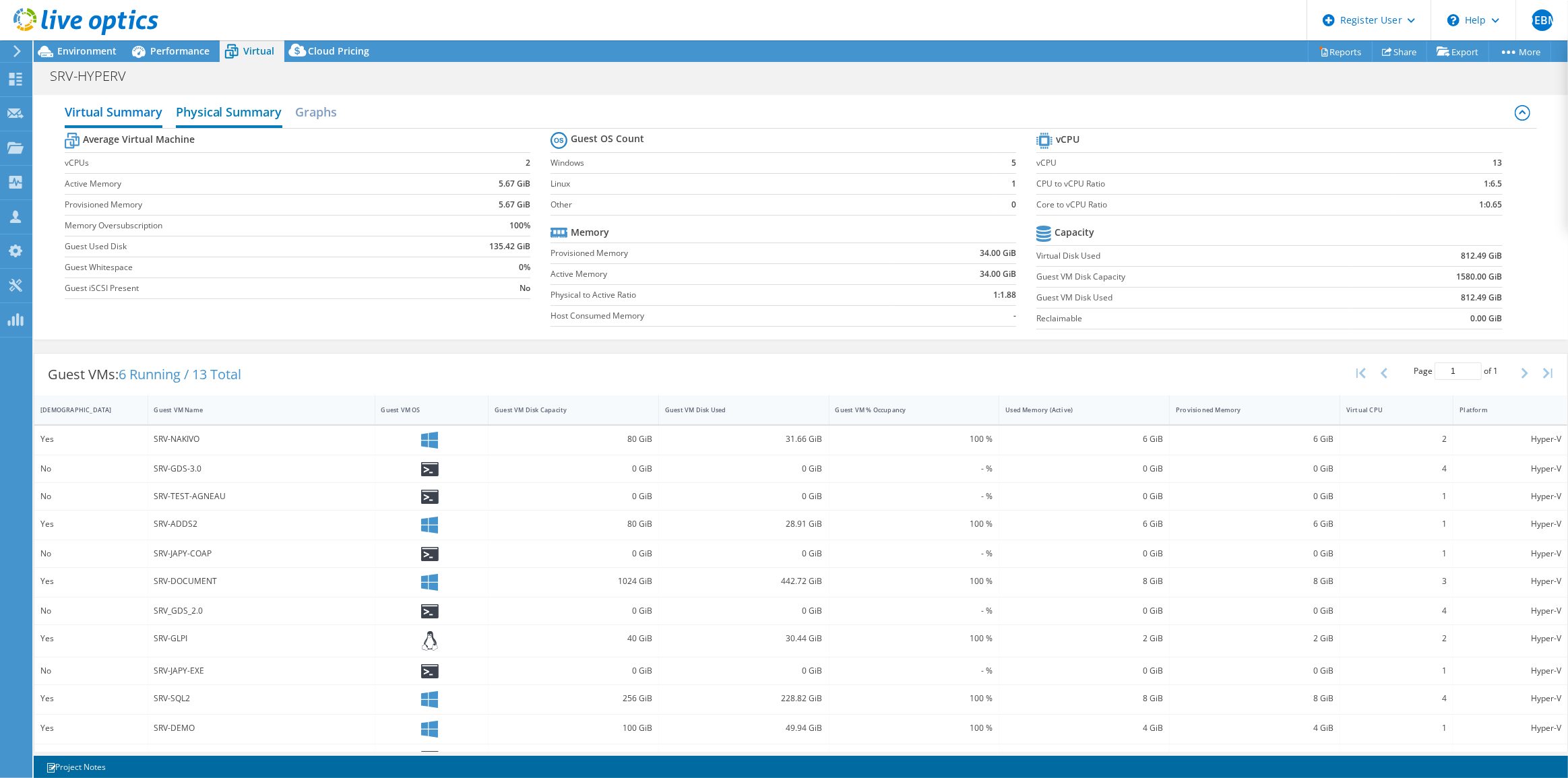
click at [233, 112] on h2 "Physical Summary" at bounding box center [229, 113] width 107 height 30
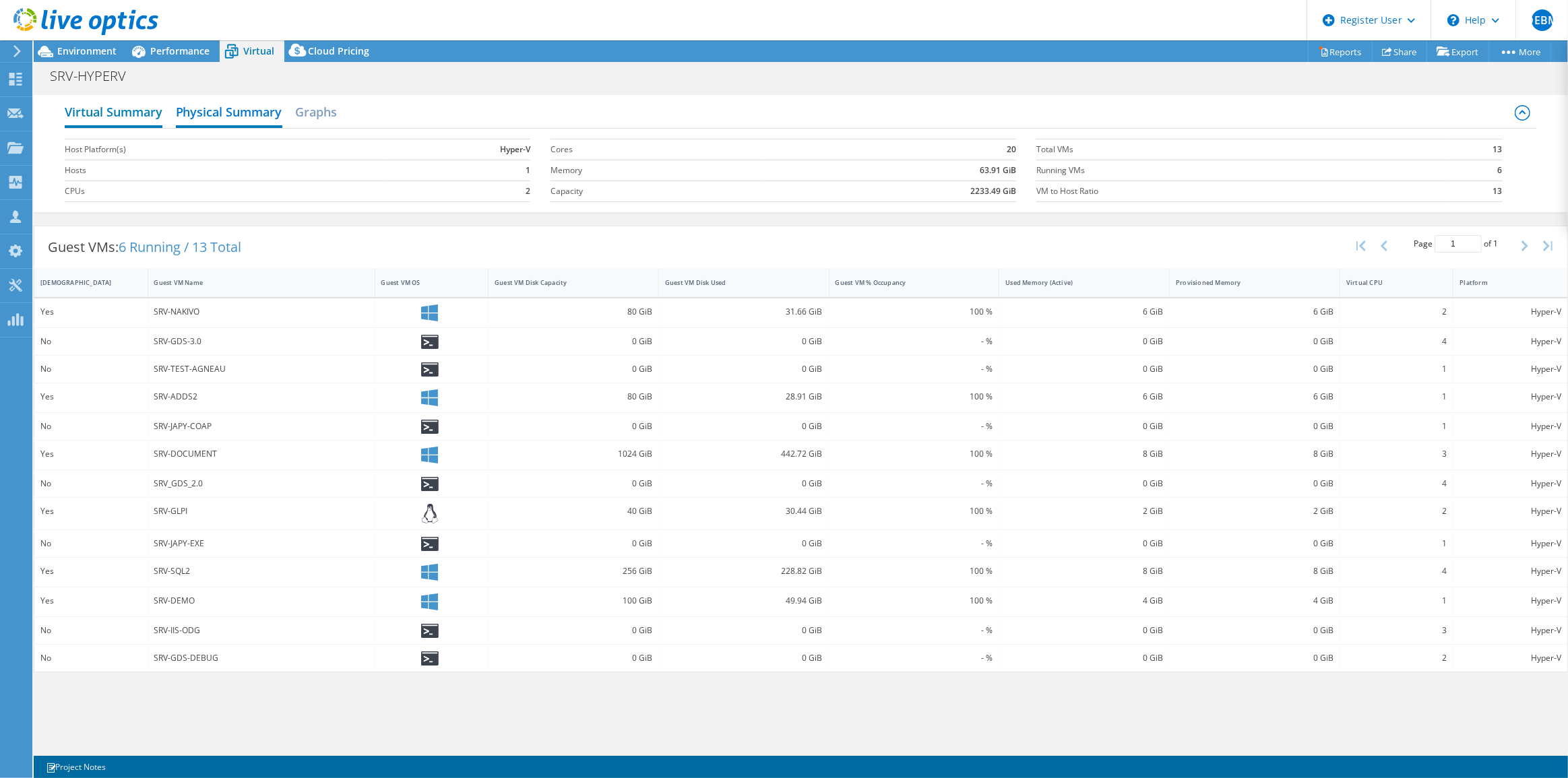
click at [114, 112] on h2 "Virtual Summary" at bounding box center [113, 113] width 98 height 30
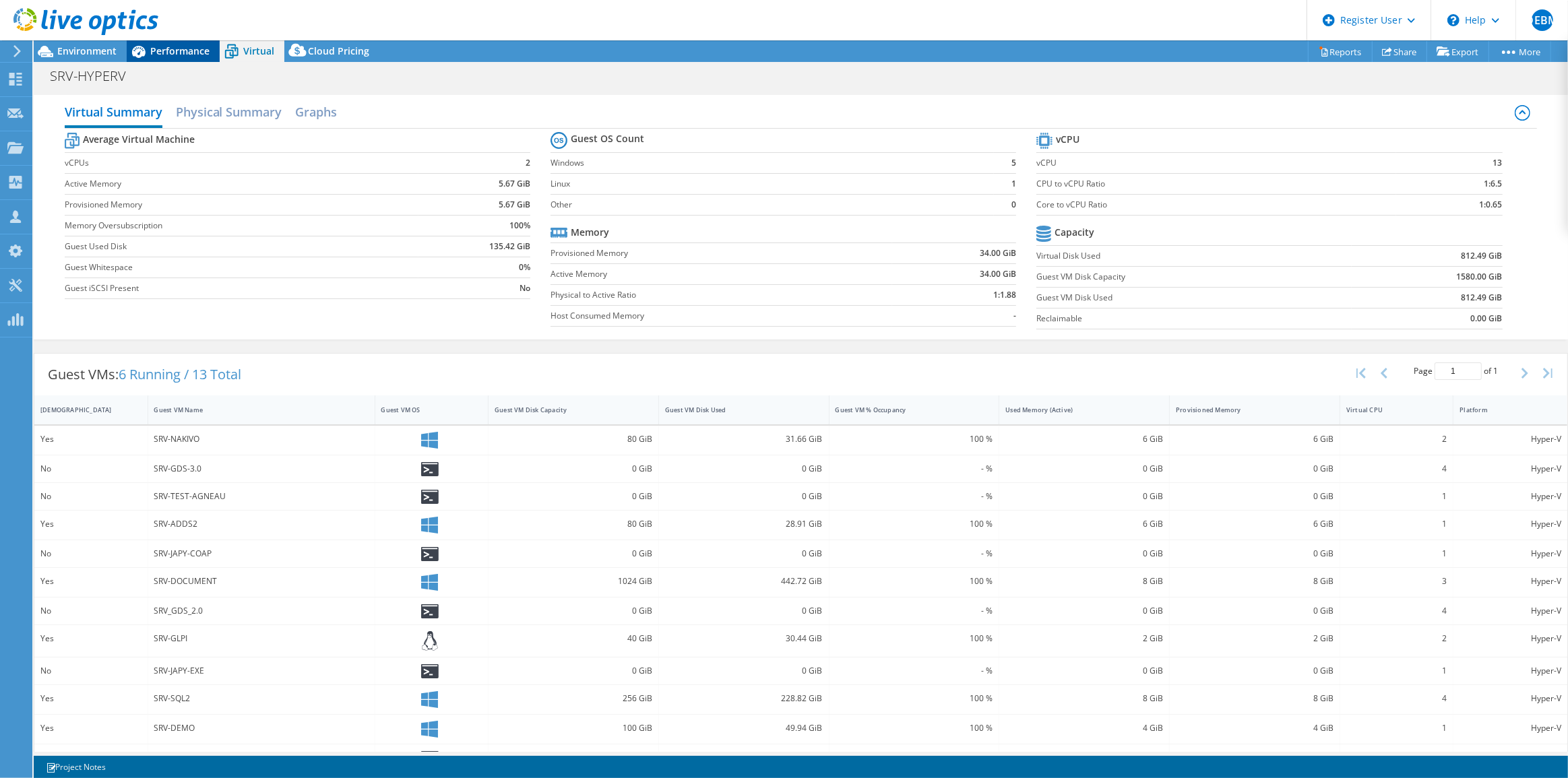
click at [171, 47] on span "Performance" at bounding box center [180, 50] width 59 height 13
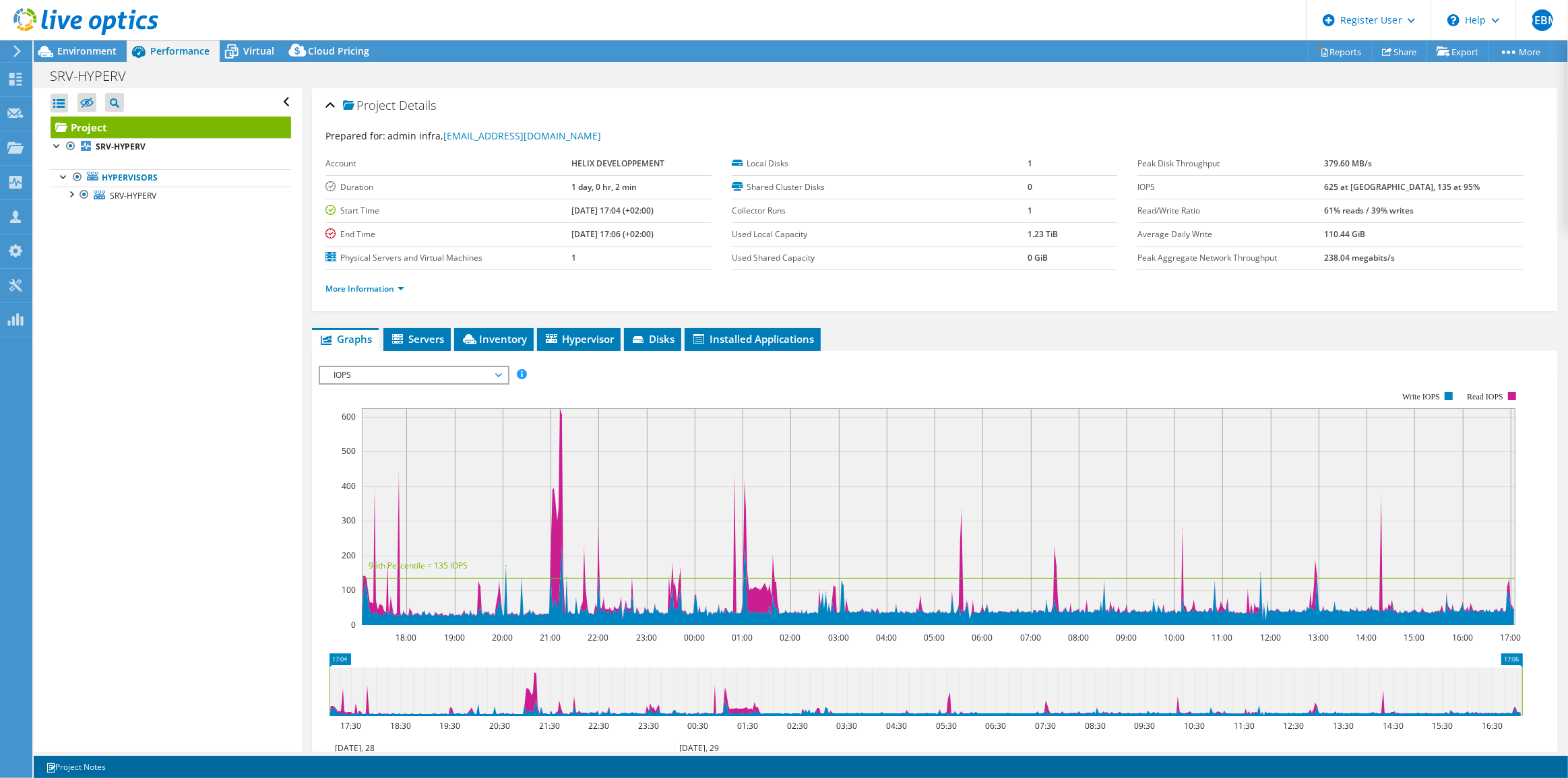
click at [458, 367] on span "IOPS" at bounding box center [413, 375] width 173 height 16
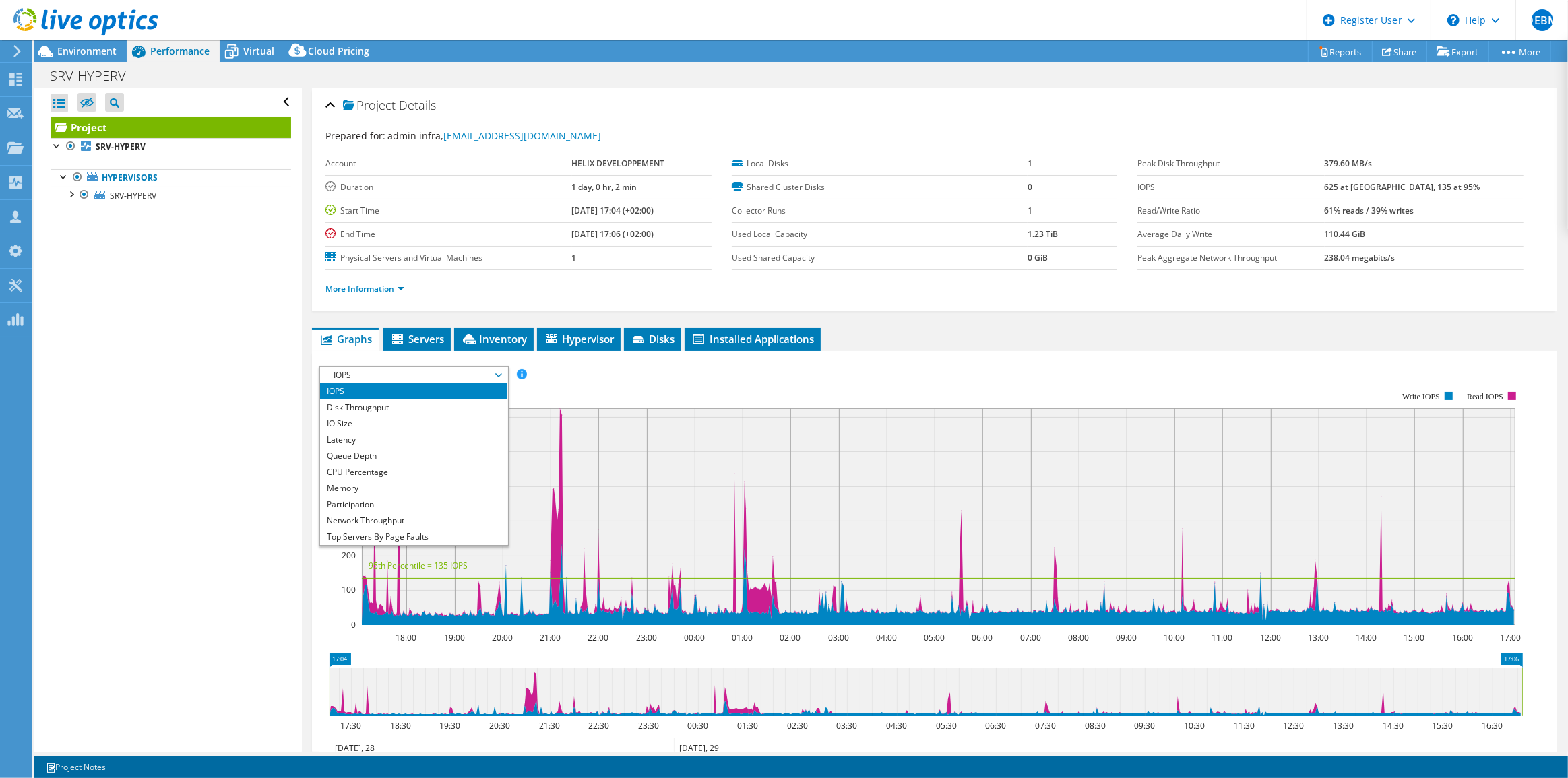
click at [458, 367] on span "IOPS" at bounding box center [413, 375] width 173 height 16
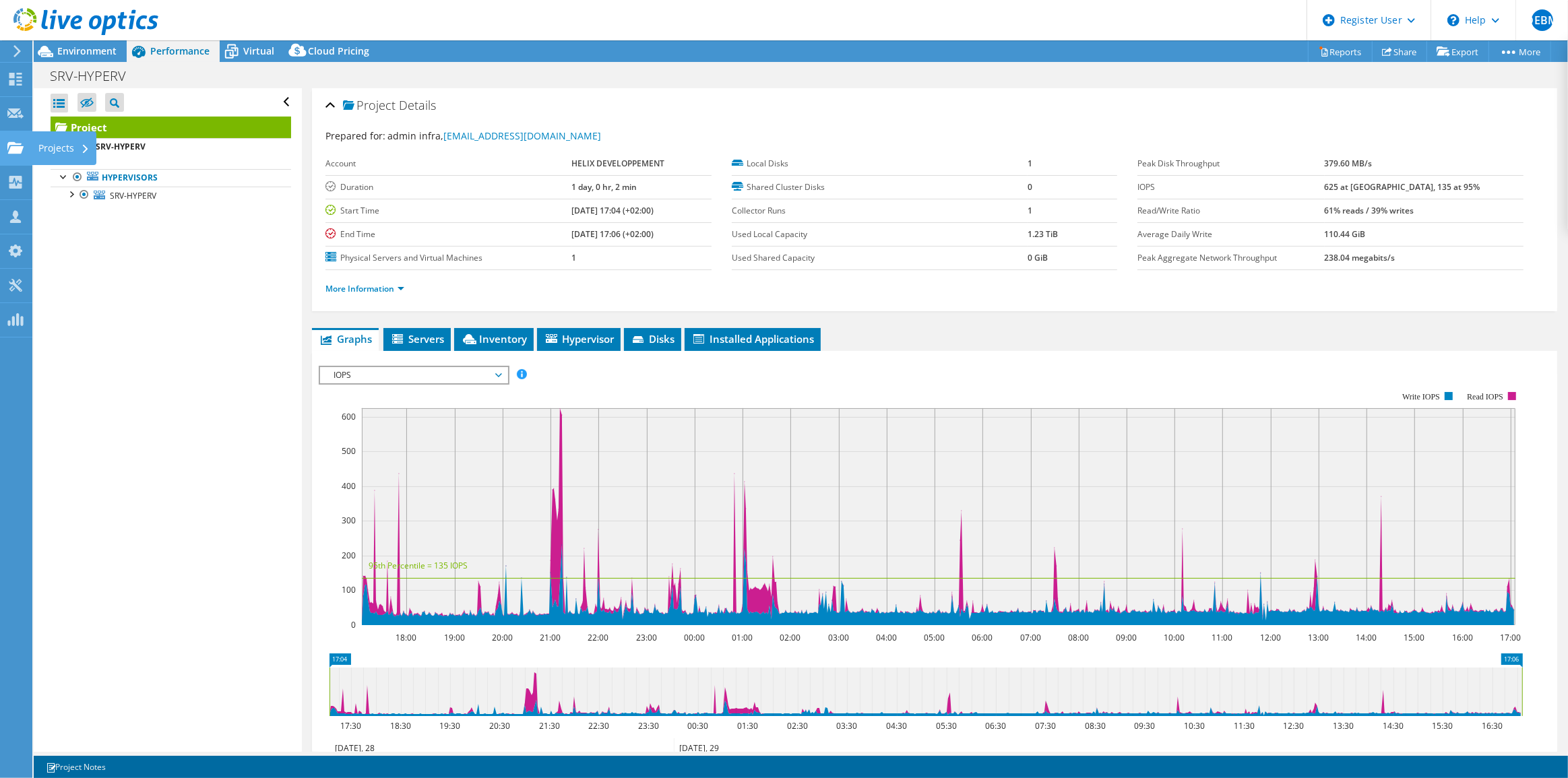
click at [8, 142] on use at bounding box center [16, 147] width 16 height 11
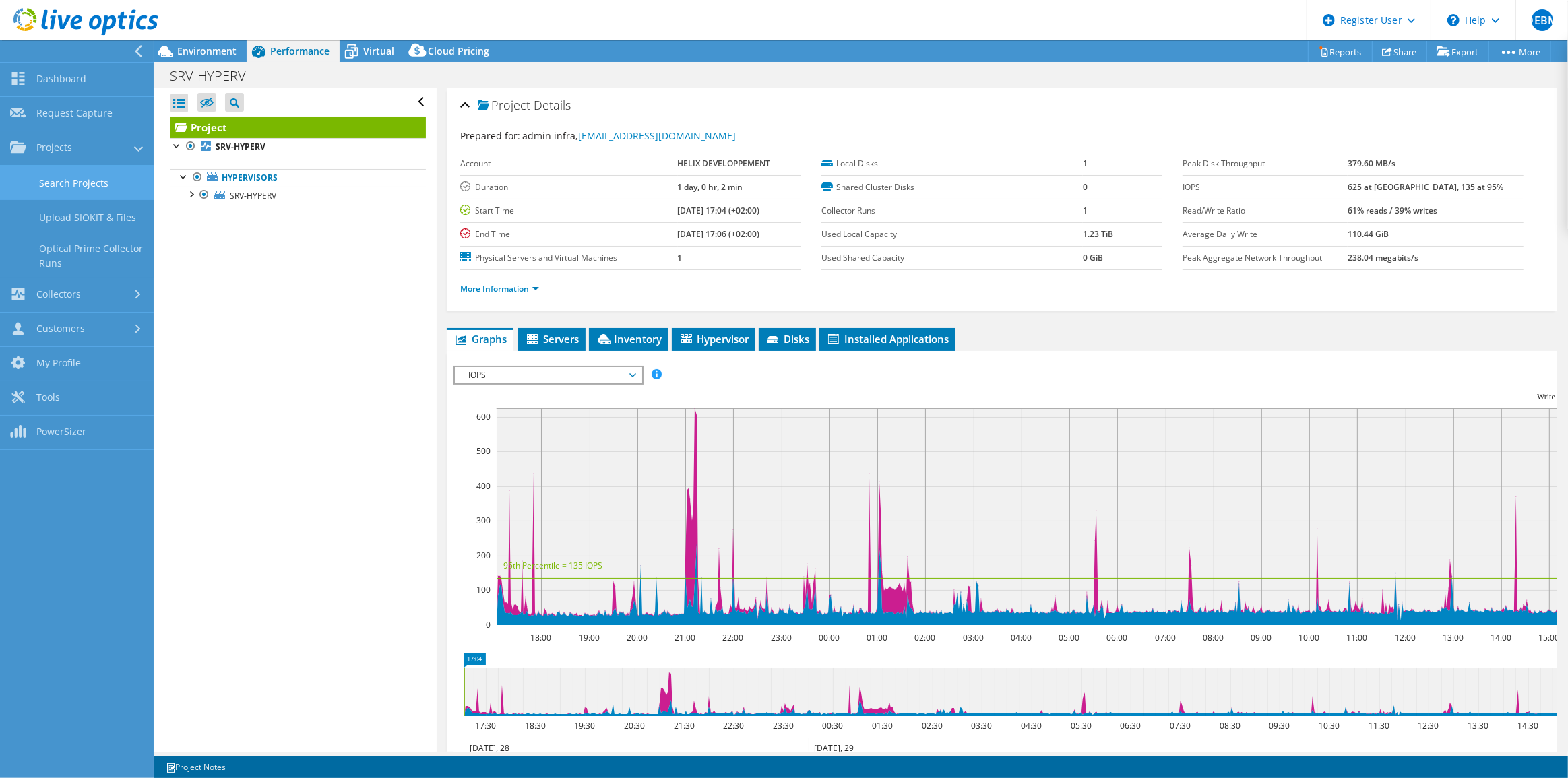
click at [88, 178] on link "Search Projects" at bounding box center [76, 183] width 153 height 34
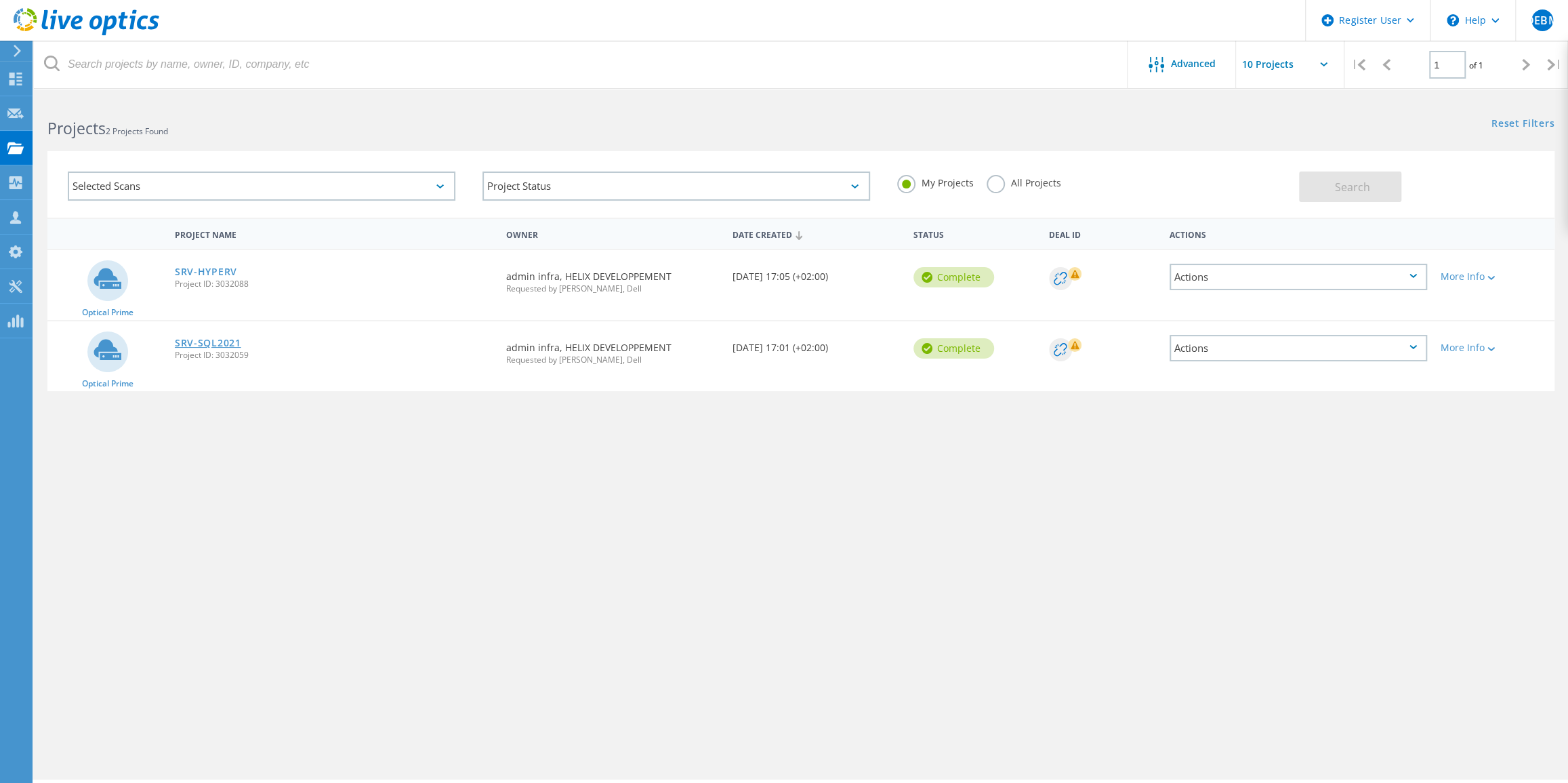
click at [203, 343] on link "SRV-SQL2021" at bounding box center [208, 343] width 66 height 10
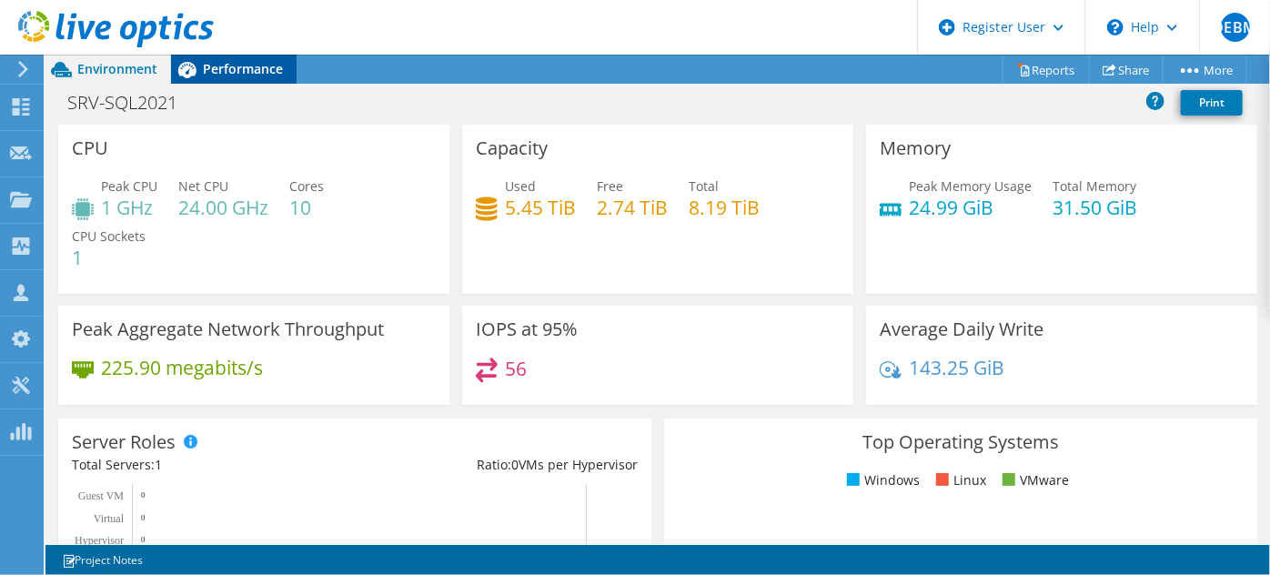
click at [227, 67] on span "Performance" at bounding box center [243, 68] width 80 height 17
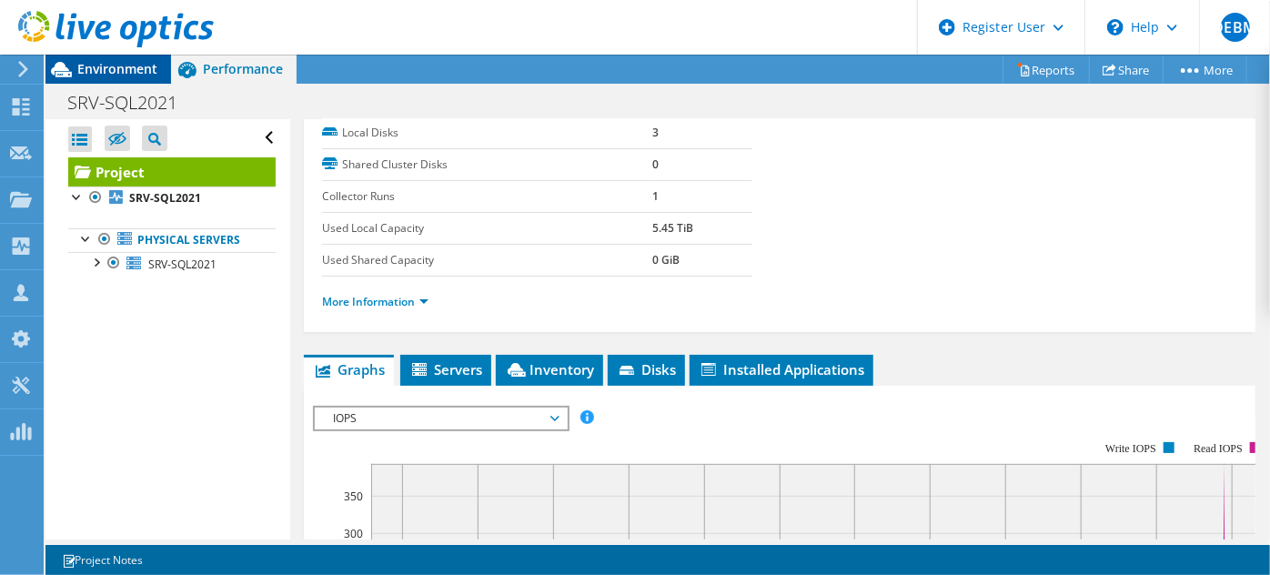
click at [94, 69] on span "Environment" at bounding box center [117, 68] width 80 height 17
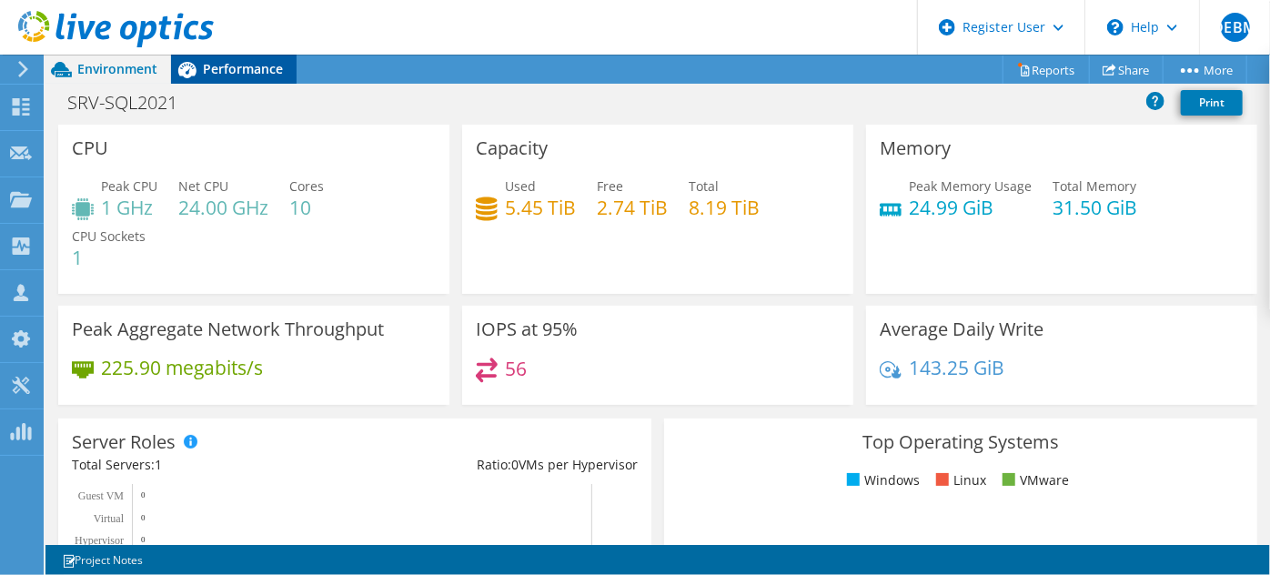
click at [227, 68] on span "Performance" at bounding box center [243, 68] width 80 height 17
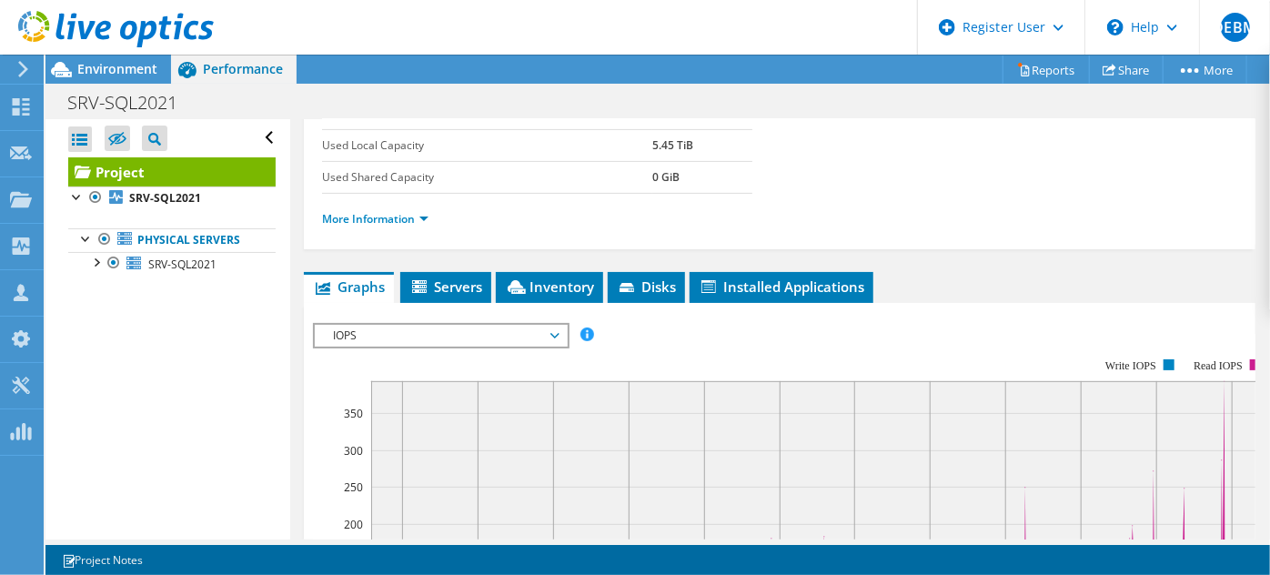
scroll to position [413, 0]
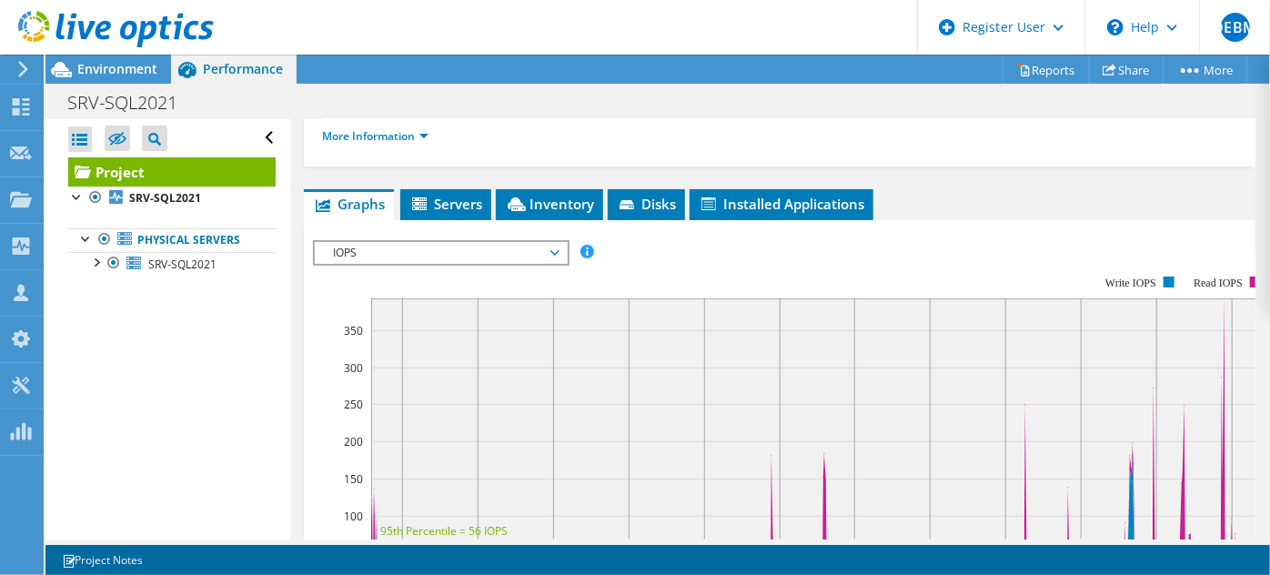
click at [554, 247] on span "IOPS" at bounding box center [441, 253] width 234 height 22
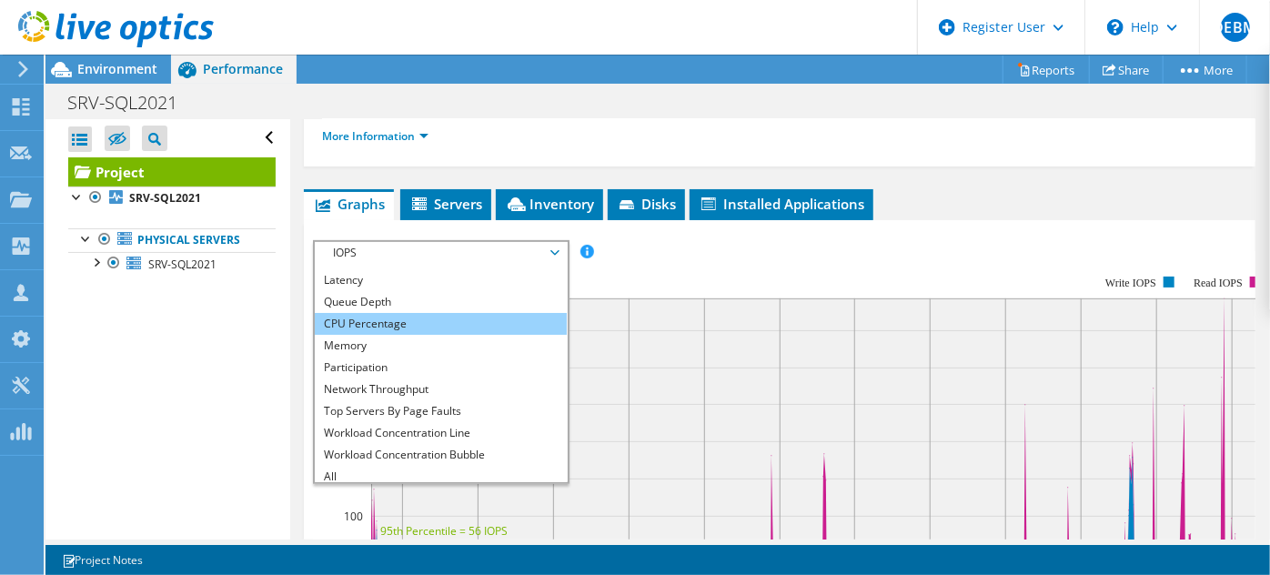
scroll to position [66, 0]
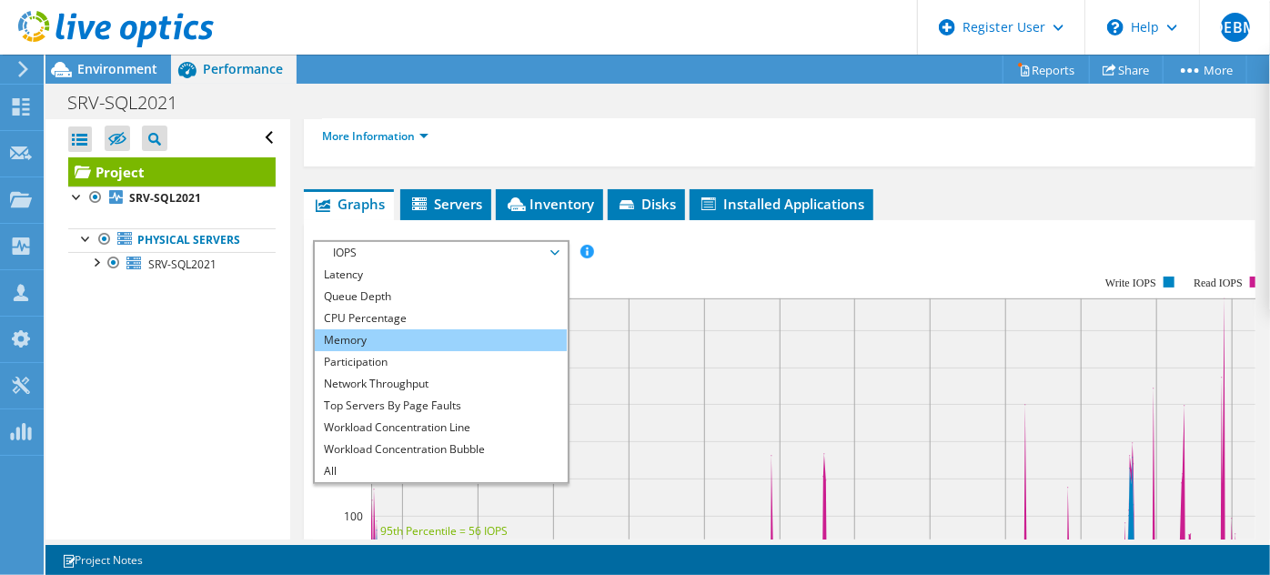
click at [378, 335] on li "Memory" at bounding box center [441, 340] width 252 height 22
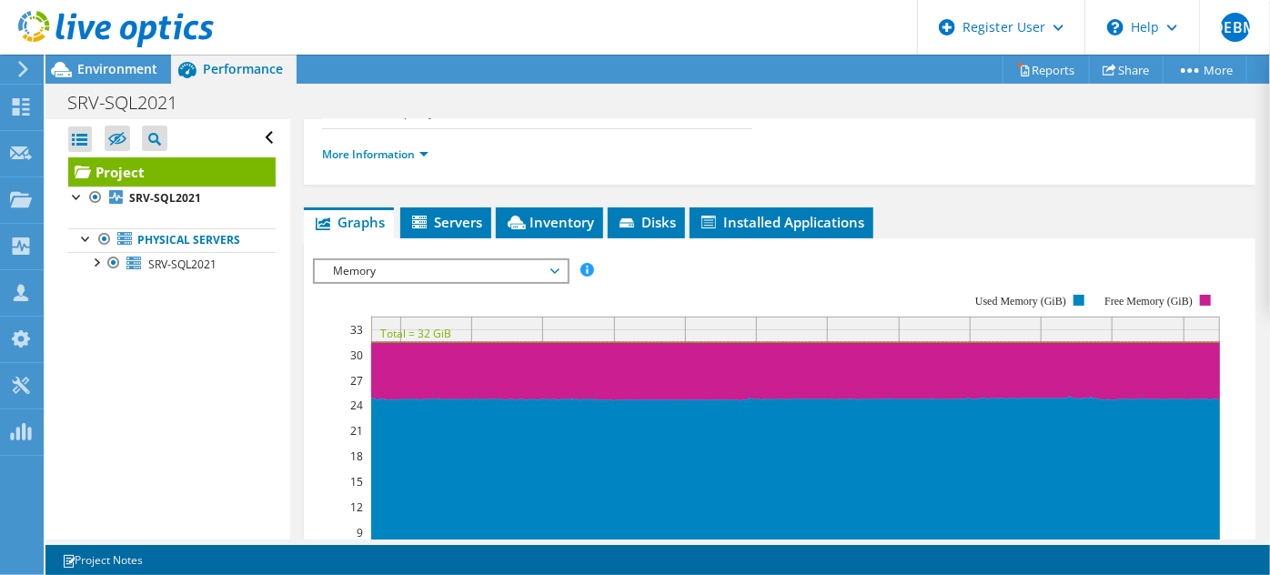
scroll to position [413, 0]
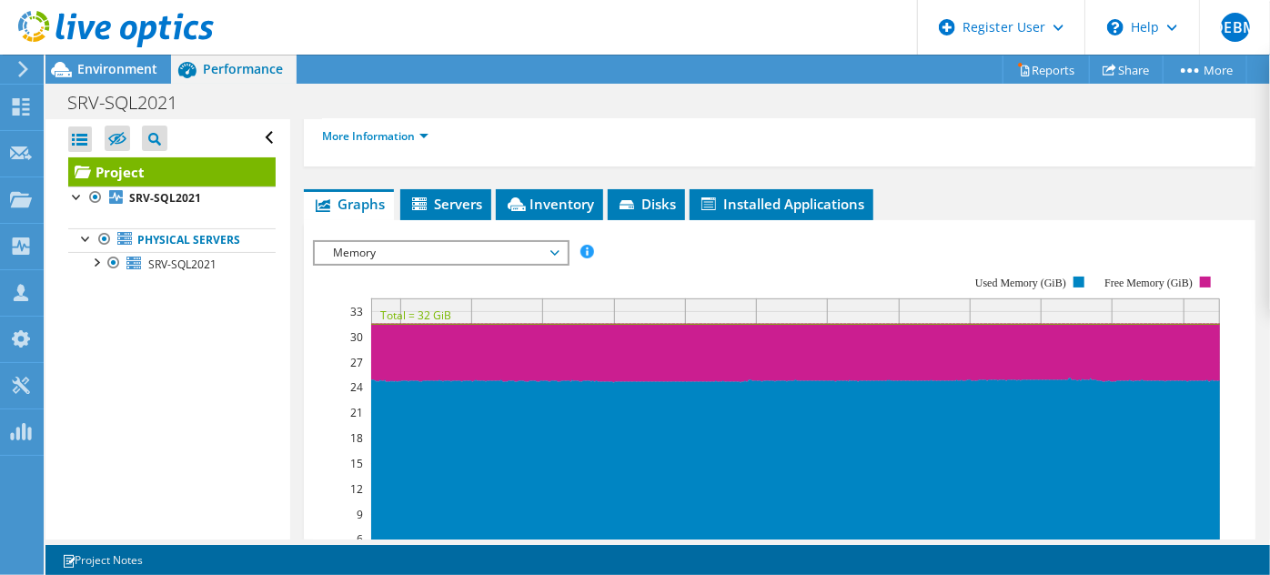
click at [552, 244] on span "Memory" at bounding box center [441, 253] width 234 height 22
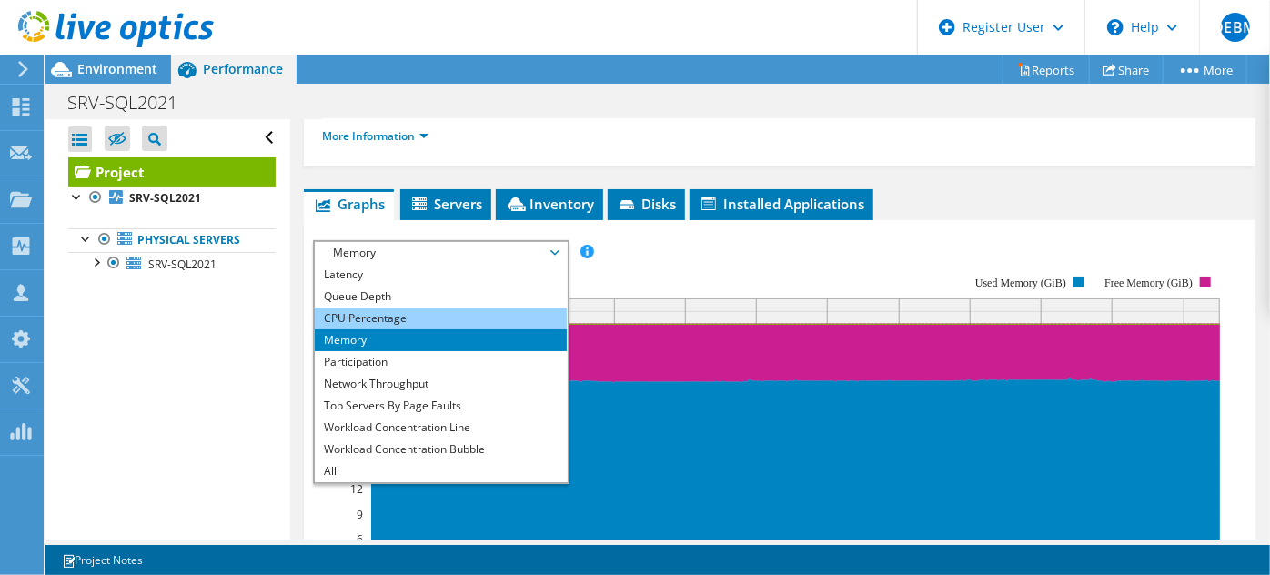
click at [368, 314] on li "CPU Percentage" at bounding box center [441, 318] width 252 height 22
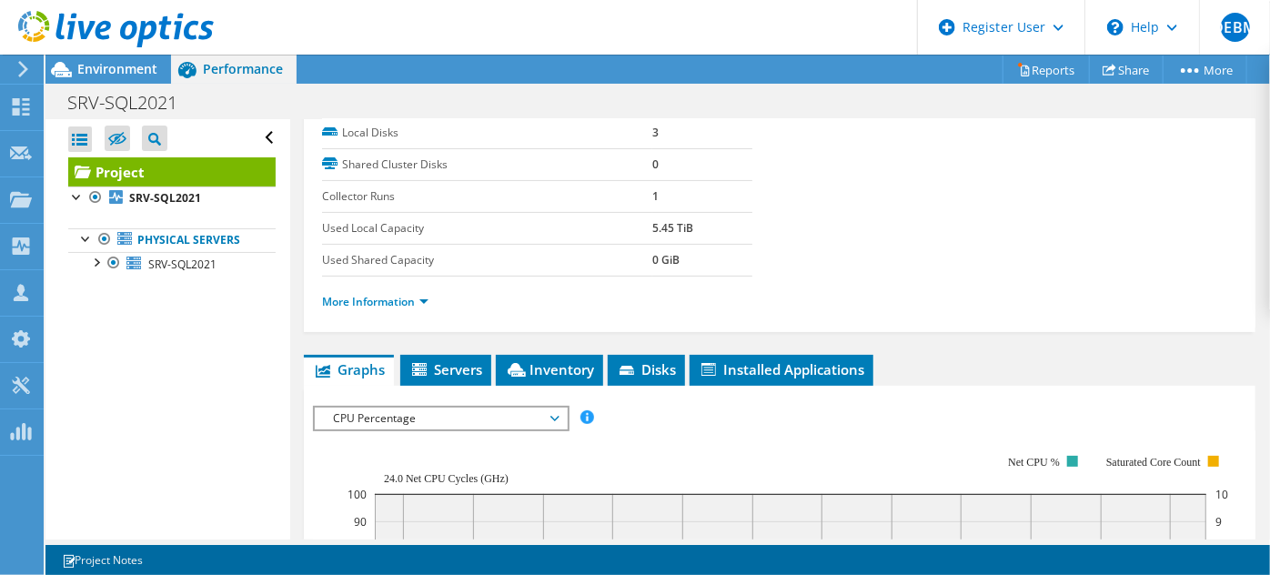
scroll to position [496, 0]
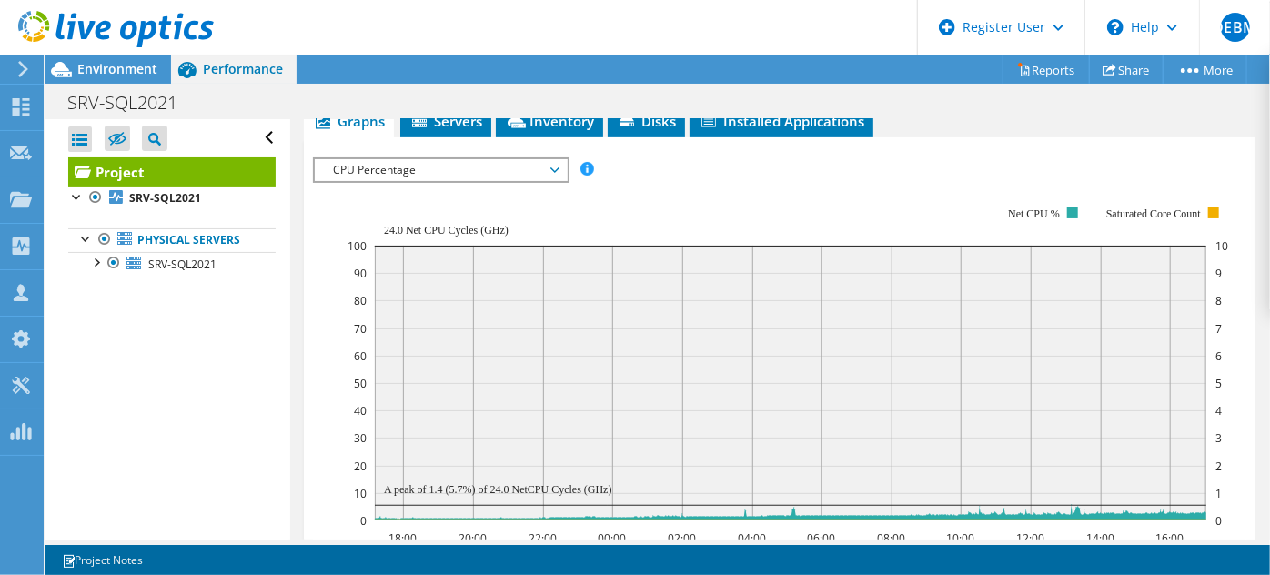
click at [555, 163] on span "CPU Percentage" at bounding box center [441, 170] width 234 height 22
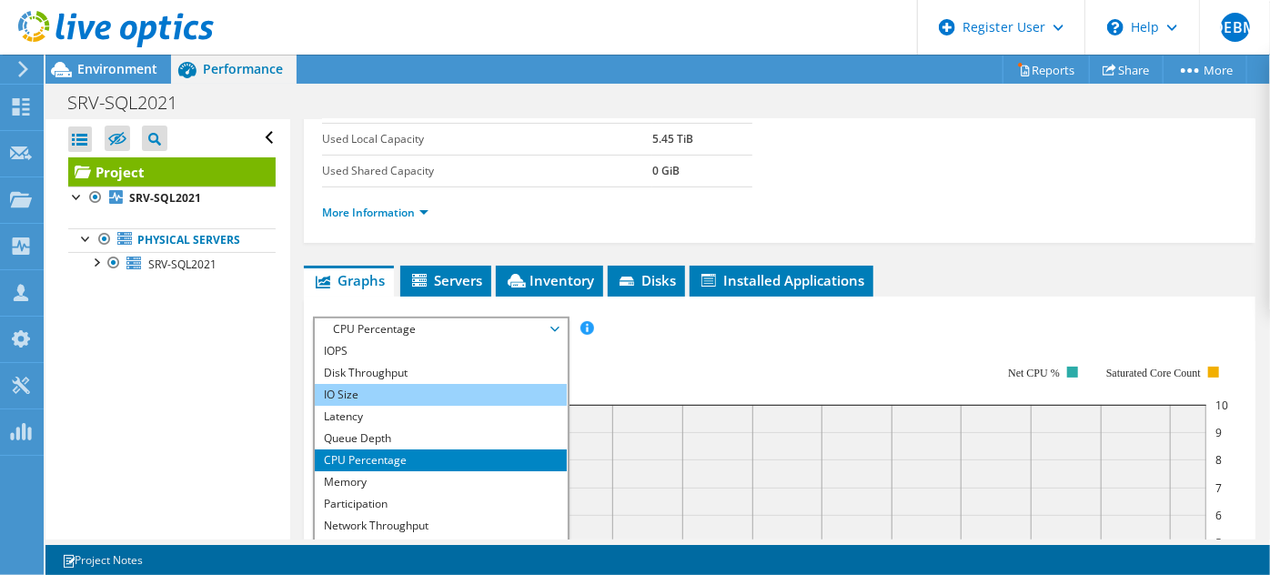
scroll to position [330, 0]
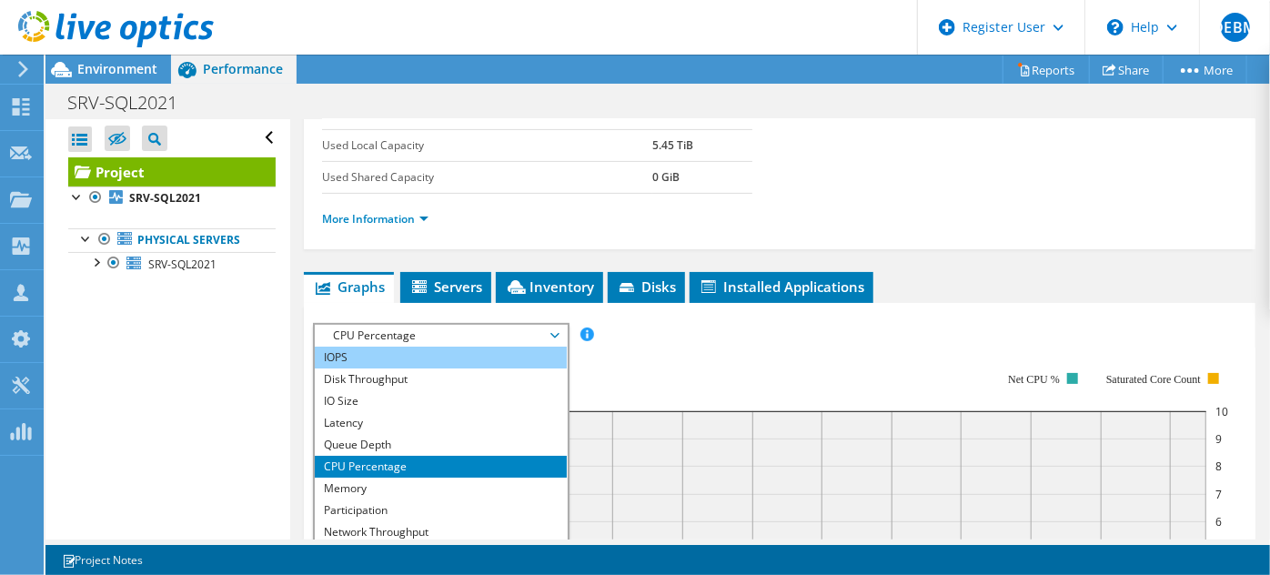
click at [364, 349] on li "IOPS" at bounding box center [441, 358] width 252 height 22
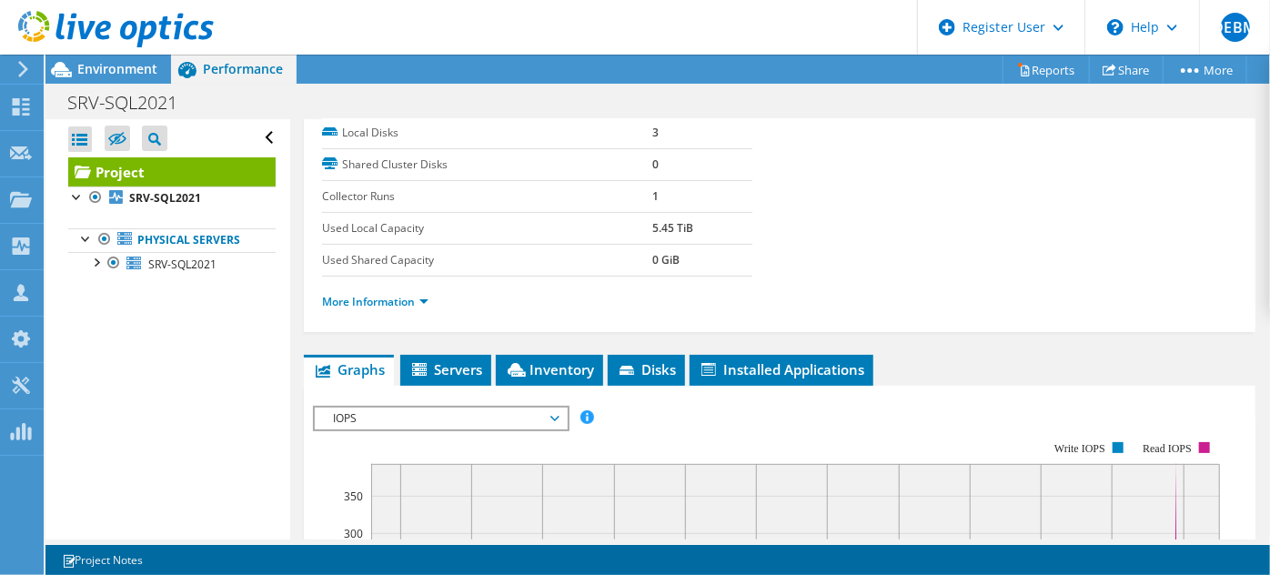
scroll to position [0, 0]
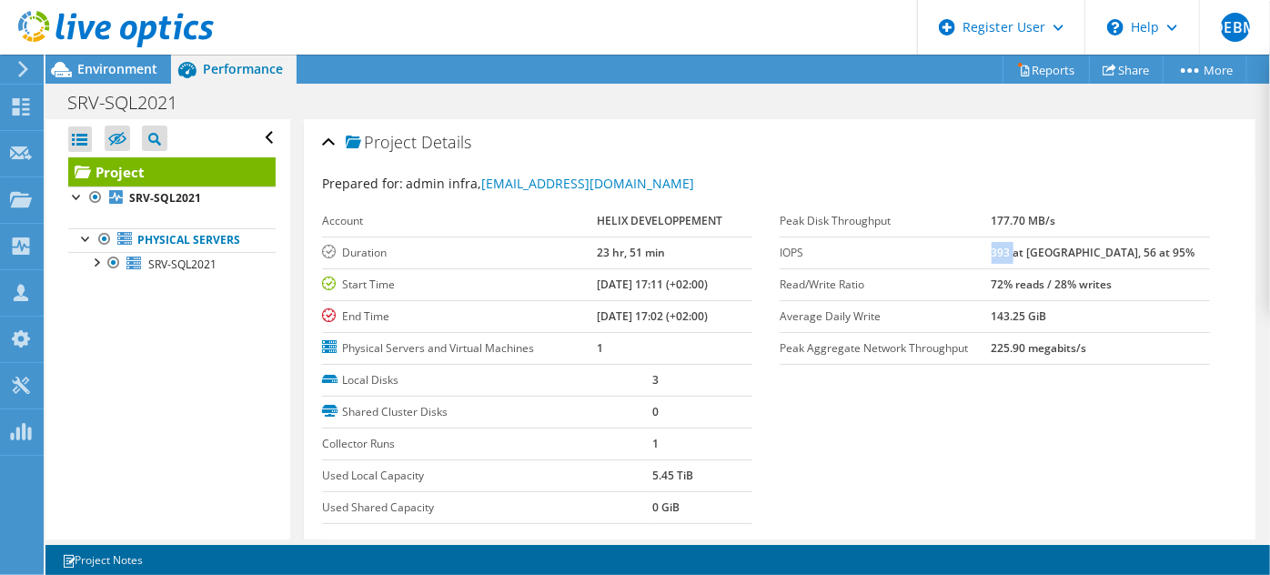
drag, startPoint x: 1036, startPoint y: 247, endPoint x: 1056, endPoint y: 247, distance: 20.0
click at [1056, 247] on b "393 at Peak, 56 at 95%" at bounding box center [1094, 252] width 204 height 15
drag, startPoint x: 1102, startPoint y: 248, endPoint x: 1162, endPoint y: 252, distance: 60.2
click at [1162, 252] on td "393 at Peak, 56 at 95%" at bounding box center [1101, 253] width 218 height 32
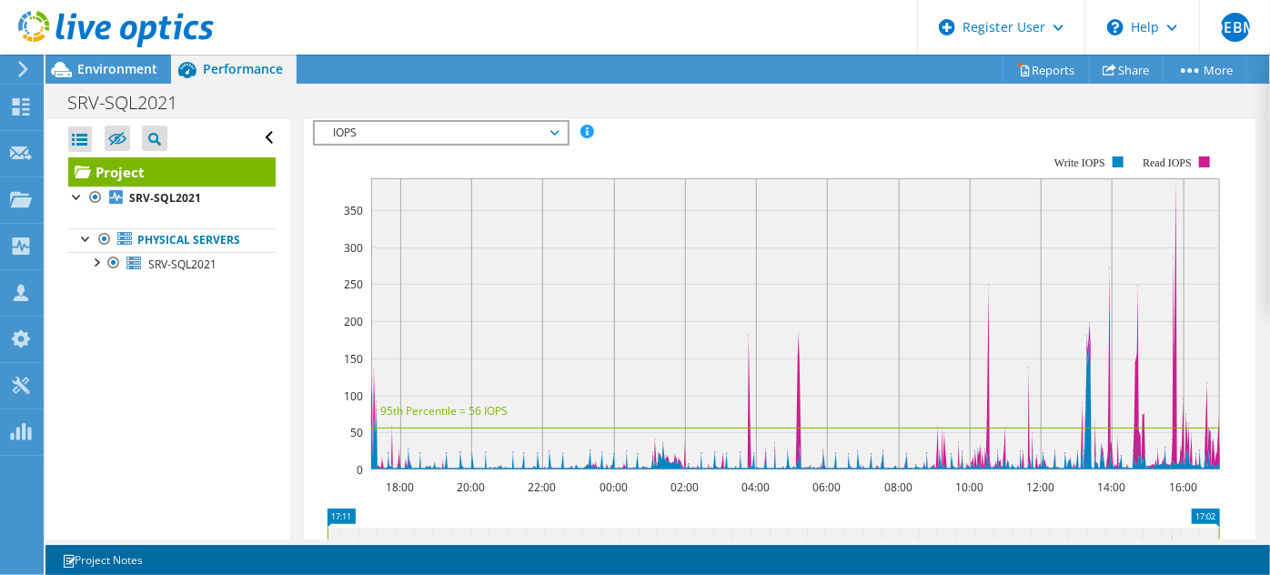
scroll to position [496, 0]
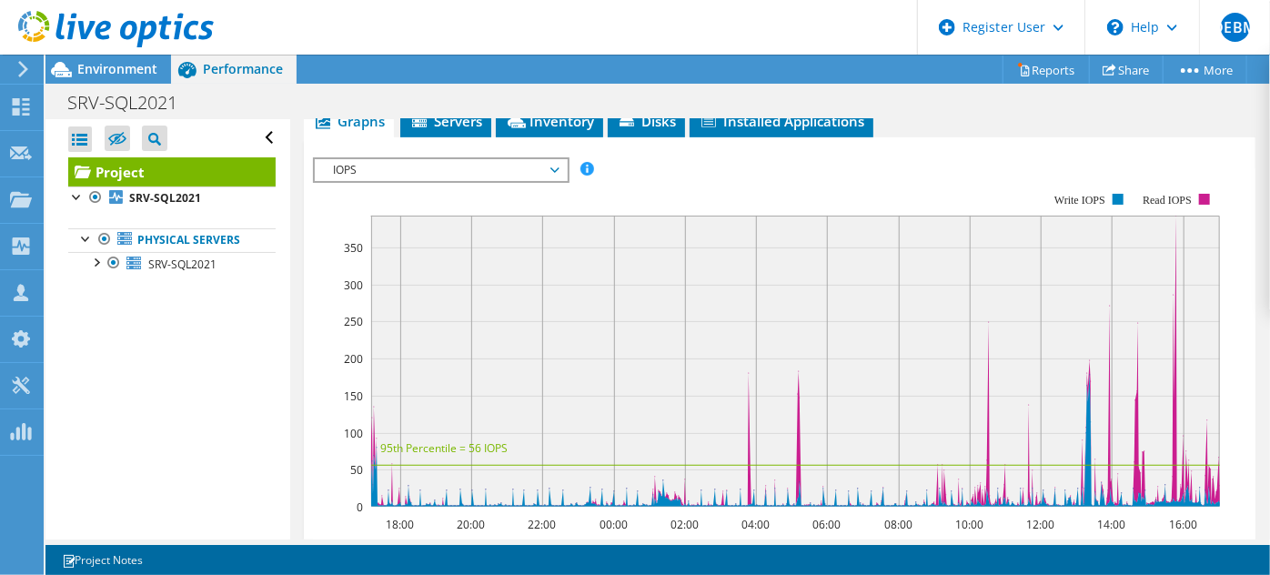
click at [549, 159] on span "IOPS" at bounding box center [441, 170] width 234 height 22
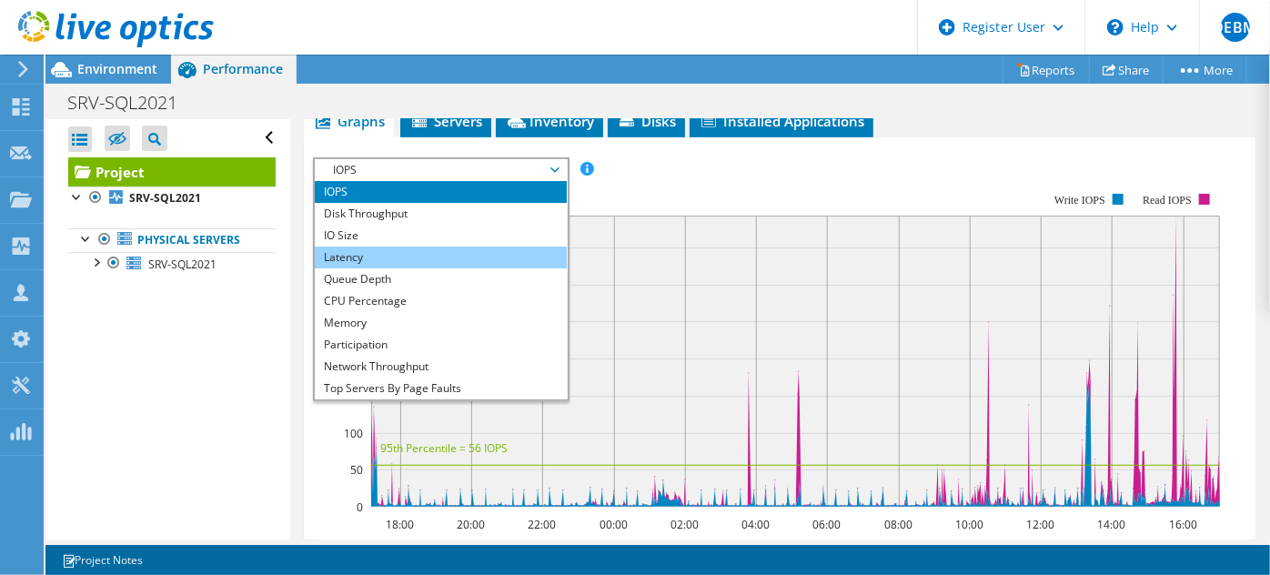
click at [349, 251] on li "Latency" at bounding box center [441, 258] width 252 height 22
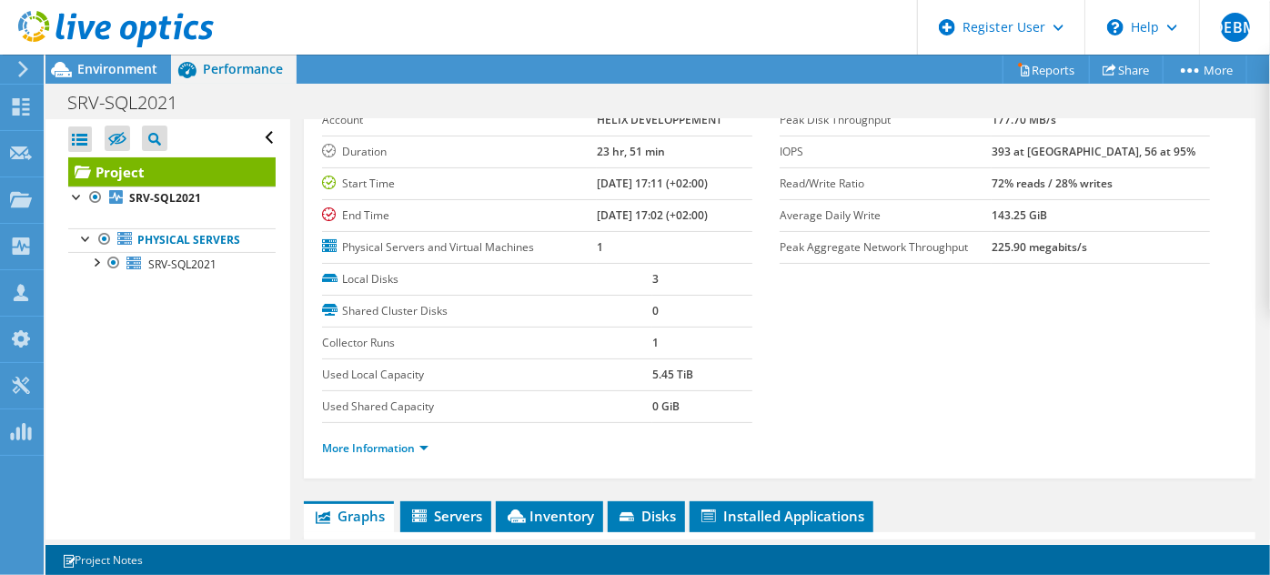
scroll to position [247, 0]
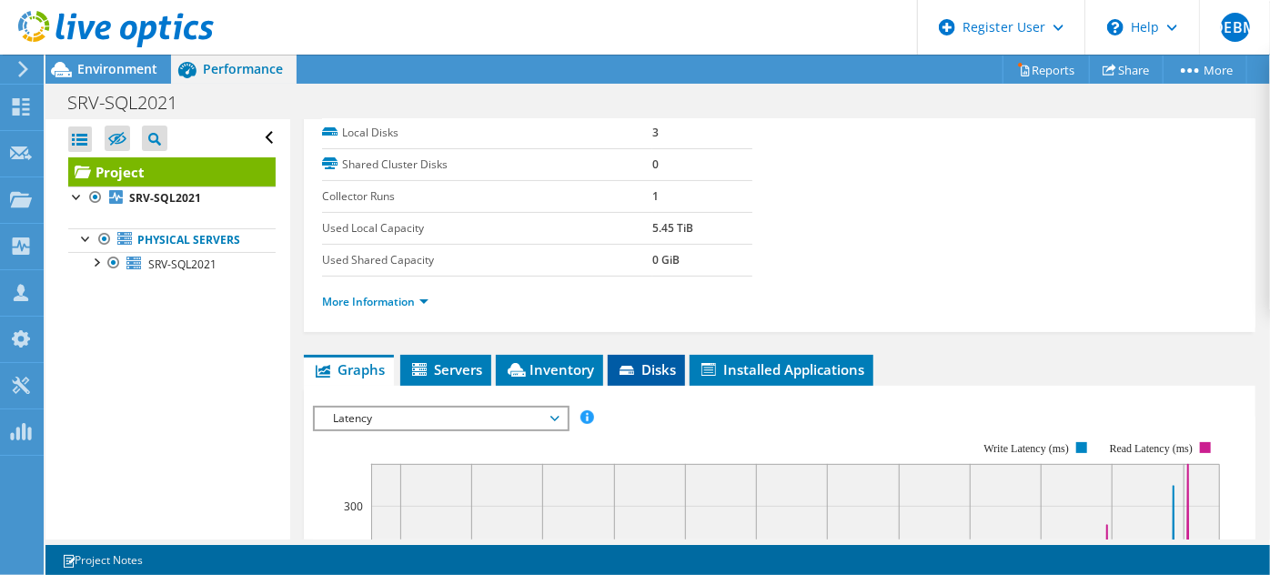
click at [637, 366] on icon at bounding box center [629, 372] width 18 height 12
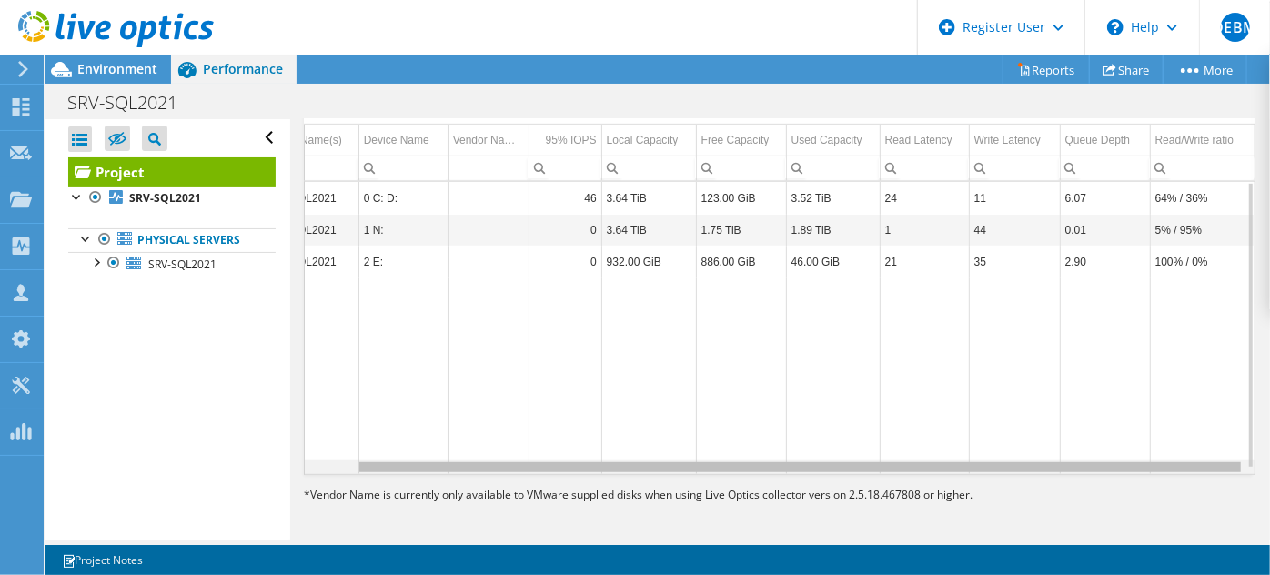
scroll to position [0, 55]
drag, startPoint x: 1131, startPoint y: 460, endPoint x: 1204, endPoint y: 460, distance: 72.8
click at [1204, 460] on body "DEBM Dell User Davy Evrard Boungou Mabika Davy.Evrard.Mabika@dell.com Dell My P…" at bounding box center [635, 287] width 1270 height 575
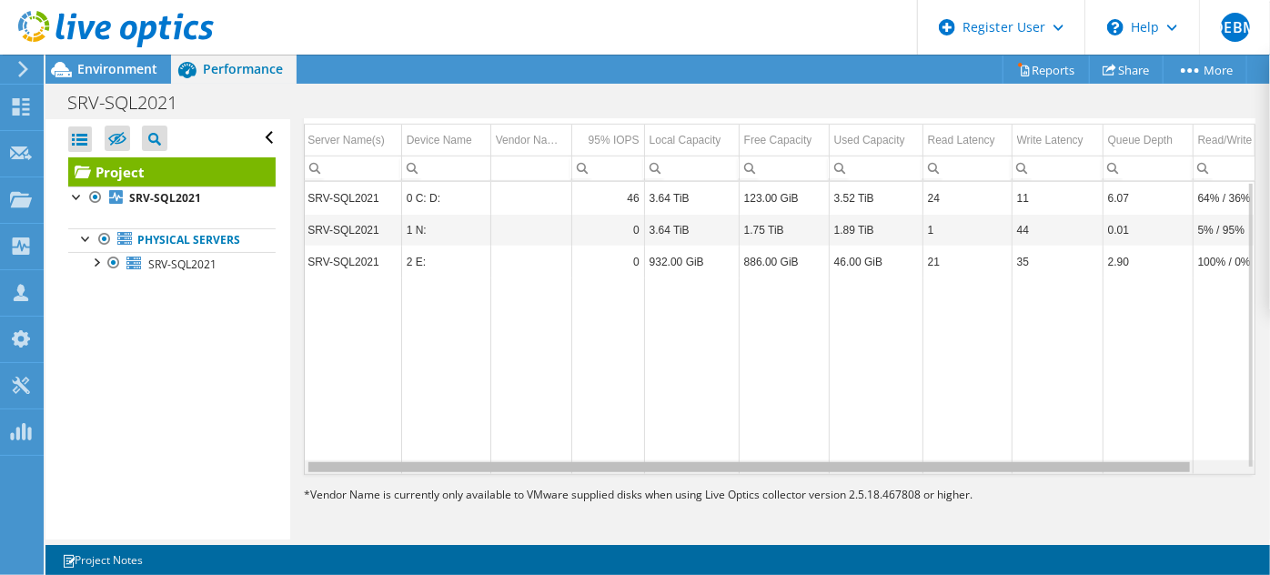
scroll to position [0, 0]
drag, startPoint x: 654, startPoint y: 463, endPoint x: 582, endPoint y: 463, distance: 71.9
click at [582, 463] on body "DEBM Dell User Davy Evrard Boungou Mabika Davy.Evrard.Mabika@dell.com Dell My P…" at bounding box center [635, 287] width 1270 height 575
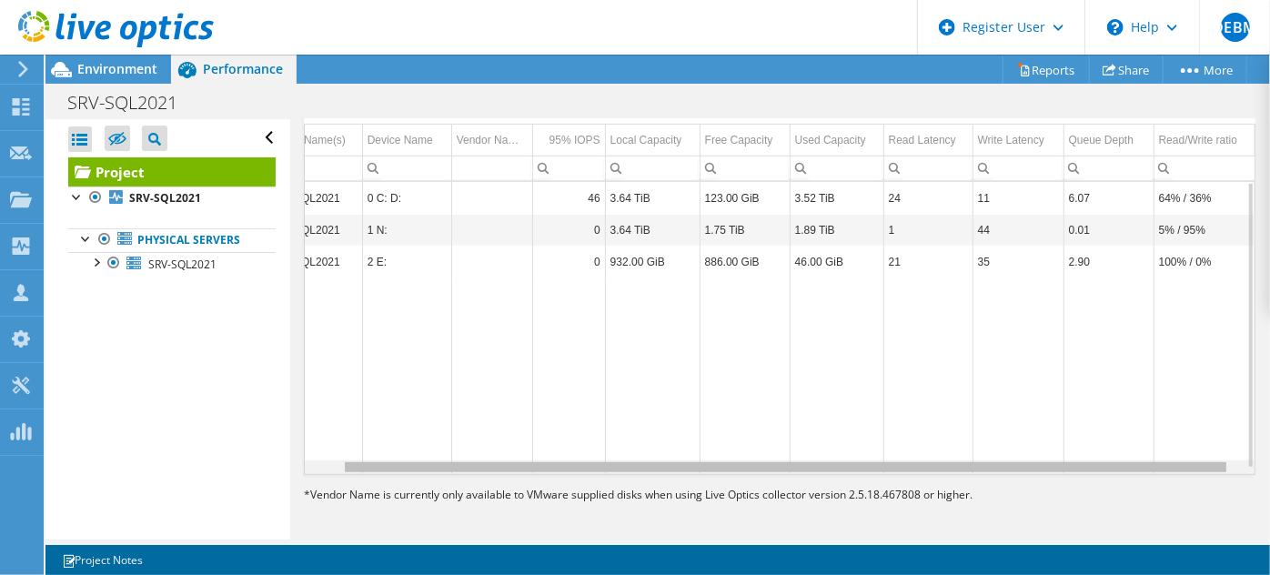
drag, startPoint x: 860, startPoint y: 464, endPoint x: 910, endPoint y: 463, distance: 50.0
click at [910, 463] on body "DEBM Dell User Davy Evrard Boungou Mabika Davy.Evrard.Mabika@dell.com Dell My P…" at bounding box center [635, 287] width 1270 height 575
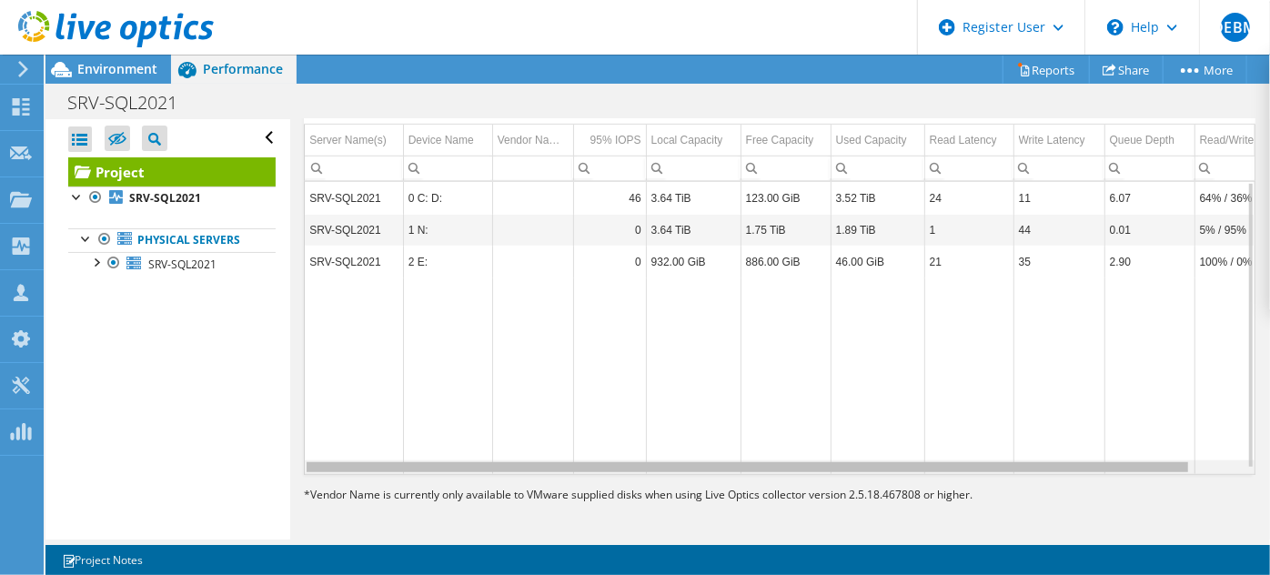
drag, startPoint x: 748, startPoint y: 465, endPoint x: 647, endPoint y: 467, distance: 101.0
click at [647, 467] on body "DEBM Dell User Davy Evrard Boungou Mabika Davy.Evrard.Mabika@dell.com Dell My P…" at bounding box center [635, 287] width 1270 height 575
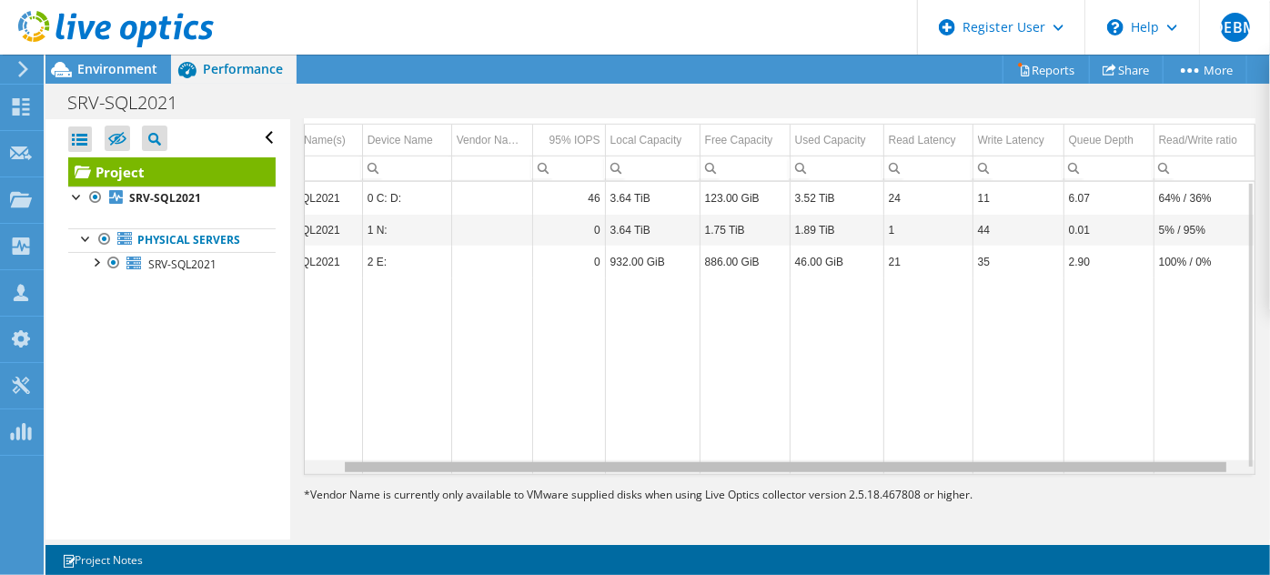
drag, startPoint x: 822, startPoint y: 465, endPoint x: 880, endPoint y: 462, distance: 57.4
click at [880, 462] on body "DEBM Dell User Davy Evrard Boungou Mabika Davy.Evrard.Mabika@dell.com Dell My P…" at bounding box center [635, 287] width 1270 height 575
drag, startPoint x: 810, startPoint y: 461, endPoint x: 858, endPoint y: 466, distance: 48.4
click at [858, 466] on body "DEBM Dell User Davy Evrard Boungou Mabika Davy.Evrard.Mabika@dell.com Dell My P…" at bounding box center [635, 287] width 1270 height 575
click at [760, 458] on body "DEBM Dell User Davy Evrard Boungou Mabika Davy.Evrard.Mabika@dell.com Dell My P…" at bounding box center [635, 287] width 1270 height 575
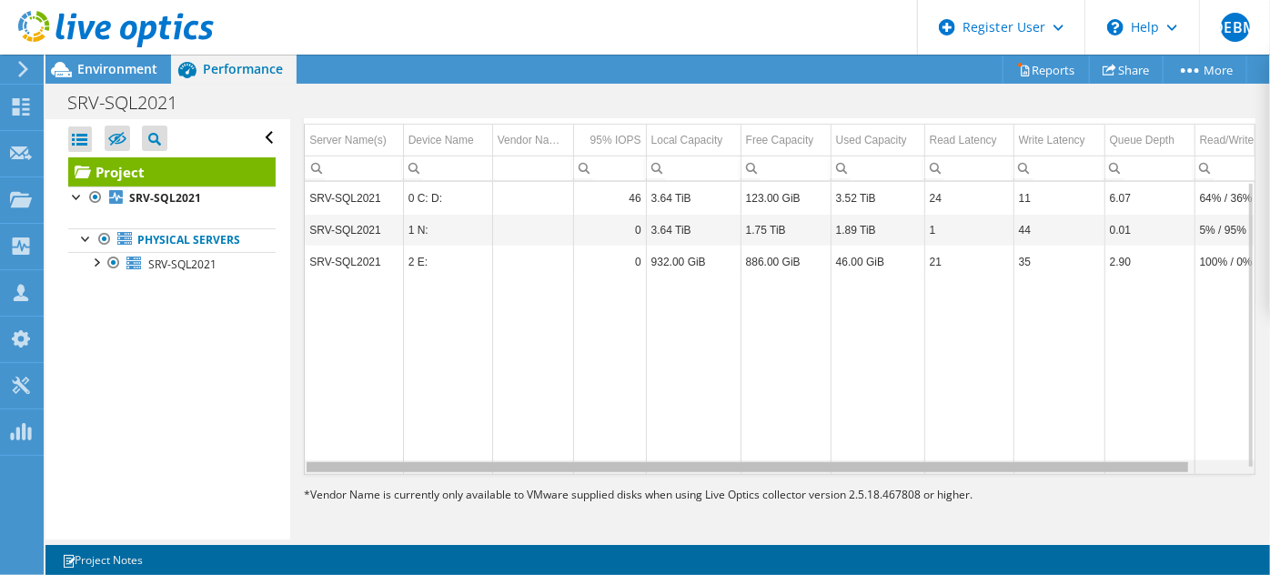
drag, startPoint x: 497, startPoint y: 464, endPoint x: 329, endPoint y: 450, distance: 167.9
click at [329, 464] on body "DEBM Dell User Davy Evrard Boungou Mabika Davy.Evrard.Mabika@dell.com Dell My P…" at bounding box center [635, 287] width 1270 height 575
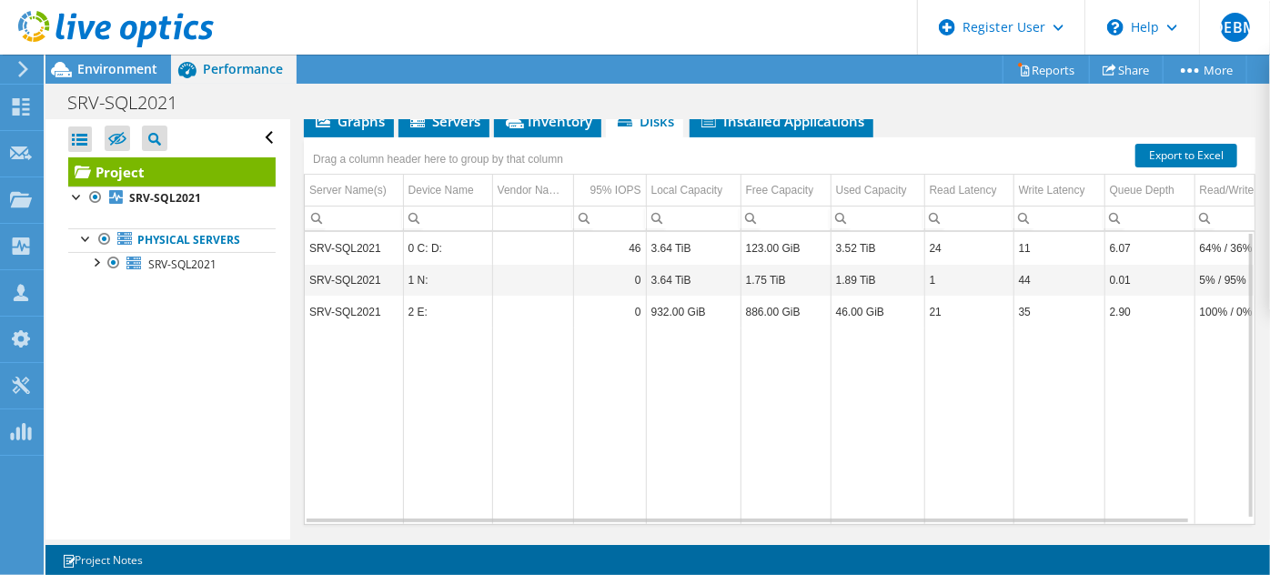
scroll to position [330, 0]
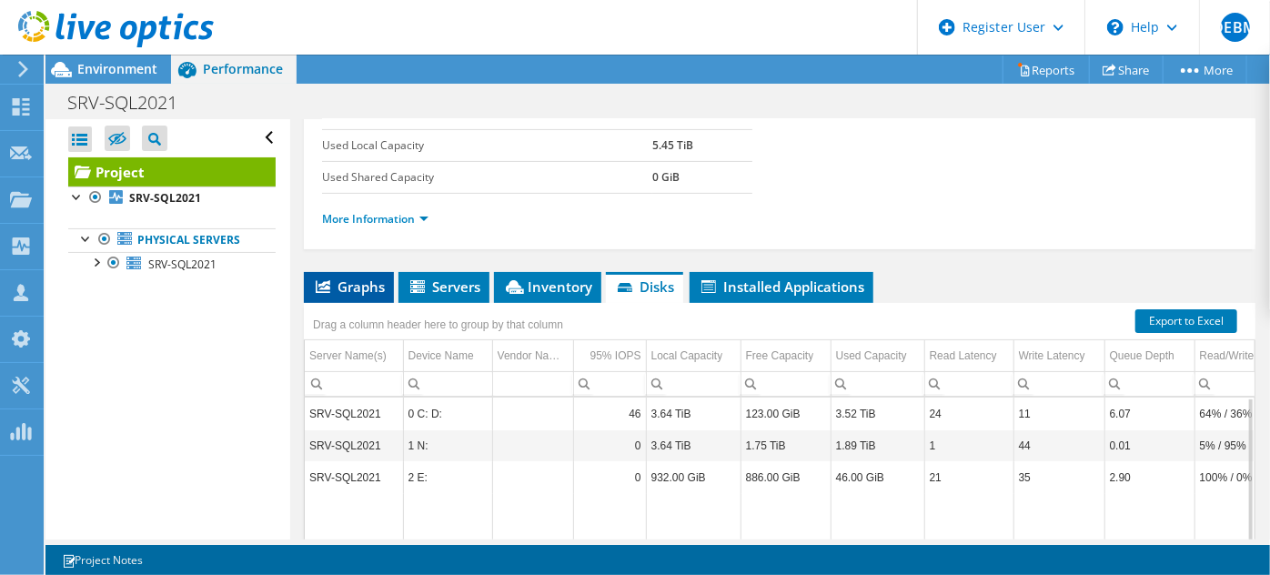
click at [334, 290] on span "Graphs" at bounding box center [349, 286] width 72 height 18
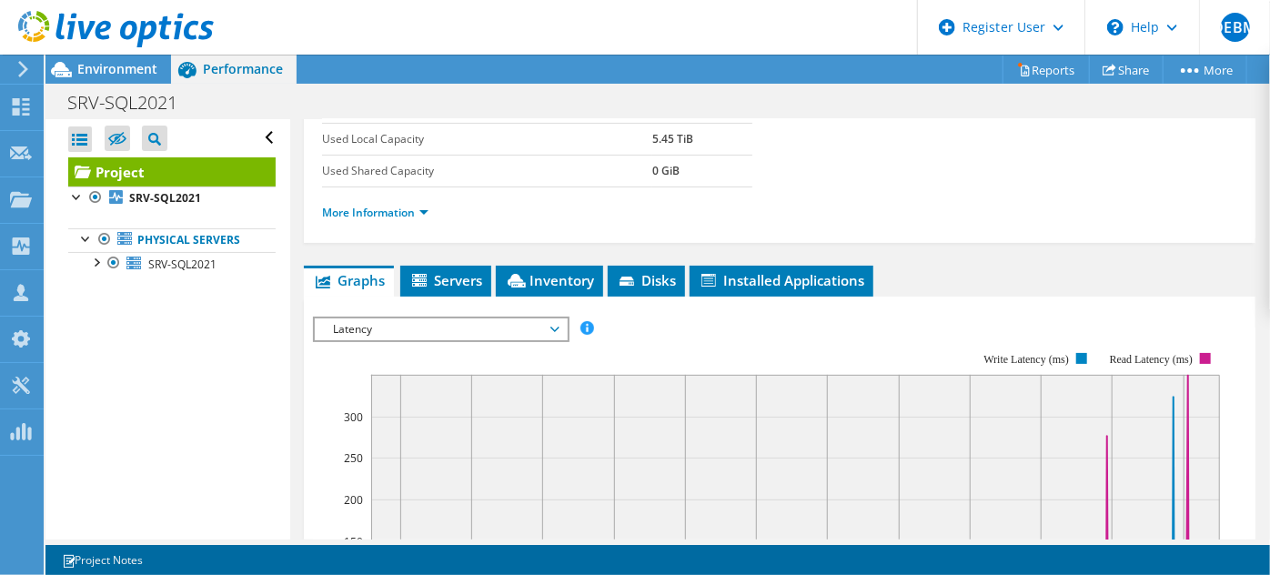
scroll to position [413, 0]
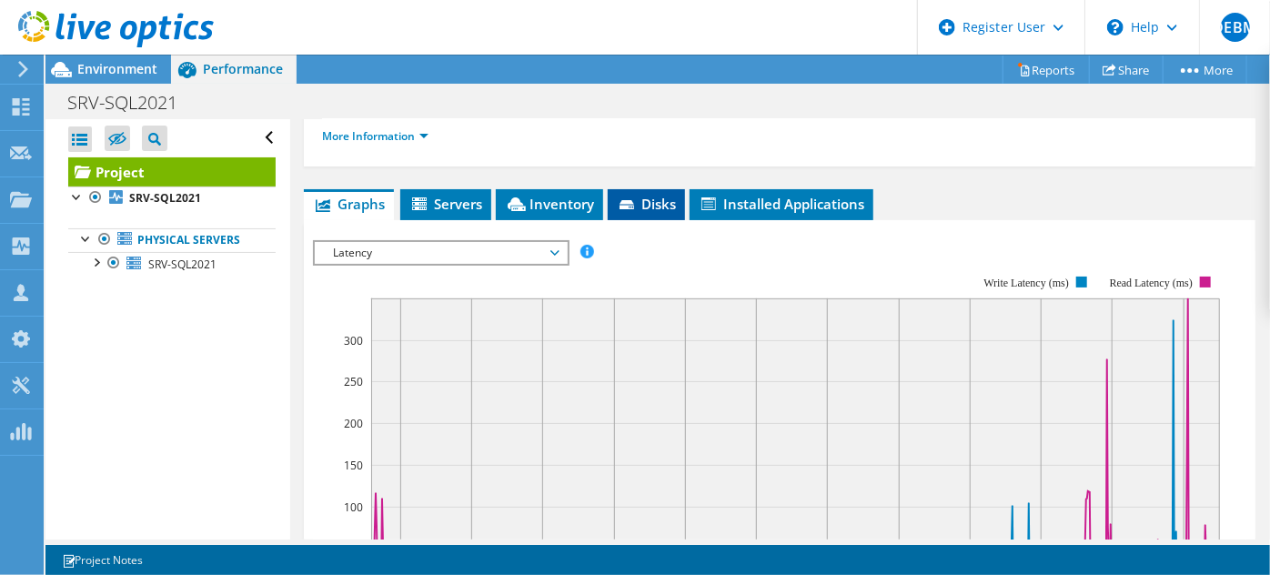
click at [655, 198] on span "Disks" at bounding box center [646, 204] width 59 height 18
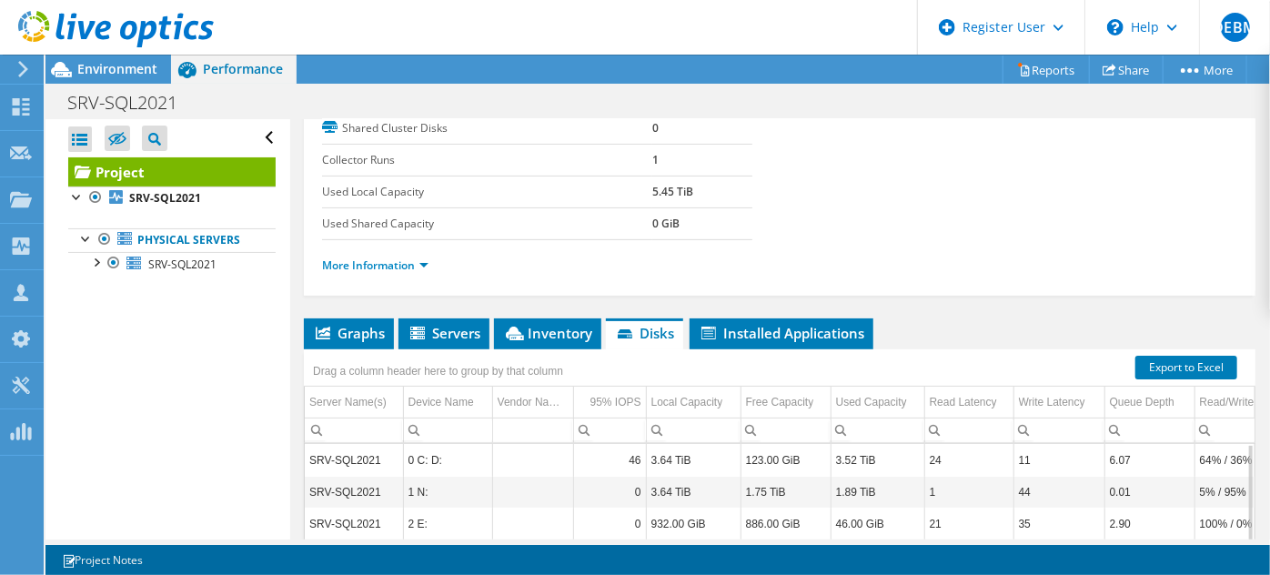
scroll to position [380, 0]
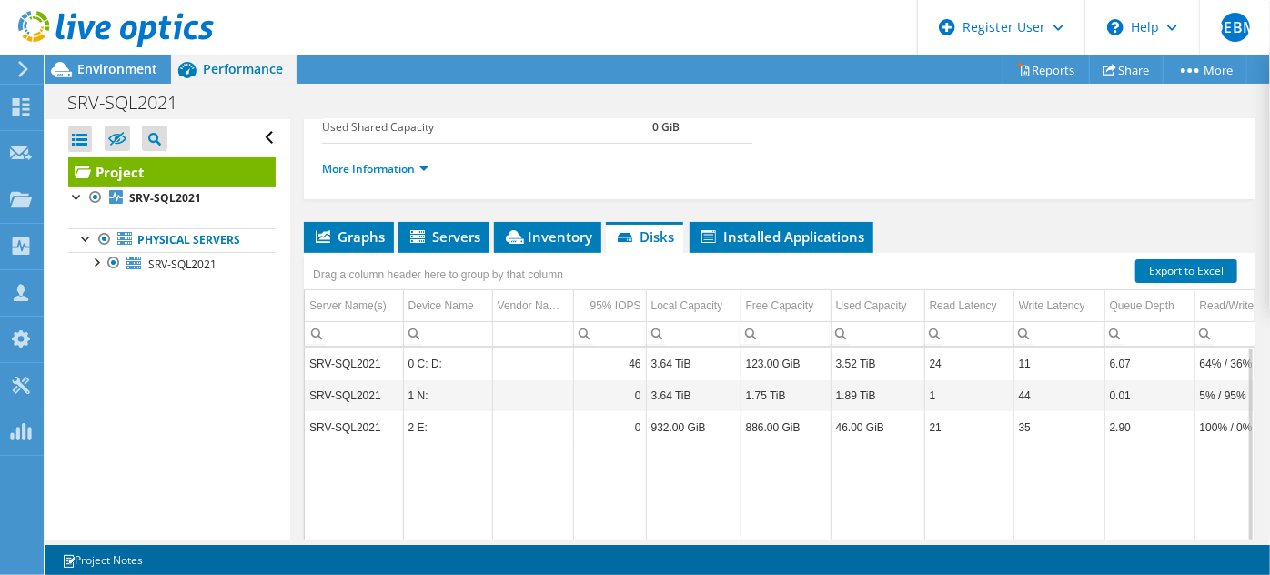
click at [796, 422] on td "886.00 GiB" at bounding box center [786, 427] width 90 height 32
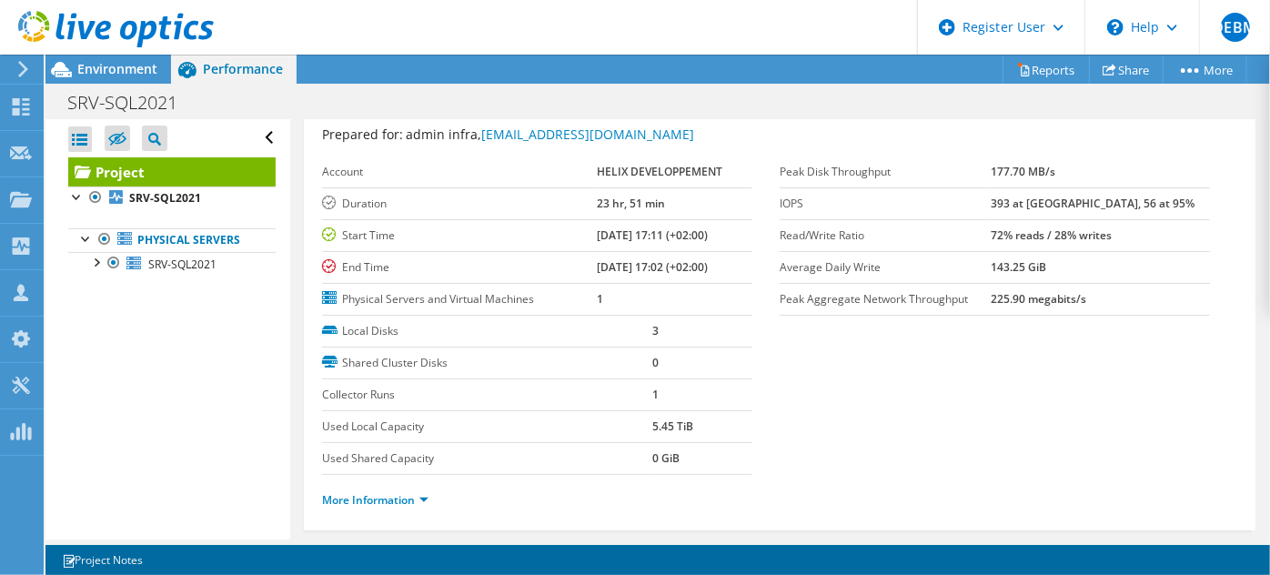
scroll to position [0, 0]
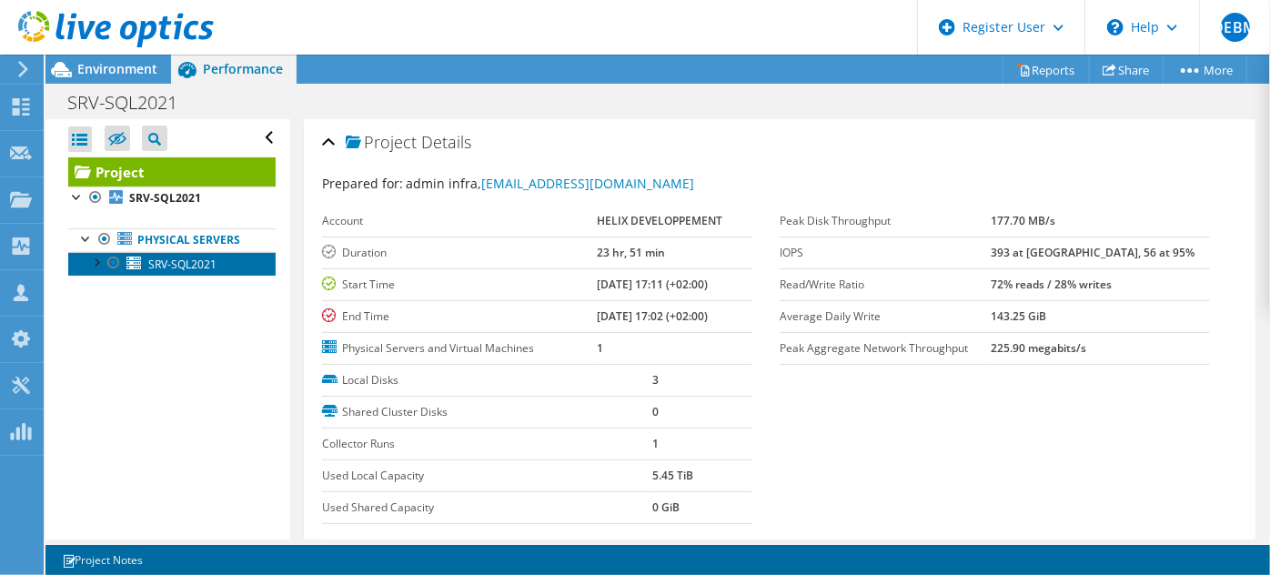
click at [185, 266] on span "SRV-SQL2021" at bounding box center [182, 264] width 68 height 15
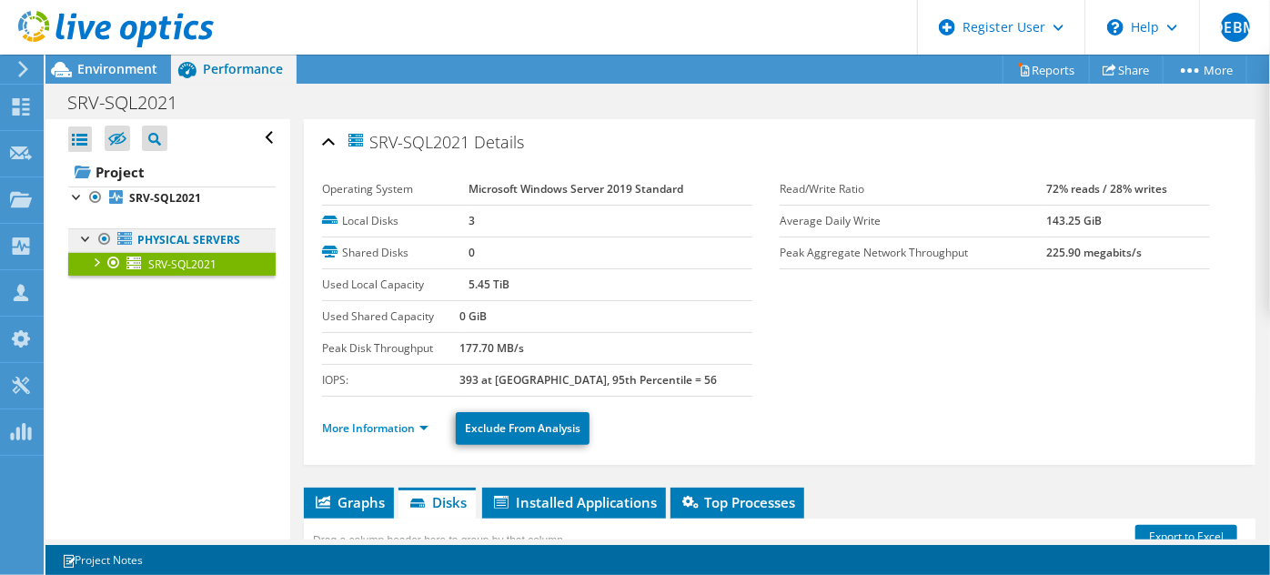
click at [181, 239] on link "Physical Servers" at bounding box center [171, 240] width 207 height 24
click at [553, 186] on b "Microsoft Windows Server 2019 Standard" at bounding box center [576, 188] width 215 height 15
click at [550, 186] on b "Microsoft Windows Server 2019 Standard" at bounding box center [576, 188] width 215 height 15
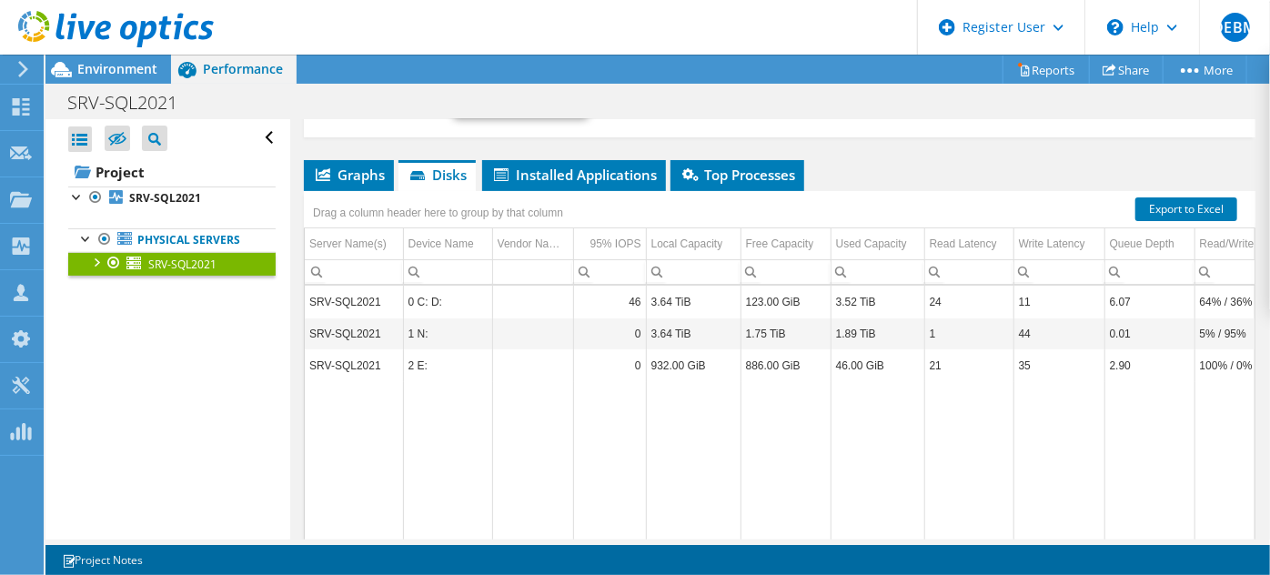
scroll to position [330, 0]
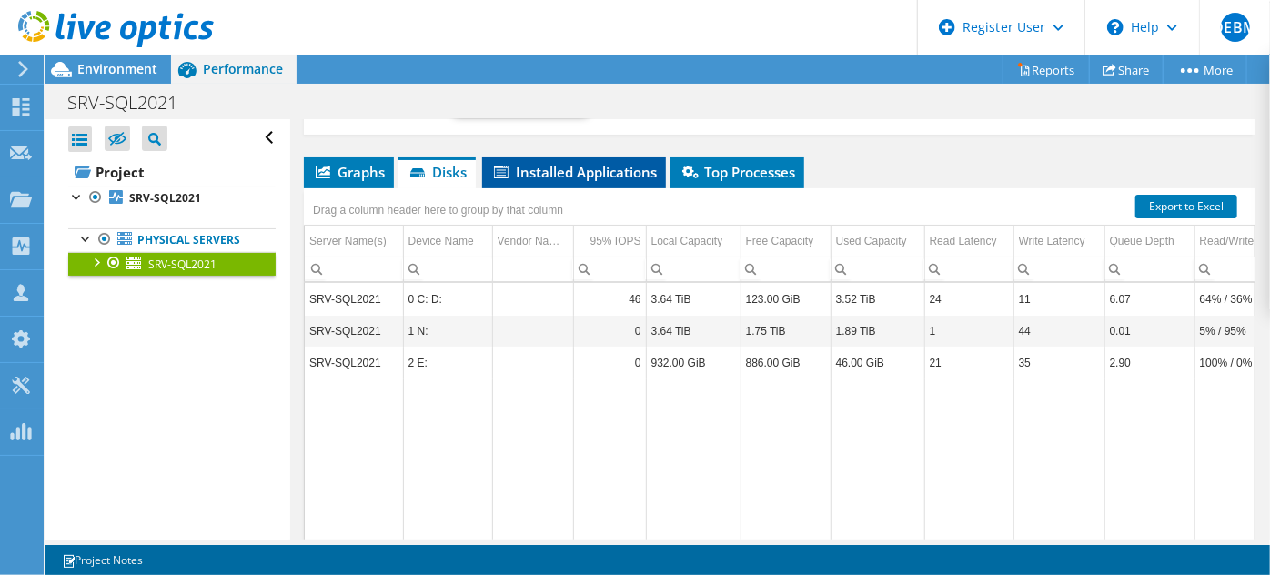
click at [585, 166] on span "Installed Applications" at bounding box center [574, 172] width 166 height 18
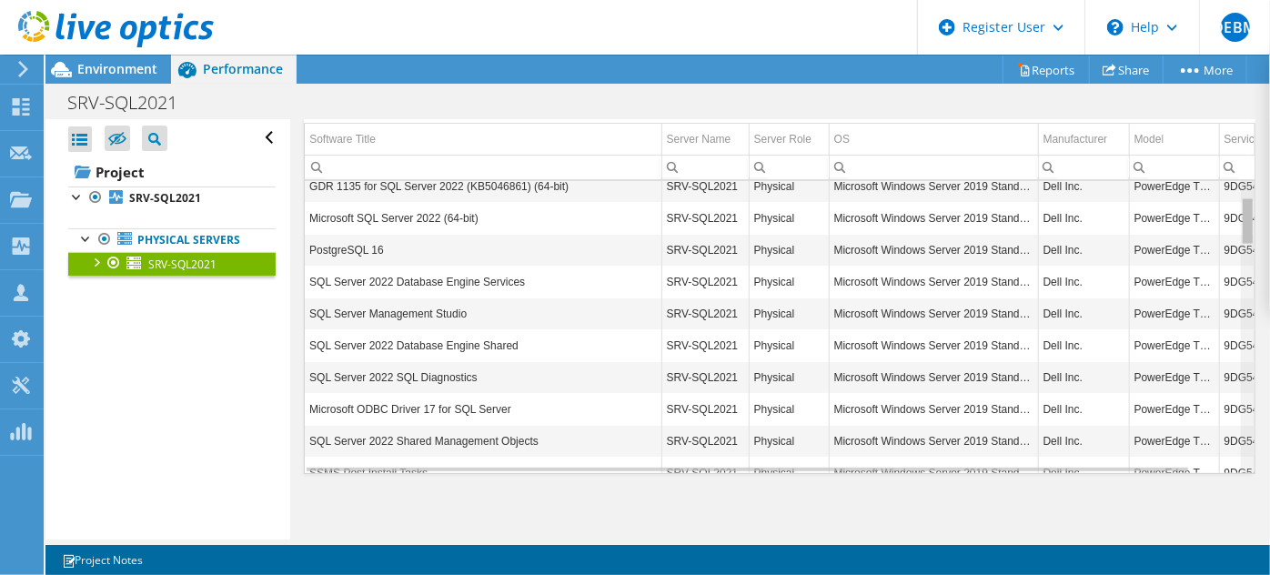
scroll to position [0, 0]
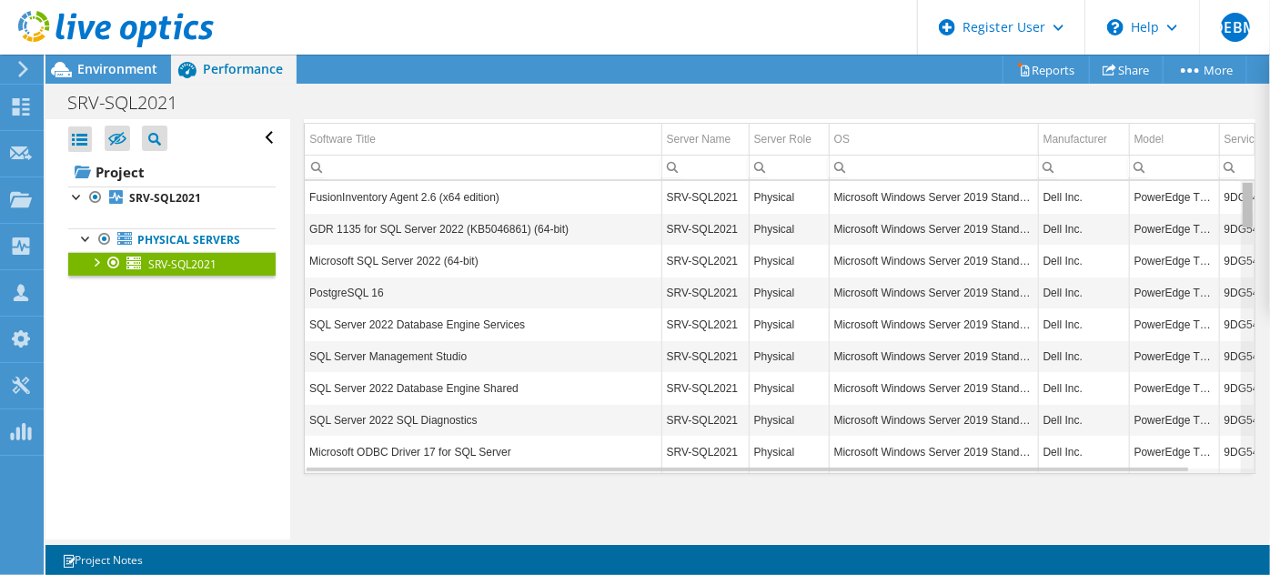
drag, startPoint x: 1235, startPoint y: 388, endPoint x: 1245, endPoint y: 182, distance: 205.9
click at [1245, 182] on body "DEBM Dell User Davy Evrard Boungou Mabika Davy.Evrard.Mabika@dell.com Dell My P…" at bounding box center [635, 287] width 1270 height 575
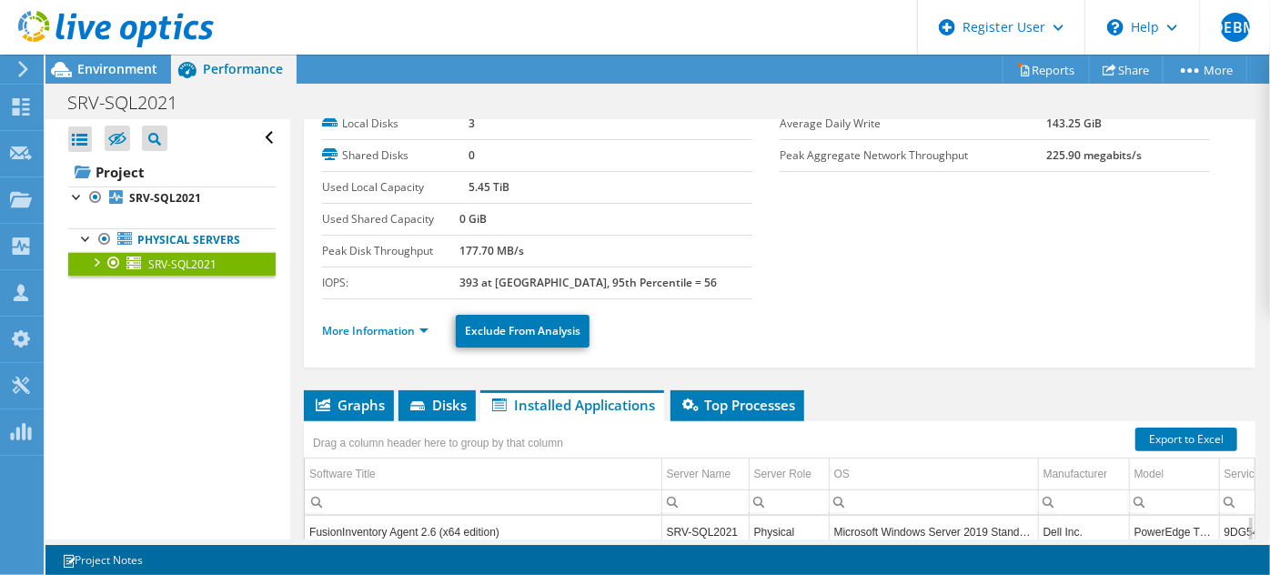
scroll to position [165, 0]
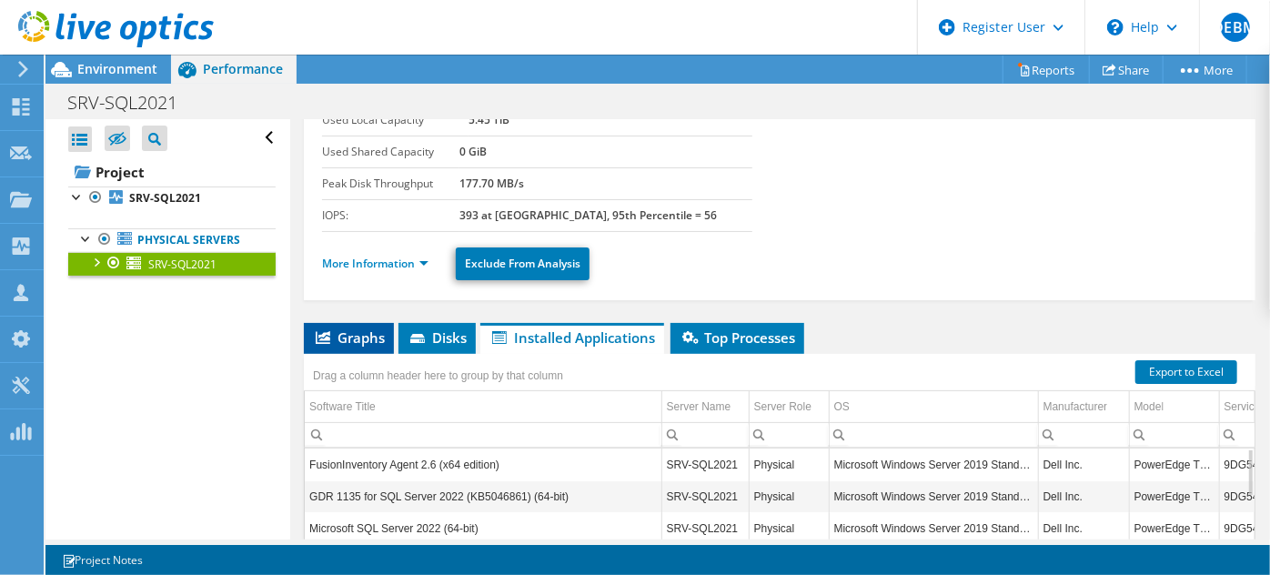
click at [354, 334] on span "Graphs" at bounding box center [349, 337] width 72 height 18
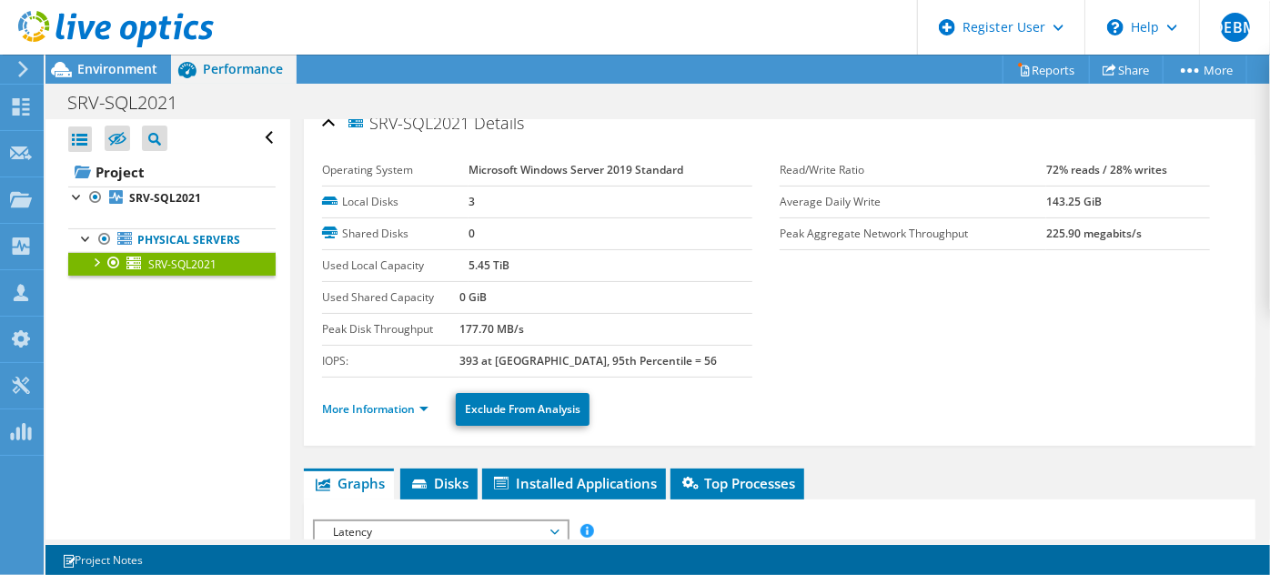
scroll to position [0, 0]
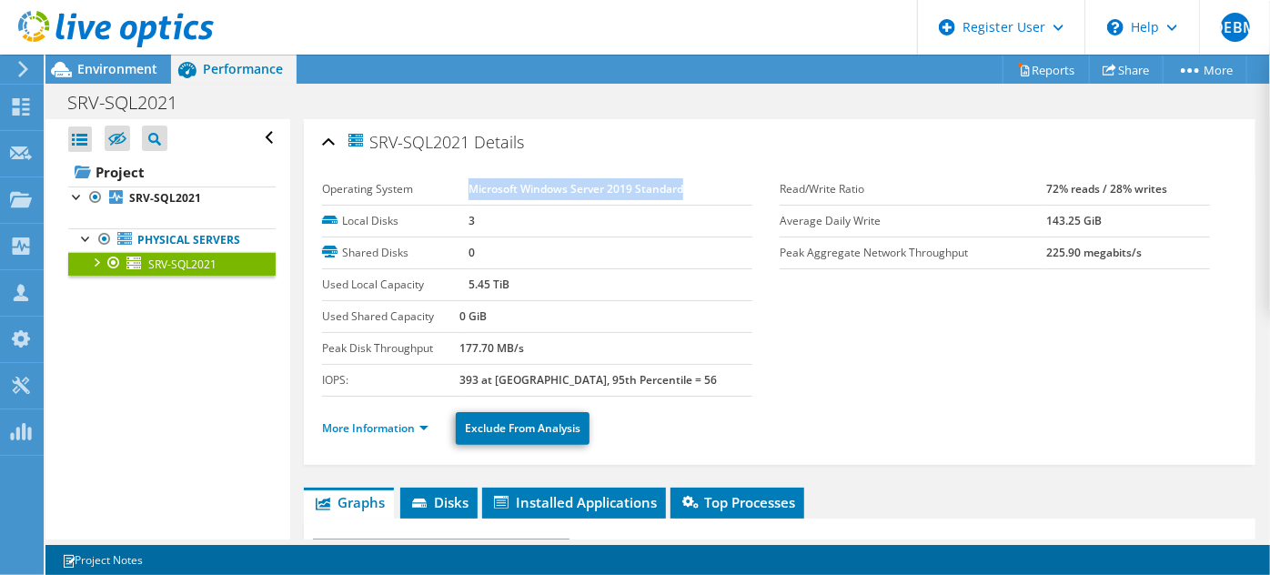
drag, startPoint x: 465, startPoint y: 187, endPoint x: 706, endPoint y: 186, distance: 241.1
click at [706, 186] on td "Microsoft Windows Server 2019 Standard" at bounding box center [611, 190] width 284 height 32
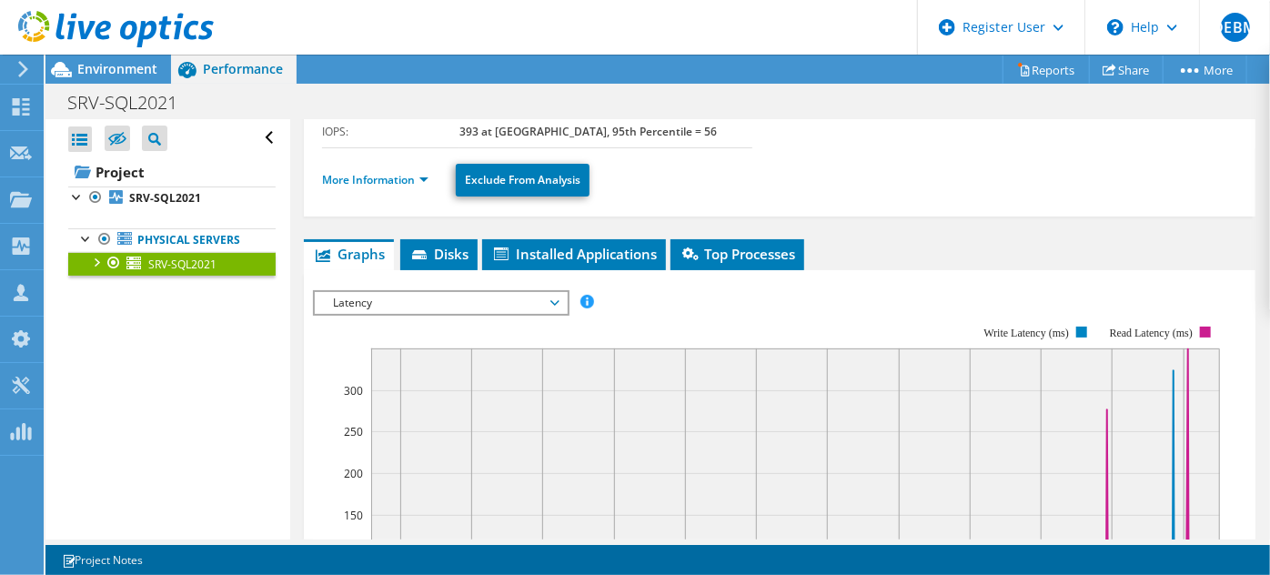
scroll to position [247, 0]
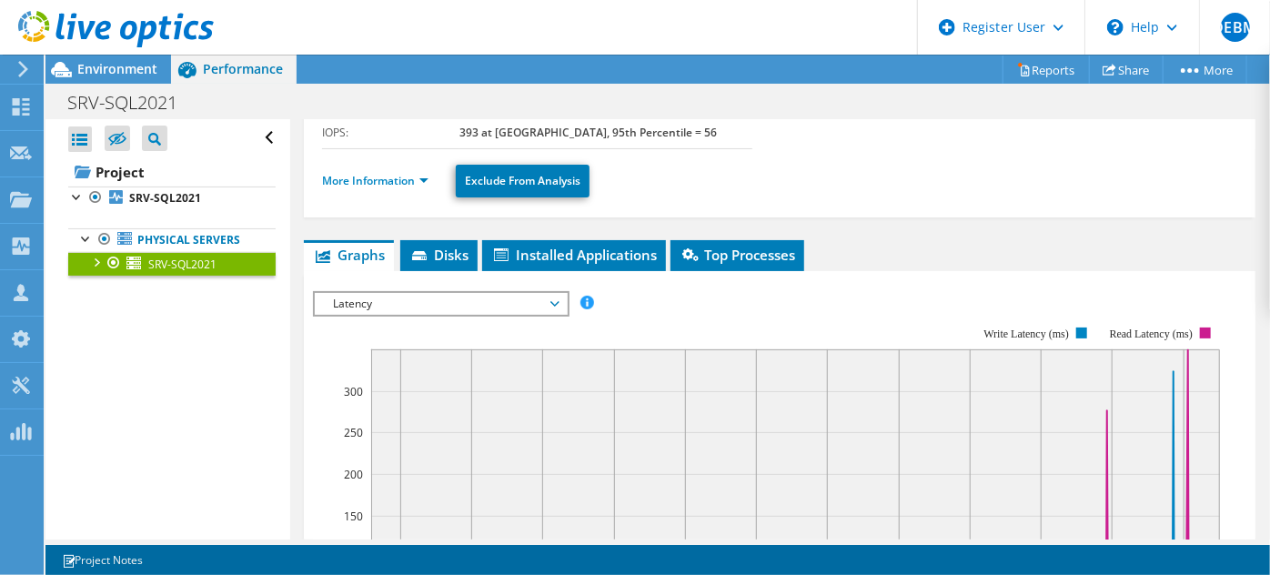
click at [451, 300] on span "Latency" at bounding box center [441, 304] width 234 height 22
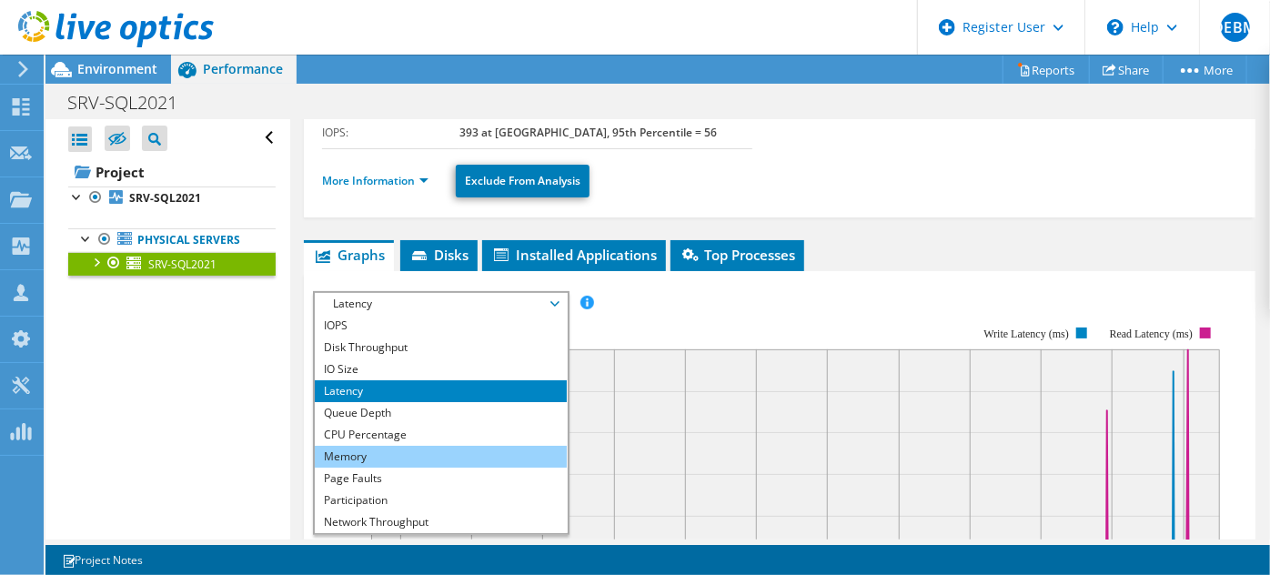
drag, startPoint x: 351, startPoint y: 453, endPoint x: 368, endPoint y: 446, distance: 18.8
click at [351, 453] on li "Memory" at bounding box center [441, 457] width 252 height 22
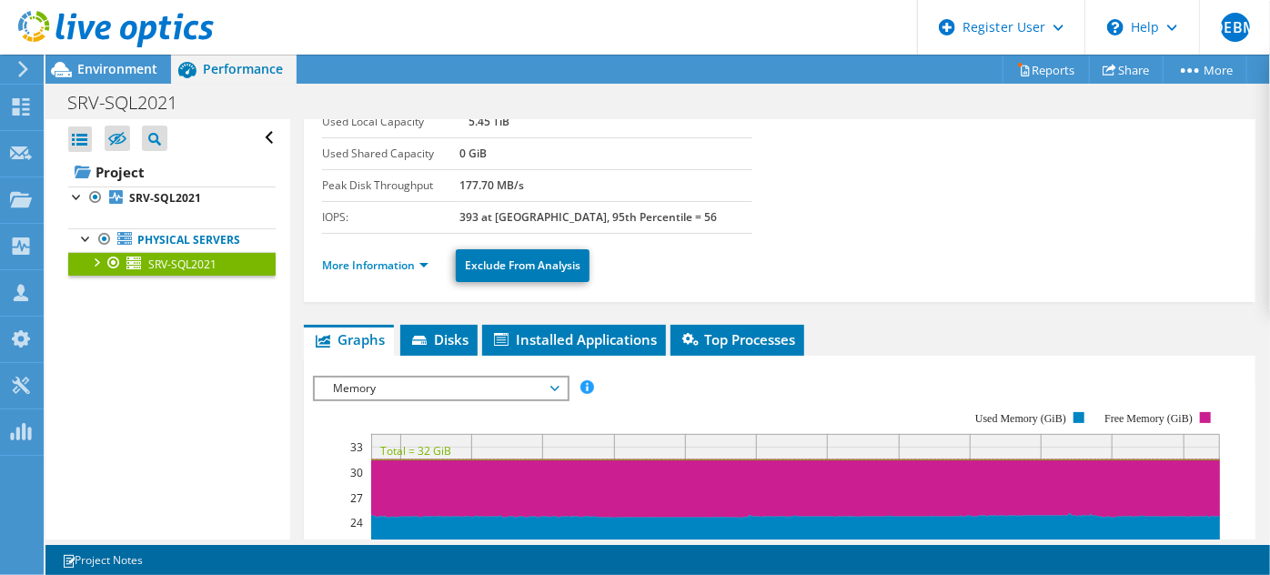
scroll to position [165, 0]
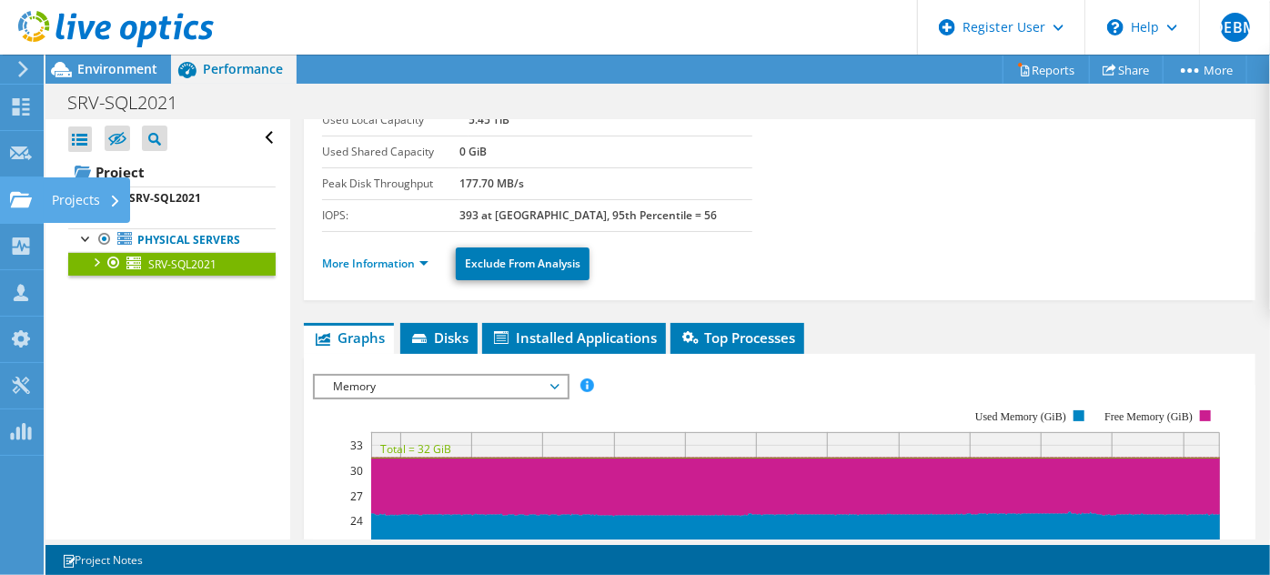
click at [82, 198] on div "Projects" at bounding box center [86, 199] width 87 height 45
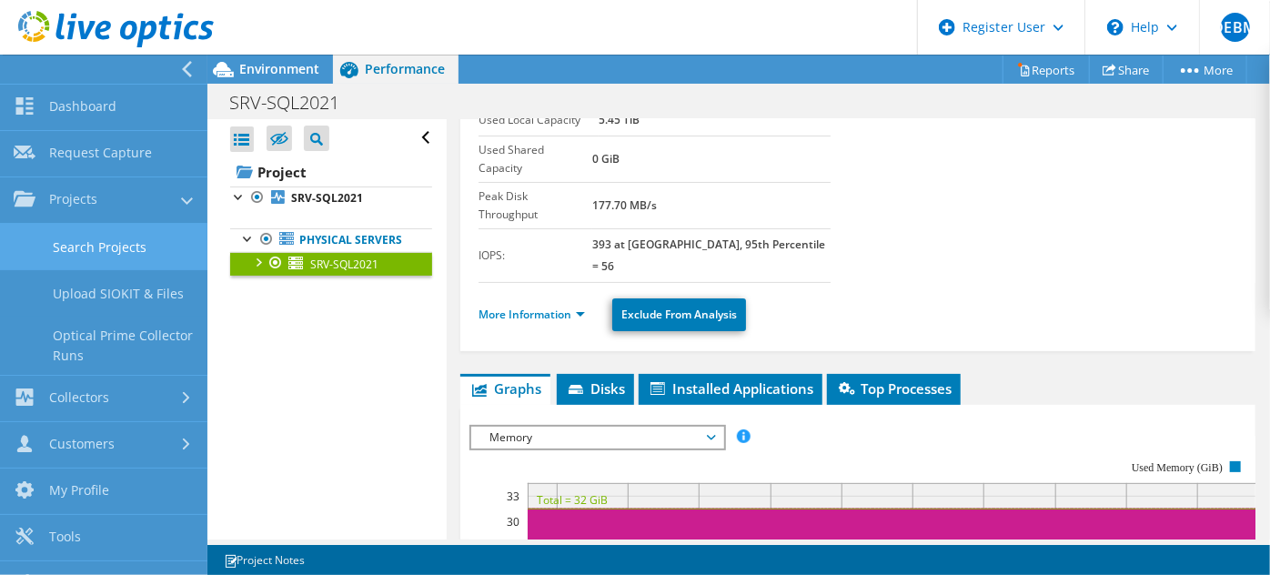
click at [86, 250] on link "Search Projects" at bounding box center [103, 247] width 207 height 46
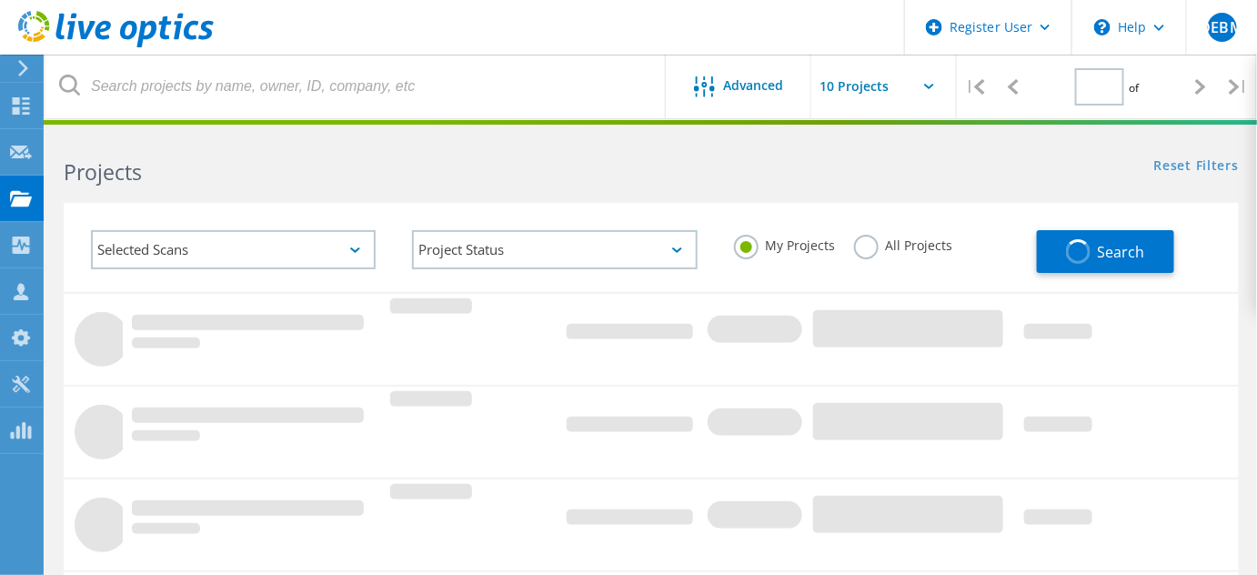
type input "1"
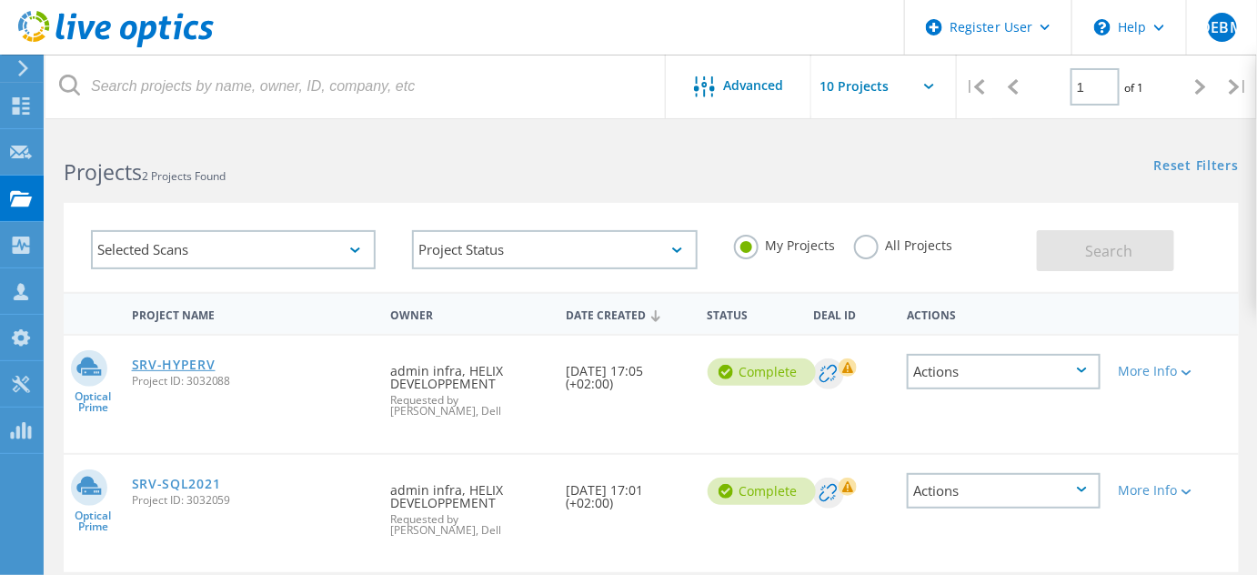
drag, startPoint x: 159, startPoint y: 363, endPoint x: 167, endPoint y: 357, distance: 10.4
click at [159, 363] on link "SRV-HYPERV" at bounding box center [174, 364] width 84 height 13
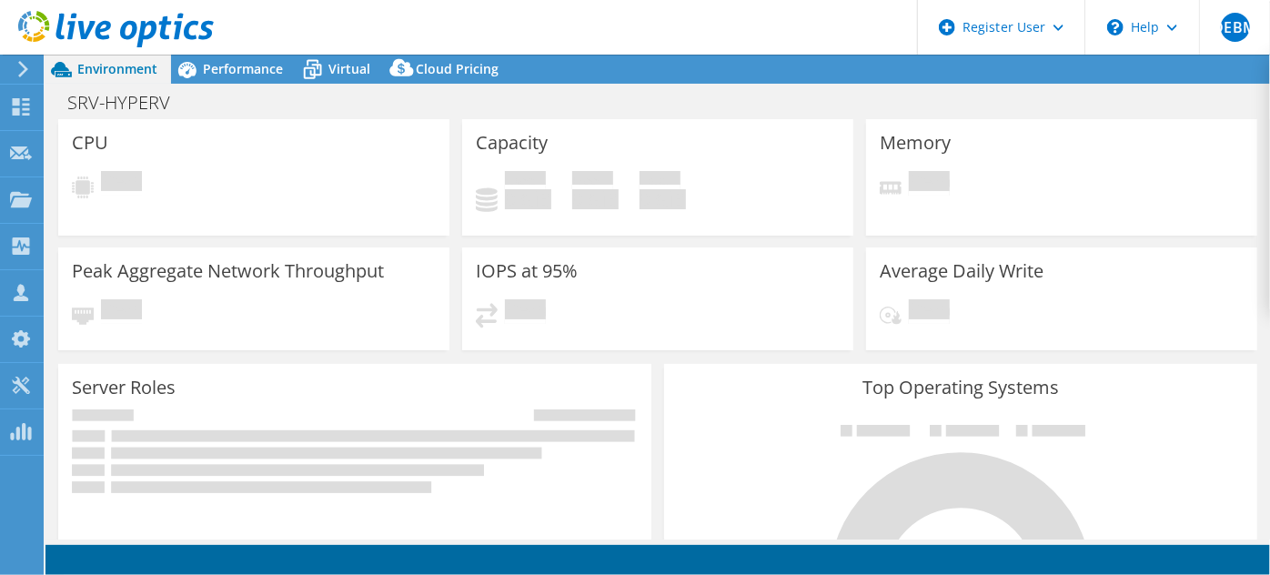
select select "EULondon"
select select "EUR"
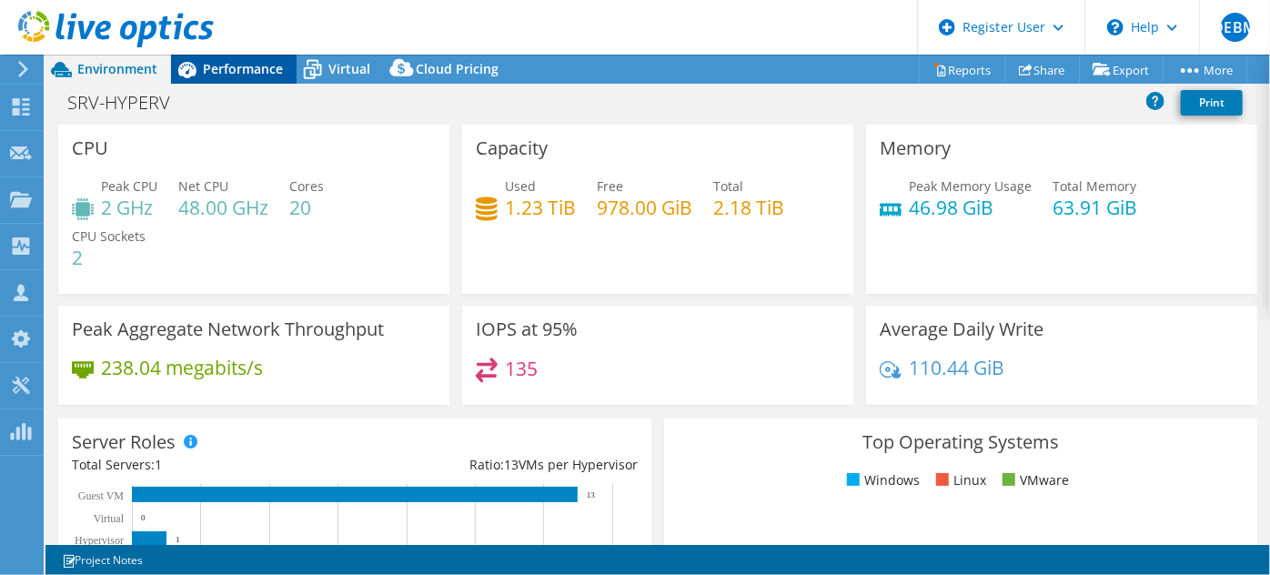
drag, startPoint x: 245, startPoint y: 64, endPoint x: 277, endPoint y: 81, distance: 36.2
click at [245, 64] on span "Performance" at bounding box center [243, 68] width 80 height 17
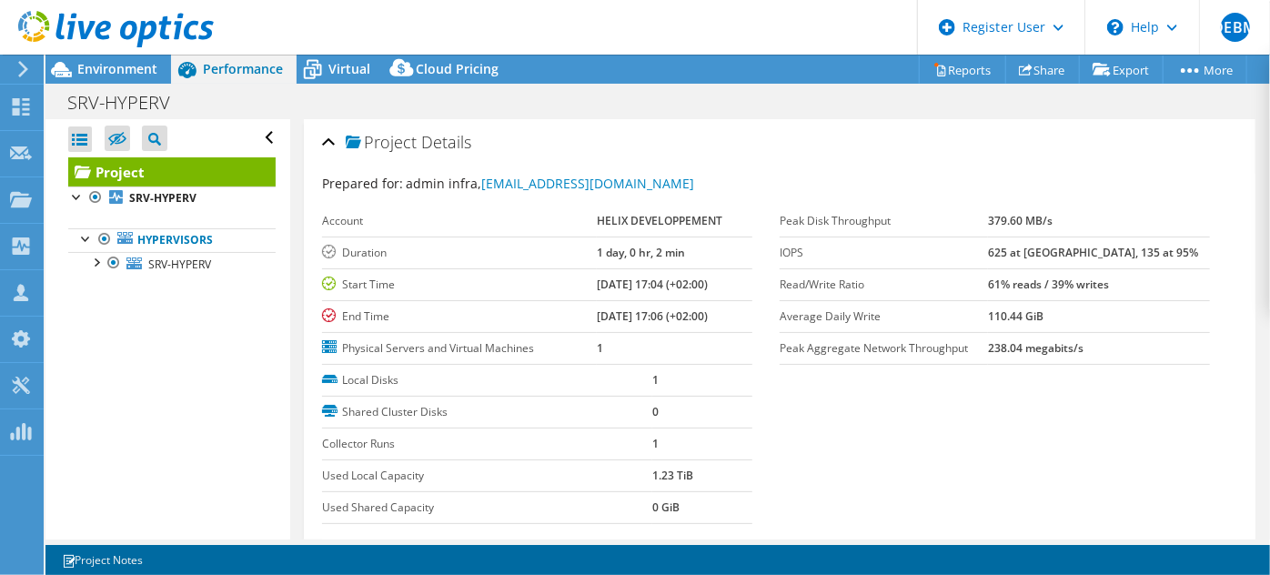
drag, startPoint x: 1033, startPoint y: 280, endPoint x: 1156, endPoint y: 282, distance: 122.8
click at [1156, 282] on tr "Read/Write Ratio 61% reads / 39% writes" at bounding box center [995, 284] width 430 height 32
click at [1050, 287] on b "61% reads / 39% writes" at bounding box center [1048, 284] width 121 height 15
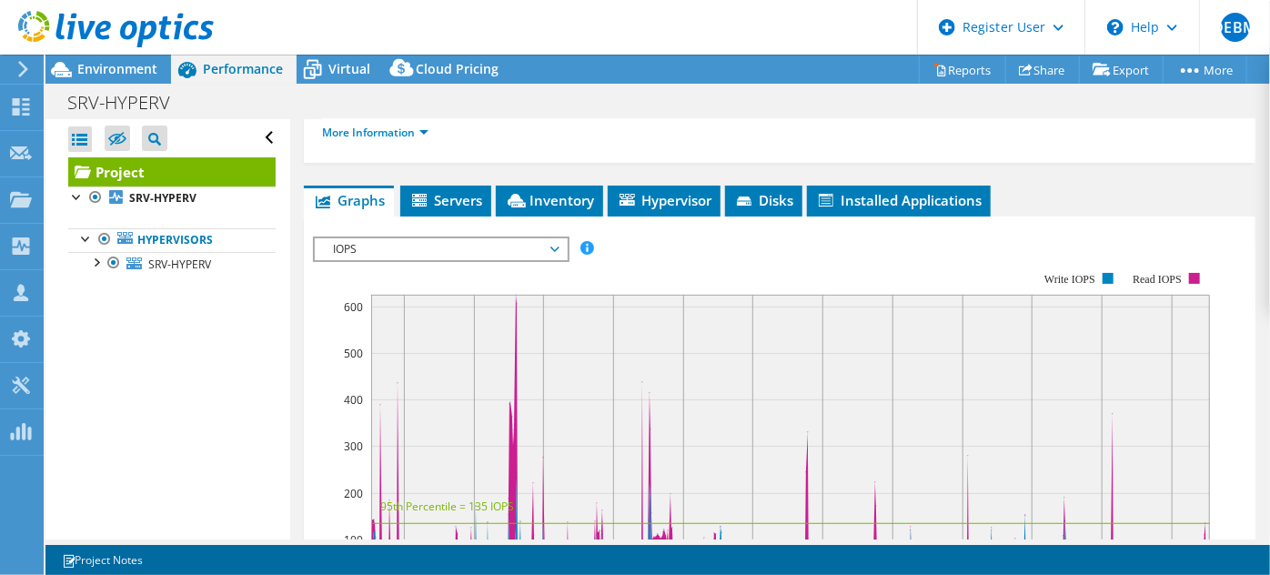
scroll to position [330, 0]
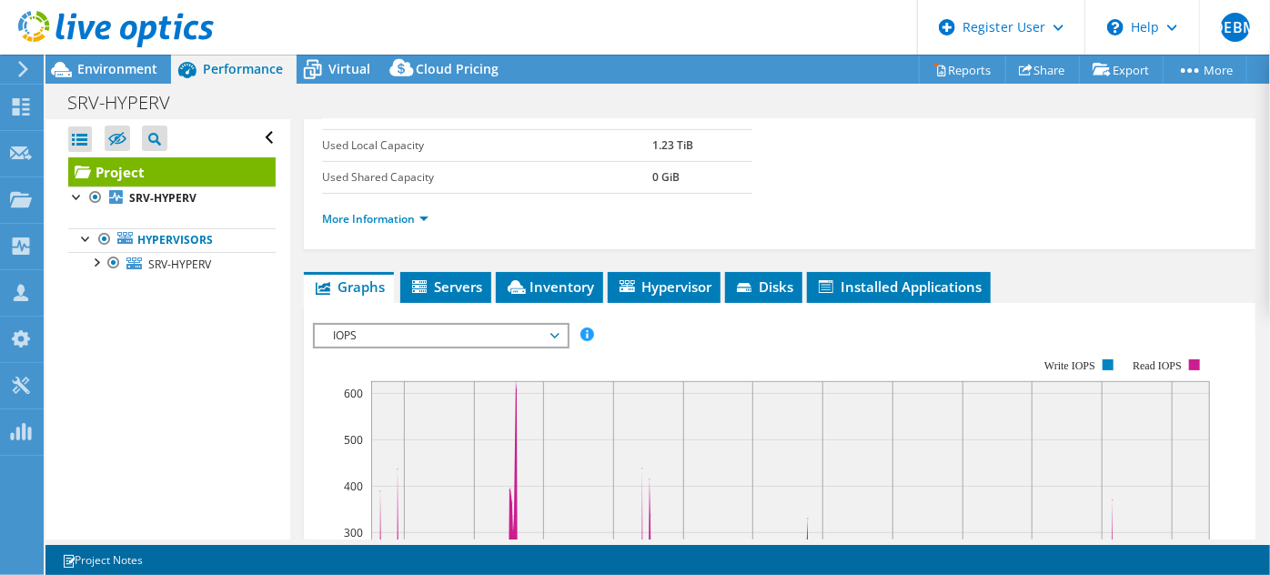
click at [543, 325] on span "IOPS" at bounding box center [441, 336] width 234 height 22
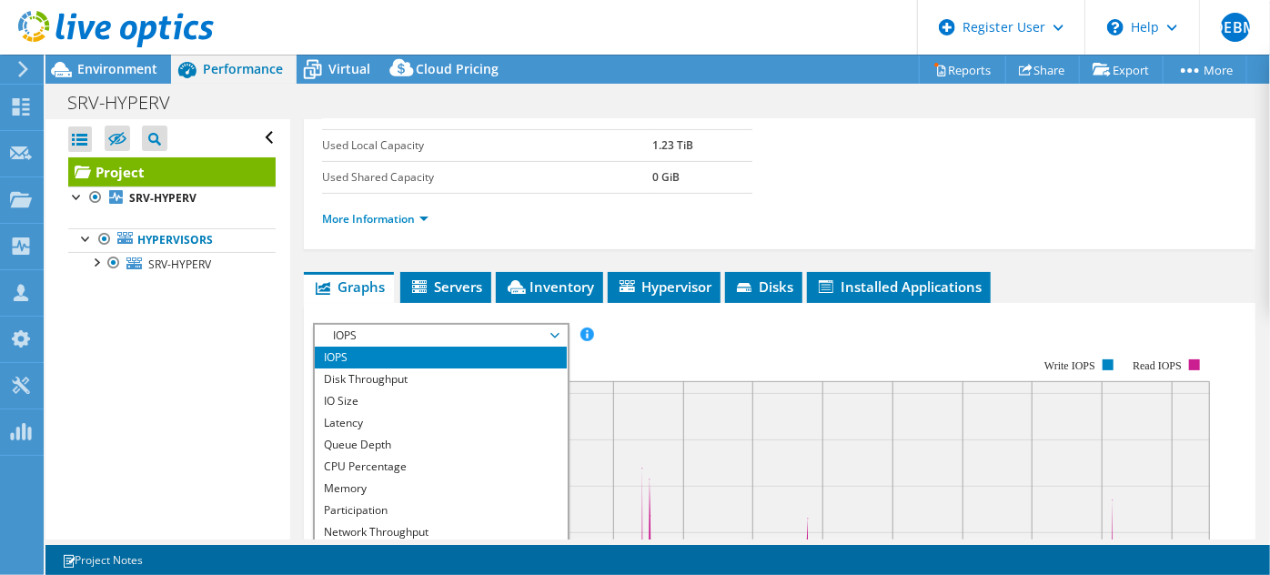
scroll to position [413, 0]
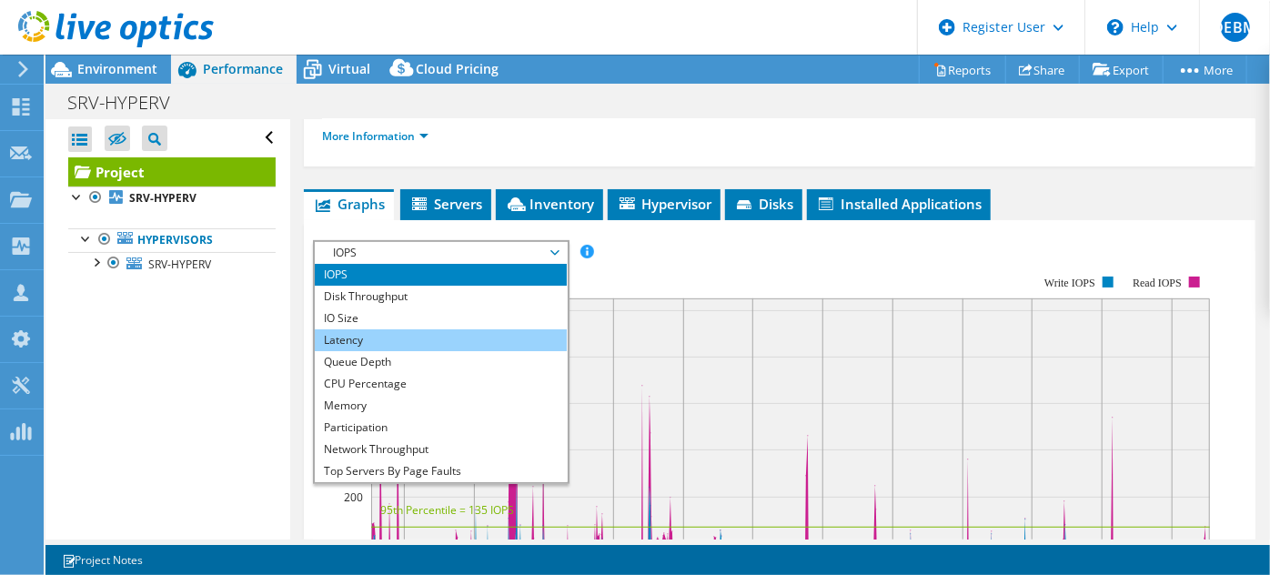
click at [361, 329] on li "Latency" at bounding box center [441, 340] width 252 height 22
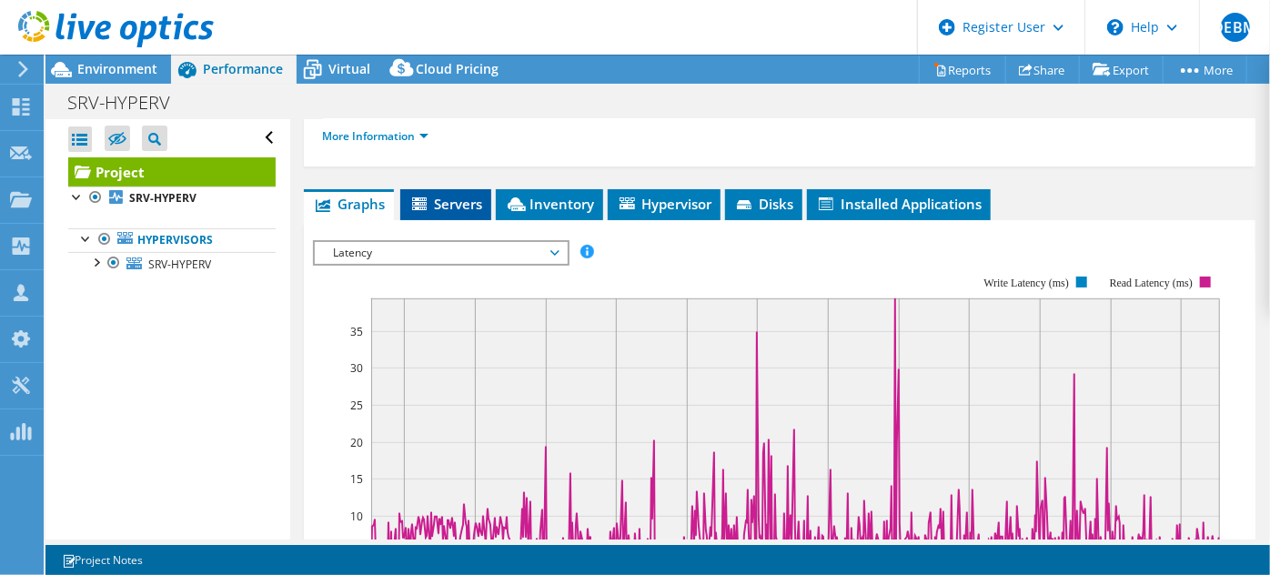
click at [448, 204] on span "Servers" at bounding box center [445, 204] width 73 height 18
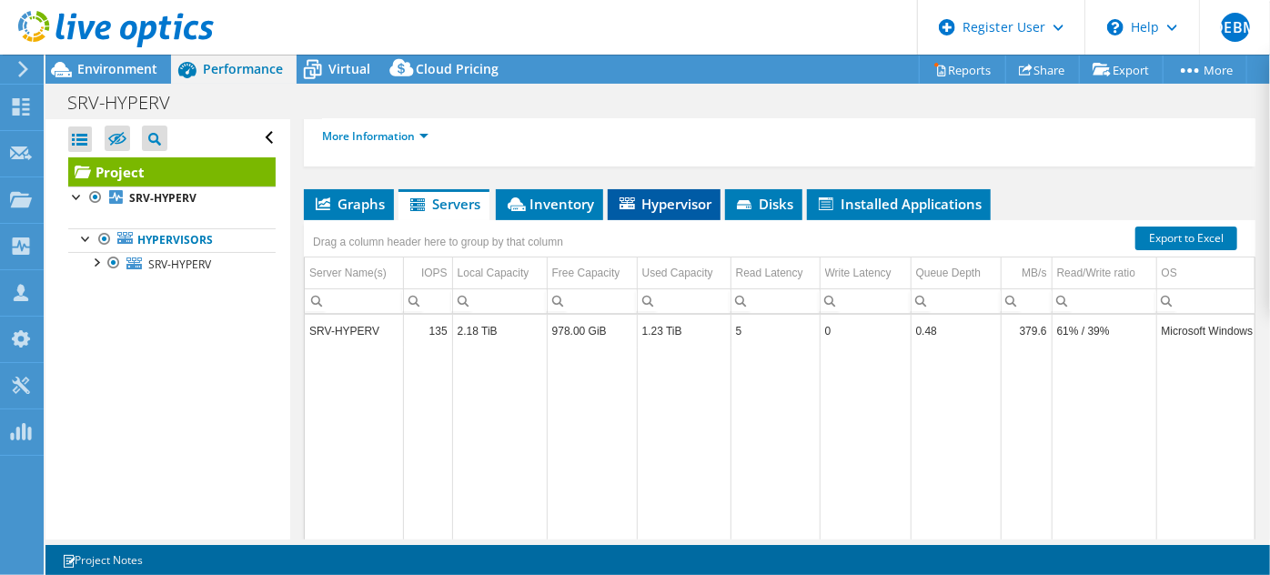
click at [674, 198] on span "Hypervisor" at bounding box center [664, 204] width 95 height 18
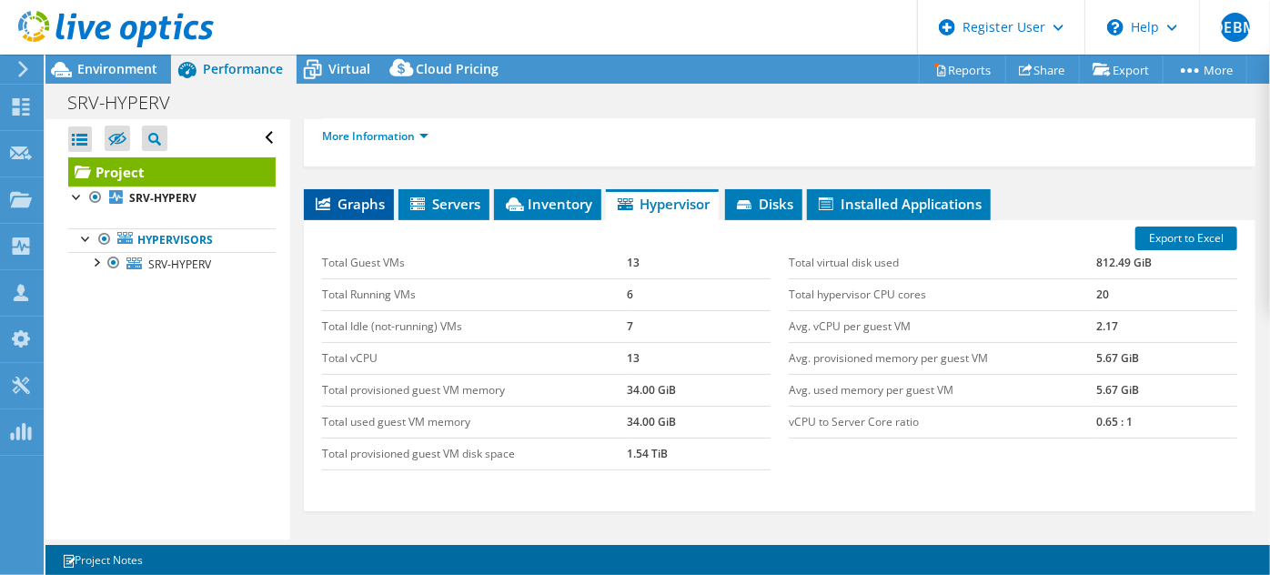
click at [331, 197] on span "Graphs" at bounding box center [349, 204] width 72 height 18
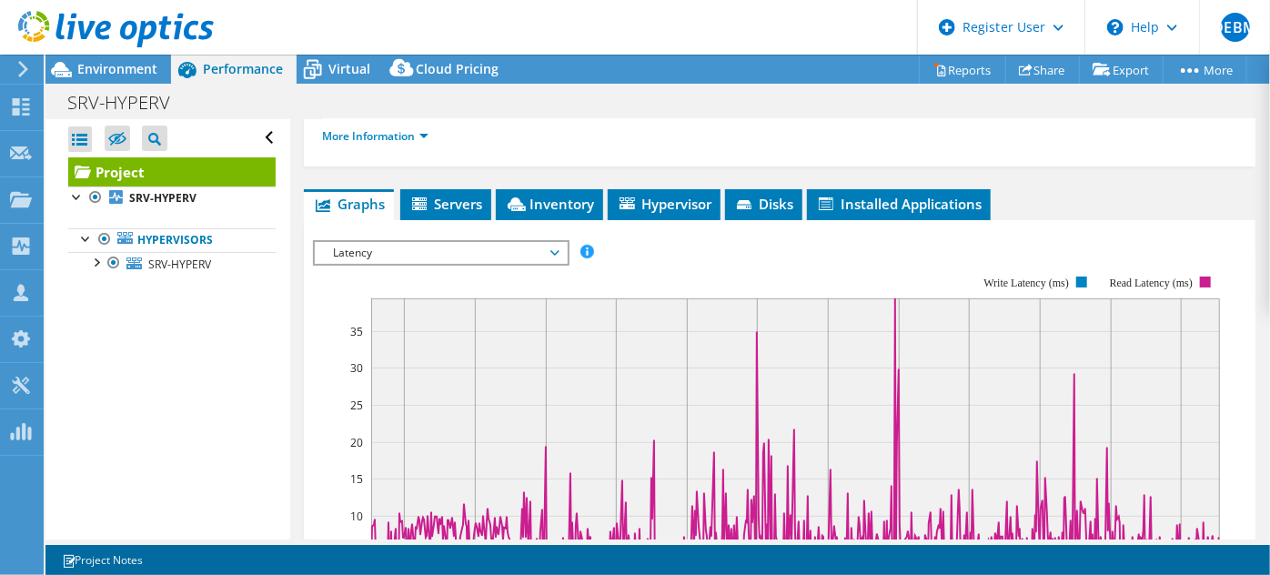
click at [529, 245] on span "Latency" at bounding box center [441, 253] width 234 height 22
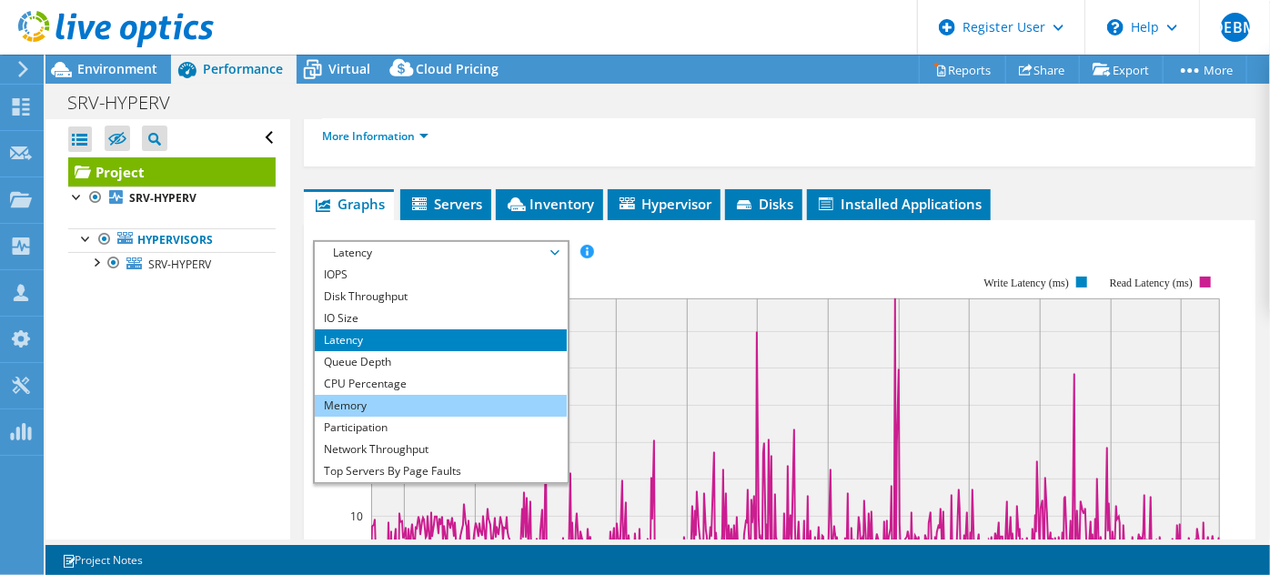
click at [366, 399] on li "Memory" at bounding box center [441, 406] width 252 height 22
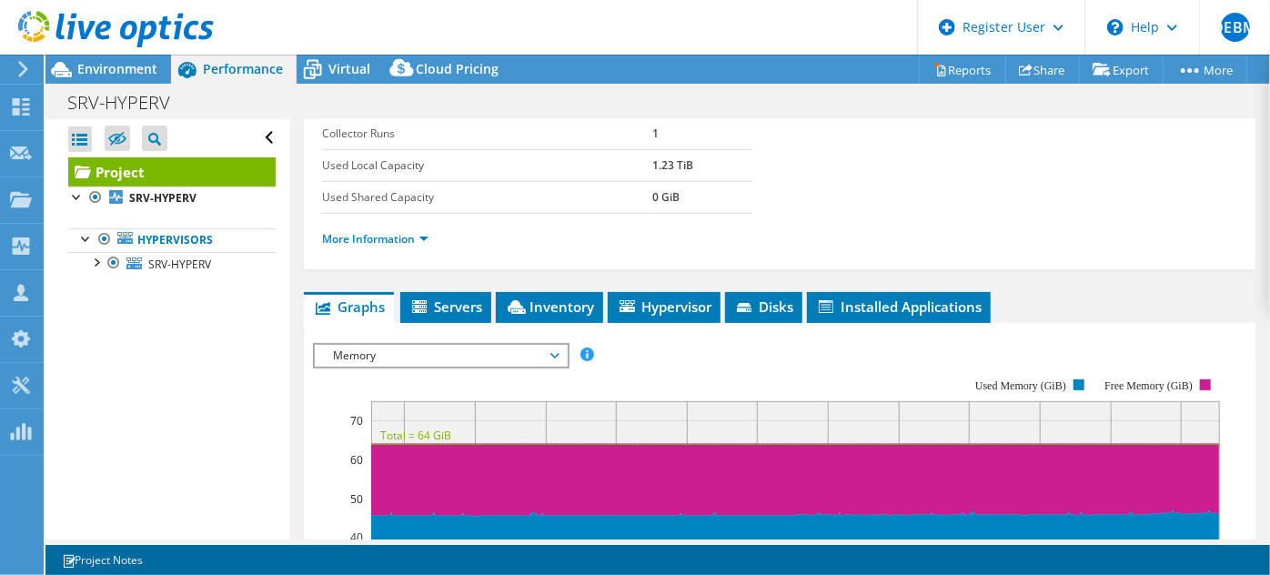
scroll to position [330, 0]
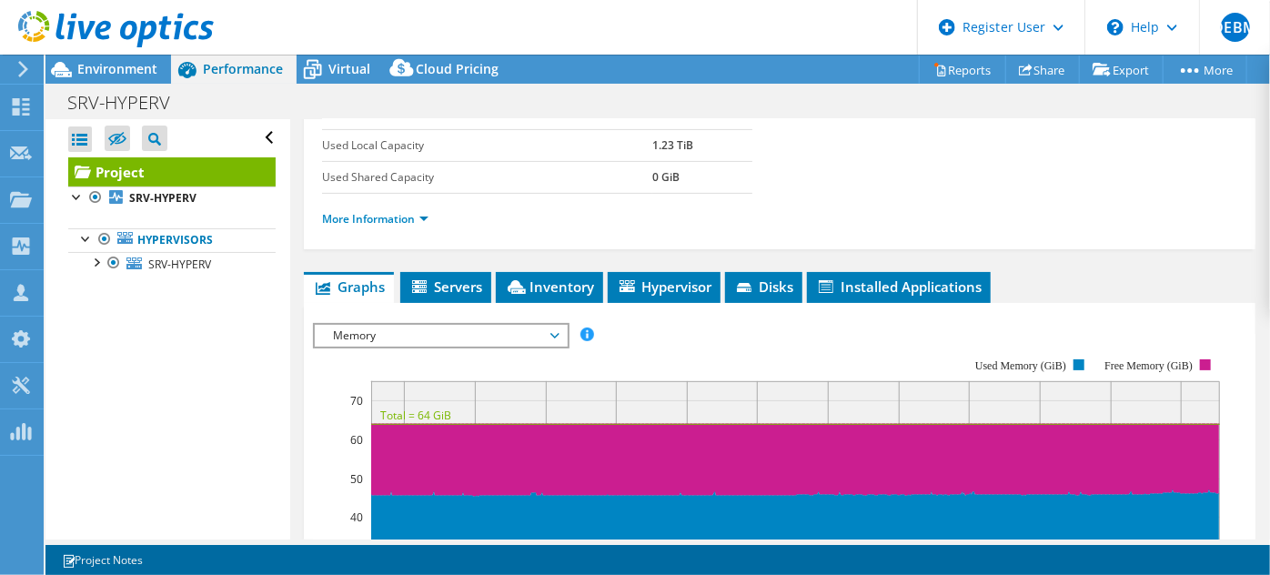
click at [531, 330] on span "Memory" at bounding box center [441, 336] width 234 height 22
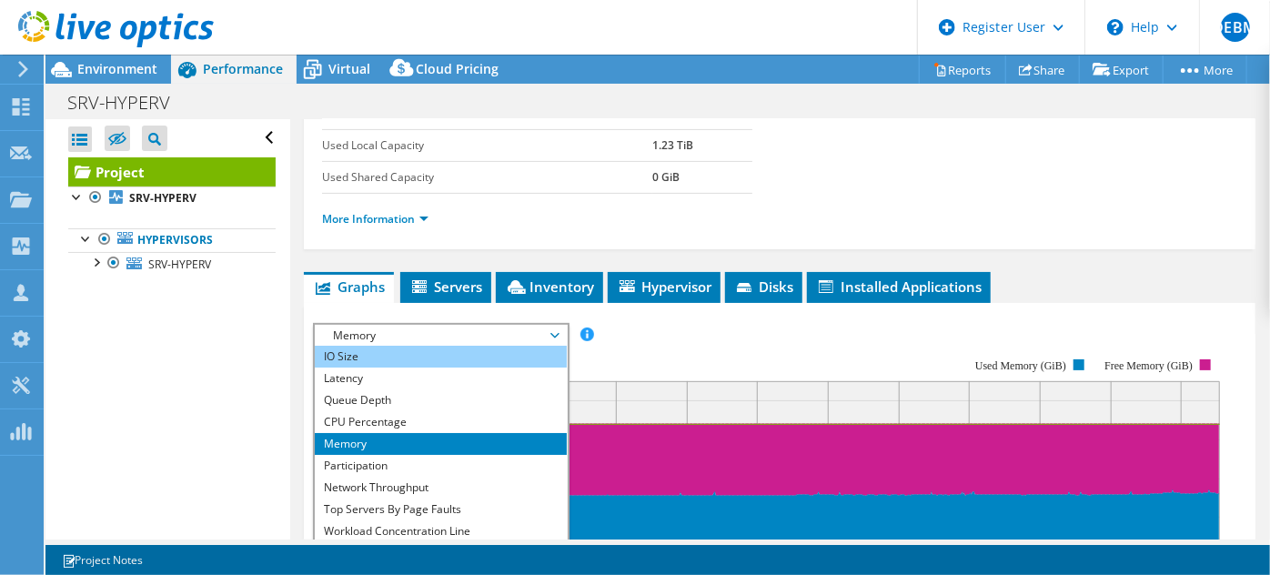
scroll to position [66, 0]
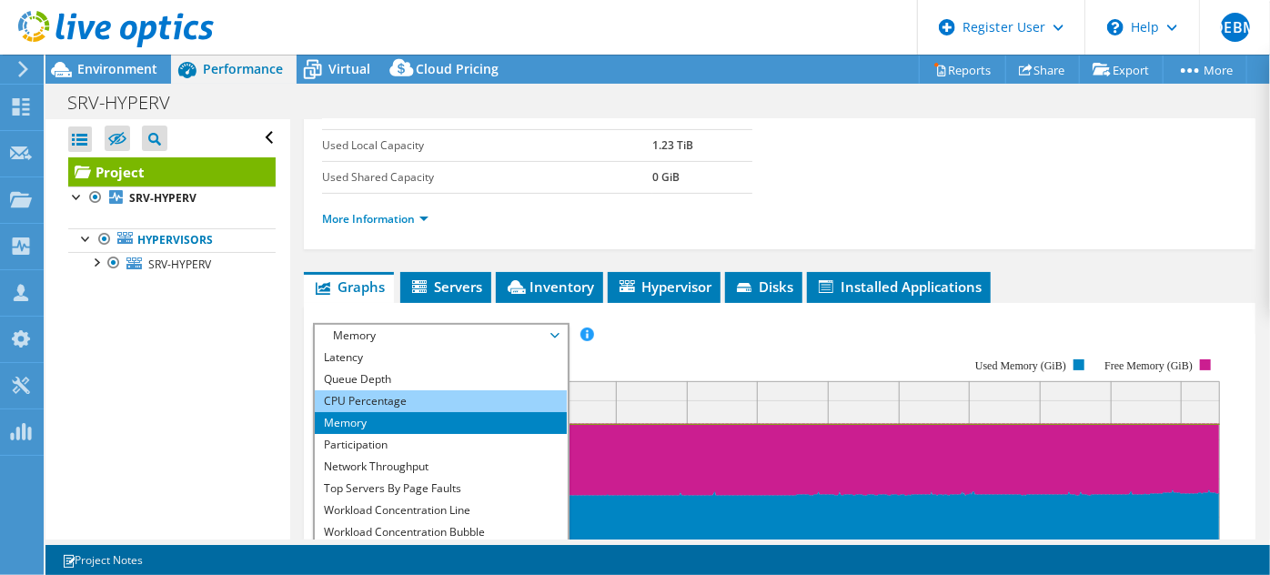
click at [373, 395] on li "CPU Percentage" at bounding box center [441, 401] width 252 height 22
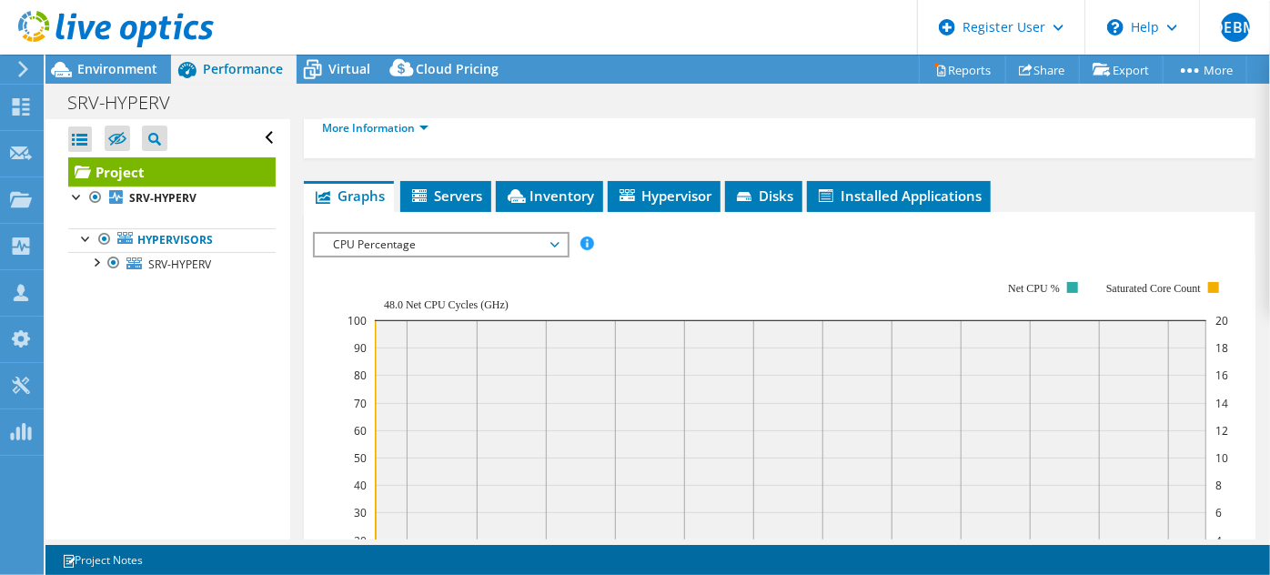
scroll to position [413, 0]
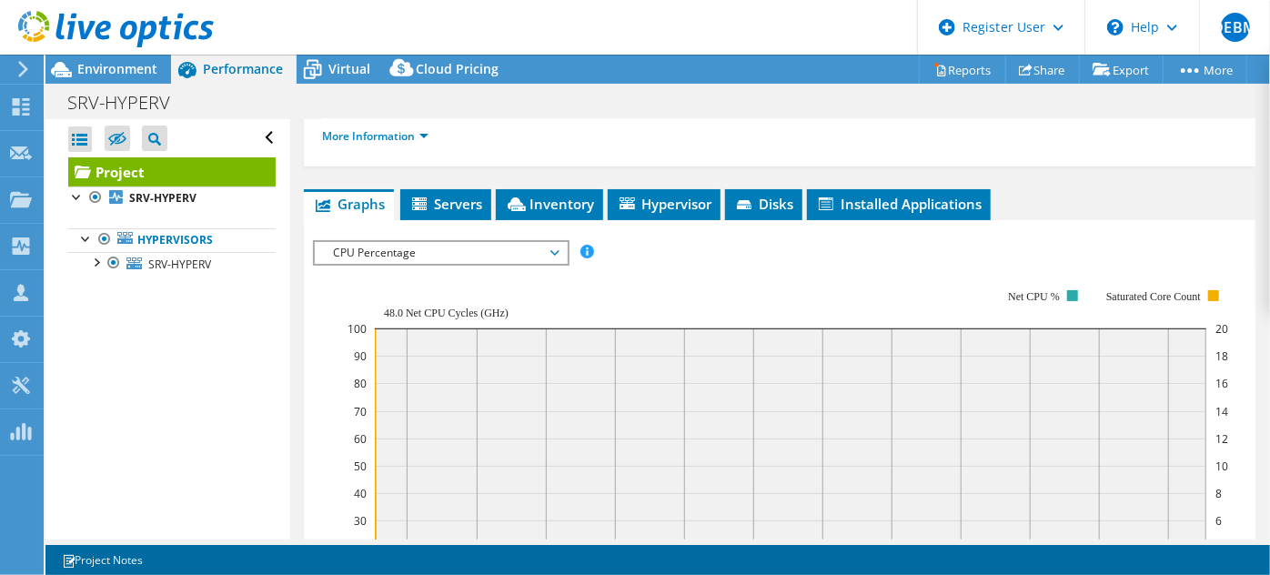
click at [550, 250] on span "CPU Percentage" at bounding box center [441, 253] width 234 height 22
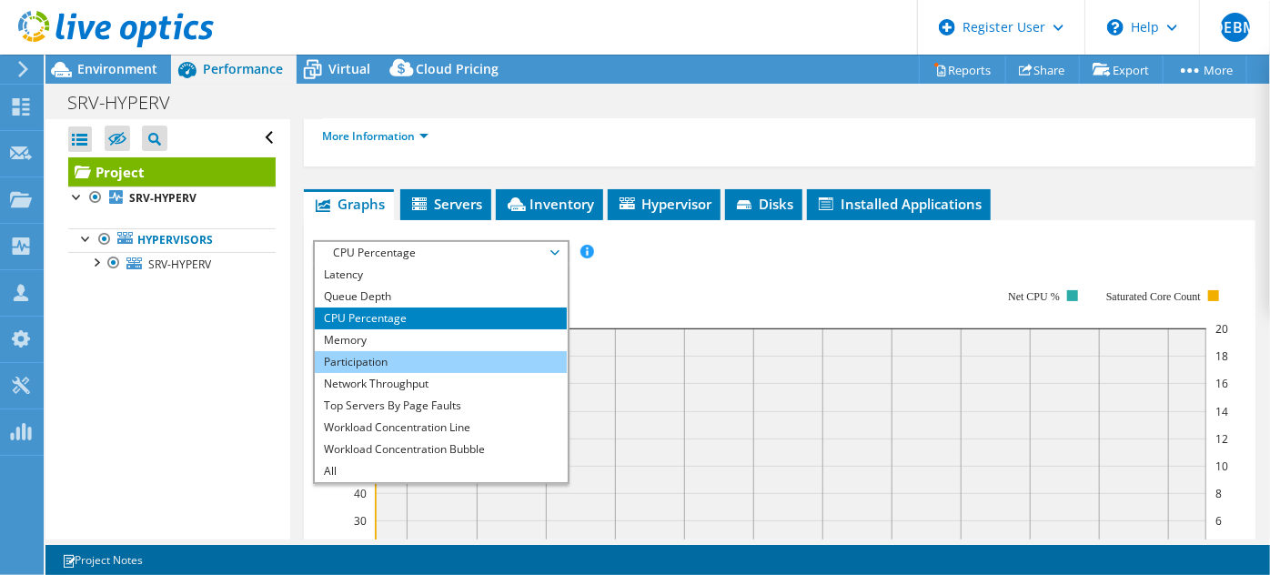
scroll to position [496, 0]
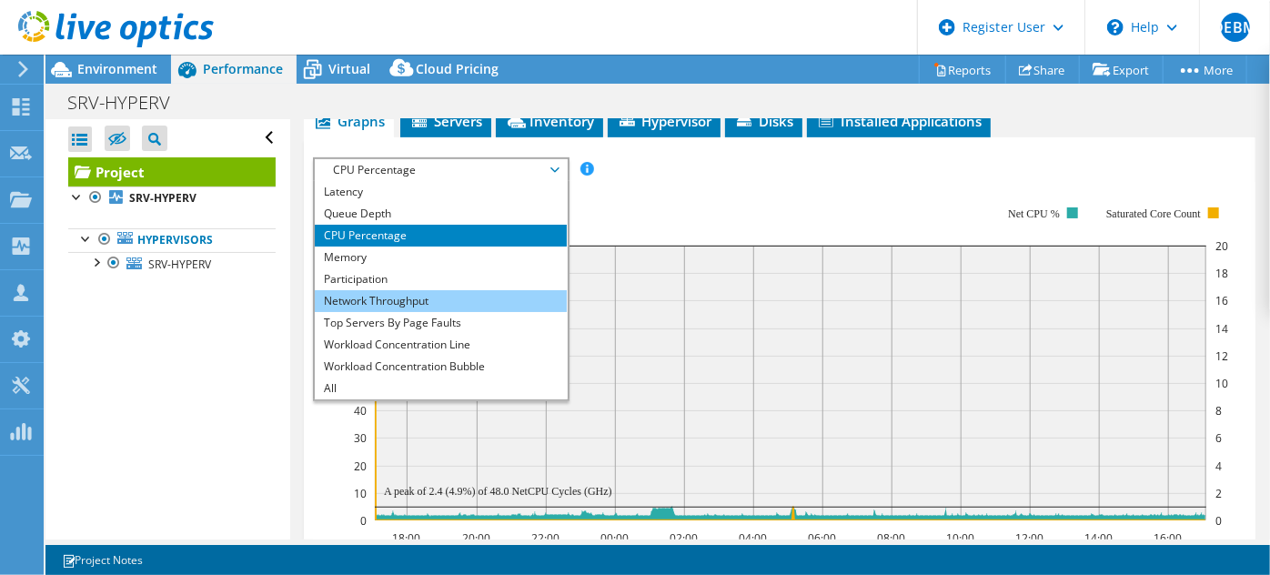
click at [436, 297] on li "Network Throughput" at bounding box center [441, 301] width 252 height 22
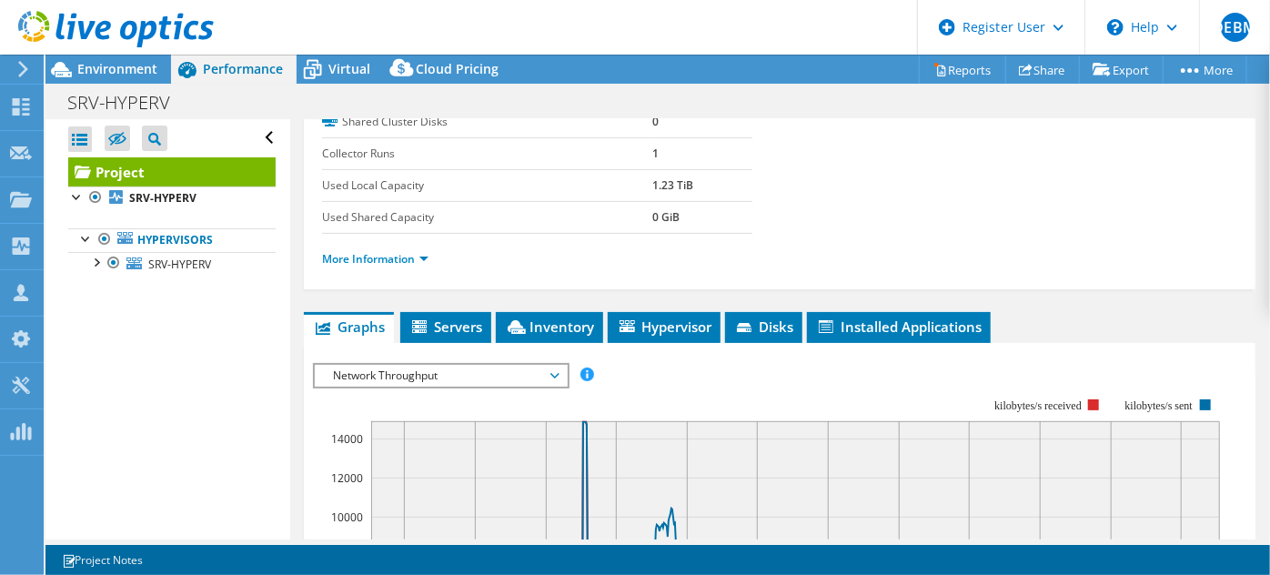
scroll to position [330, 0]
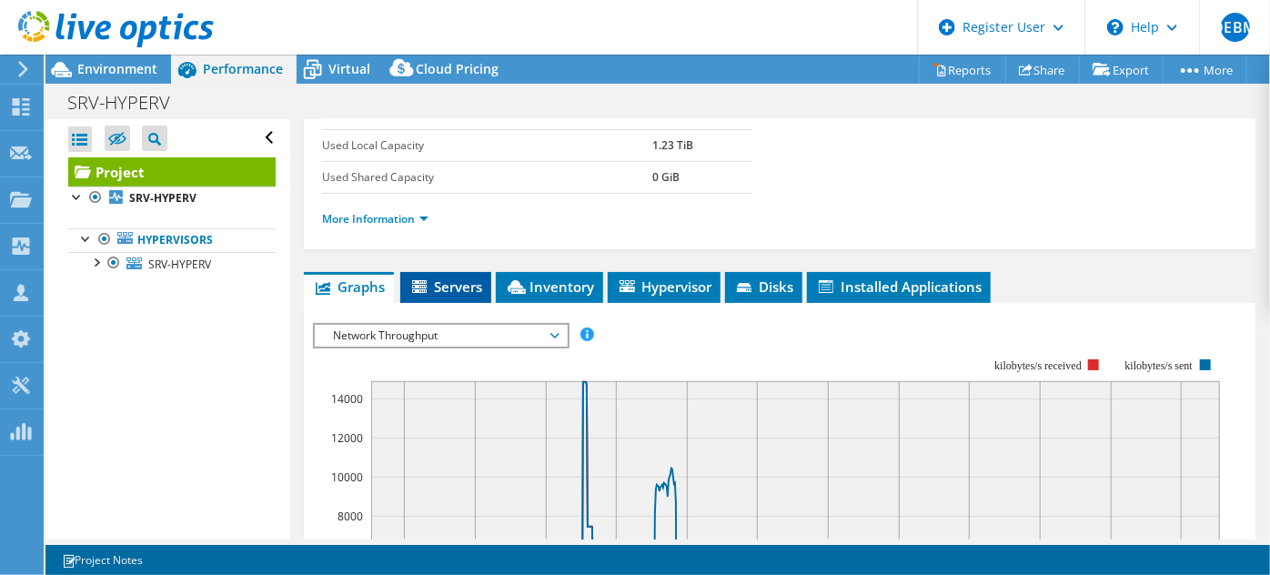
click at [457, 283] on span "Servers" at bounding box center [445, 286] width 73 height 18
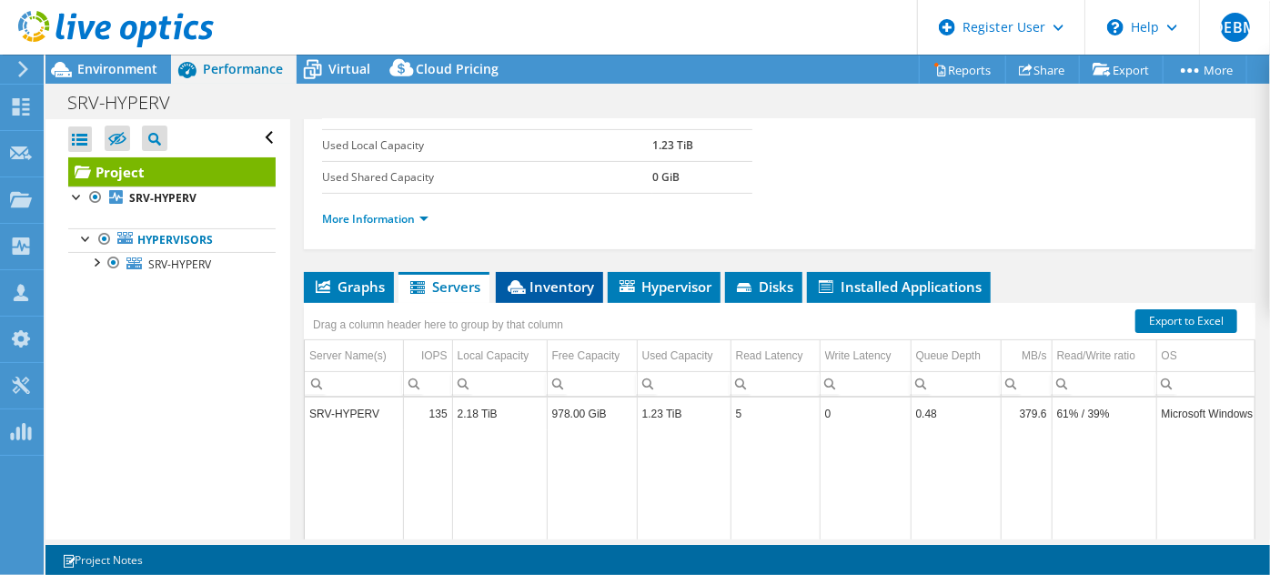
click at [549, 290] on span "Inventory" at bounding box center [549, 286] width 89 height 18
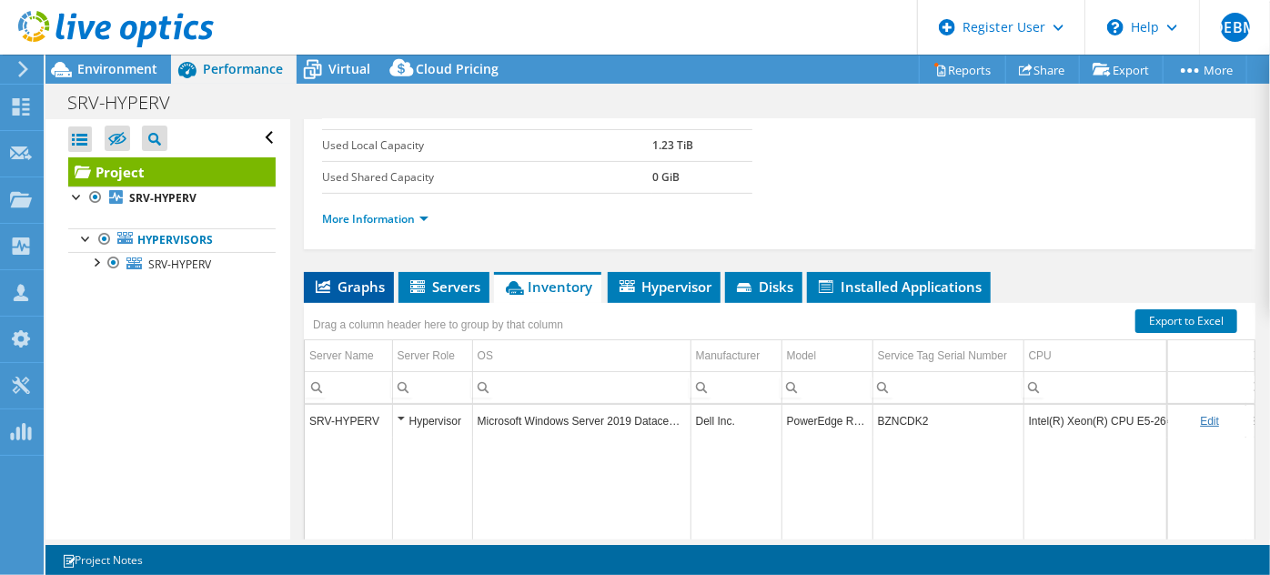
click at [355, 281] on span "Graphs" at bounding box center [349, 286] width 72 height 18
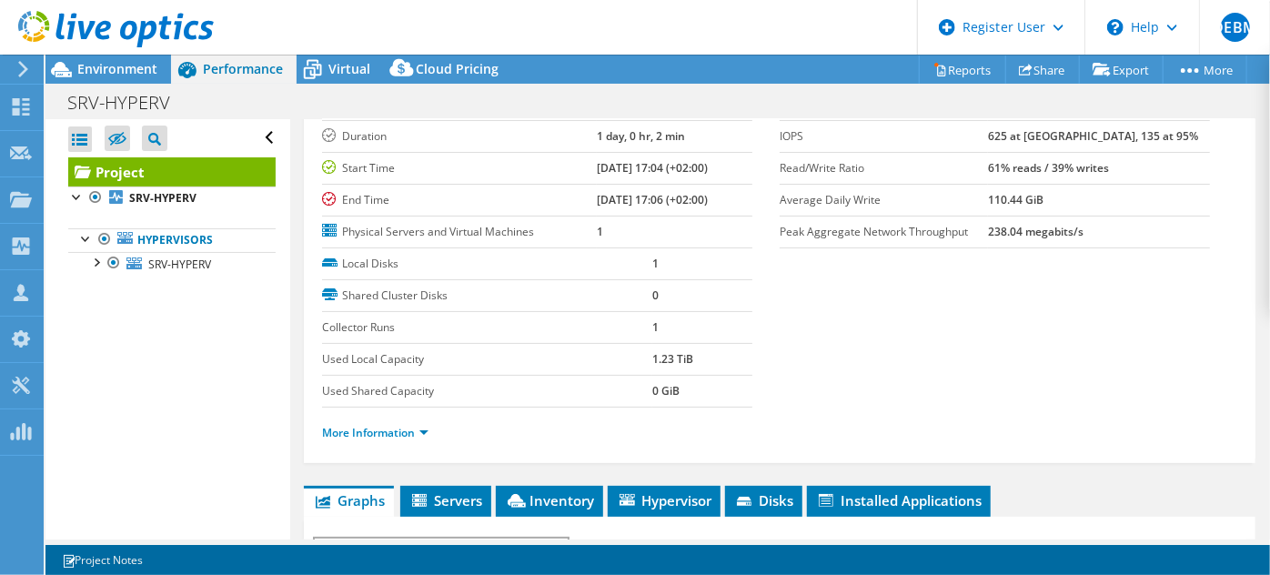
scroll to position [247, 0]
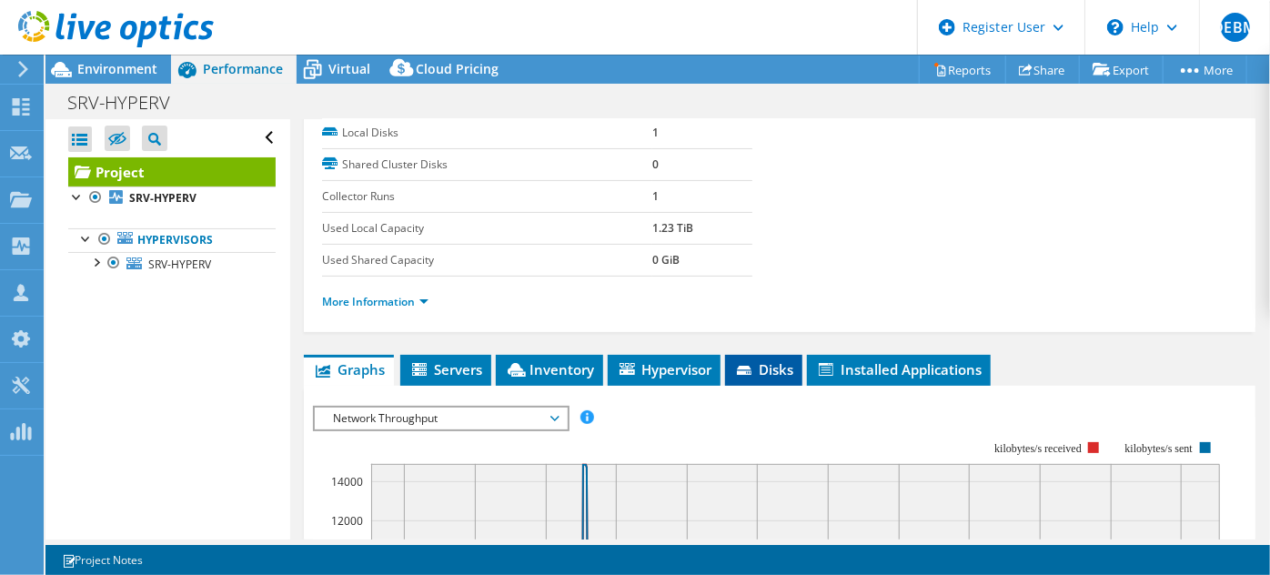
click at [755, 366] on icon at bounding box center [746, 372] width 18 height 12
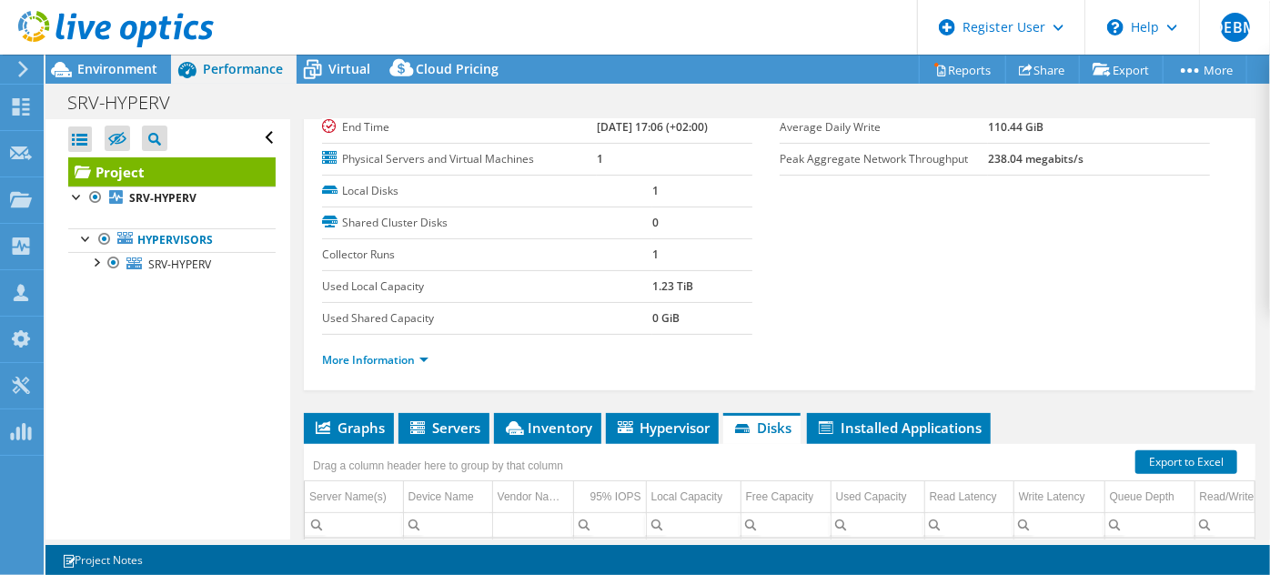
scroll to position [330, 0]
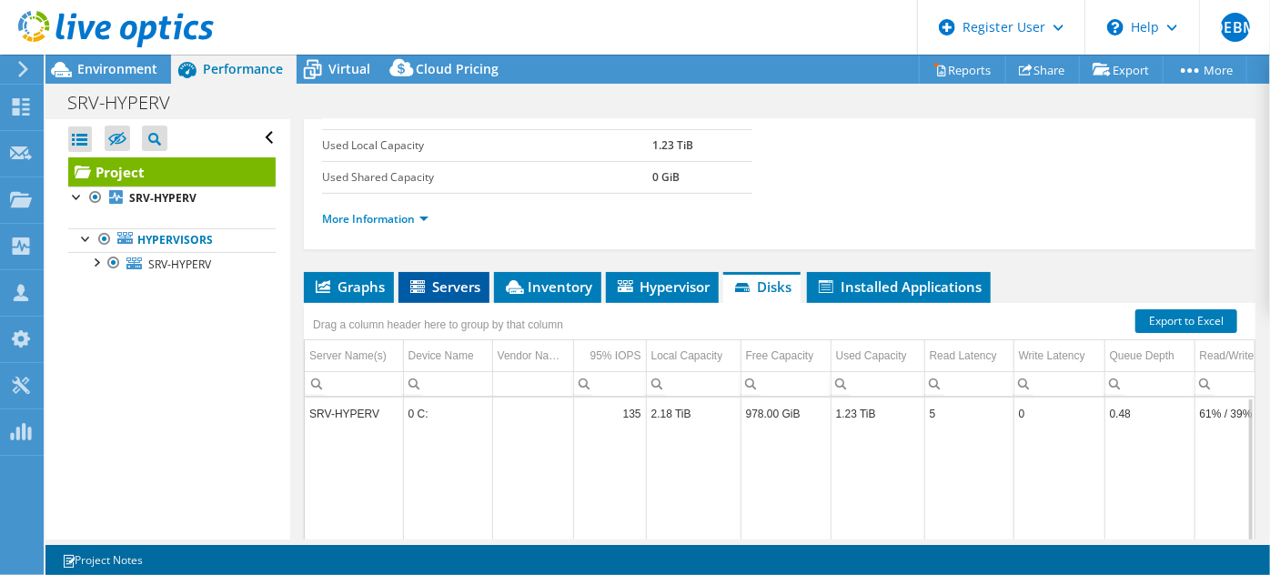
click at [430, 277] on span "Servers" at bounding box center [444, 286] width 73 height 18
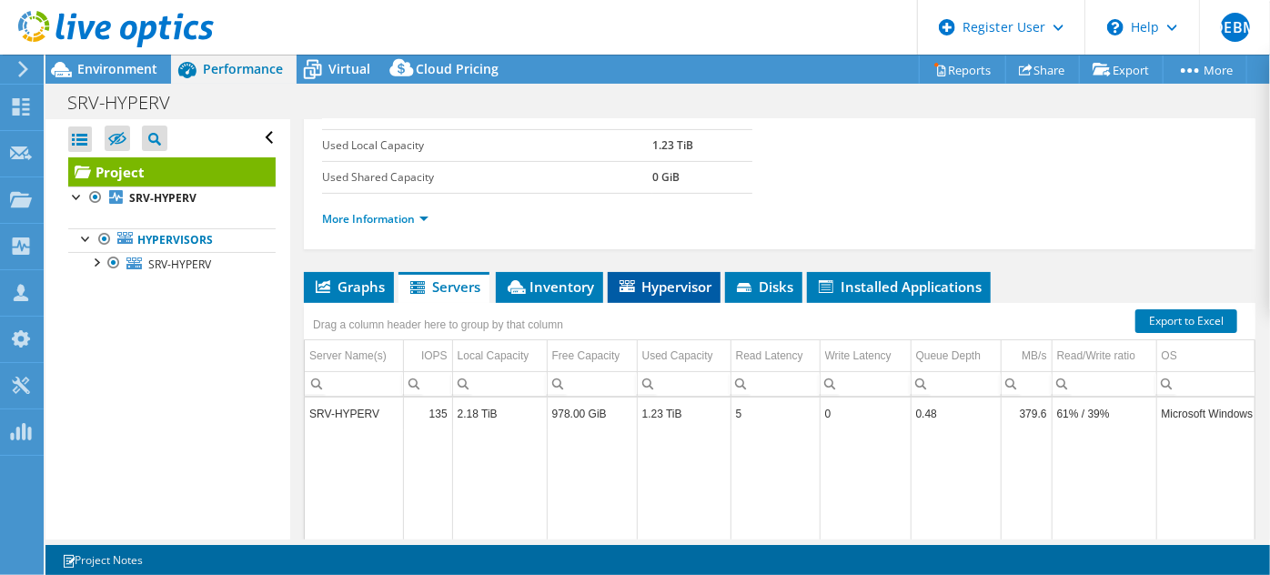
click at [670, 286] on span "Hypervisor" at bounding box center [664, 286] width 95 height 18
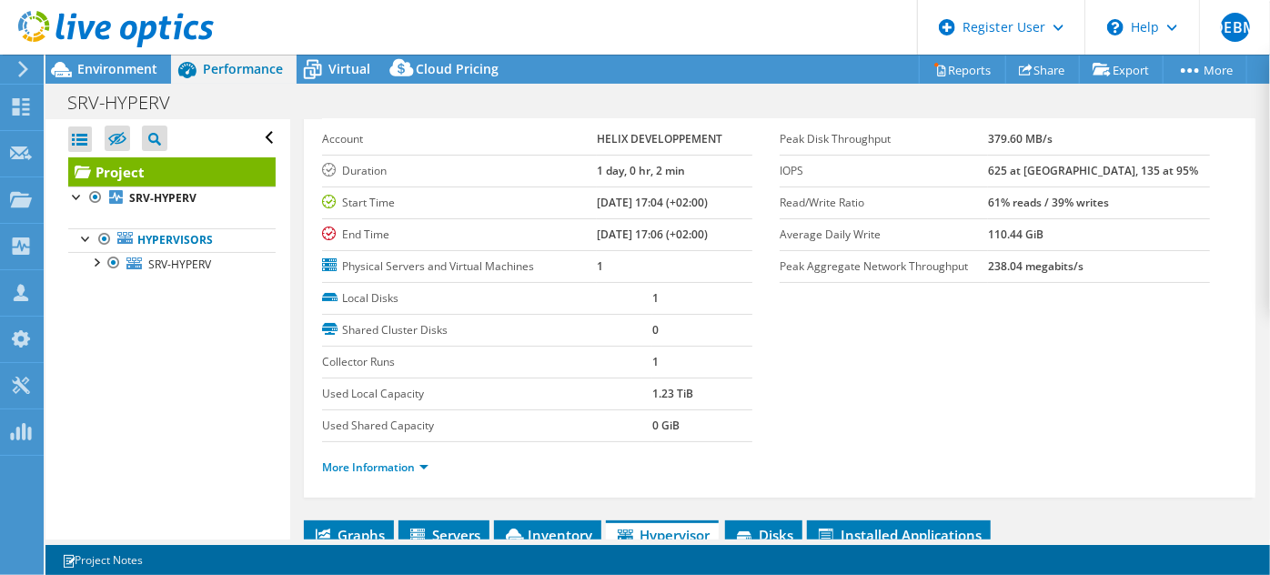
scroll to position [0, 0]
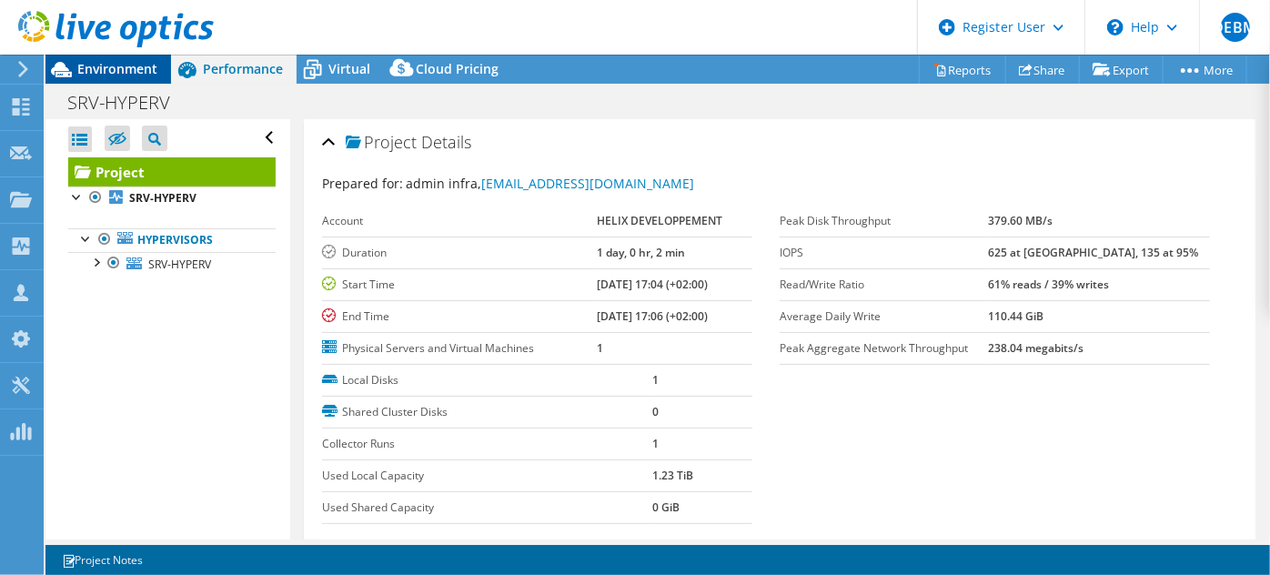
drag, startPoint x: 96, startPoint y: 70, endPoint x: 136, endPoint y: 70, distance: 40.0
click at [96, 70] on span "Environment" at bounding box center [117, 68] width 80 height 17
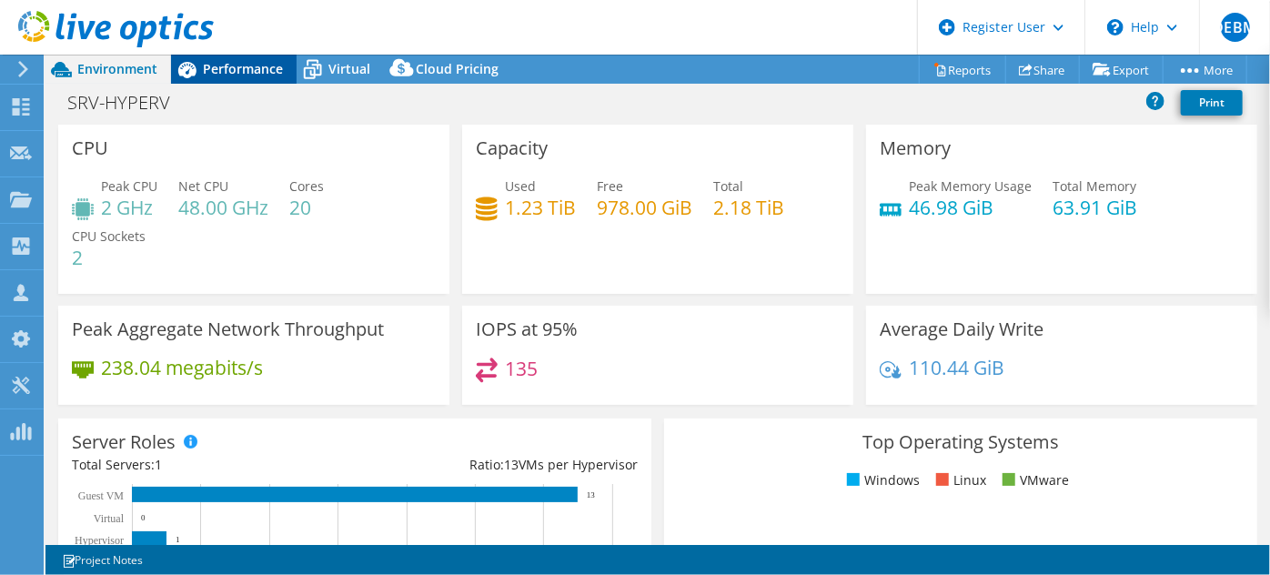
click at [232, 67] on span "Performance" at bounding box center [243, 68] width 80 height 17
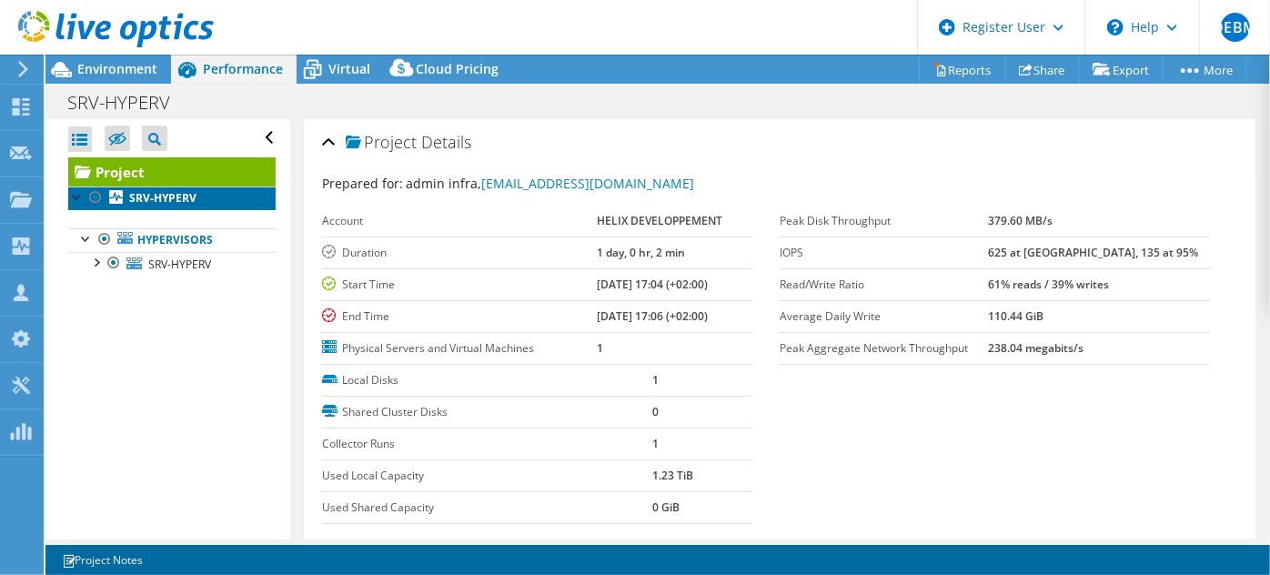
click at [169, 198] on b "SRV-HYPERV" at bounding box center [162, 197] width 67 height 15
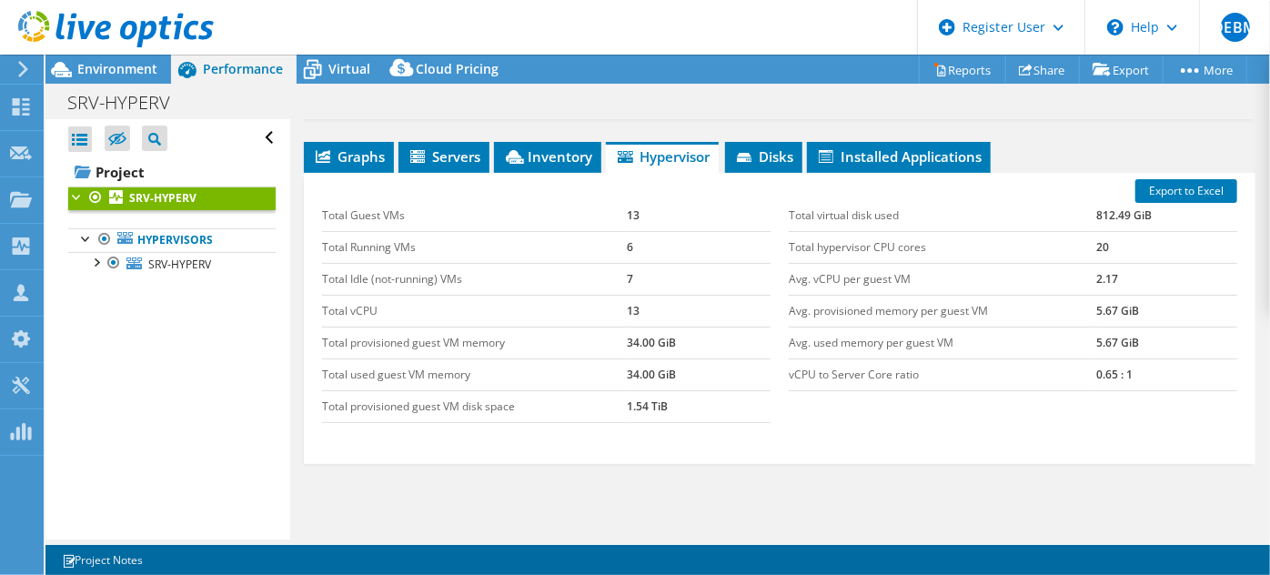
scroll to position [413, 0]
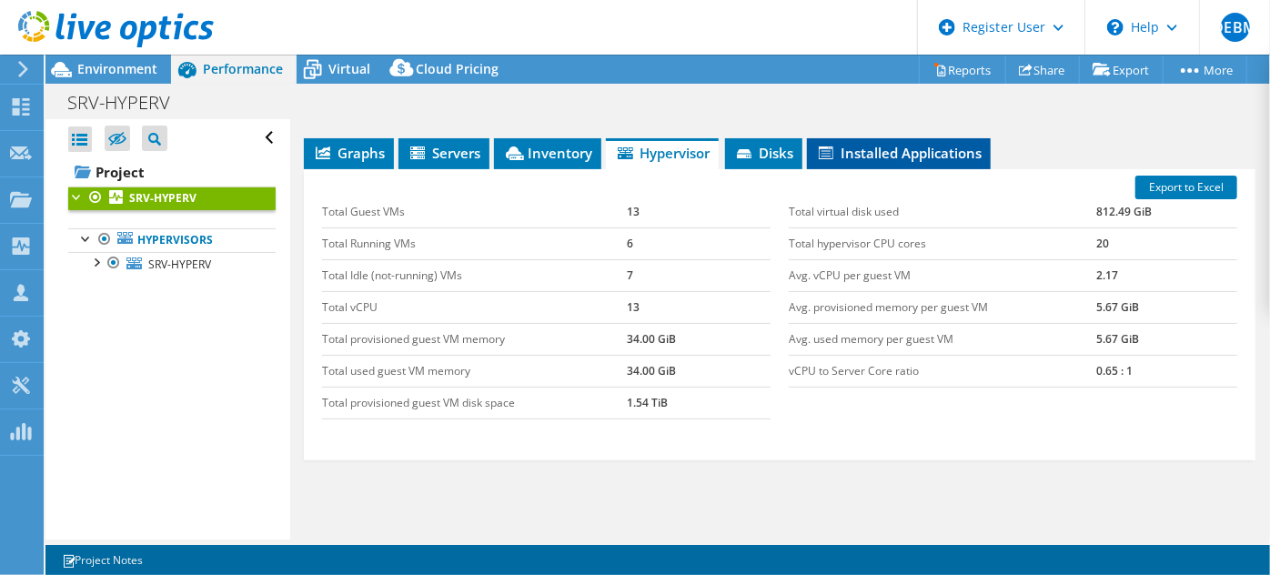
click at [910, 153] on span "Installed Applications" at bounding box center [899, 153] width 166 height 18
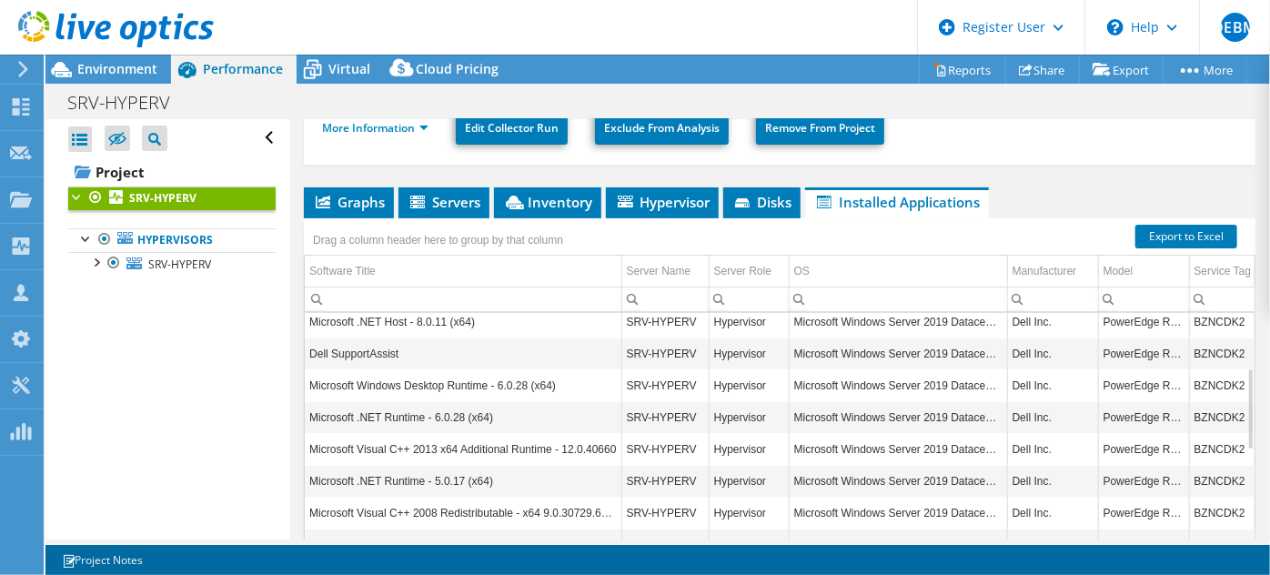
scroll to position [329, 0]
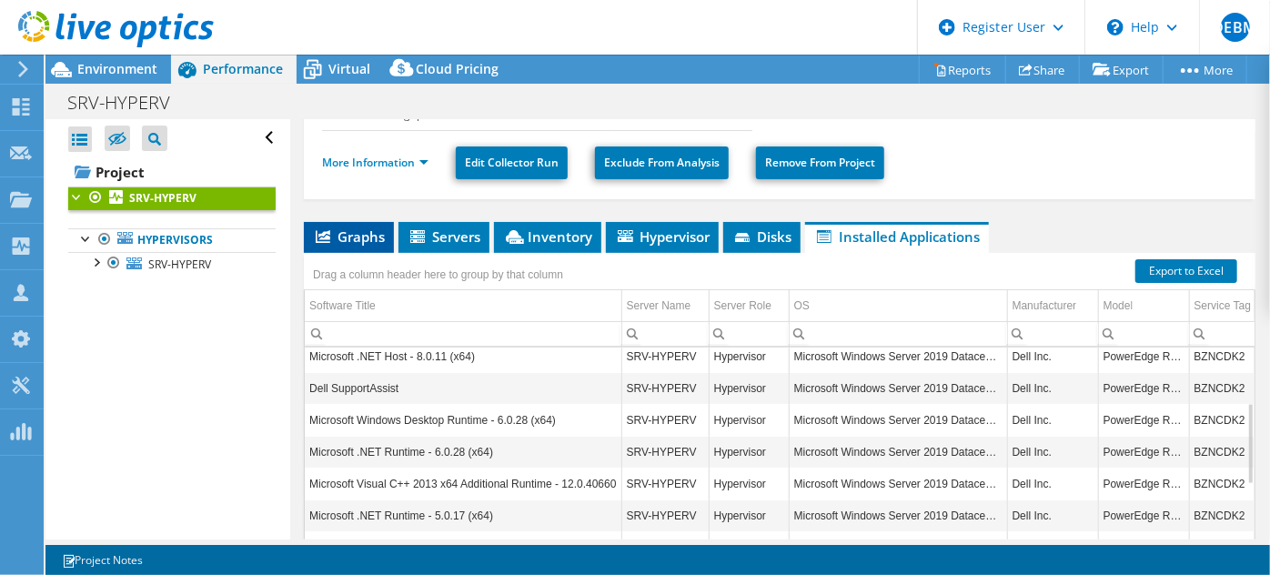
click at [350, 227] on span "Graphs" at bounding box center [349, 236] width 72 height 18
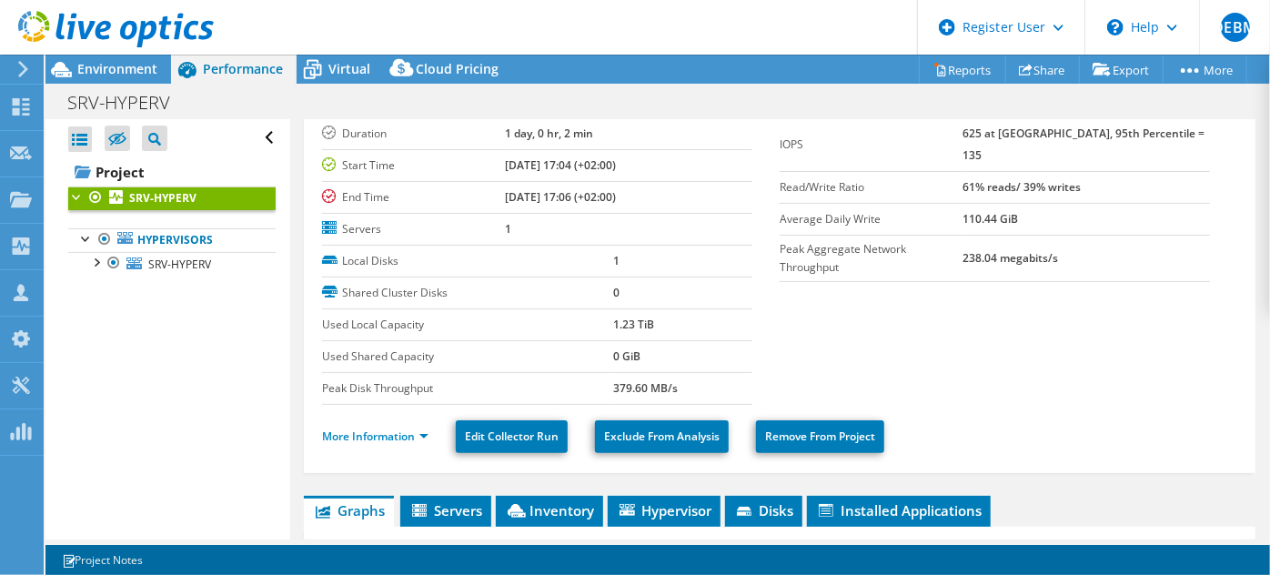
scroll to position [0, 0]
